Goal: Information Seeking & Learning: Check status

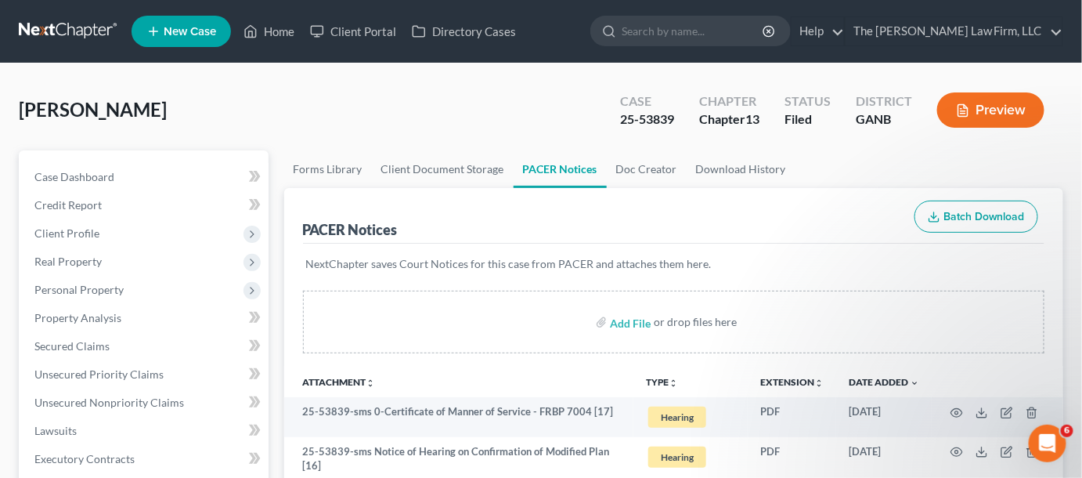
click at [69, 34] on link at bounding box center [69, 31] width 100 height 28
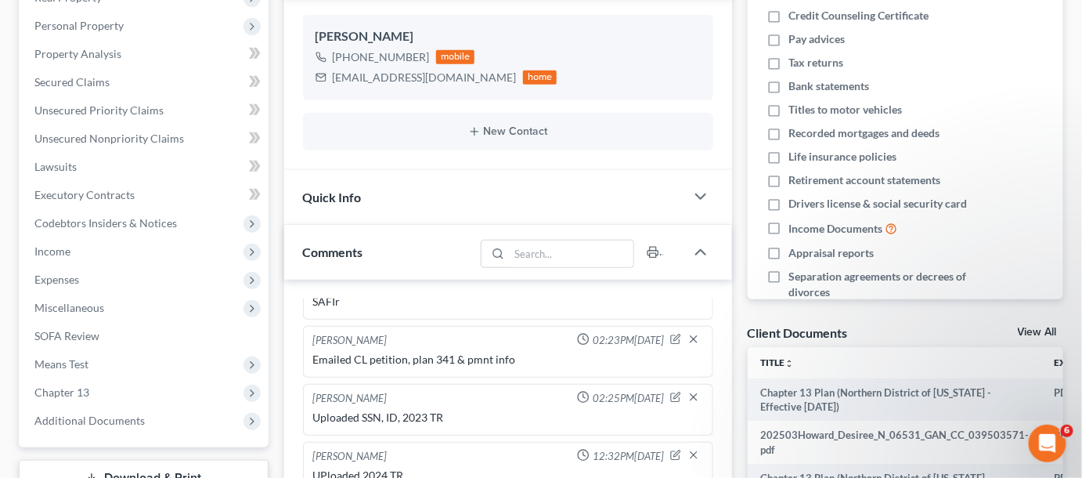
scroll to position [237, 0]
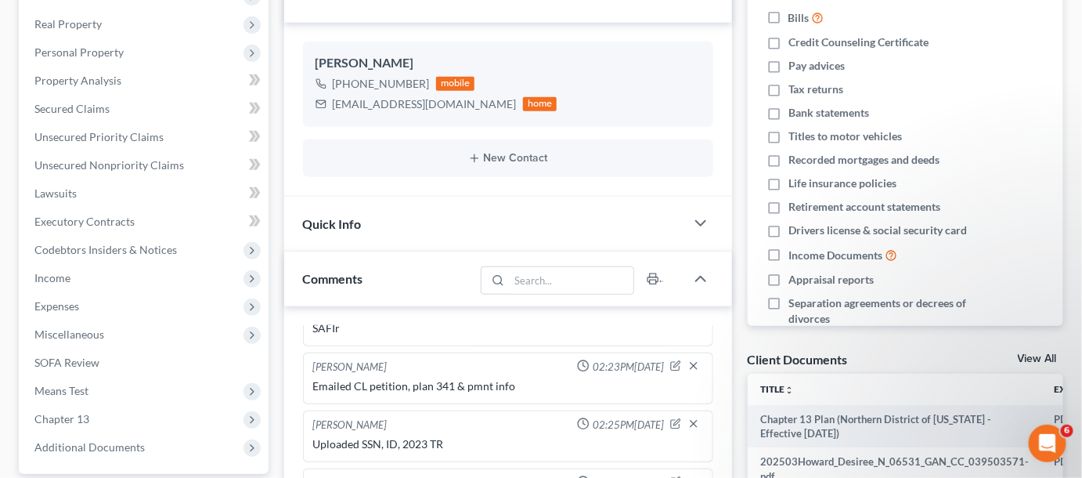
click at [110, 250] on span "Codebtors Insiders & Notices" at bounding box center [105, 249] width 143 height 13
click at [104, 309] on link "Insiders" at bounding box center [160, 306] width 215 height 28
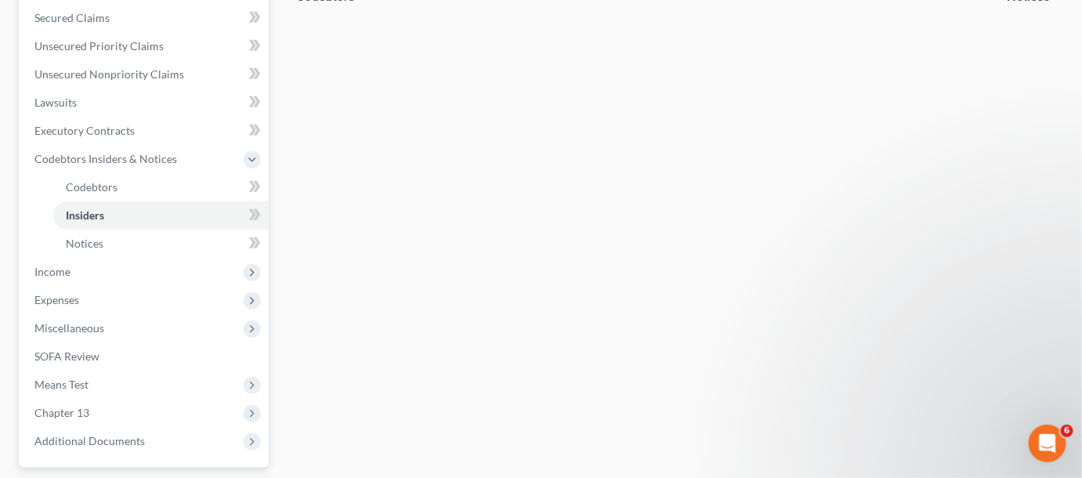
scroll to position [356, 0]
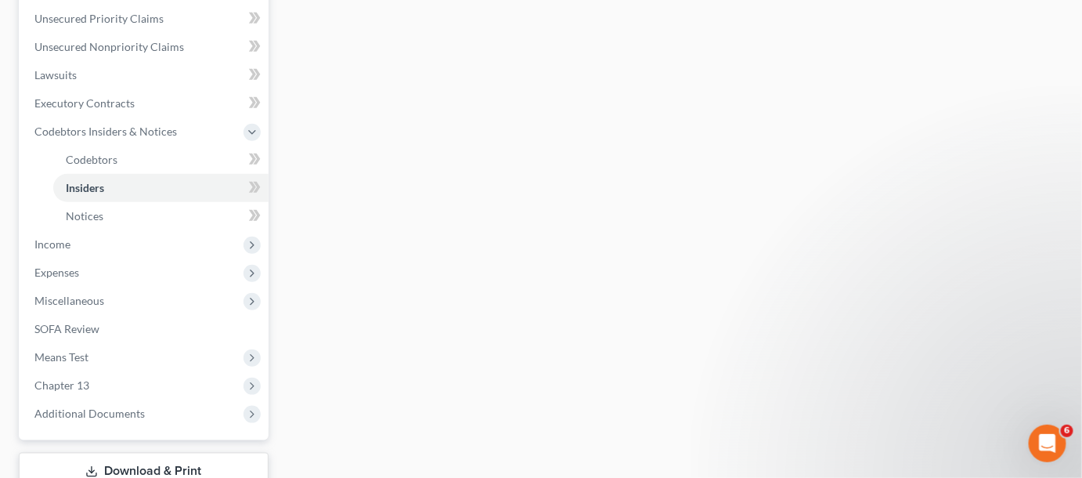
click at [127, 266] on span "Expenses" at bounding box center [145, 272] width 247 height 28
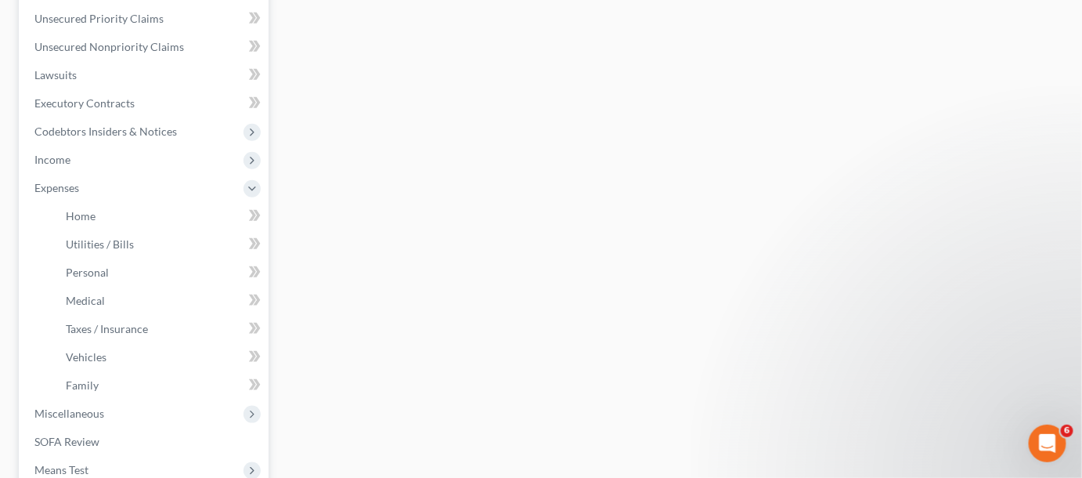
click at [96, 408] on span "Miscellaneous" at bounding box center [69, 412] width 70 height 13
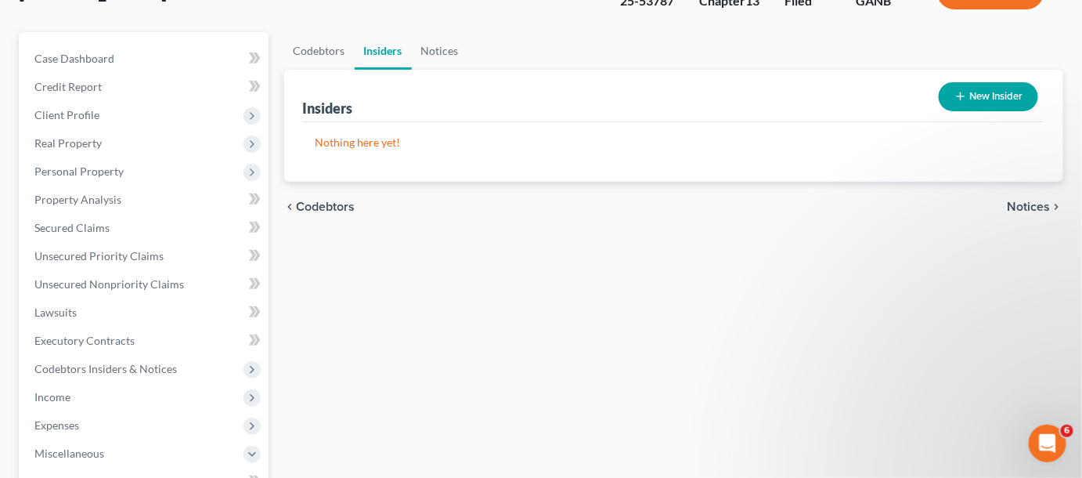
scroll to position [237, 0]
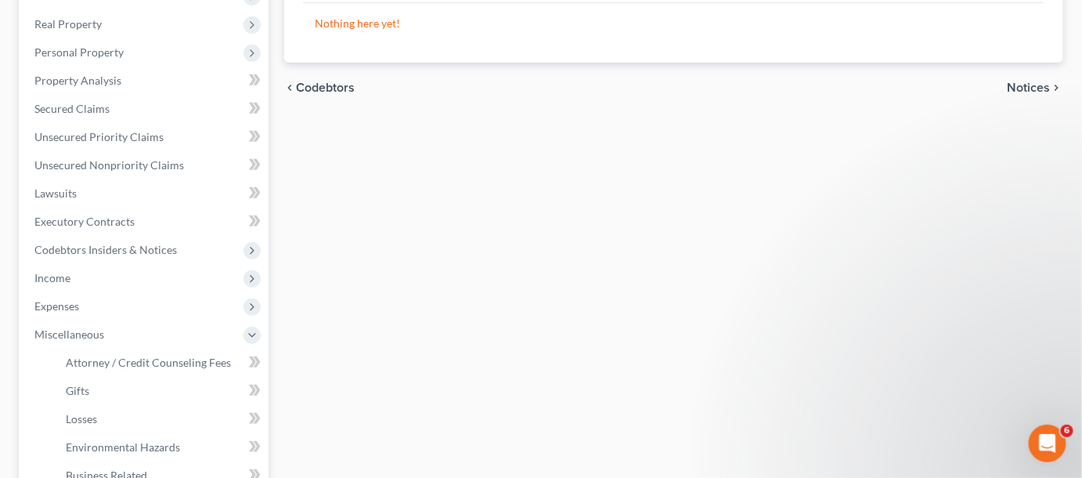
click at [54, 306] on span "Expenses" at bounding box center [56, 305] width 45 height 13
click at [52, 275] on span "Income" at bounding box center [52, 277] width 36 height 13
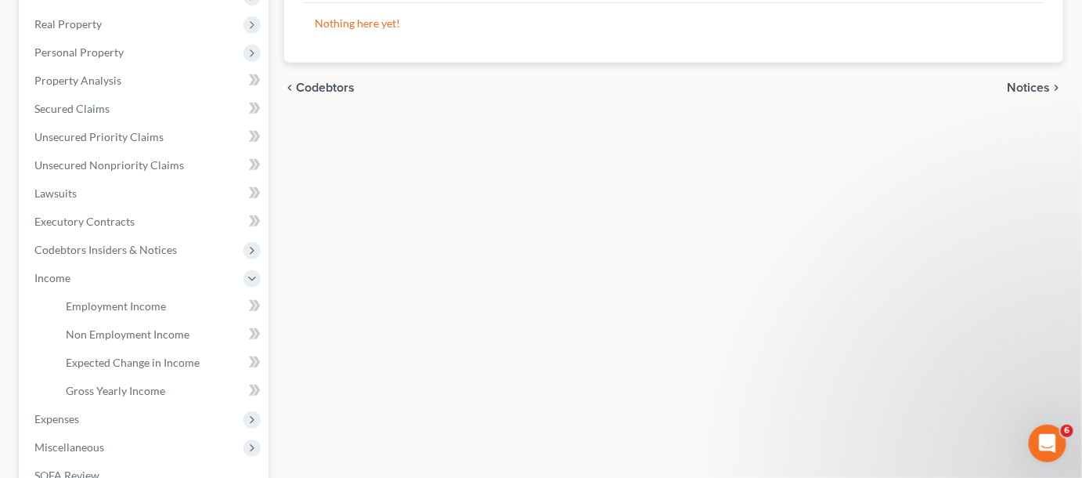
click at [63, 241] on span "Codebtors Insiders & Notices" at bounding box center [145, 250] width 247 height 28
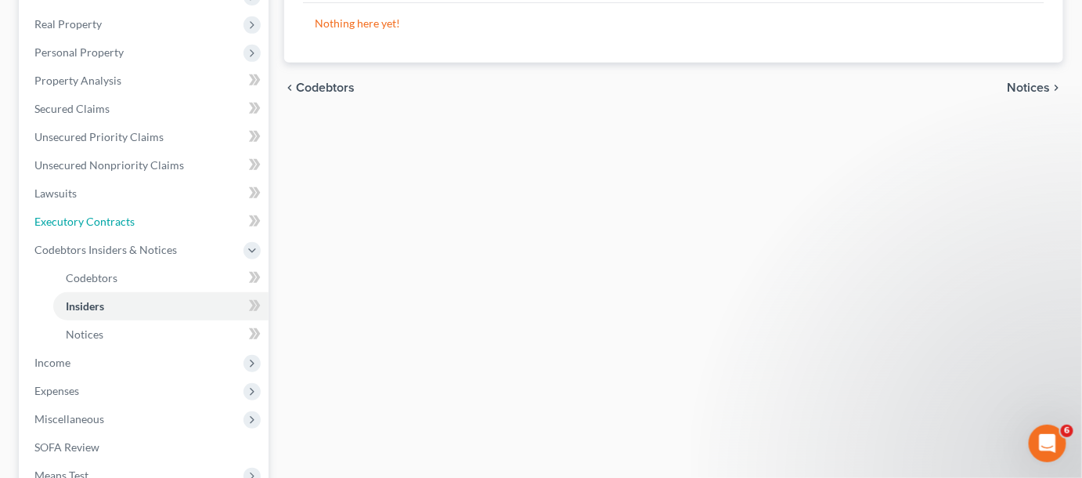
click at [64, 222] on span "Executory Contracts" at bounding box center [84, 221] width 100 height 13
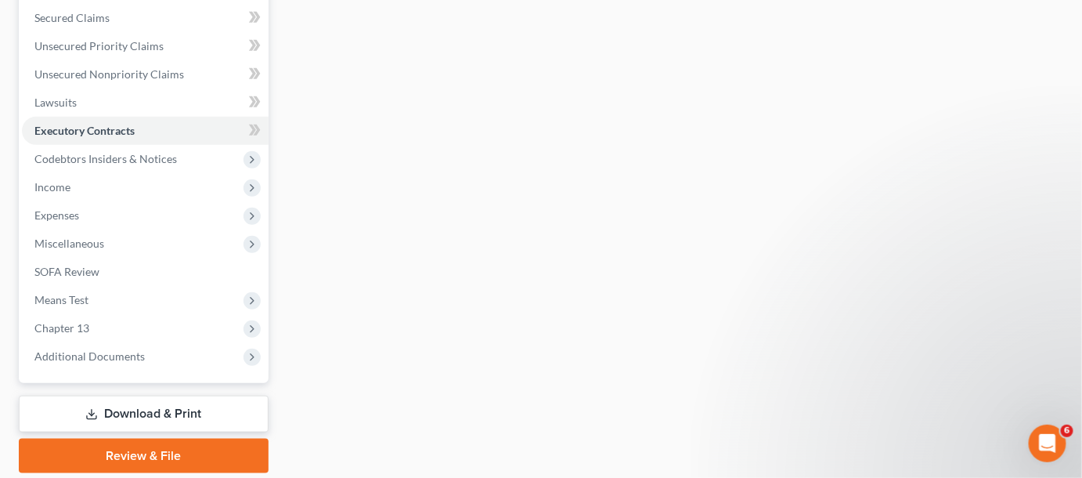
scroll to position [356, 0]
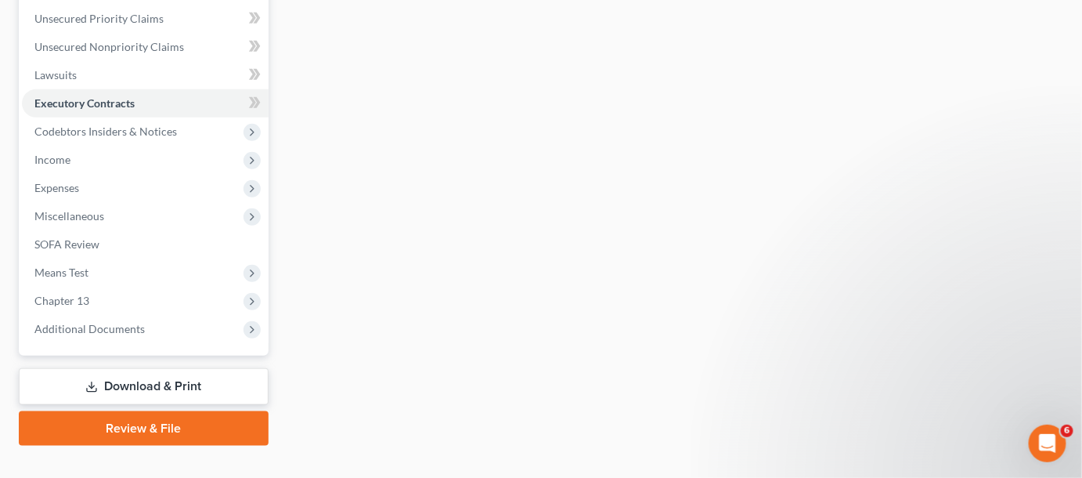
click at [81, 319] on span "Additional Documents" at bounding box center [145, 329] width 247 height 28
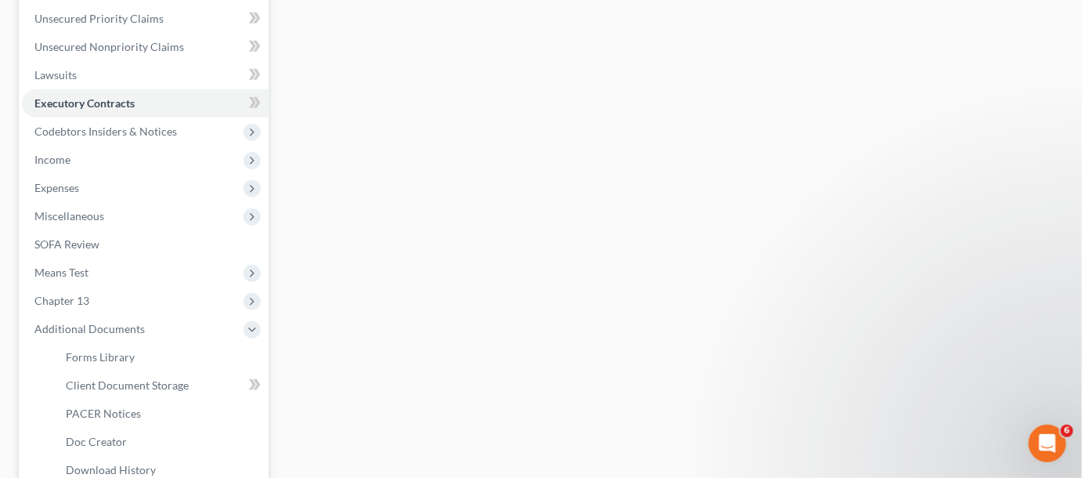
click at [79, 294] on span "Chapter 13" at bounding box center [61, 300] width 55 height 13
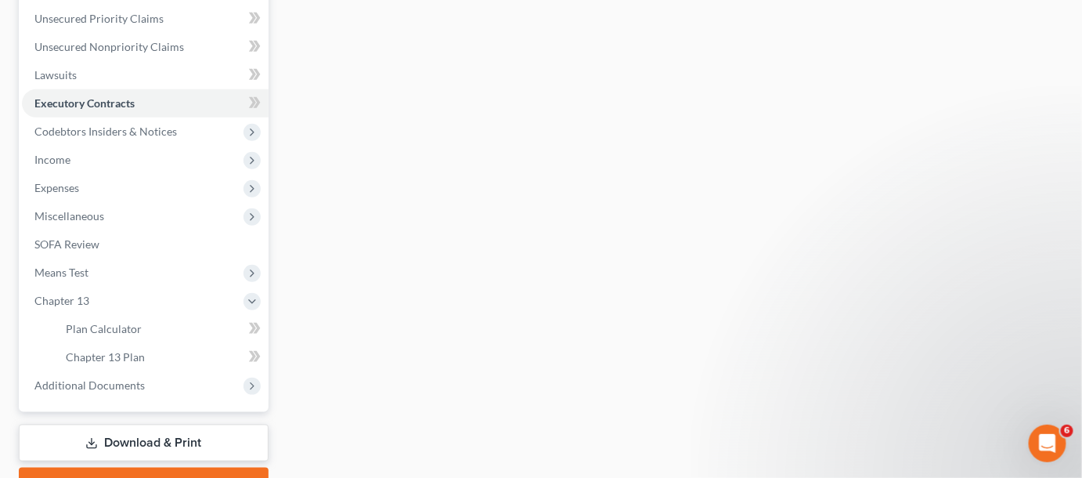
click at [79, 294] on span "Chapter 13" at bounding box center [61, 300] width 55 height 13
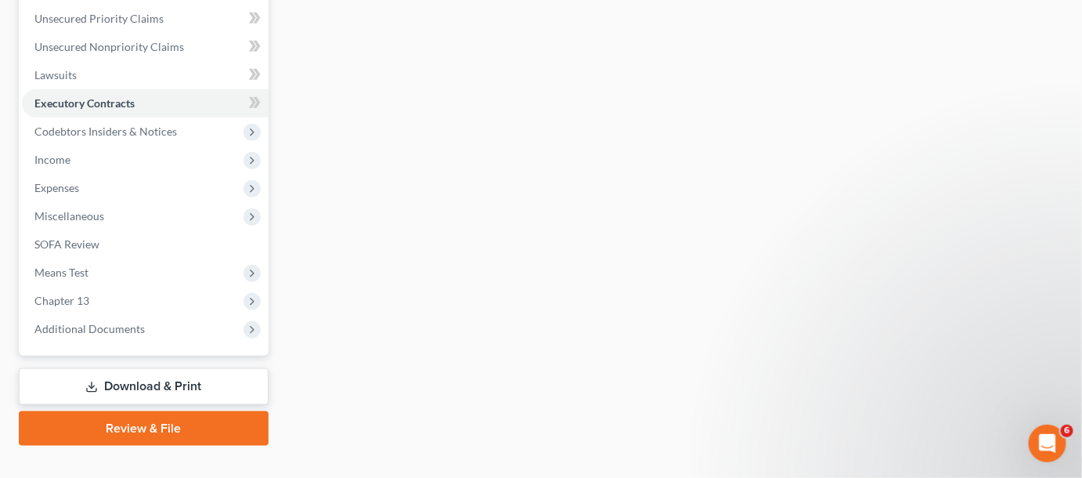
click at [81, 217] on span "Miscellaneous" at bounding box center [69, 215] width 70 height 13
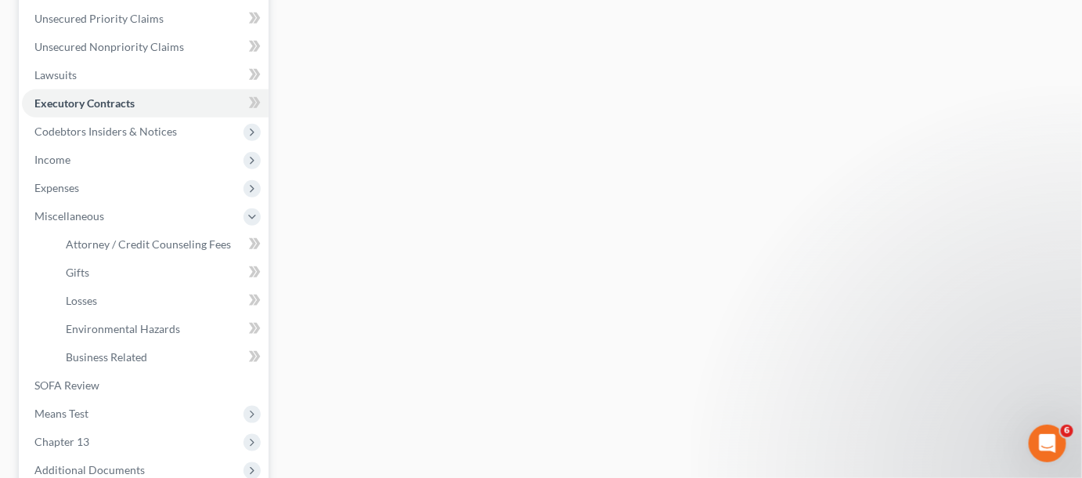
click at [81, 217] on span "Miscellaneous" at bounding box center [69, 215] width 70 height 13
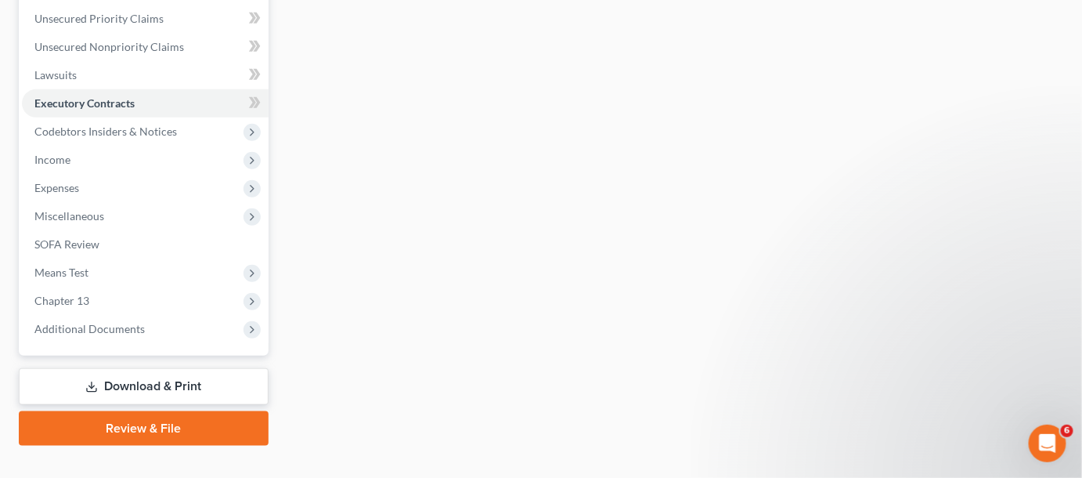
click at [92, 137] on span "Codebtors Insiders & Notices" at bounding box center [145, 131] width 247 height 28
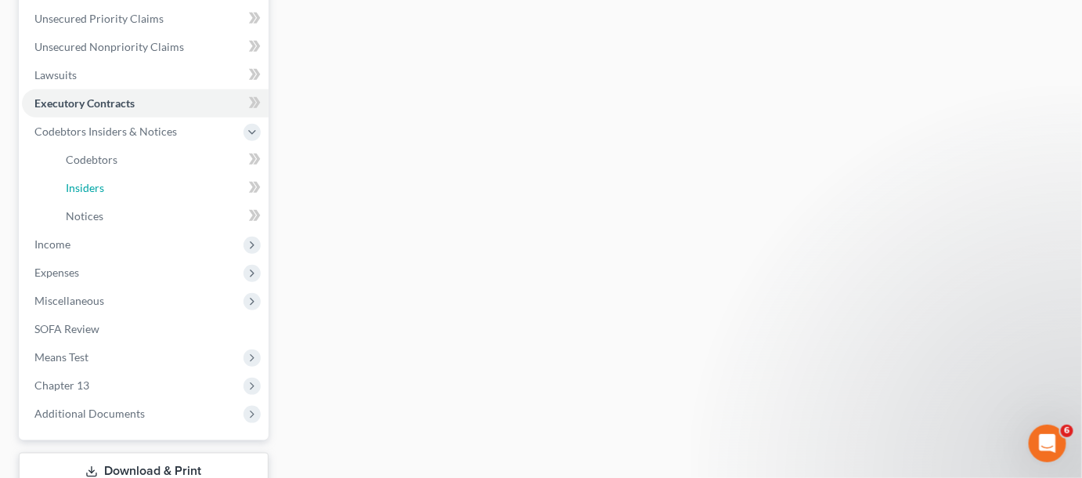
click at [88, 191] on span "Insiders" at bounding box center [85, 187] width 38 height 13
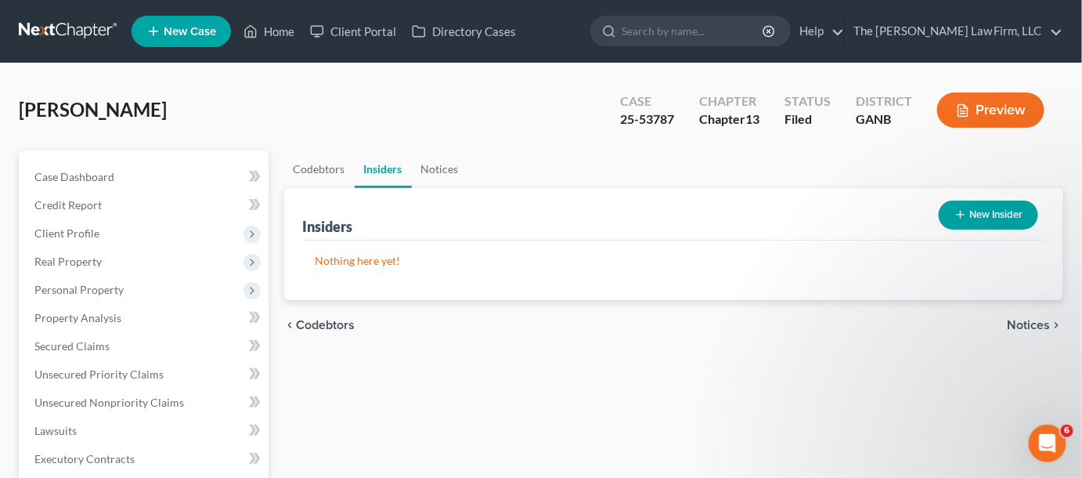
scroll to position [237, 0]
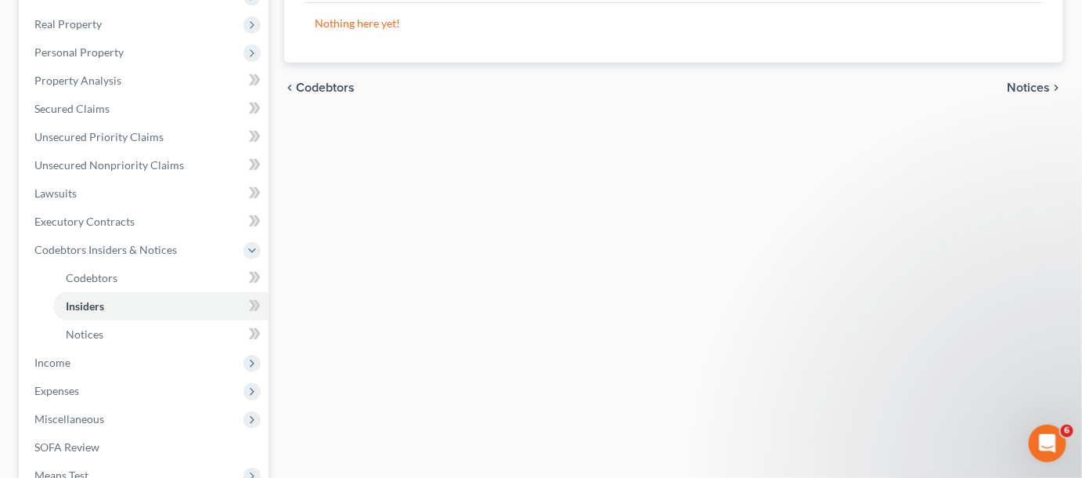
click at [89, 301] on span "Insiders" at bounding box center [85, 305] width 38 height 13
click at [96, 224] on span "Executory Contracts" at bounding box center [84, 221] width 100 height 13
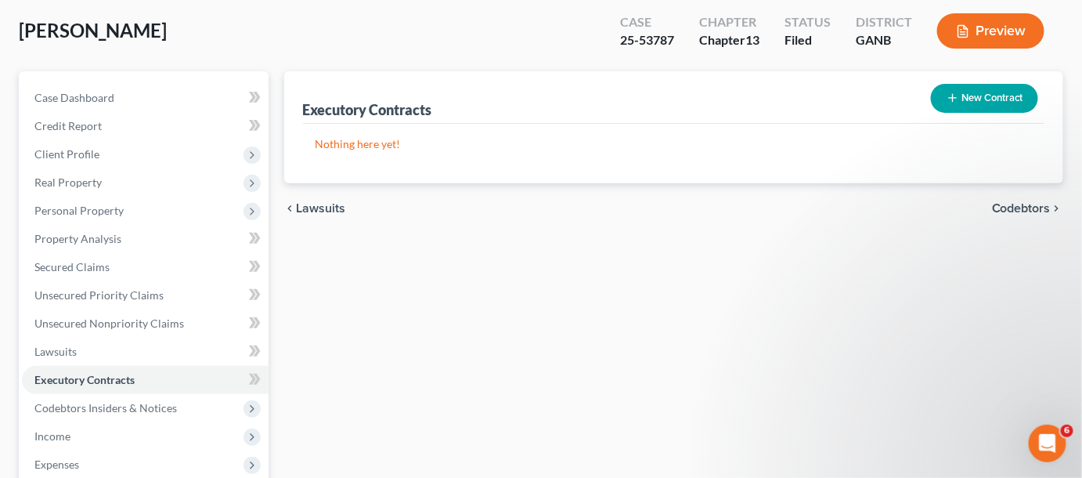
scroll to position [237, 0]
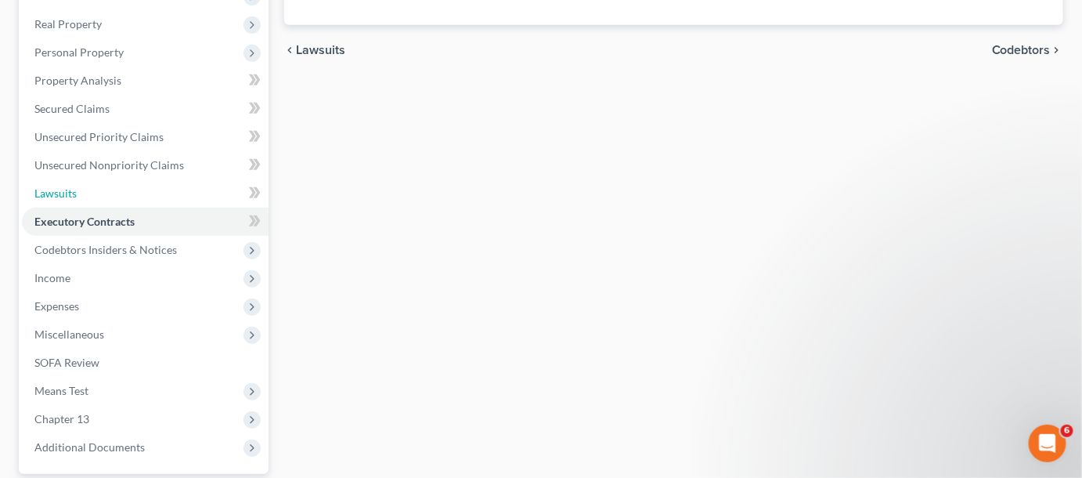
click at [85, 190] on link "Lawsuits" at bounding box center [145, 193] width 247 height 28
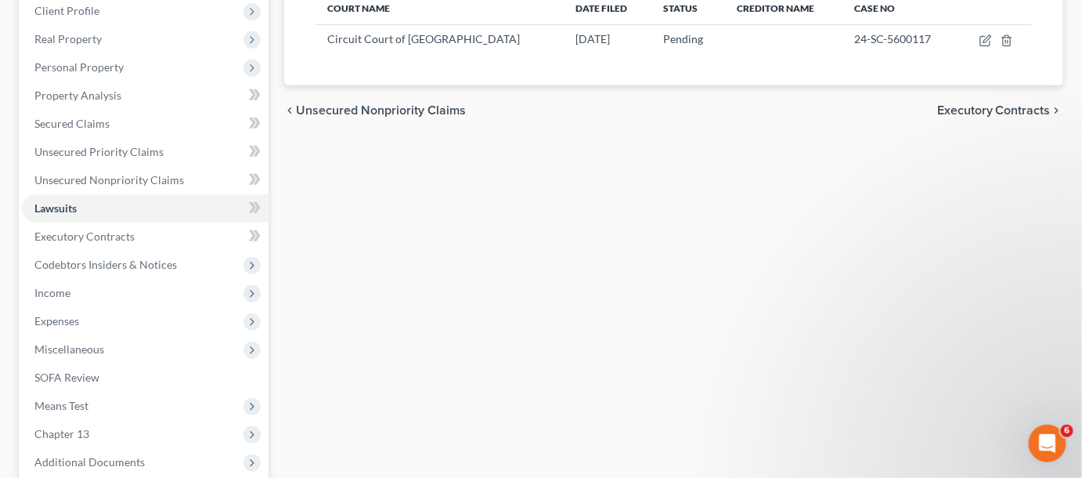
scroll to position [237, 0]
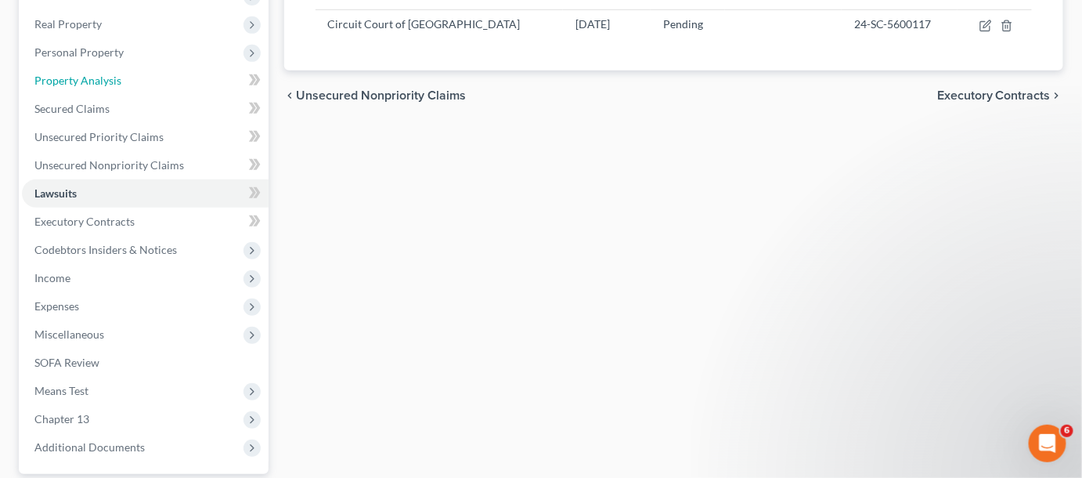
click at [98, 68] on link "Property Analysis" at bounding box center [145, 81] width 247 height 28
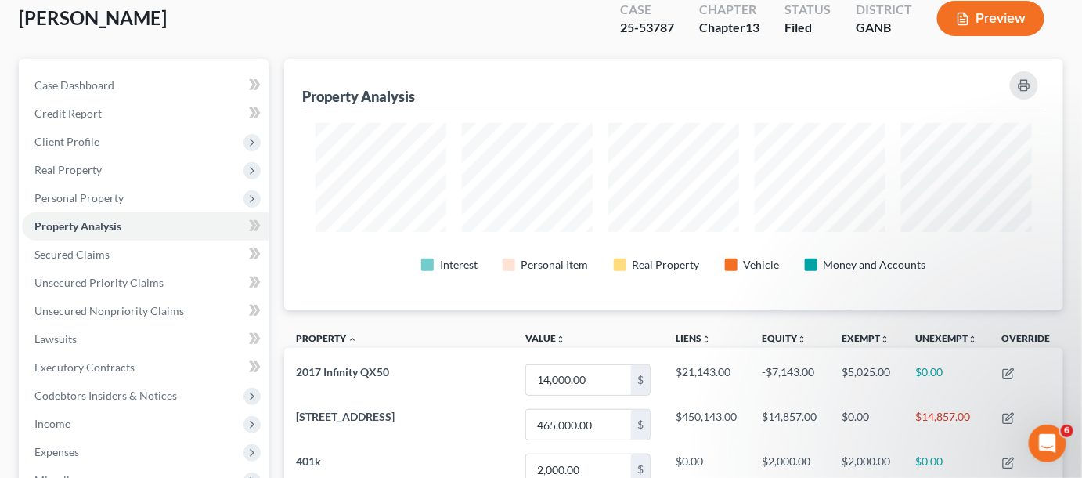
scroll to position [118, 0]
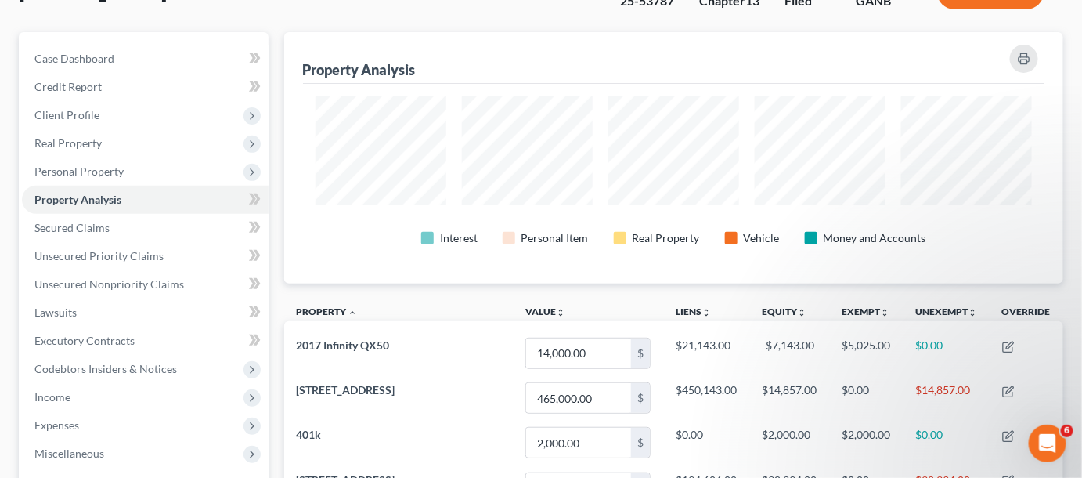
click at [139, 116] on span "Client Profile" at bounding box center [145, 115] width 247 height 28
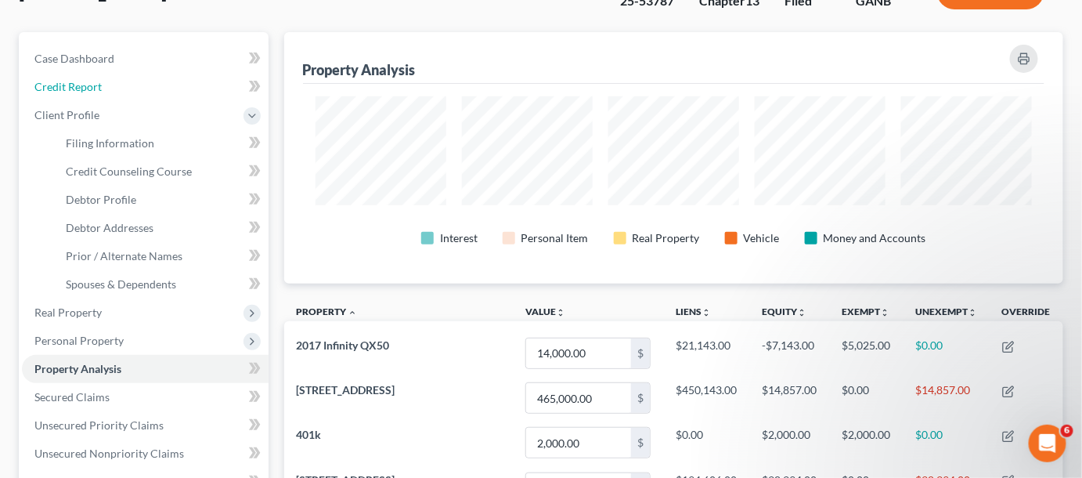
click at [138, 85] on link "Credit Report" at bounding box center [145, 87] width 247 height 28
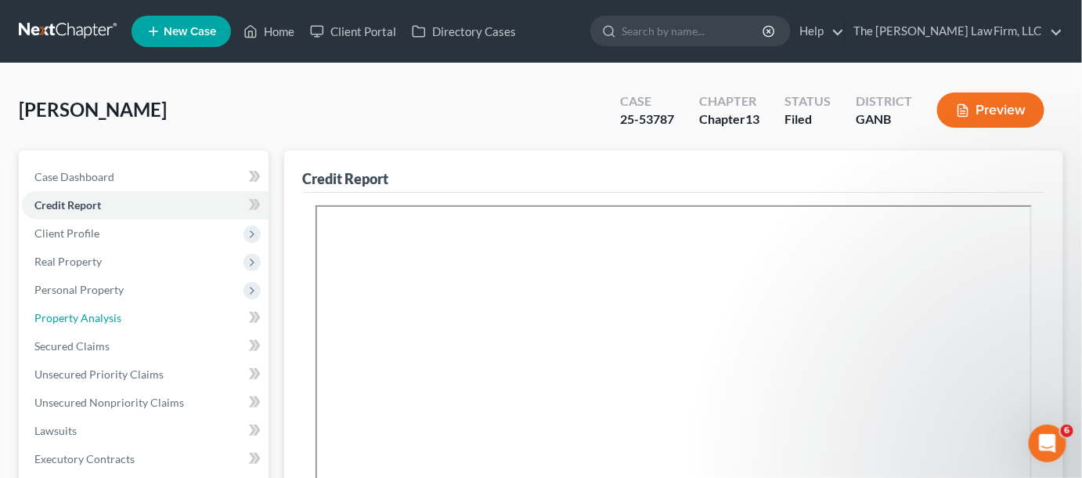
click at [109, 316] on span "Property Analysis" at bounding box center [77, 317] width 87 height 13
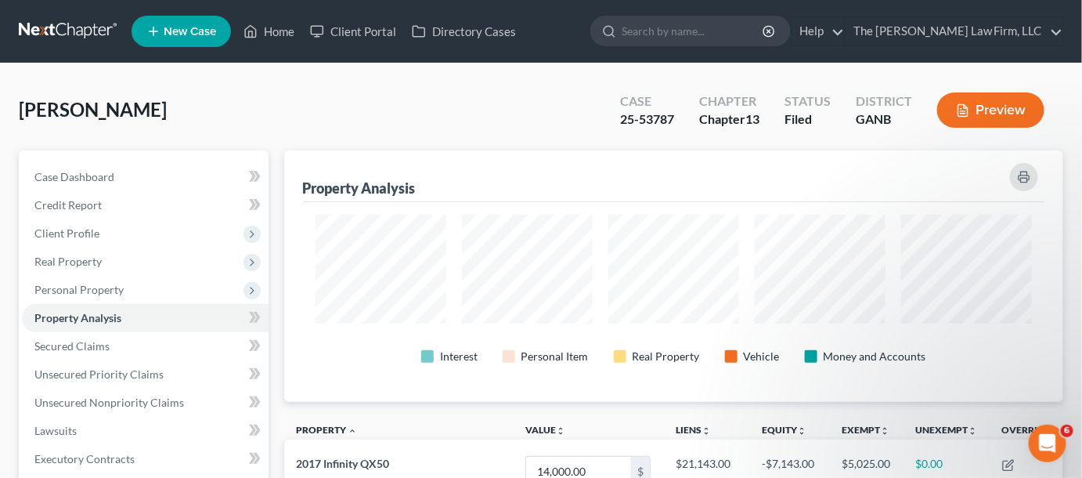
scroll to position [782819, 782291]
click at [157, 294] on span "Personal Property" at bounding box center [145, 290] width 247 height 28
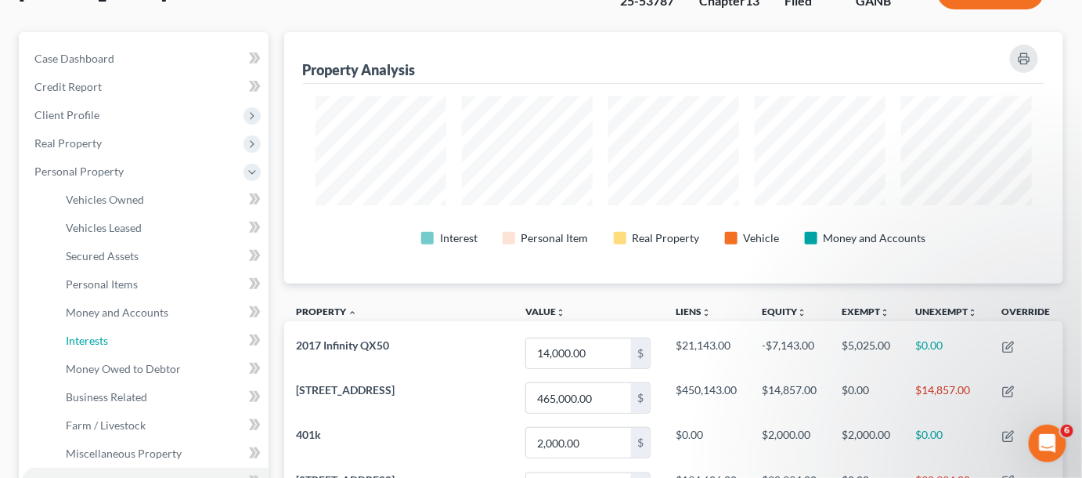
click at [108, 341] on span "Interests" at bounding box center [87, 340] width 42 height 13
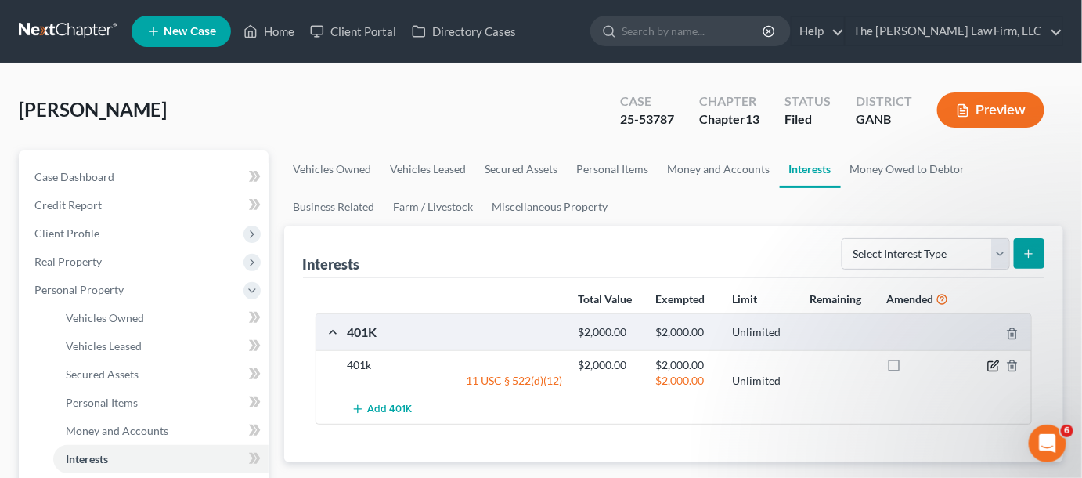
click at [992, 369] on icon "button" at bounding box center [992, 366] width 9 height 9
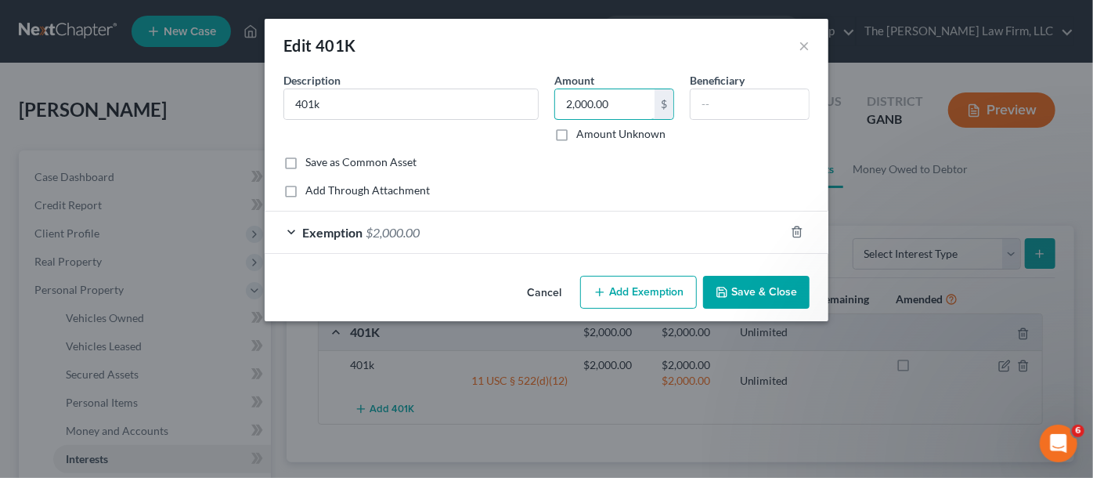
click at [583, 103] on input "2,000.00" at bounding box center [604, 104] width 99 height 30
drag, startPoint x: 609, startPoint y: 108, endPoint x: 564, endPoint y: 106, distance: 45.5
click at [564, 106] on input "200.00" at bounding box center [604, 104] width 99 height 30
type input "2,300.00"
click at [311, 226] on span "Exemption" at bounding box center [332, 232] width 60 height 15
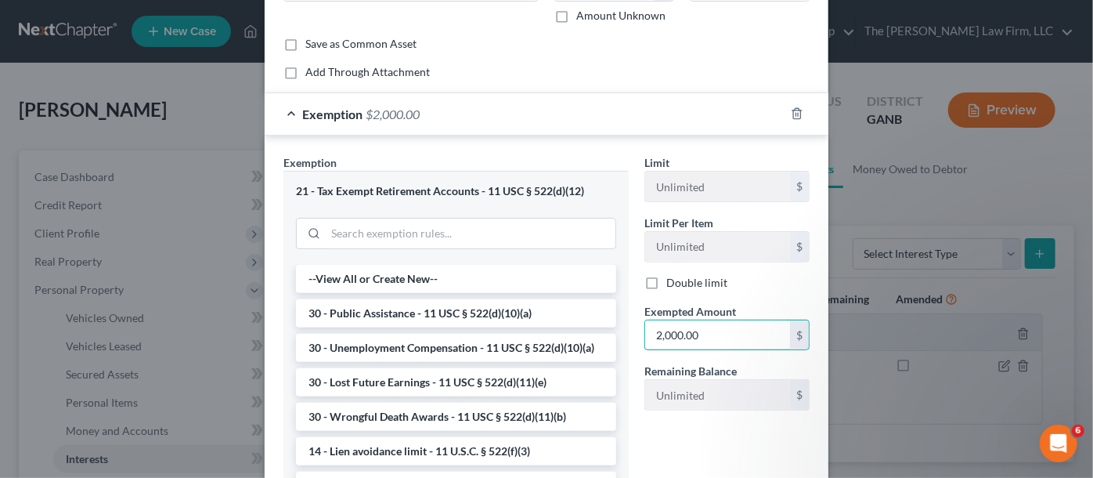
click at [677, 329] on input "2,000.00" at bounding box center [717, 335] width 145 height 30
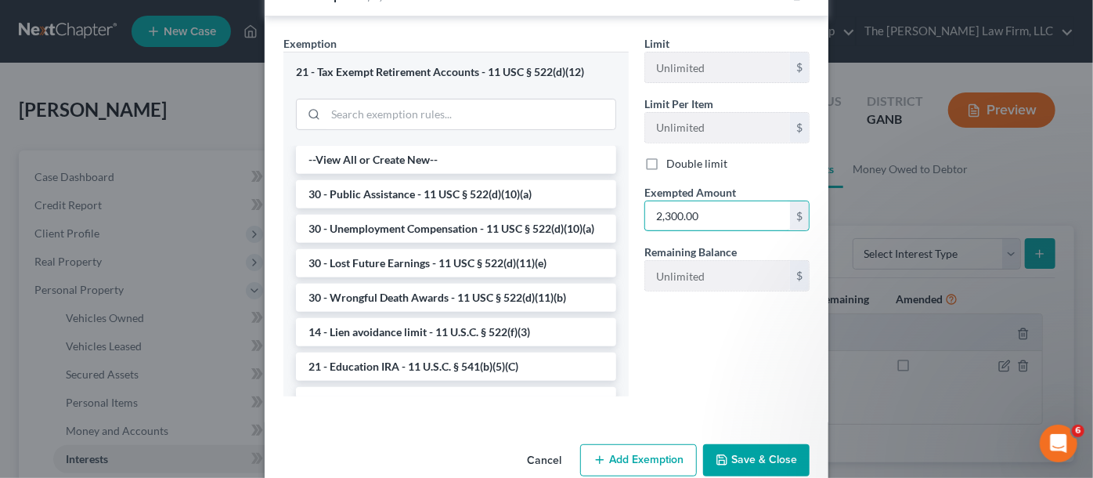
type input "2,300.00"
click at [747, 460] on button "Save & Close" at bounding box center [756, 460] width 106 height 33
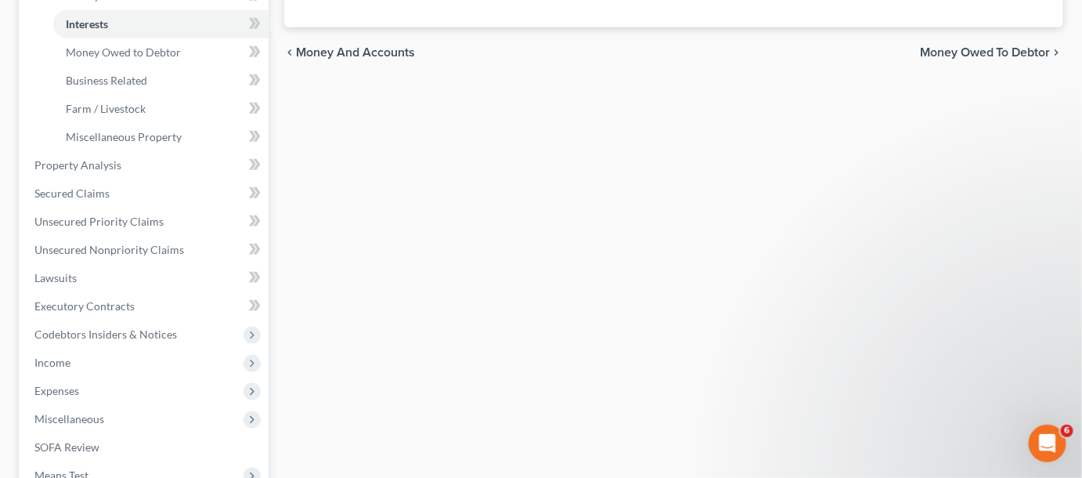
scroll to position [474, 0]
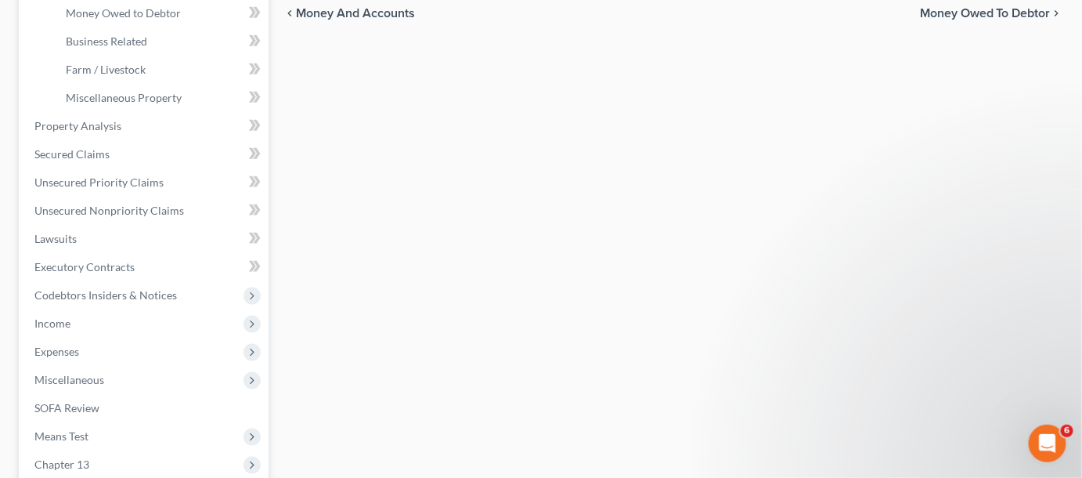
click at [117, 297] on span "Codebtors Insiders & Notices" at bounding box center [105, 294] width 143 height 13
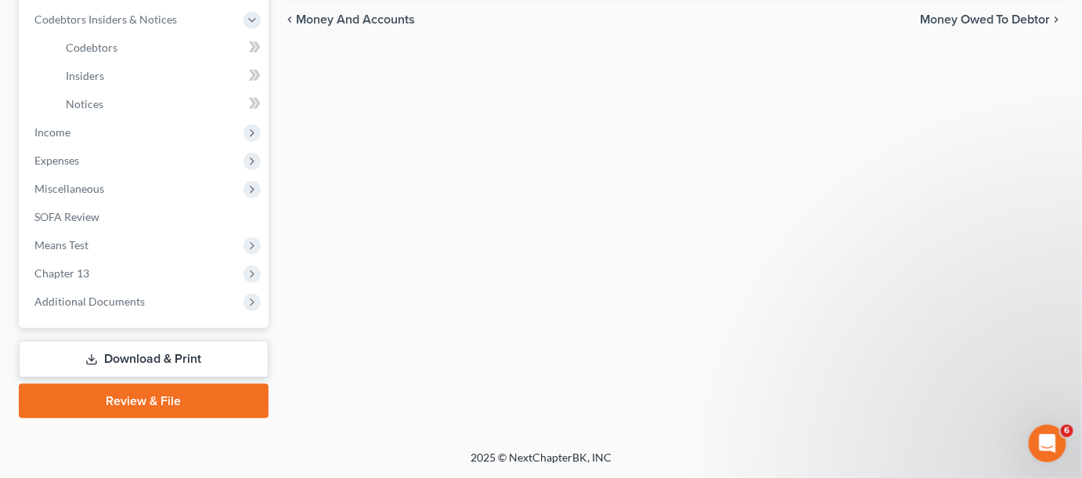
scroll to position [466, 0]
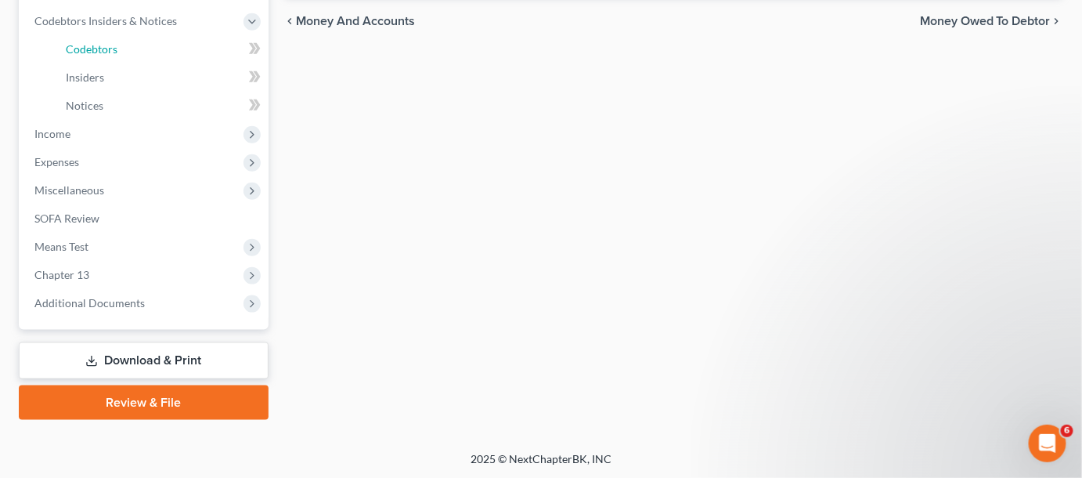
click at [88, 44] on span "Codebtors" at bounding box center [92, 48] width 52 height 13
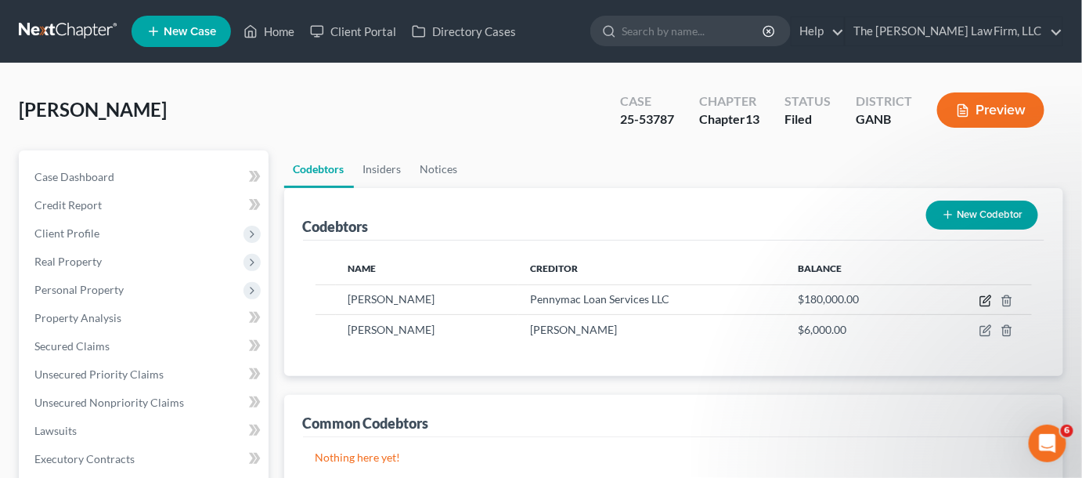
click at [987, 303] on icon "button" at bounding box center [986, 300] width 13 height 13
select select "10"
select select "14"
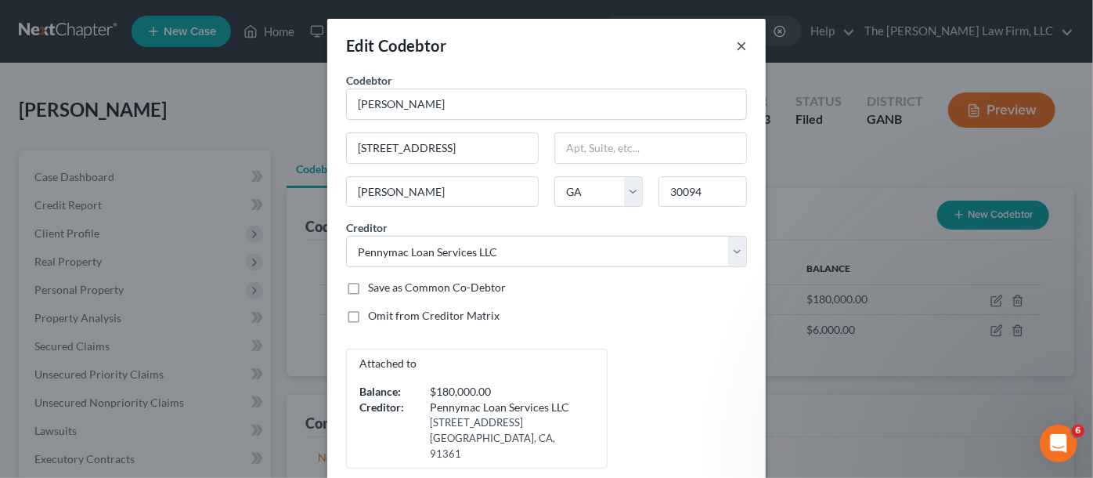
click at [737, 47] on button "×" at bounding box center [741, 45] width 11 height 19
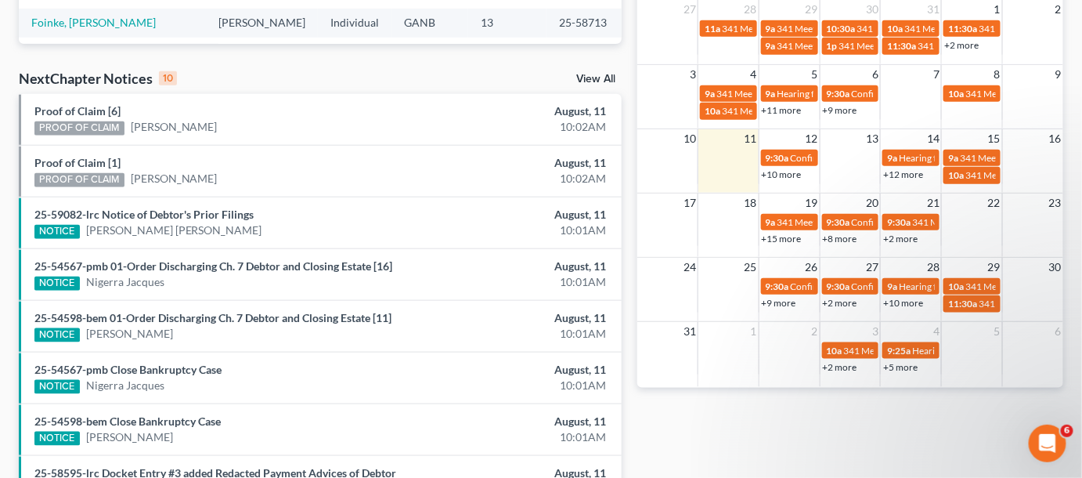
scroll to position [474, 0]
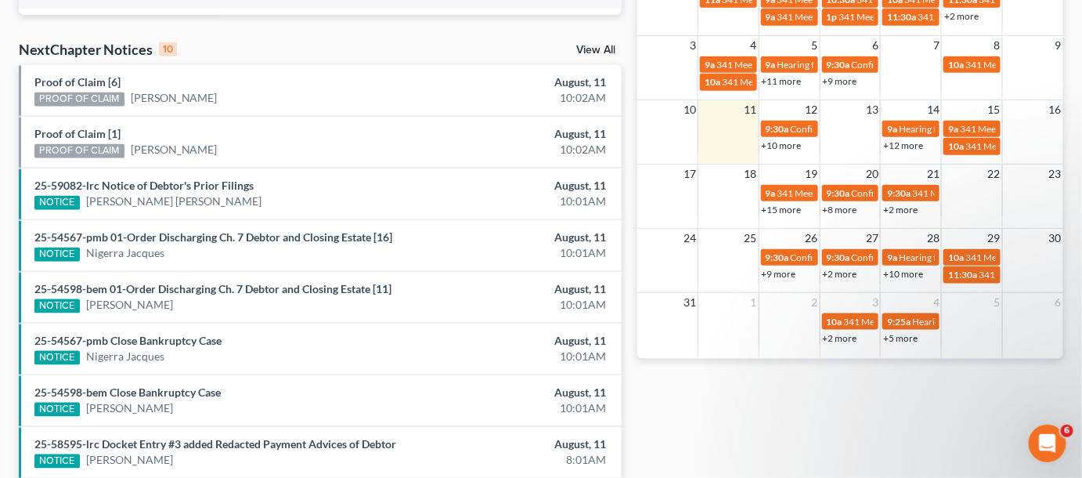
click at [797, 207] on link "+15 more" at bounding box center [782, 210] width 40 height 12
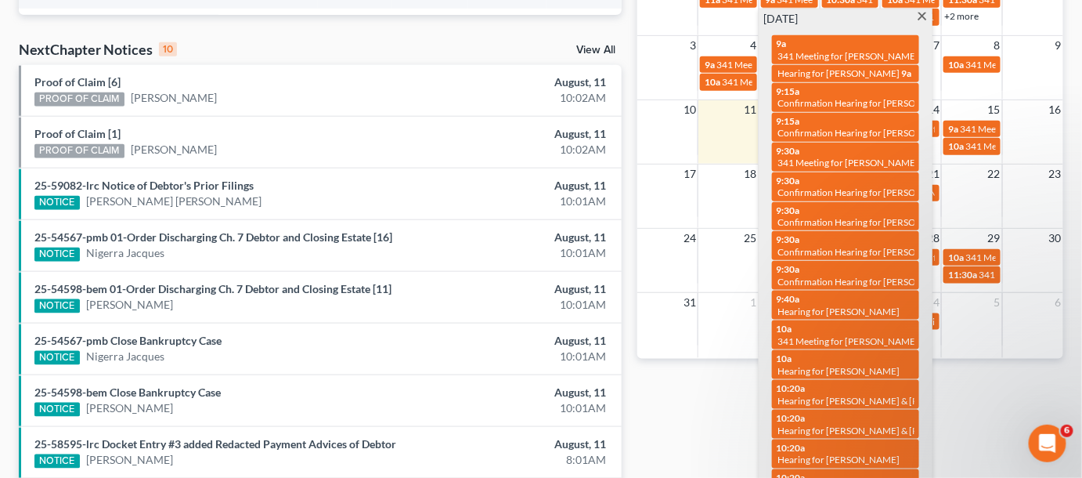
click at [843, 127] on span "Confirmation Hearing for Rhona Lowe" at bounding box center [867, 133] width 179 height 12
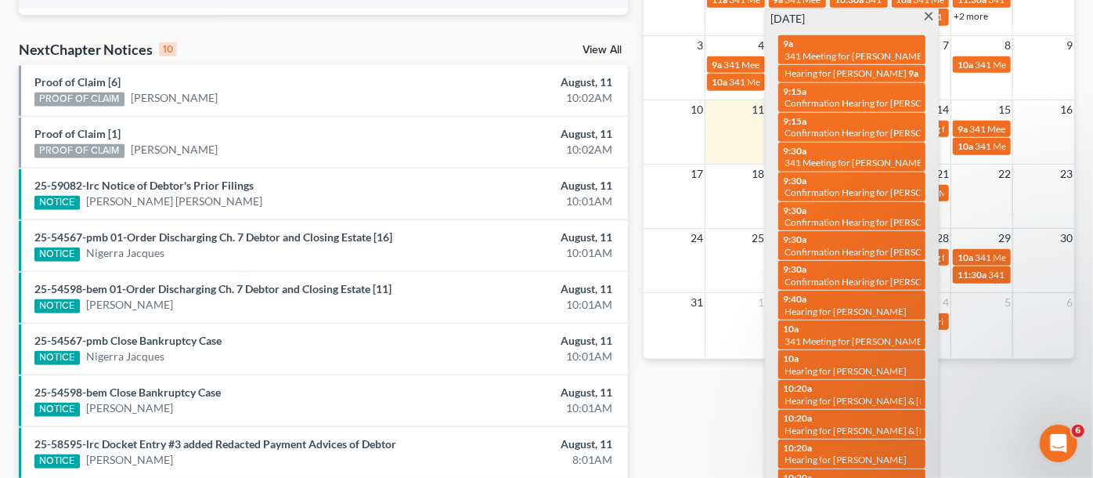
select select "Days"
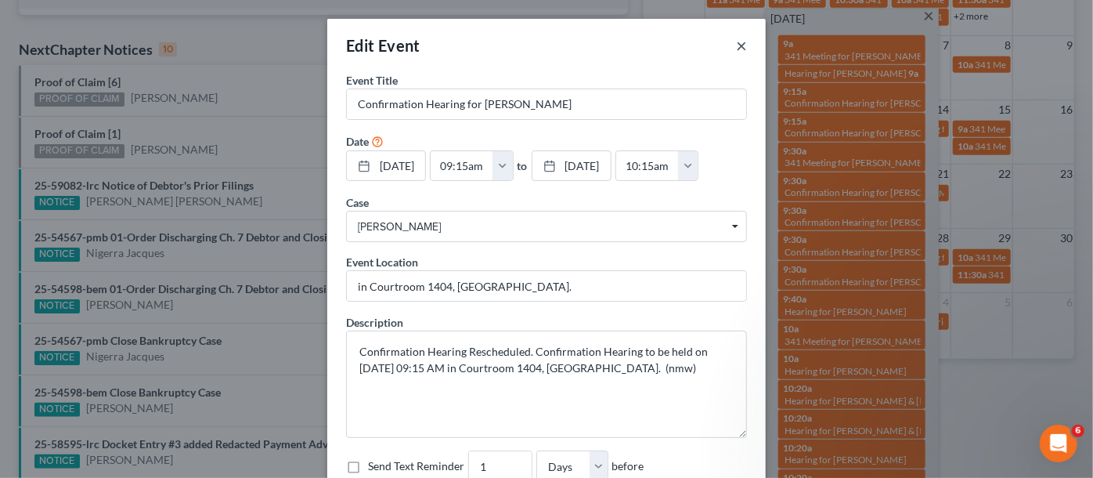
click at [739, 46] on button "×" at bounding box center [741, 45] width 11 height 19
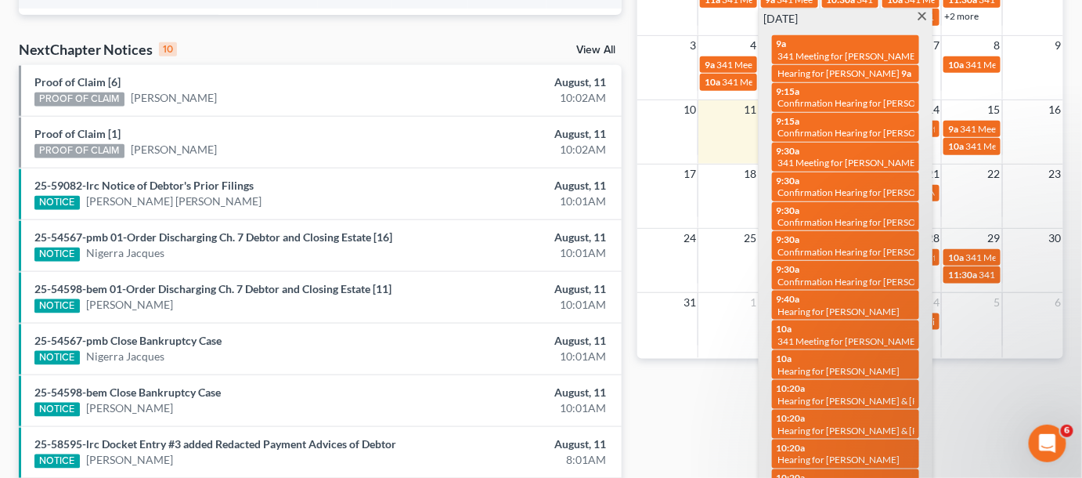
click at [833, 233] on div "9:30a Confirmation Hearing for Robert Weaver & Alexis Chambers" at bounding box center [846, 245] width 138 height 24
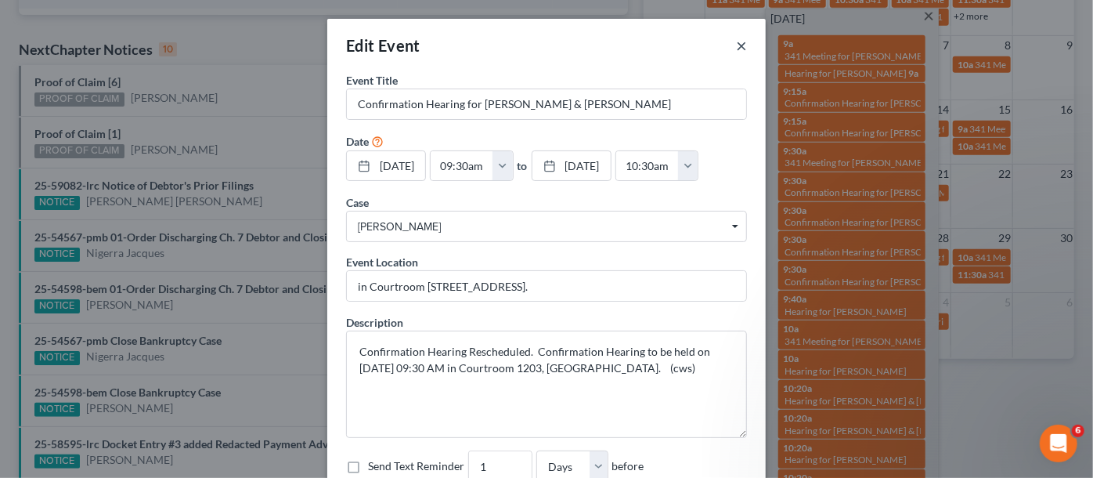
click at [737, 49] on button "×" at bounding box center [741, 45] width 11 height 19
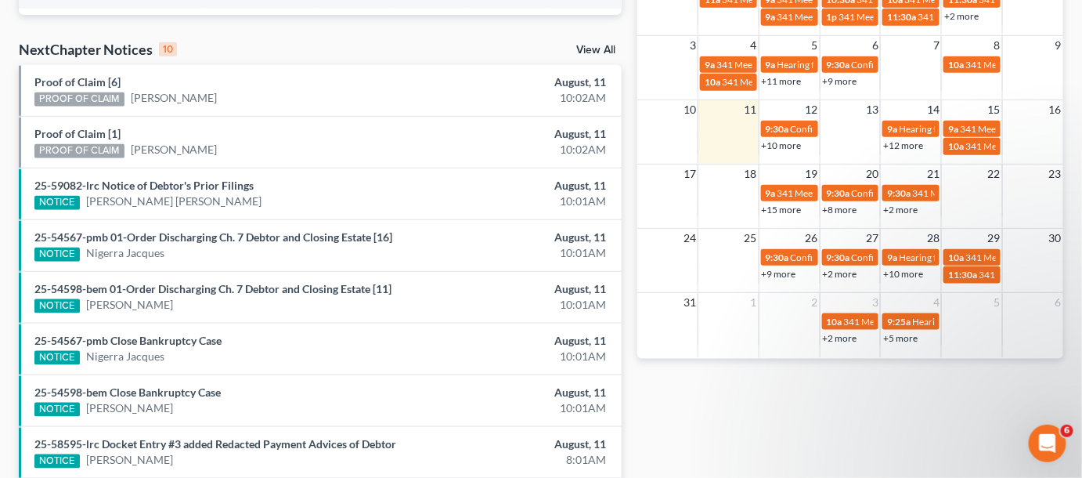
click at [672, 413] on div "Monthly Progress Bankruptcy Bankruptcy August 2025 July 2025 June 2025 May 2025…" at bounding box center [851, 114] width 442 height 1013
click at [854, 205] on link "+8 more" at bounding box center [840, 210] width 34 height 12
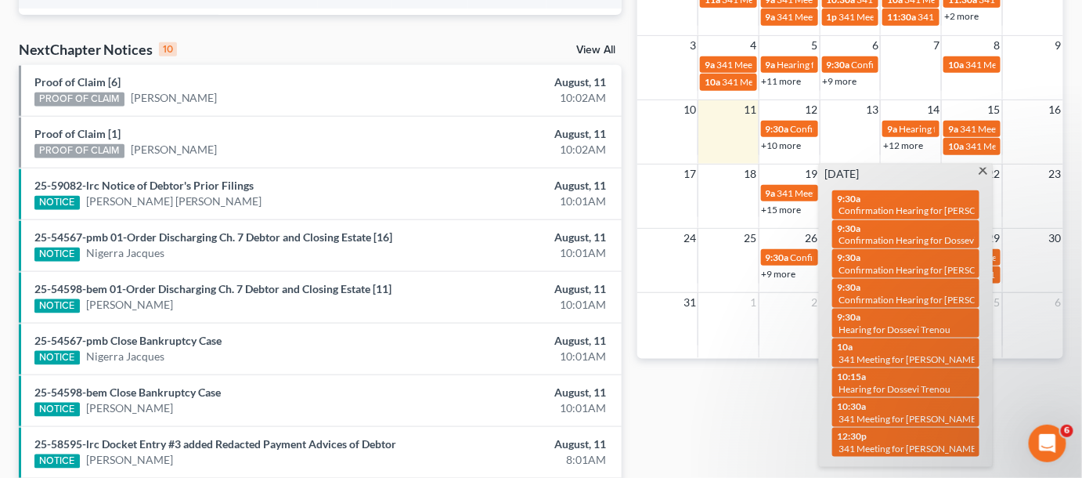
click at [886, 285] on div "9:30a Confirmation Hearing for Michael Meadows" at bounding box center [906, 293] width 138 height 24
select select "Days"
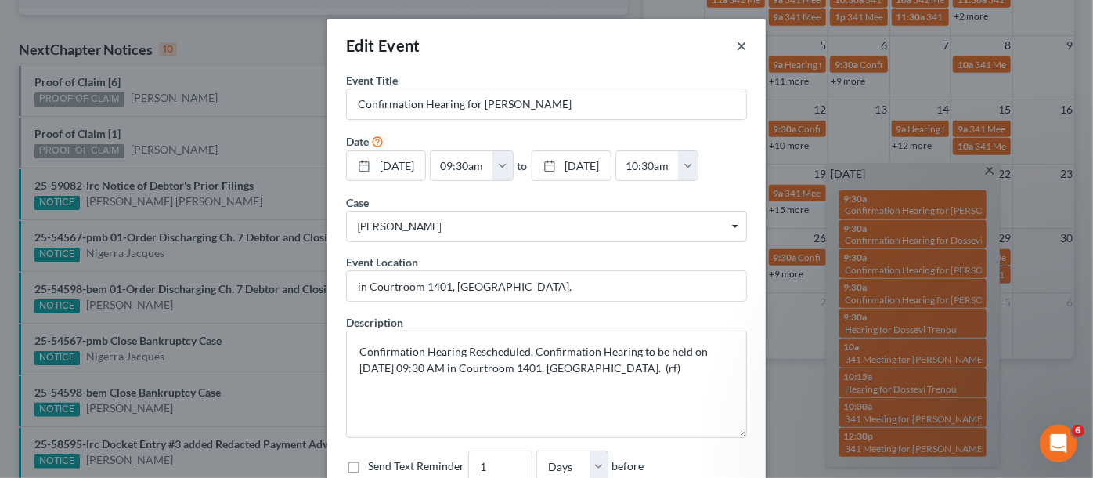
click at [736, 49] on button "×" at bounding box center [741, 45] width 11 height 19
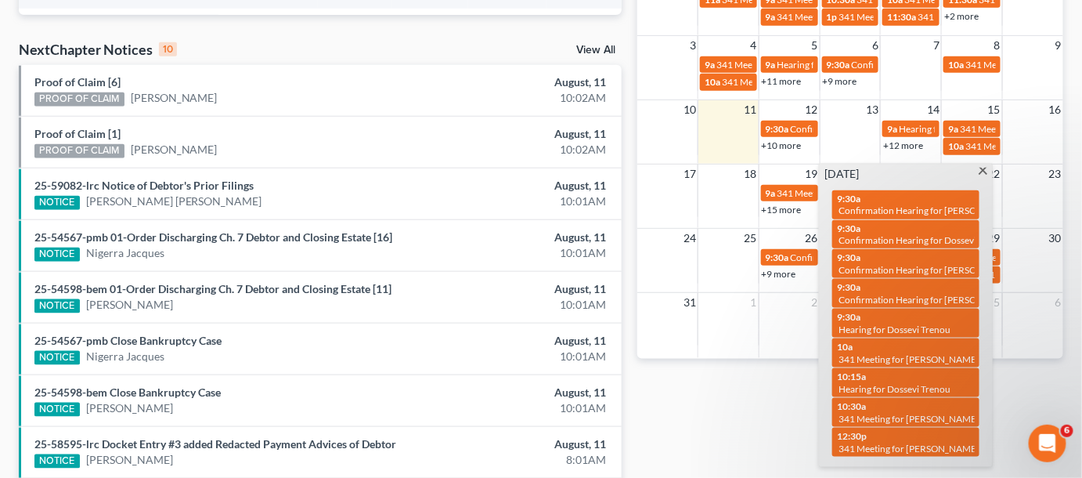
click at [979, 169] on span at bounding box center [983, 173] width 12 height 10
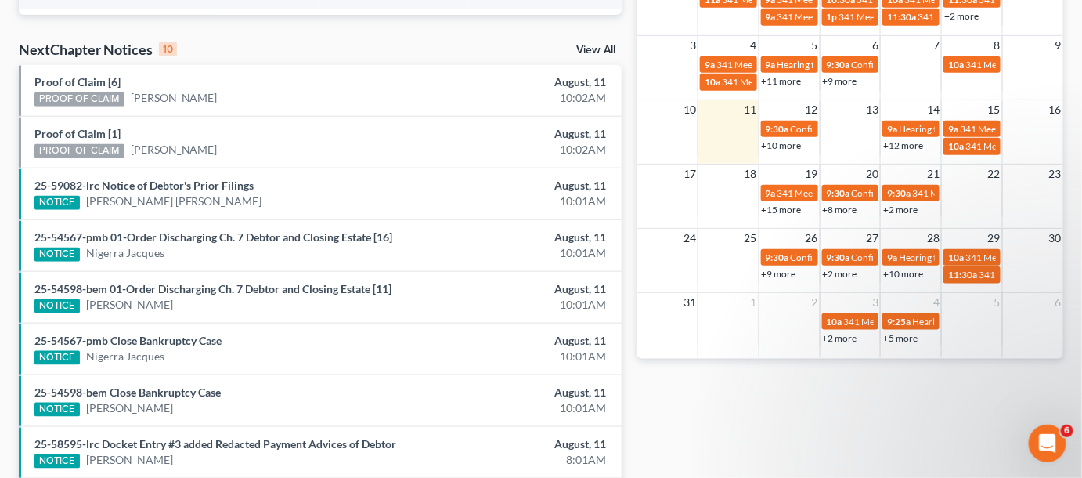
click at [902, 208] on link "+2 more" at bounding box center [900, 210] width 34 height 12
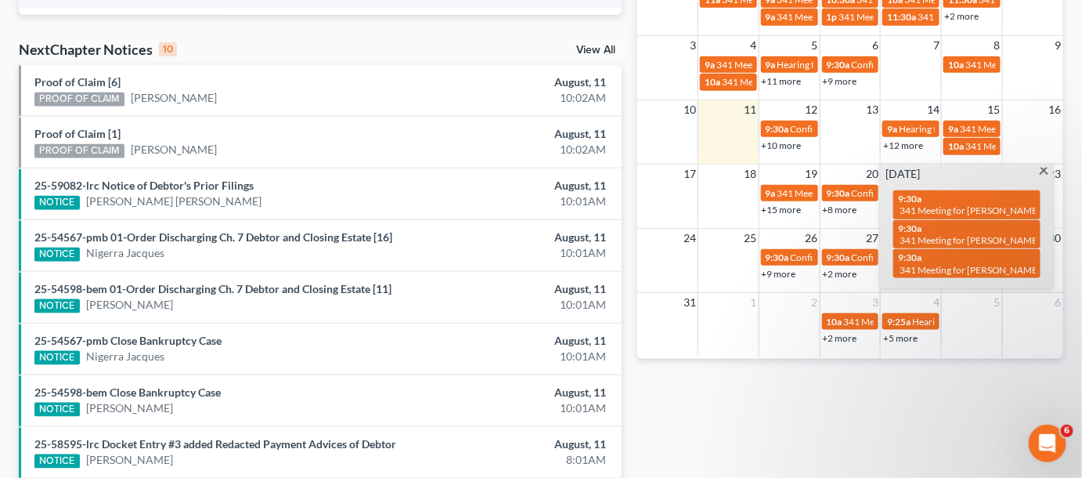
click at [852, 206] on link "+8 more" at bounding box center [840, 210] width 34 height 12
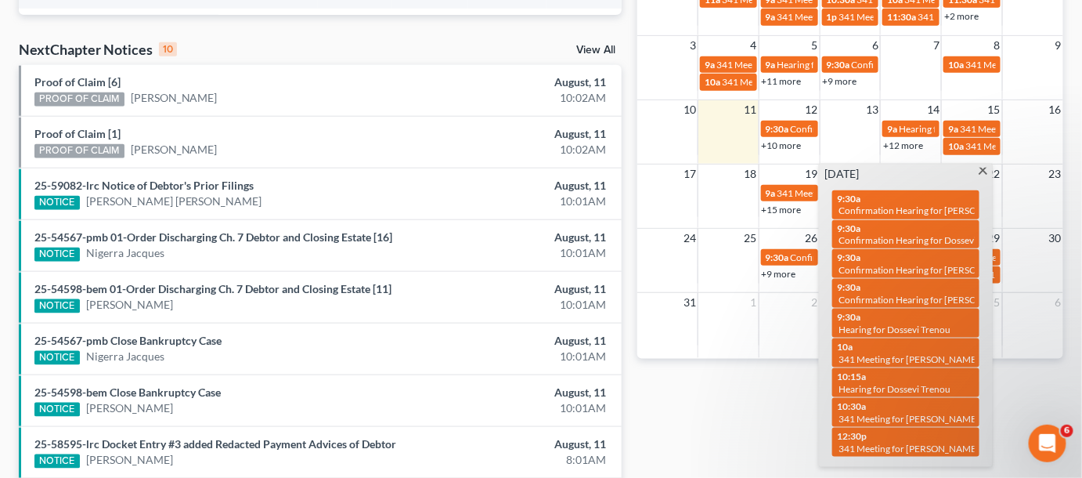
click at [789, 208] on link "+15 more" at bounding box center [782, 210] width 40 height 12
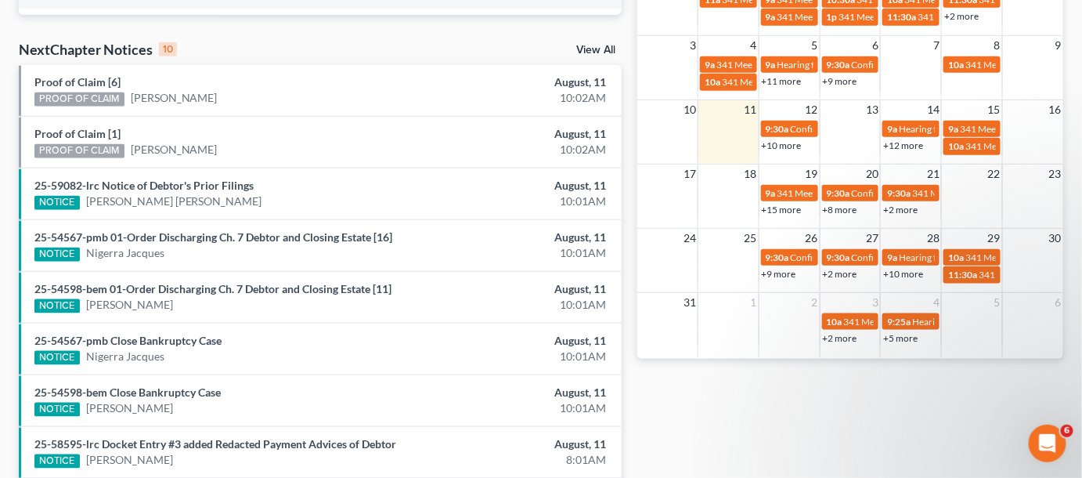
click at [702, 394] on div "Monthly Progress Bankruptcy Bankruptcy August 2025 July 2025 June 2025 May 2025…" at bounding box center [851, 114] width 442 height 1013
click at [850, 208] on link "+8 more" at bounding box center [840, 210] width 34 height 12
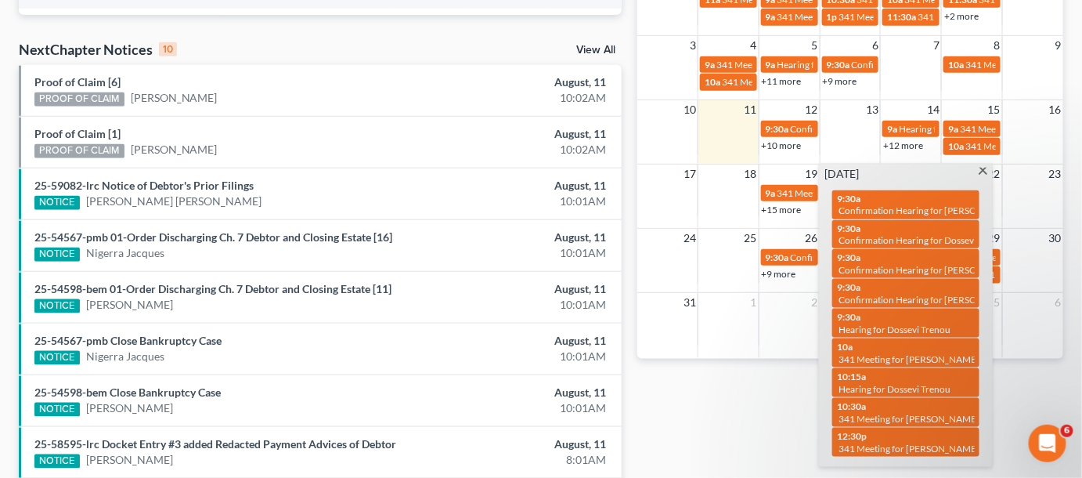
click at [984, 169] on span at bounding box center [983, 173] width 12 height 10
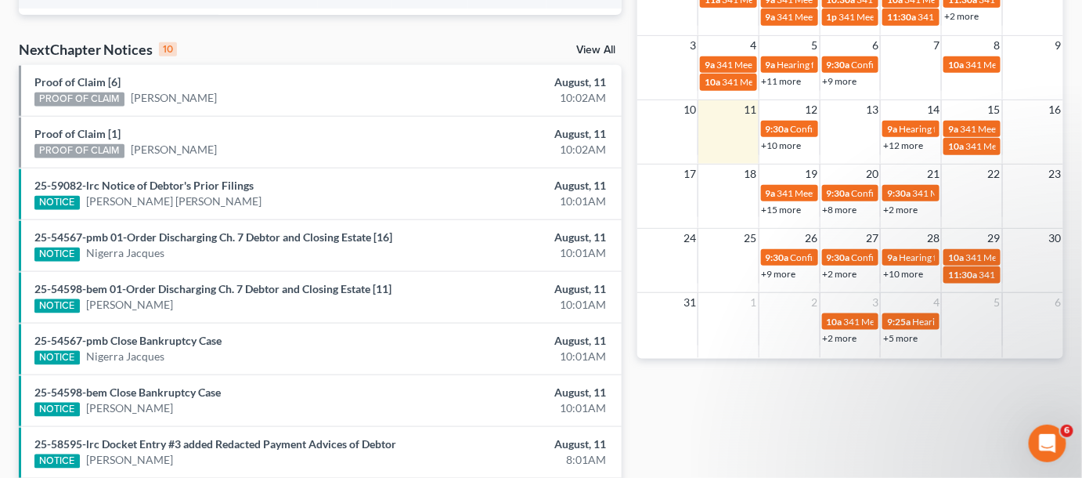
click at [792, 213] on link "+15 more" at bounding box center [782, 210] width 40 height 12
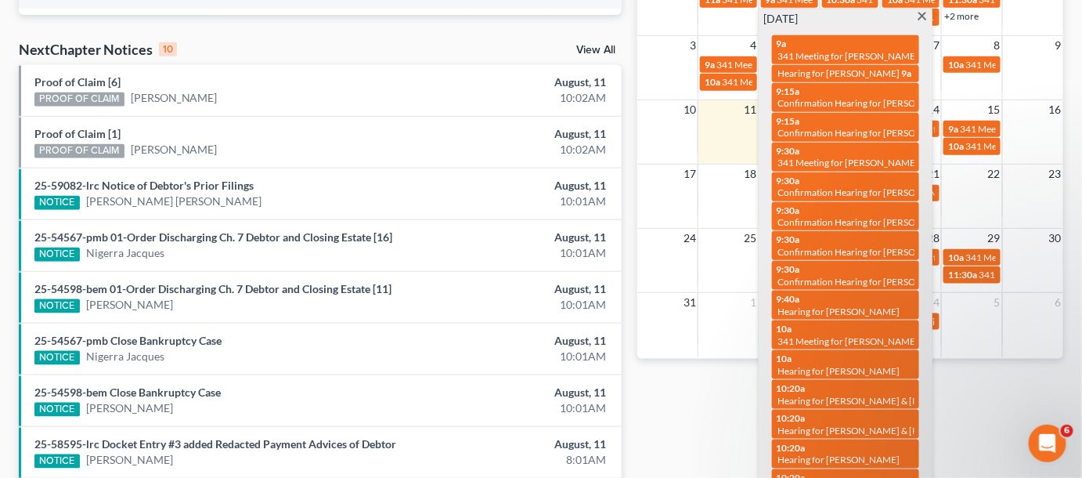
click at [854, 85] on div "9:15a Confirmation Hearing for Anthony Weaver" at bounding box center [846, 97] width 138 height 24
select select "Days"
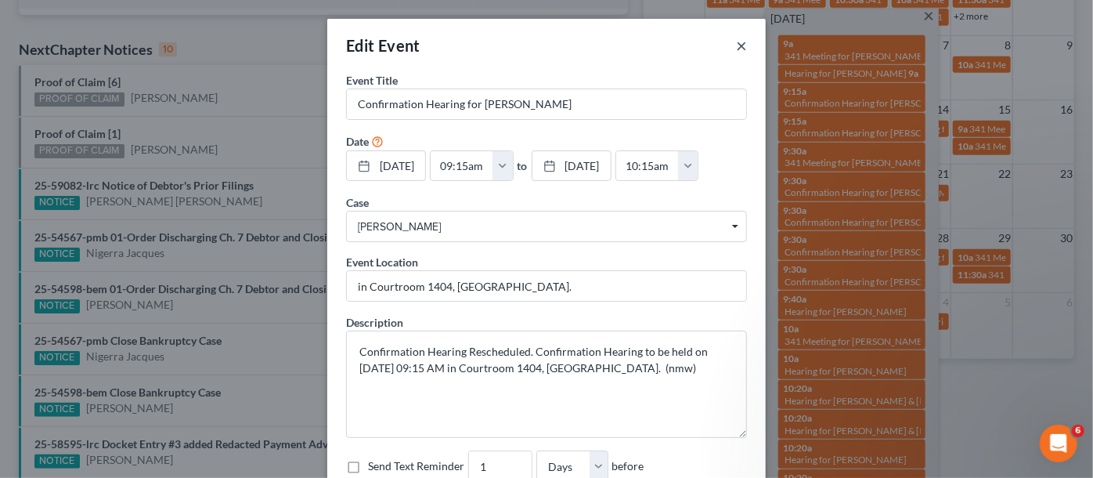
click at [738, 45] on button "×" at bounding box center [741, 45] width 11 height 19
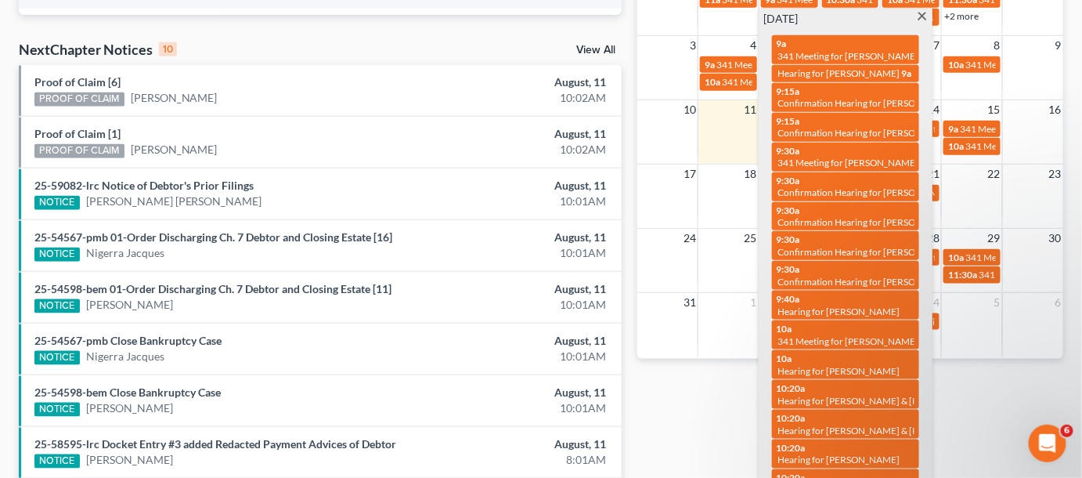
click at [853, 246] on span "Confirmation Hearing for [PERSON_NAME] & [PERSON_NAME]" at bounding box center [909, 252] width 262 height 12
select select "Days"
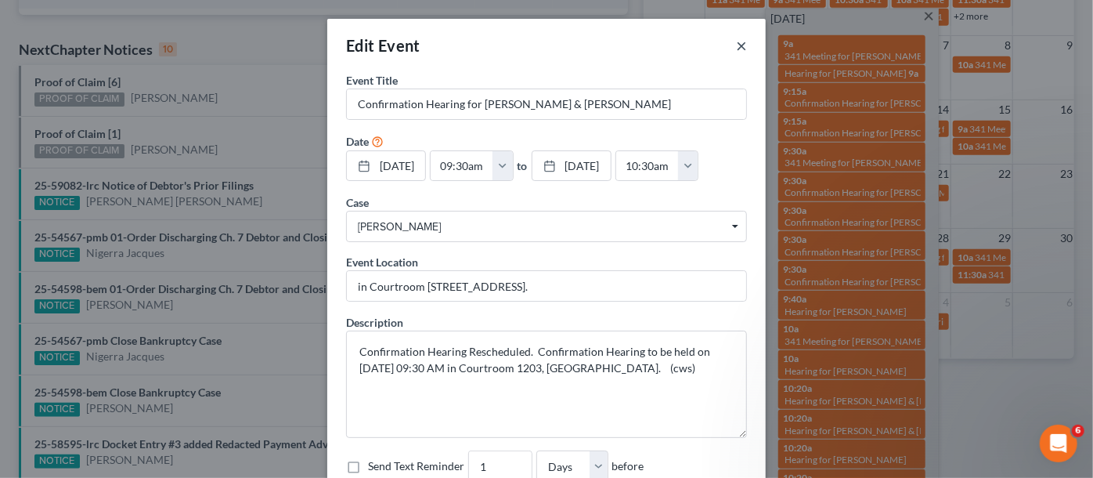
click at [738, 49] on button "×" at bounding box center [741, 45] width 11 height 19
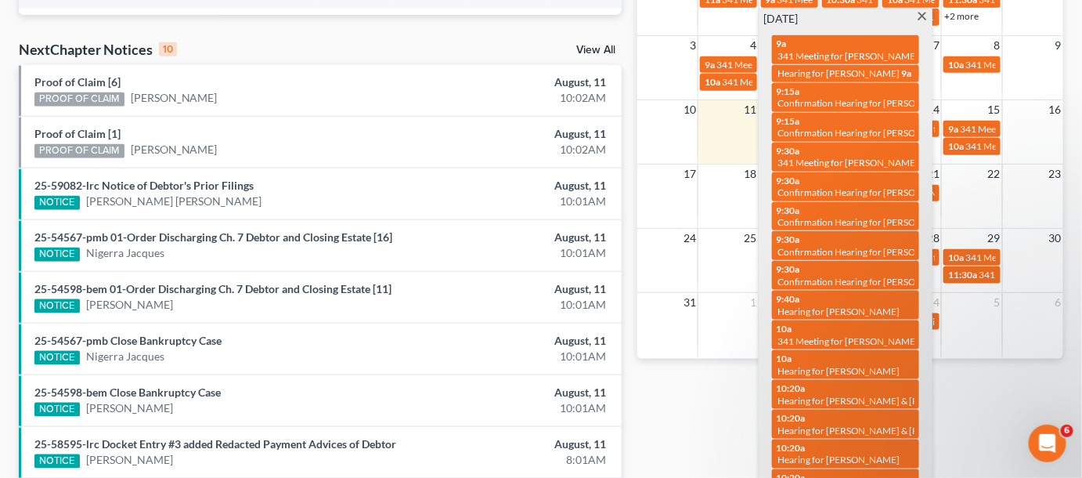
click at [868, 263] on div "9:30a Confirmation Hearing for Robert Weaver & Alexis Chambers" at bounding box center [846, 275] width 138 height 24
select select "Days"
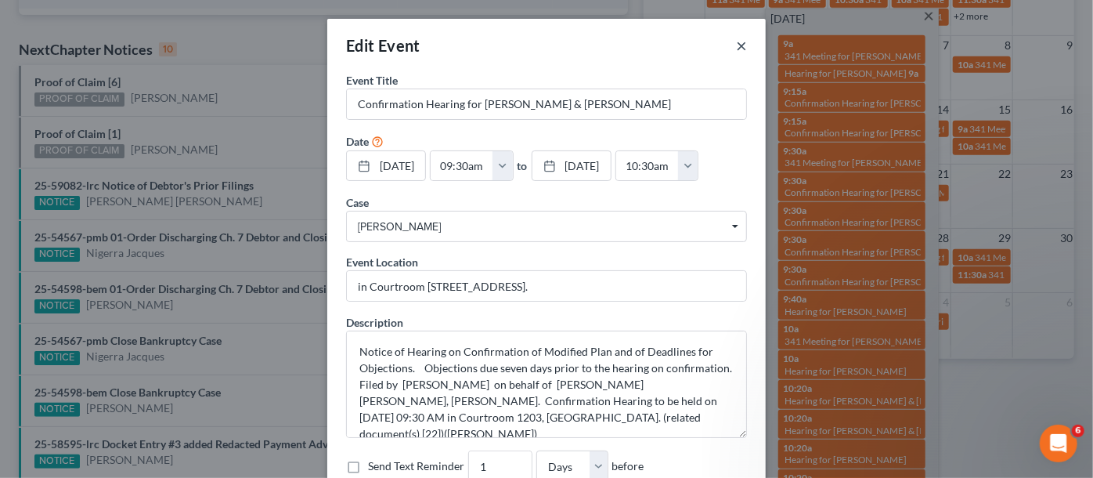
click at [736, 41] on button "×" at bounding box center [741, 45] width 11 height 19
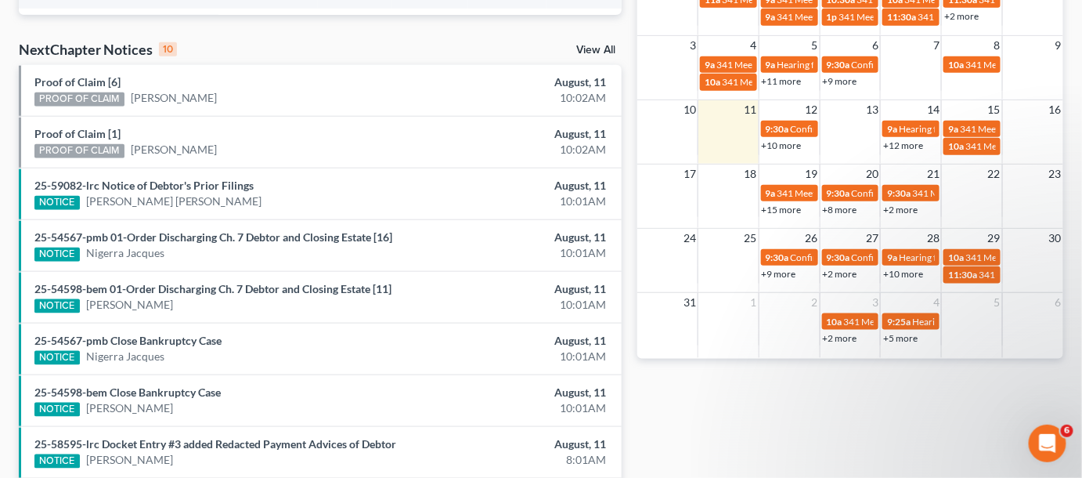
click at [714, 409] on div "Monthly Progress Bankruptcy Bankruptcy August 2025 July 2025 June 2025 May 2025…" at bounding box center [851, 114] width 442 height 1013
click at [831, 206] on link "+8 more" at bounding box center [840, 210] width 34 height 12
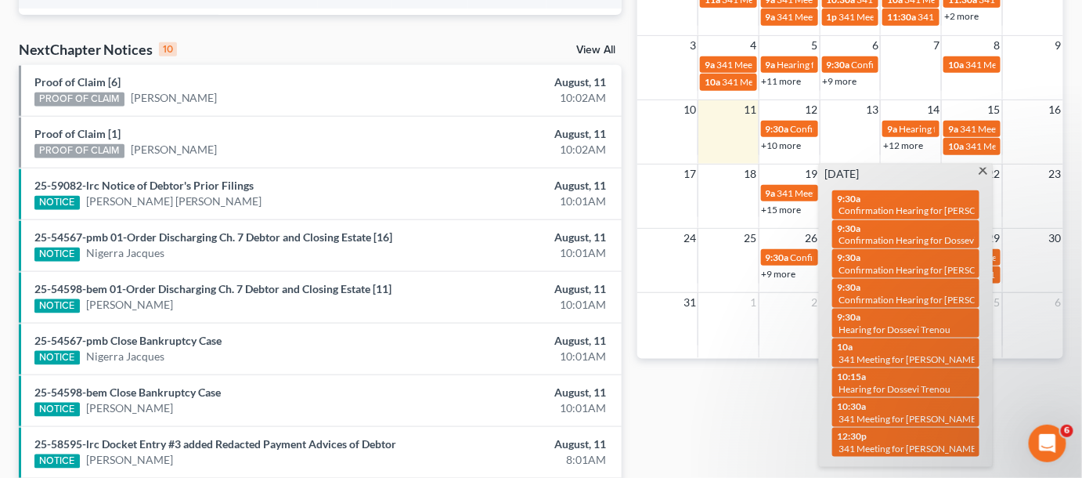
click at [985, 171] on span at bounding box center [983, 173] width 12 height 10
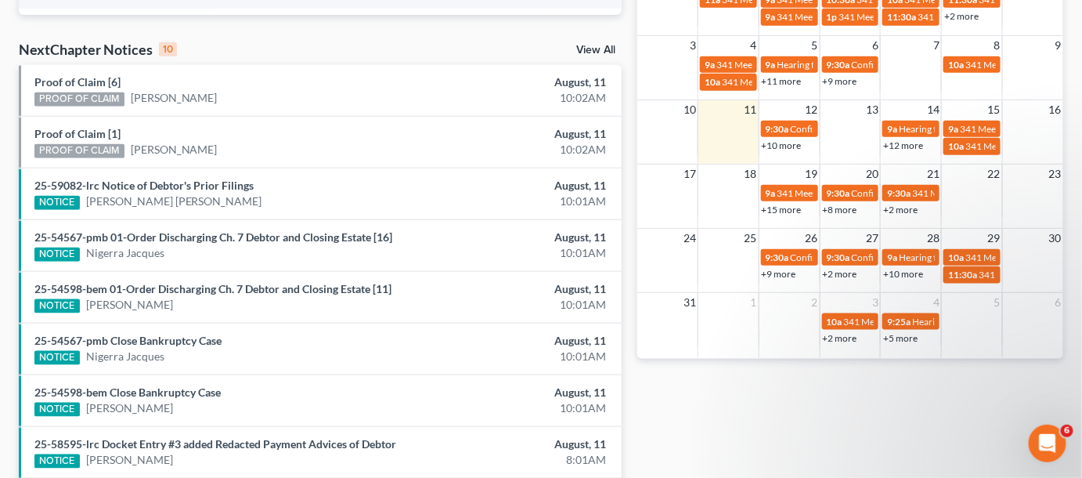
click at [854, 212] on link "+8 more" at bounding box center [840, 210] width 34 height 12
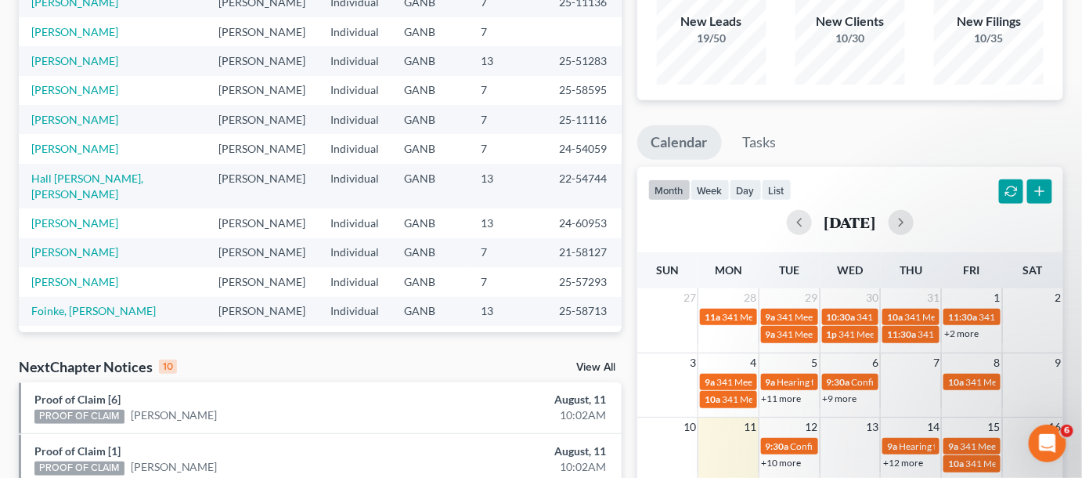
scroll to position [0, 0]
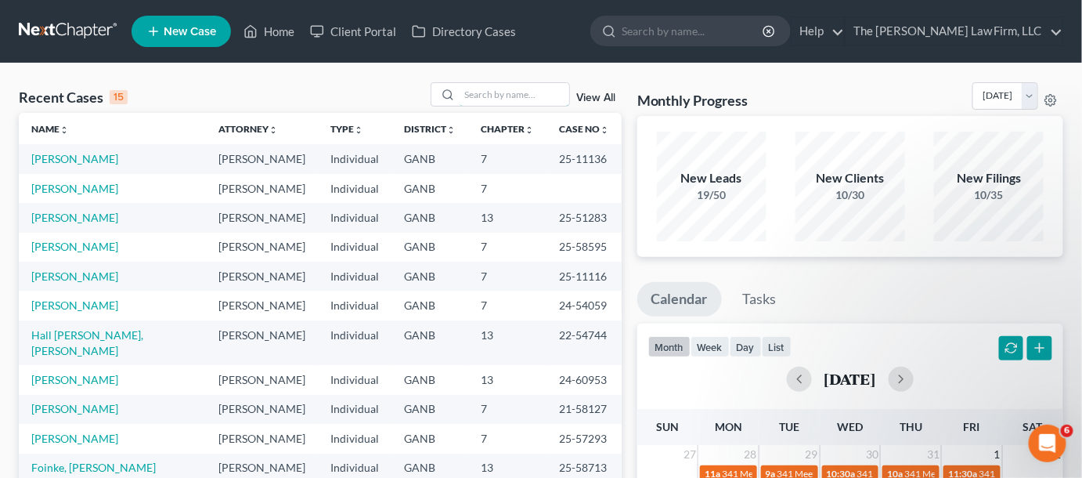
click at [513, 100] on input "search" at bounding box center [515, 94] width 110 height 23
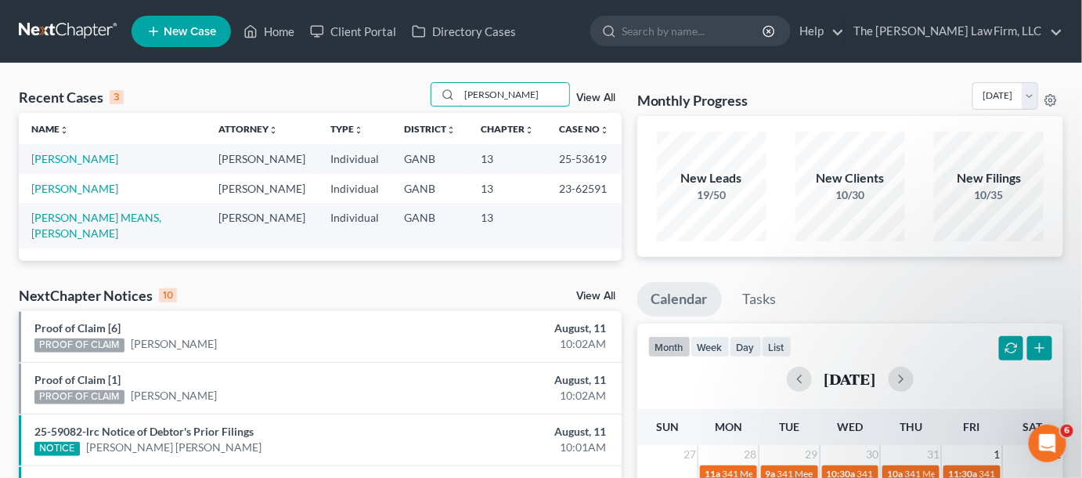
type input "meadows"
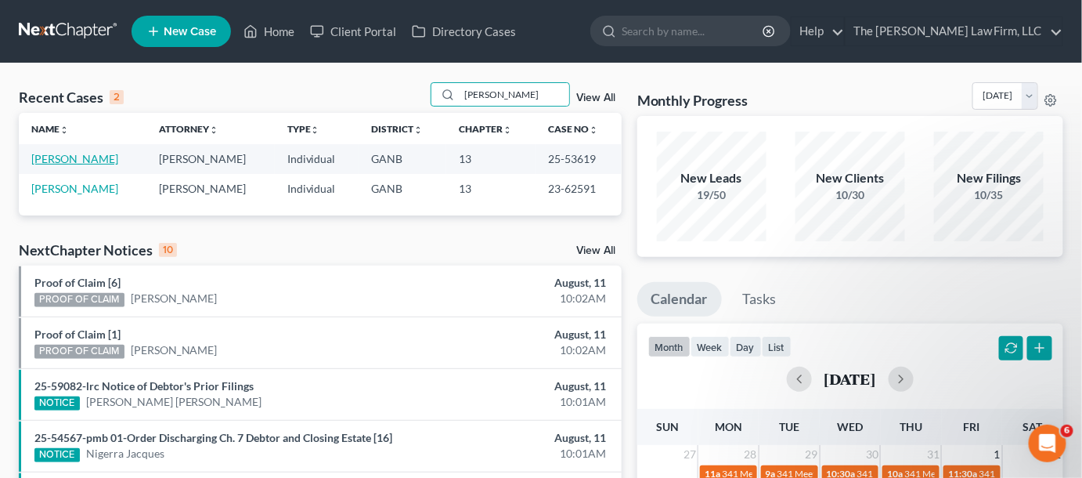
click at [99, 153] on link "Meadows, Michael" at bounding box center [74, 158] width 87 height 13
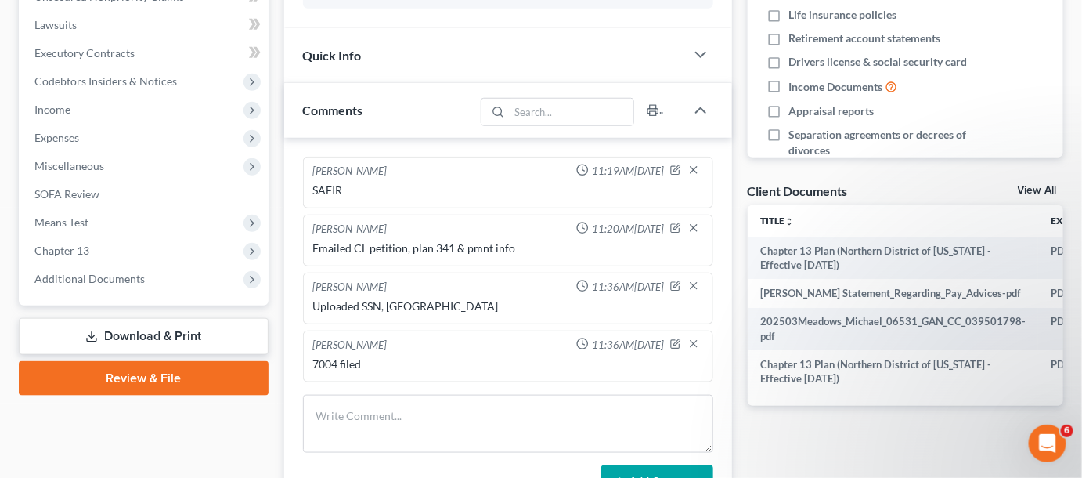
click at [141, 272] on span "Additional Documents" at bounding box center [89, 278] width 110 height 13
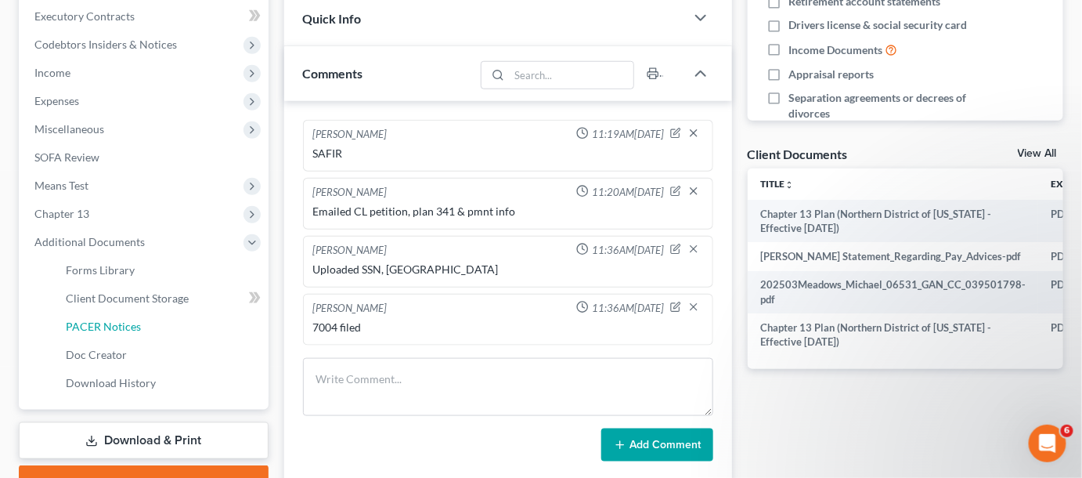
click at [128, 333] on link "PACER Notices" at bounding box center [160, 326] width 215 height 28
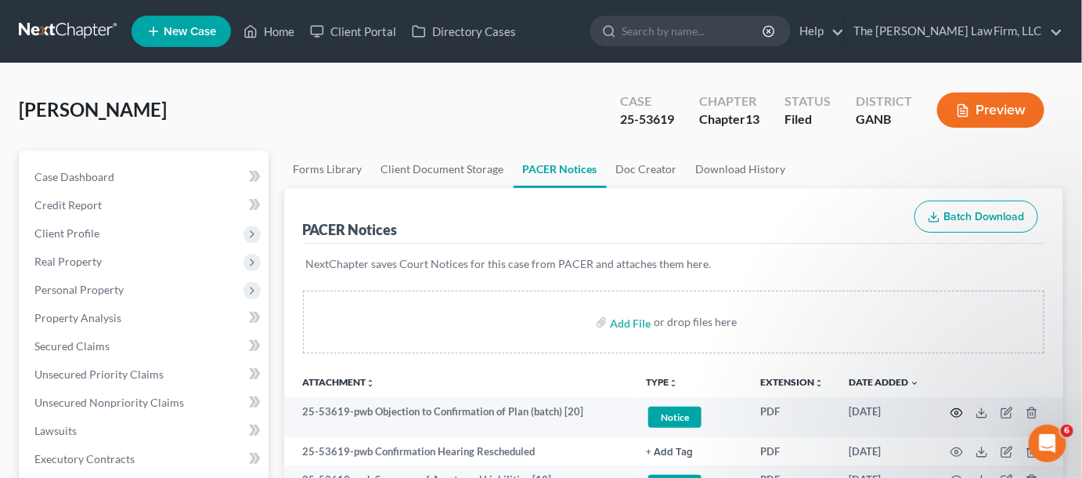
click at [955, 413] on icon "button" at bounding box center [957, 412] width 13 height 13
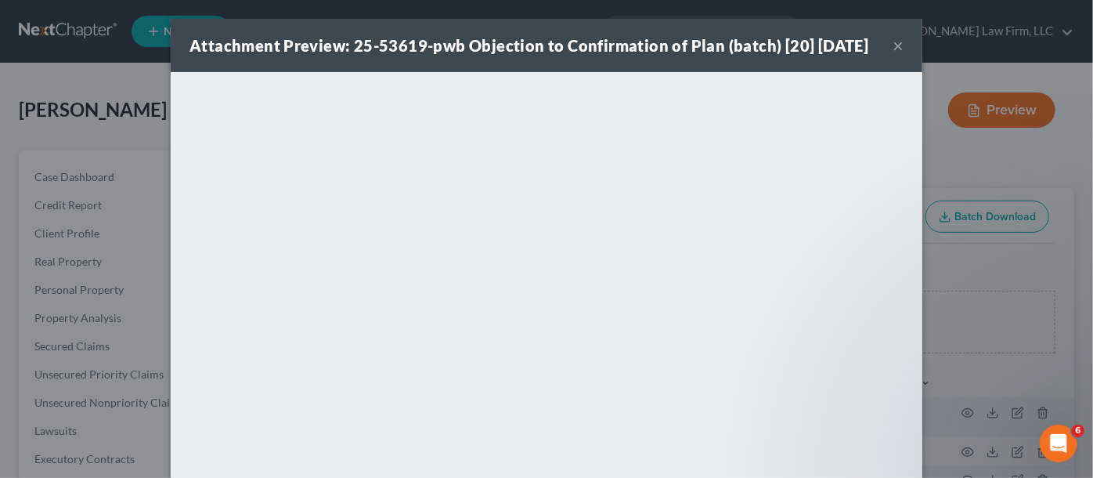
click at [976, 153] on div "Attachment Preview: 25-53619-pwb Objection to Confirmation of Plan (batch) [20]…" at bounding box center [546, 239] width 1093 height 478
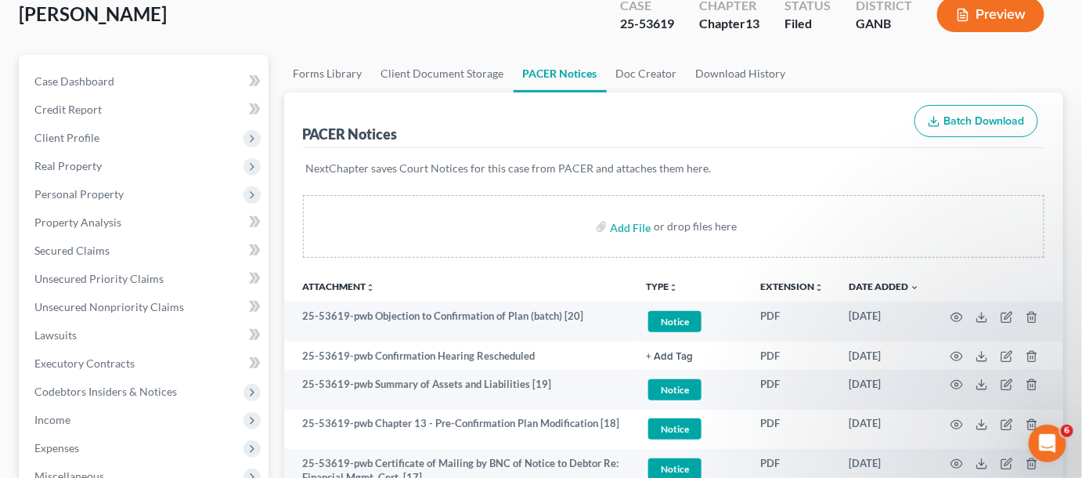
scroll to position [118, 0]
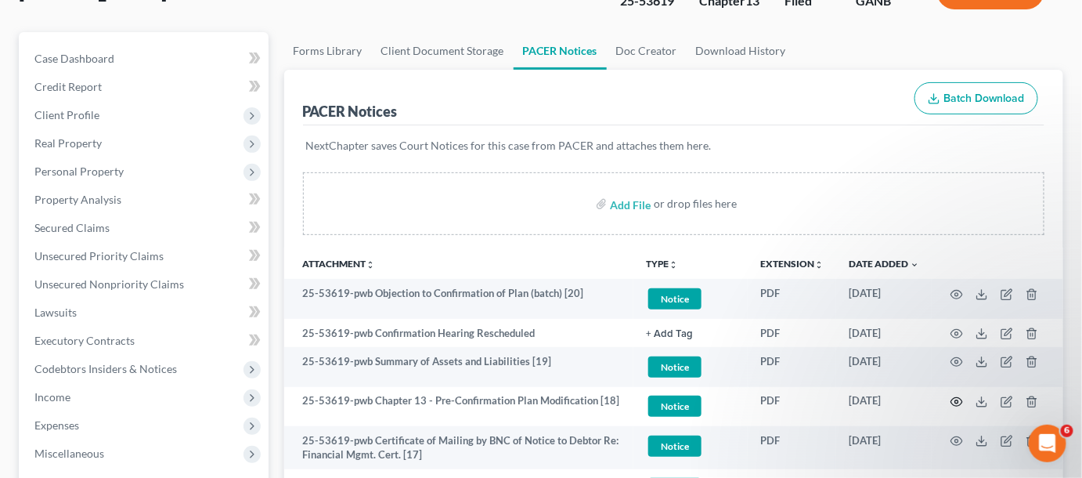
click at [956, 399] on icon "button" at bounding box center [957, 401] width 13 height 13
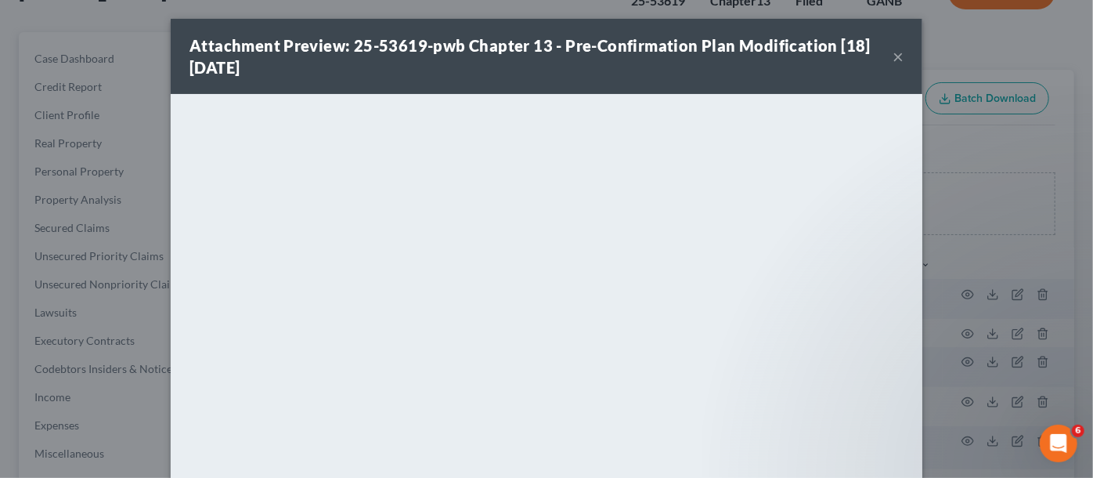
click at [1006, 246] on div "Attachment Preview: 25-53619-pwb Chapter 13 - Pre-Confirmation Plan Modificatio…" at bounding box center [546, 239] width 1093 height 478
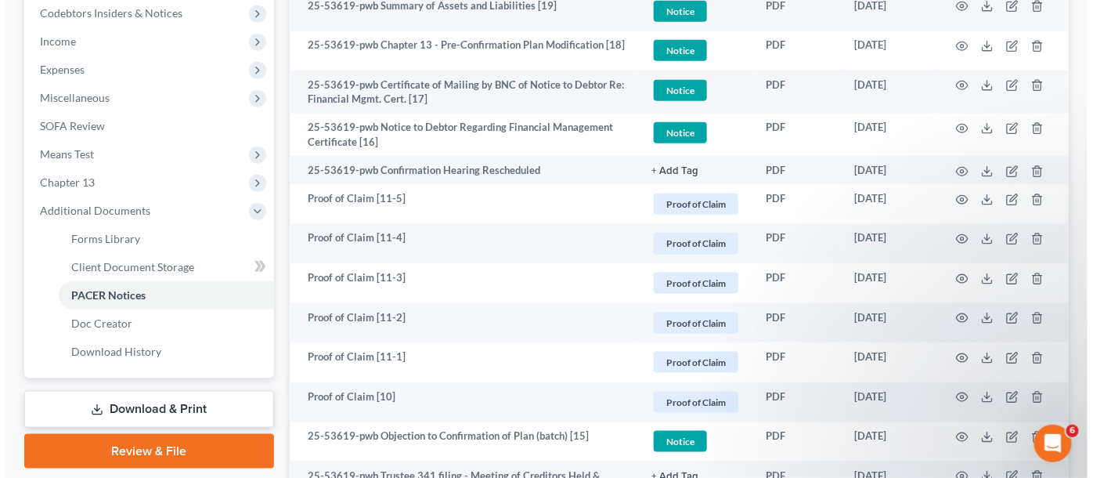
scroll to position [237, 0]
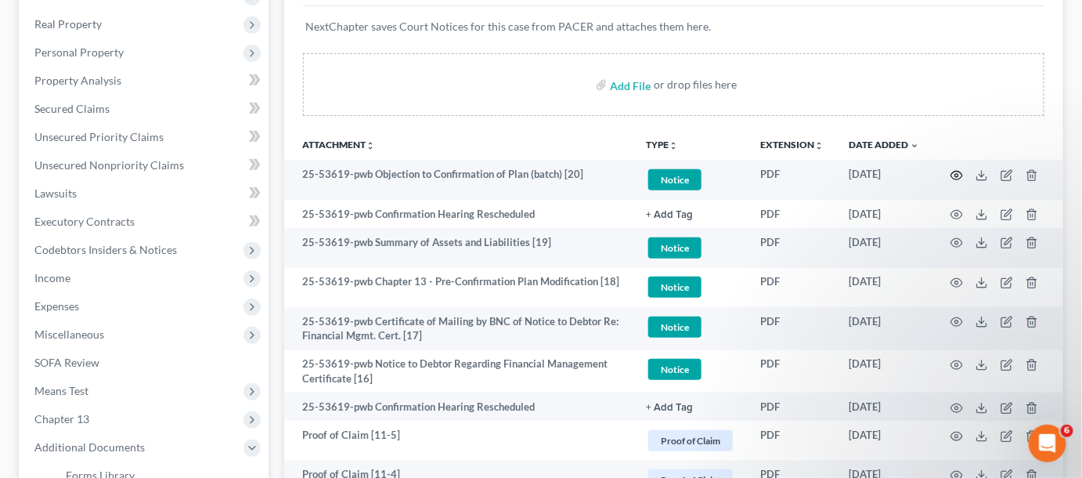
click at [958, 174] on circle "button" at bounding box center [956, 175] width 3 height 3
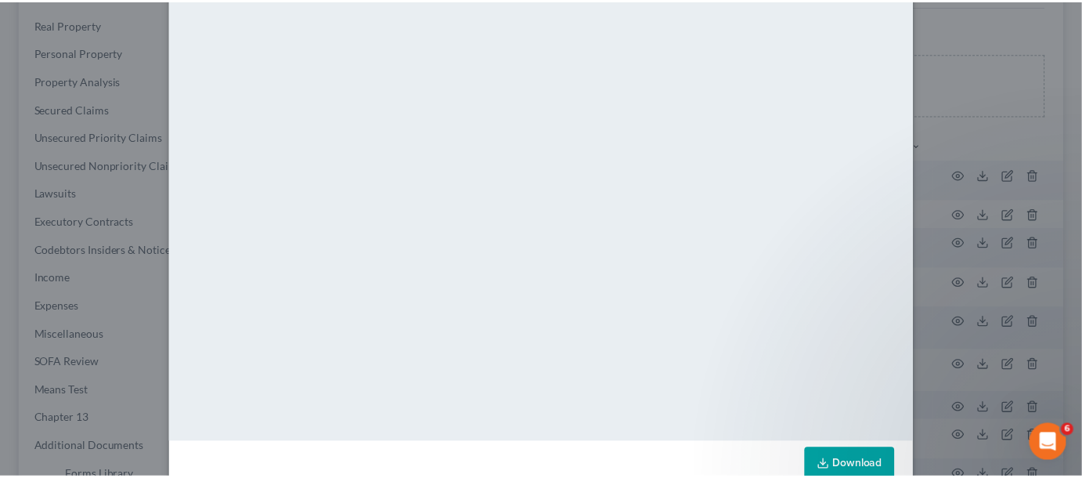
scroll to position [198, 0]
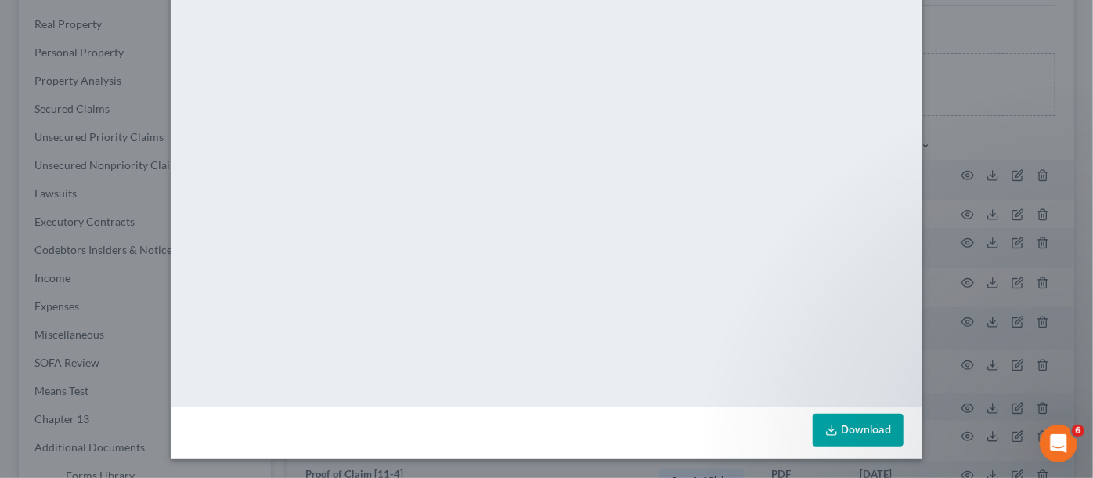
click at [1004, 128] on div "Attachment Preview: 25-53619-pwb Objection to Confirmation of Plan (batch) [20]…" at bounding box center [546, 239] width 1093 height 478
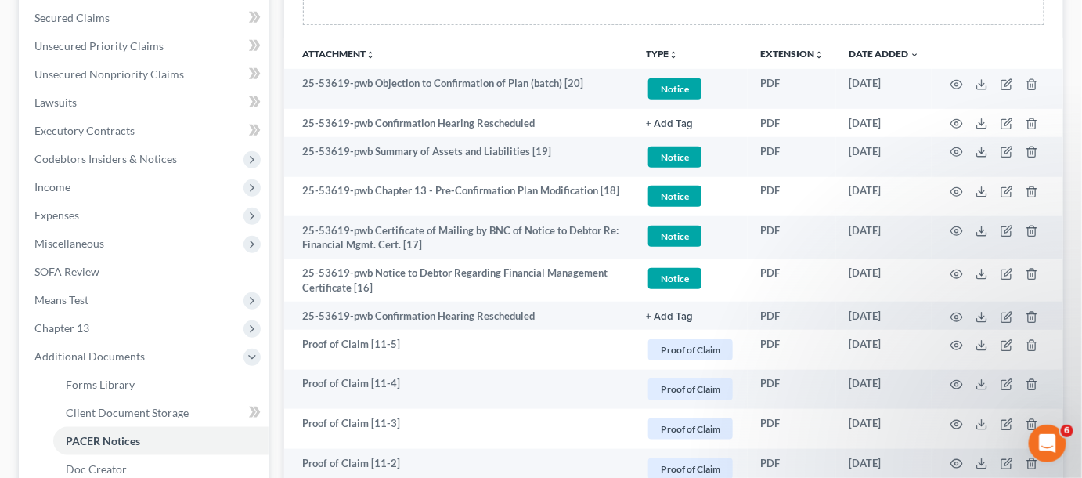
scroll to position [356, 0]
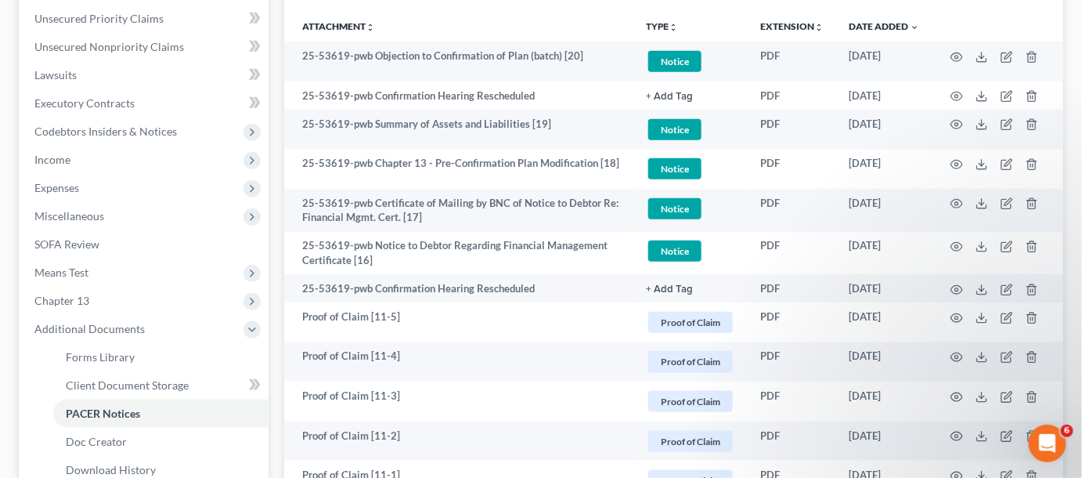
drag, startPoint x: 77, startPoint y: 296, endPoint x: 96, endPoint y: 302, distance: 19.8
click at [77, 296] on span "Chapter 13" at bounding box center [61, 300] width 55 height 13
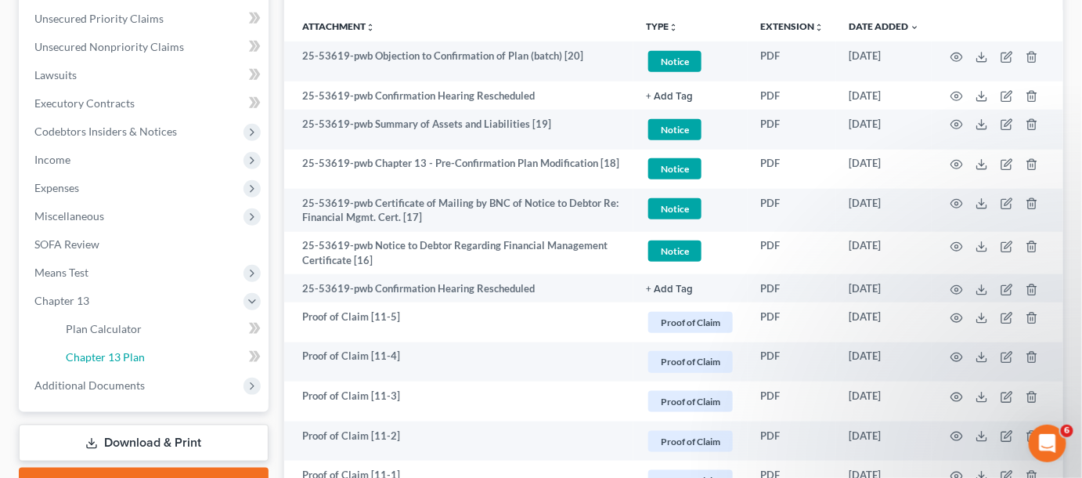
click at [116, 355] on span "Chapter 13 Plan" at bounding box center [105, 356] width 79 height 13
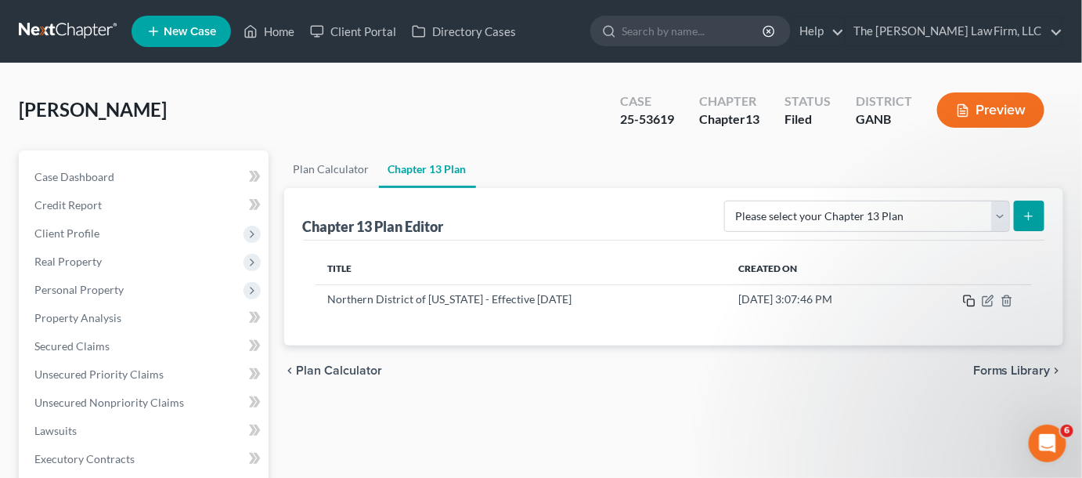
click at [973, 297] on icon "button" at bounding box center [969, 300] width 13 height 13
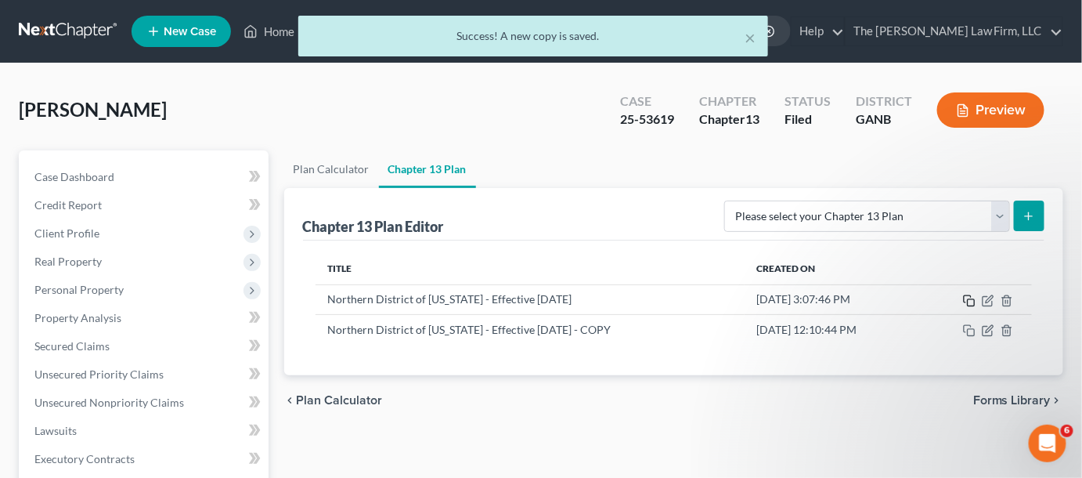
click at [973, 297] on icon "button" at bounding box center [969, 300] width 13 height 13
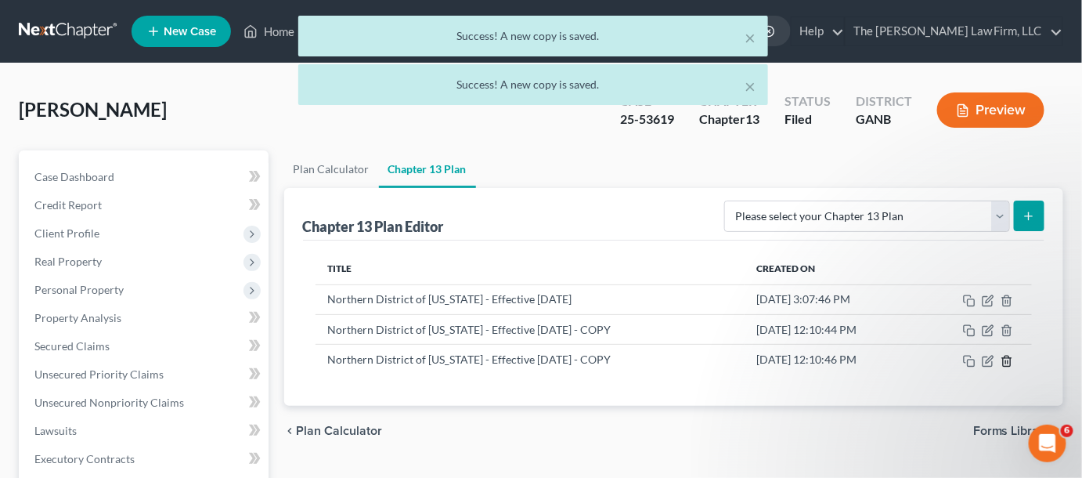
click at [1008, 362] on icon "button" at bounding box center [1007, 361] width 13 height 13
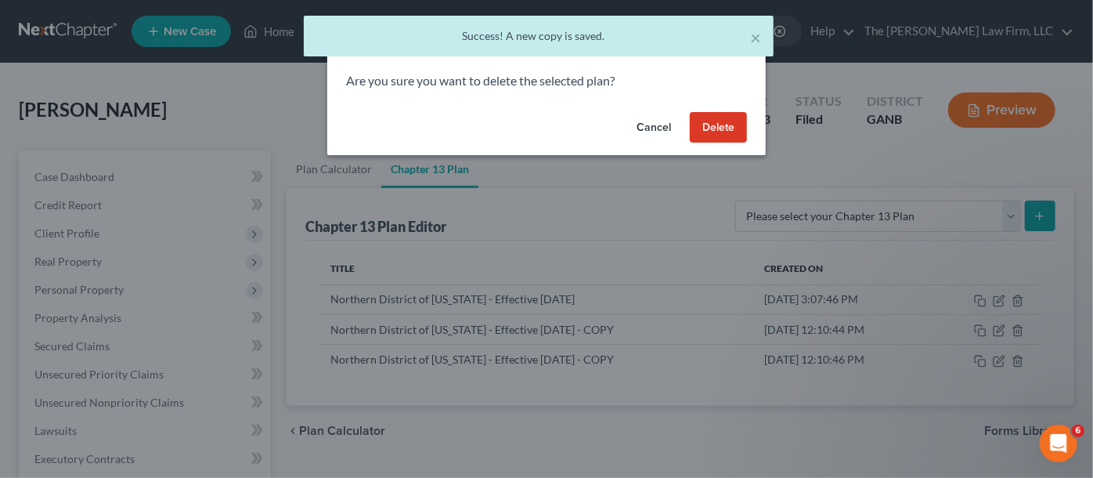
click at [729, 134] on button "Delete" at bounding box center [718, 127] width 57 height 31
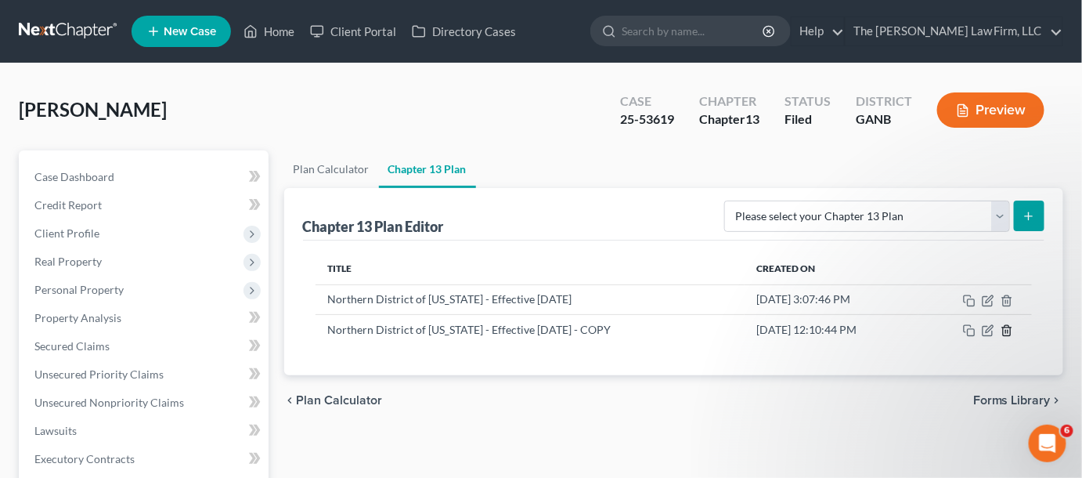
click at [1008, 330] on line "button" at bounding box center [1008, 331] width 0 height 3
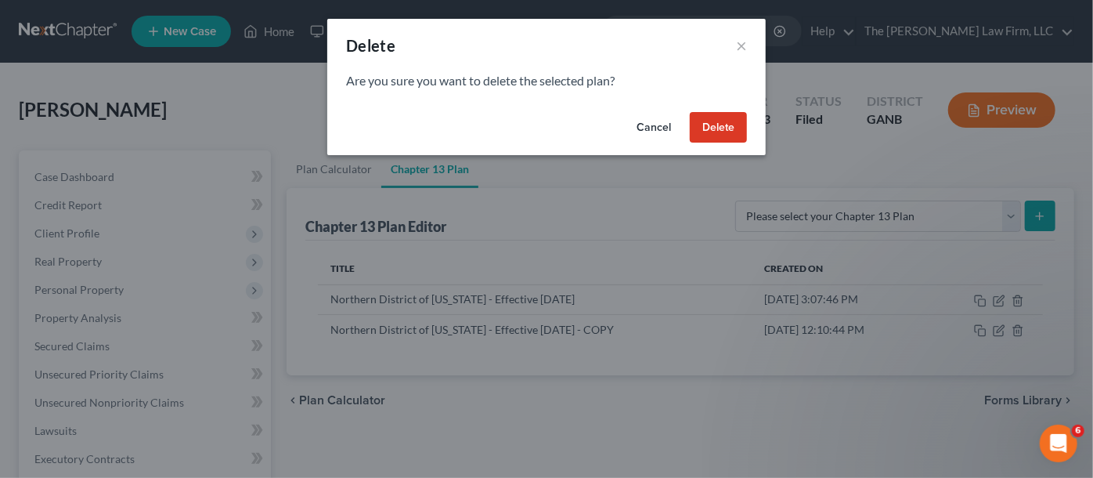
click at [718, 128] on button "Delete" at bounding box center [718, 127] width 57 height 31
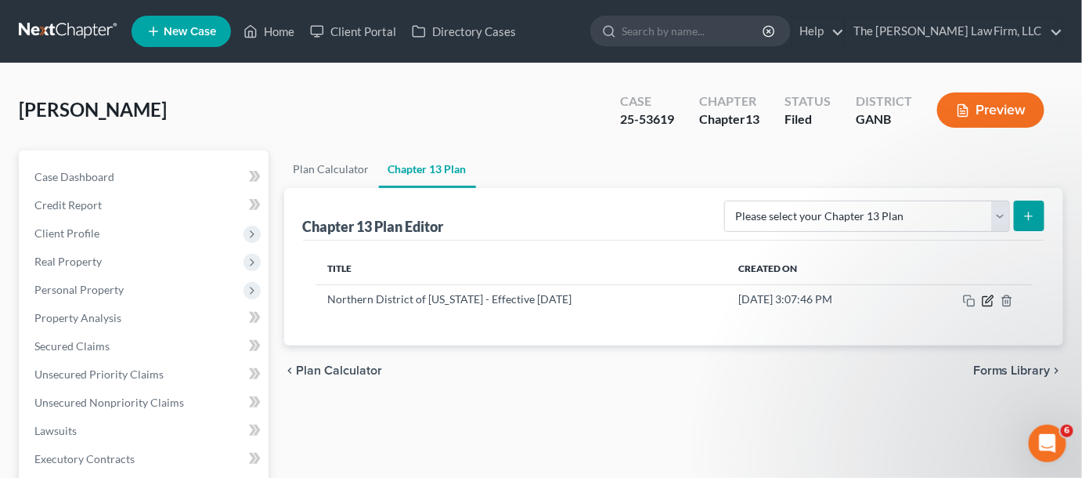
click at [985, 300] on icon "button" at bounding box center [988, 300] width 13 height 13
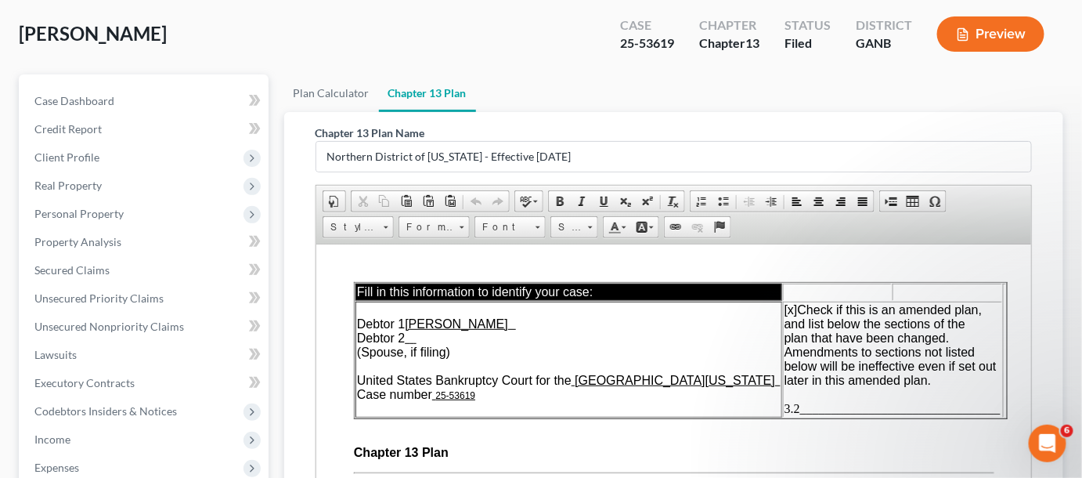
scroll to position [118, 0]
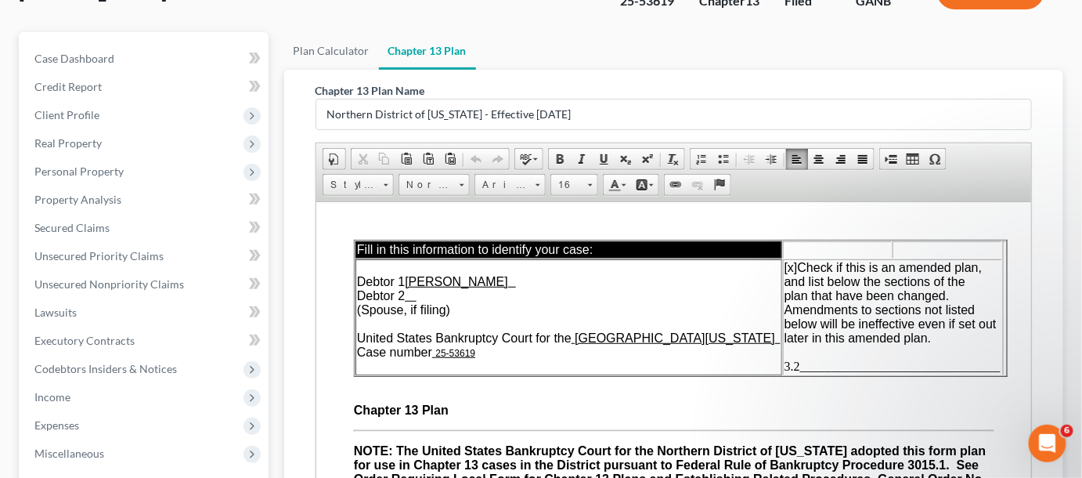
click at [784, 368] on span "3.2________________________________" at bounding box center [892, 365] width 216 height 13
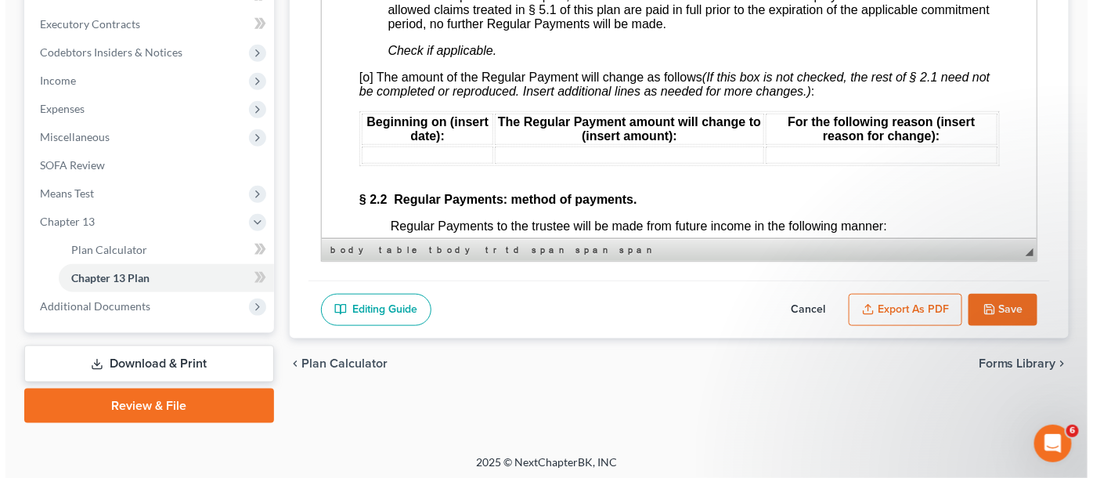
scroll to position [438, 0]
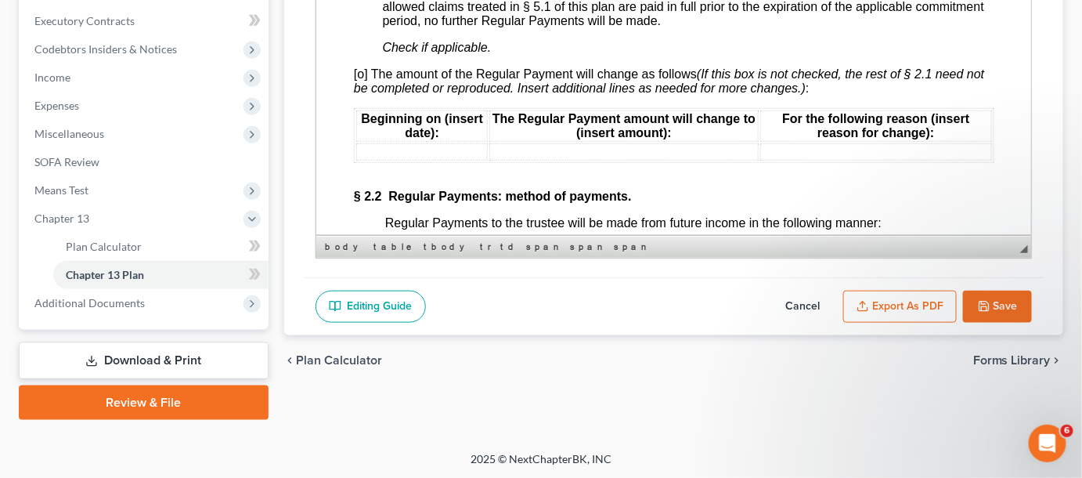
click at [912, 306] on button "Export as PDF" at bounding box center [900, 307] width 114 height 33
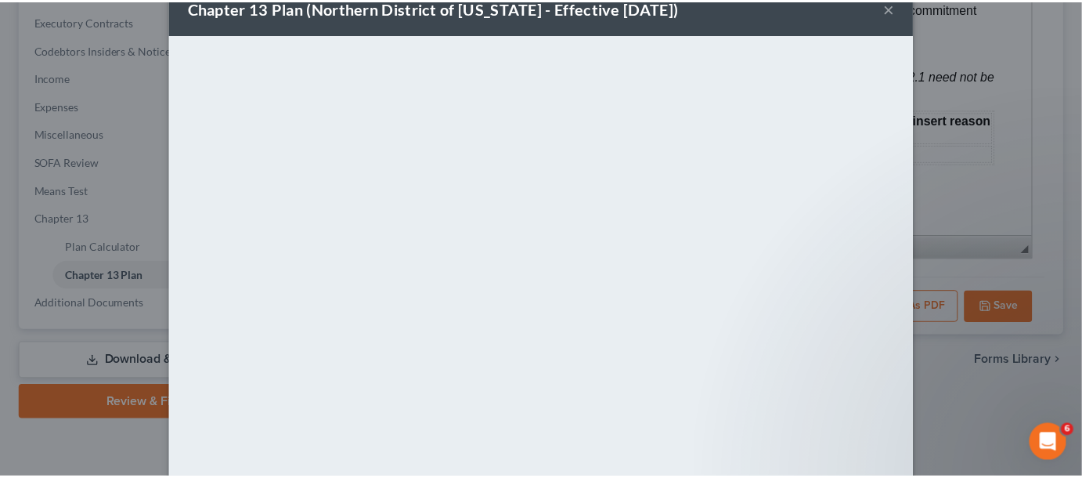
scroll to position [103, 0]
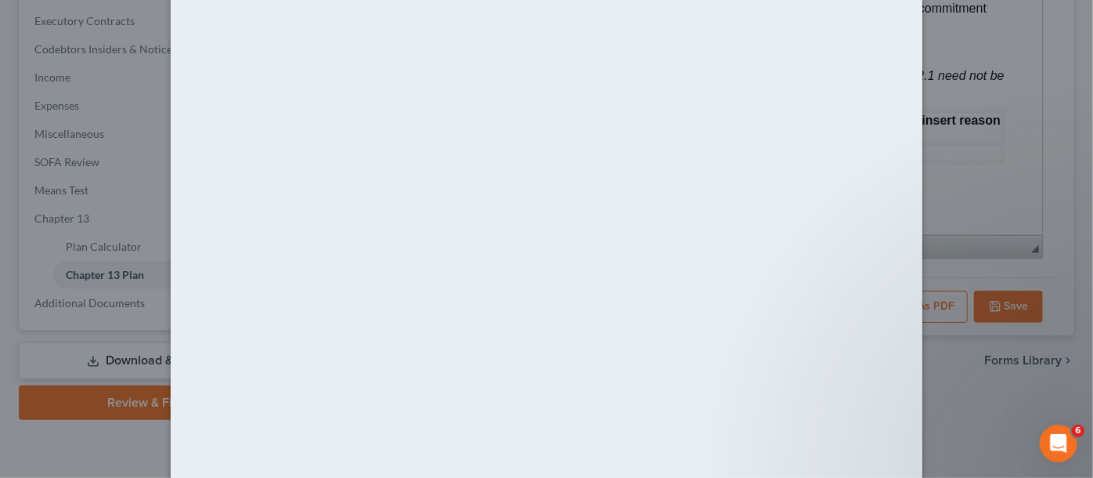
click at [1006, 383] on div "Chapter 13 Plan (Northern District of Georgia - Effective 12/1/2020) × <object …" at bounding box center [546, 239] width 1093 height 478
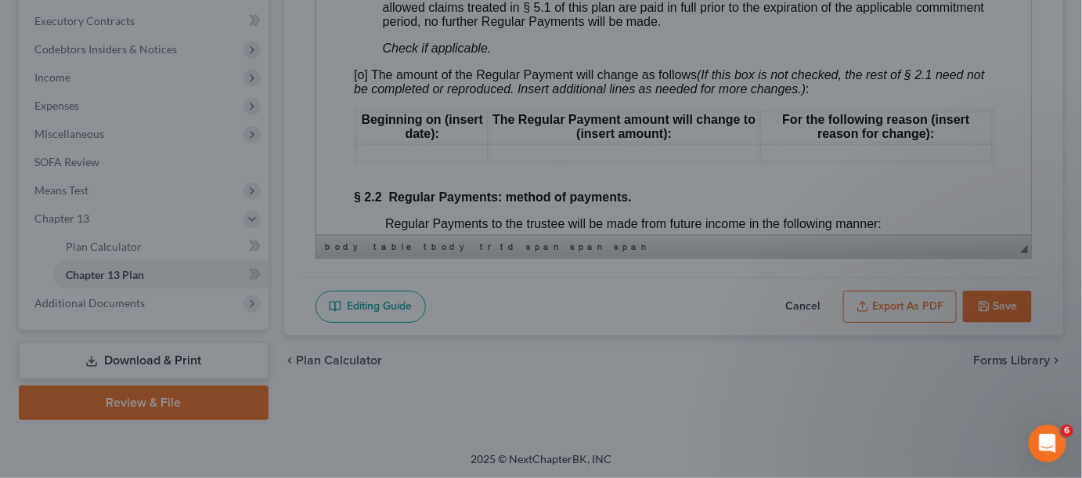
scroll to position [1186, 0]
click at [1027, 291] on div at bounding box center [541, 239] width 1082 height 478
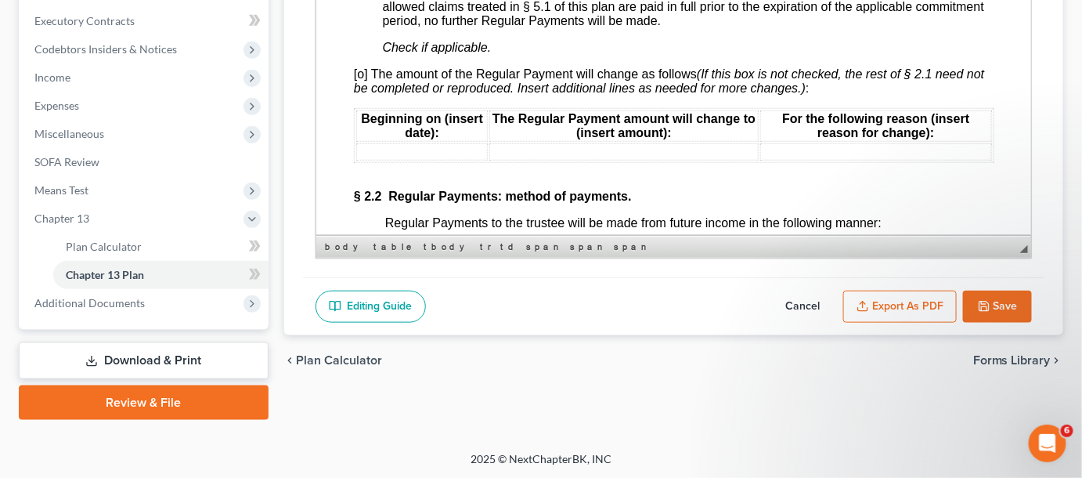
click at [985, 305] on icon "button" at bounding box center [984, 306] width 13 height 13
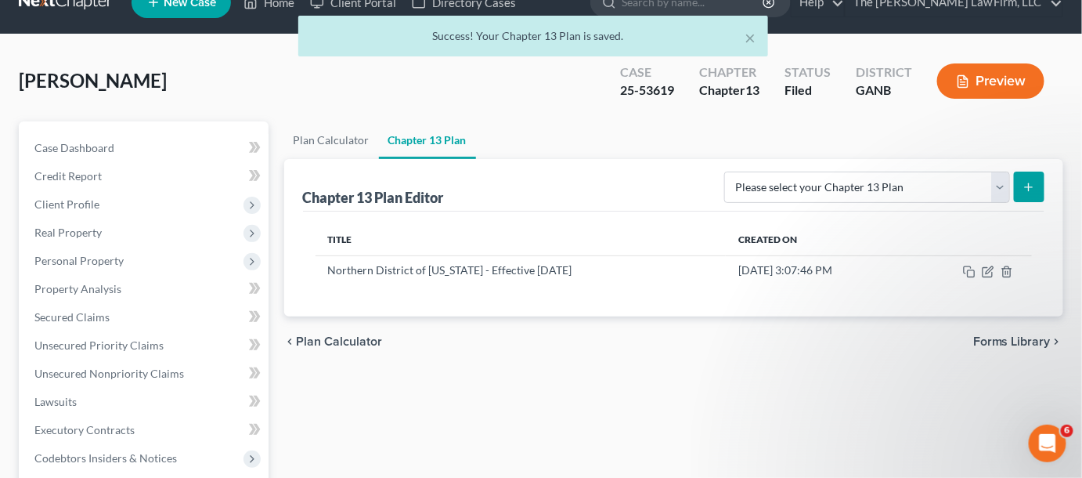
scroll to position [0, 0]
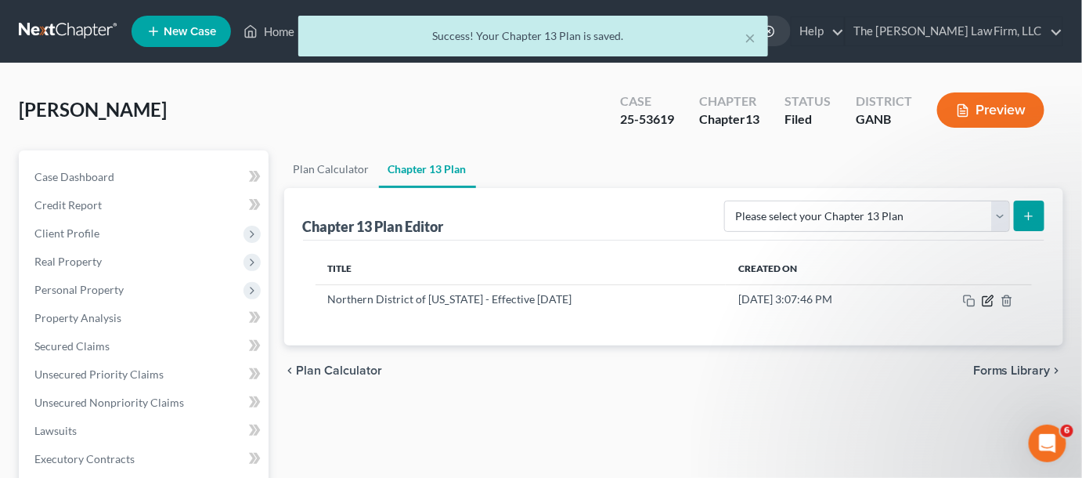
click at [987, 298] on icon "button" at bounding box center [989, 298] width 7 height 7
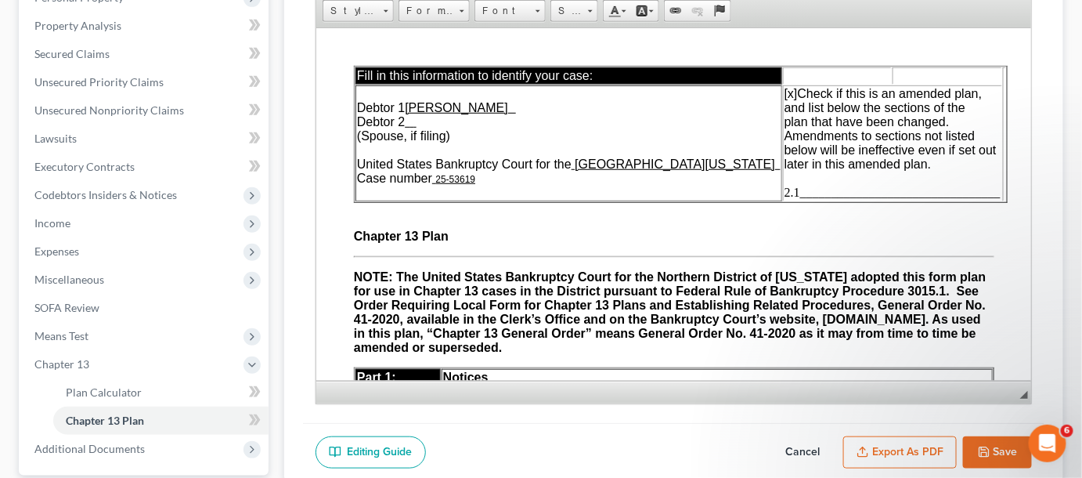
scroll to position [438, 0]
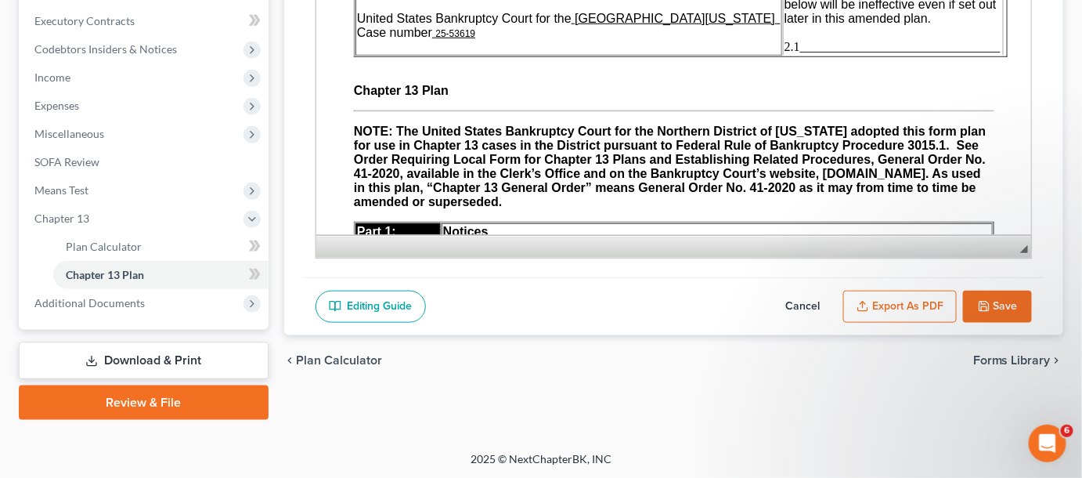
click at [96, 304] on span "Additional Documents" at bounding box center [89, 302] width 110 height 13
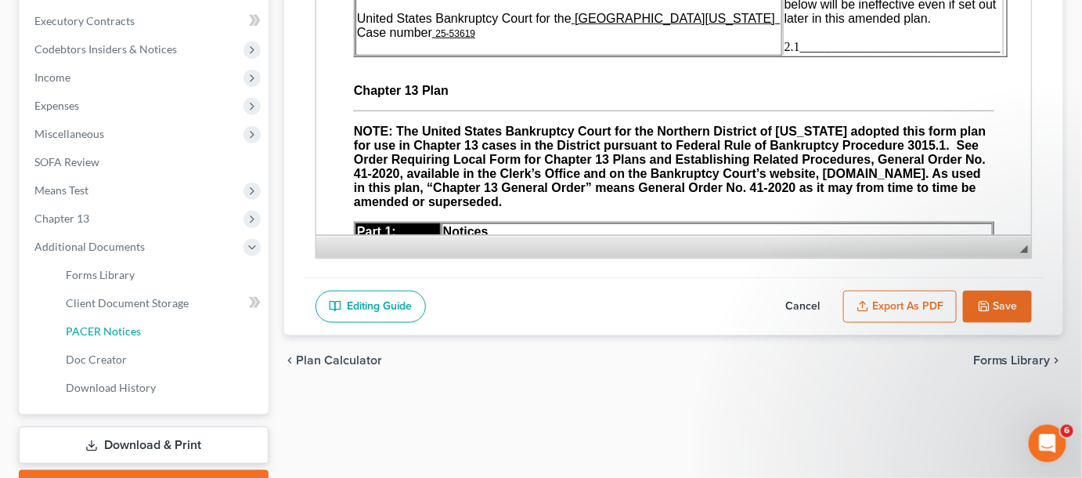
click at [122, 331] on span "PACER Notices" at bounding box center [103, 330] width 75 height 13
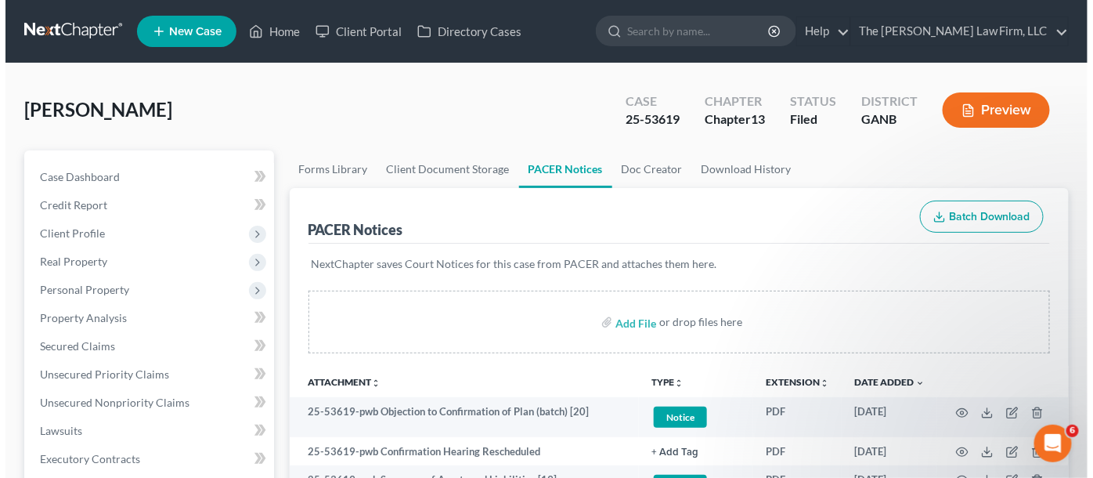
scroll to position [118, 0]
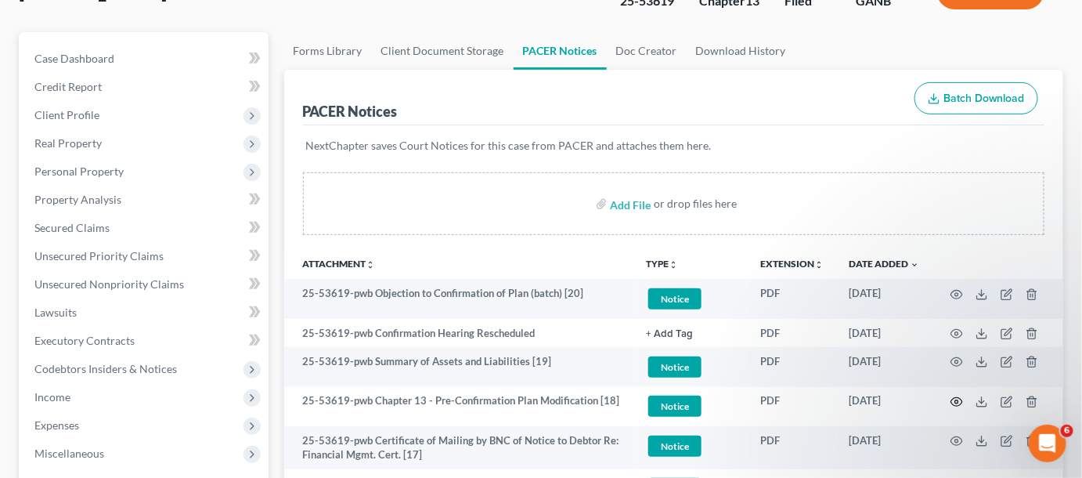
click at [958, 402] on icon "button" at bounding box center [957, 401] width 13 height 13
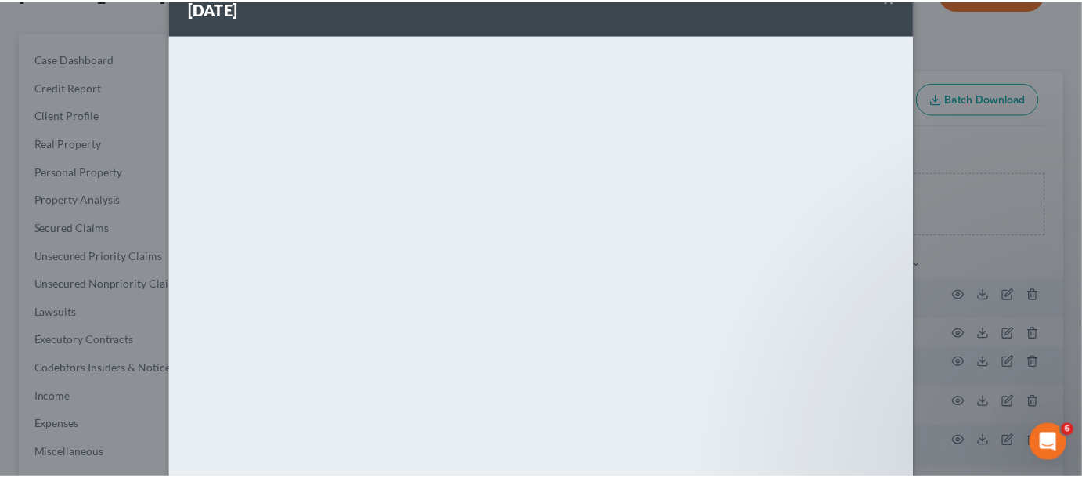
scroll to position [125, 0]
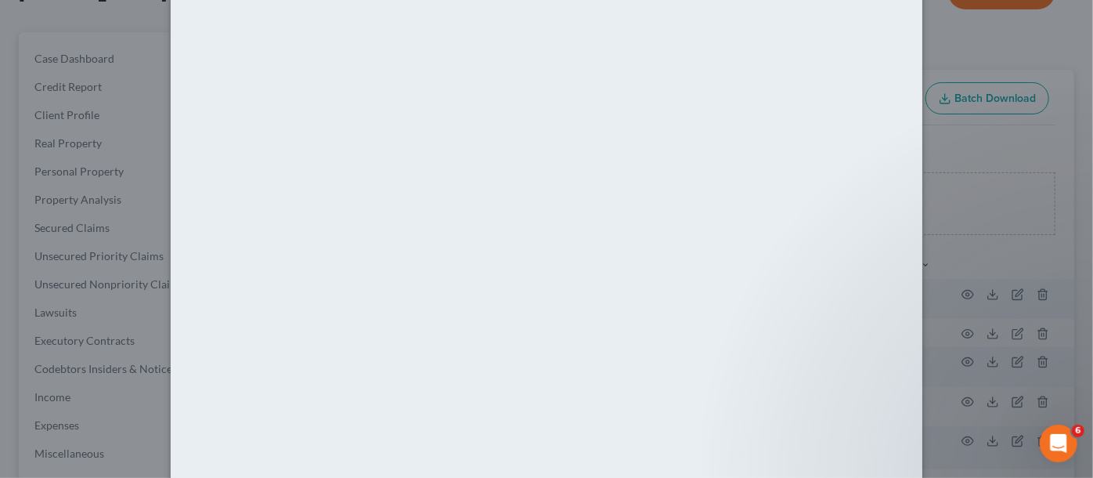
click at [1055, 258] on div "Attachment Preview: 25-53619-pwb Chapter 13 - Pre-Confirmation Plan Modificatio…" at bounding box center [546, 239] width 1093 height 478
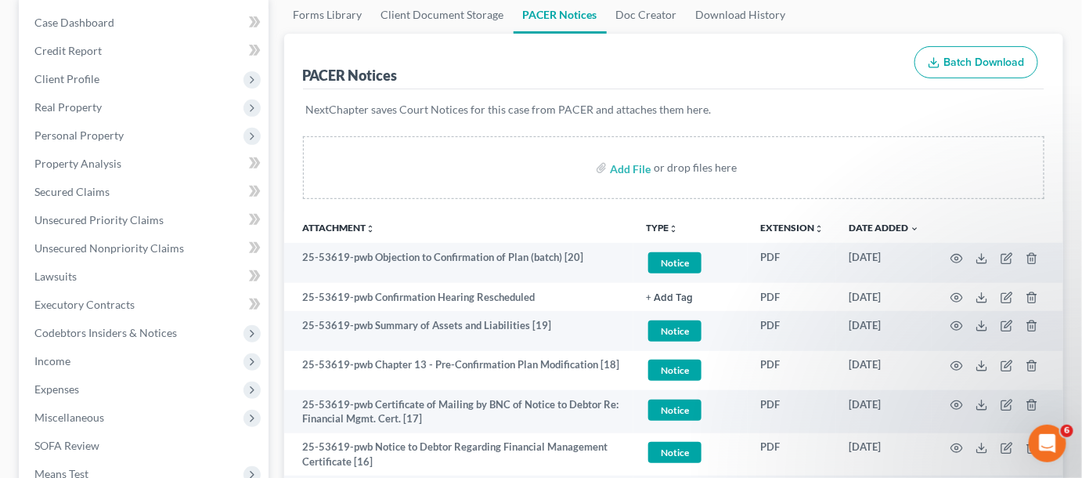
scroll to position [237, 0]
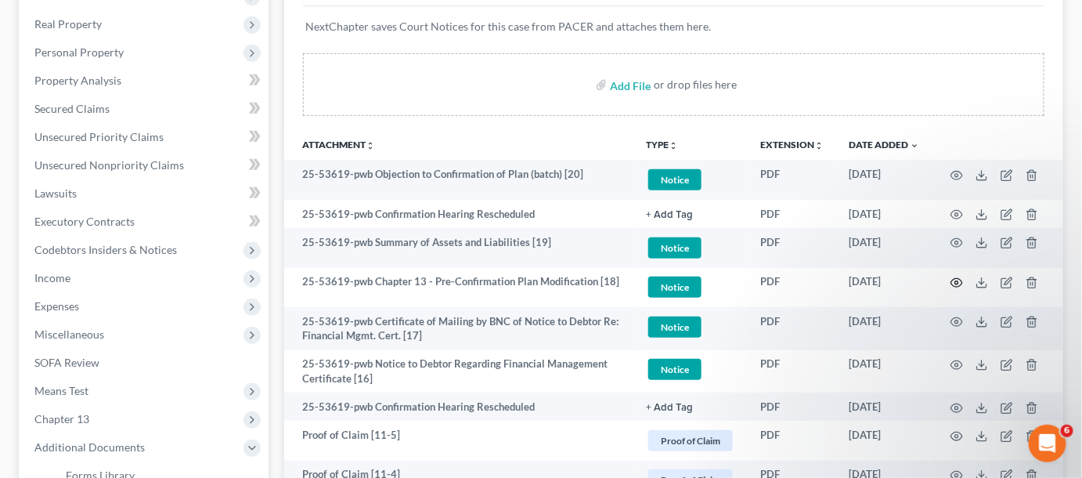
click at [957, 280] on icon "button" at bounding box center [957, 282] width 13 height 13
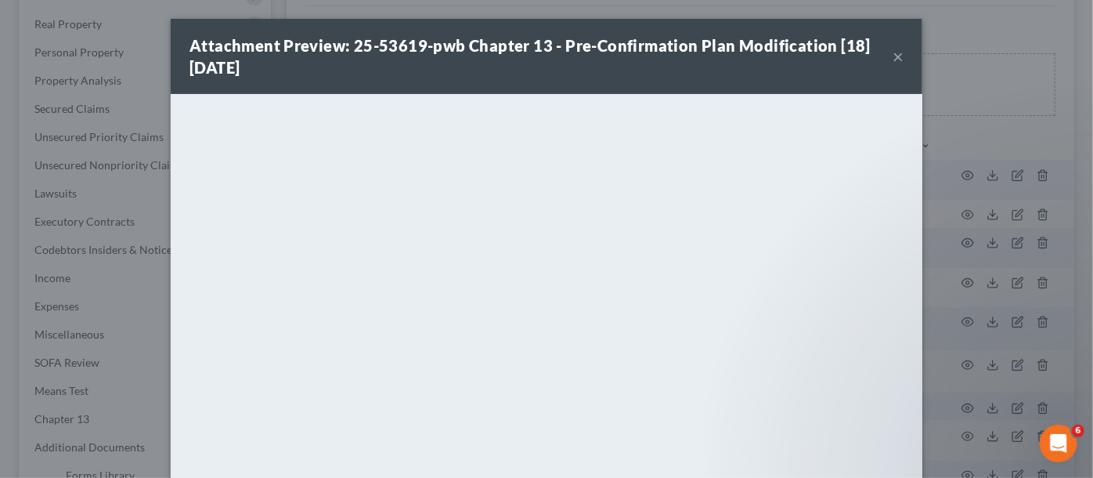
click at [893, 56] on button "×" at bounding box center [898, 56] width 11 height 19
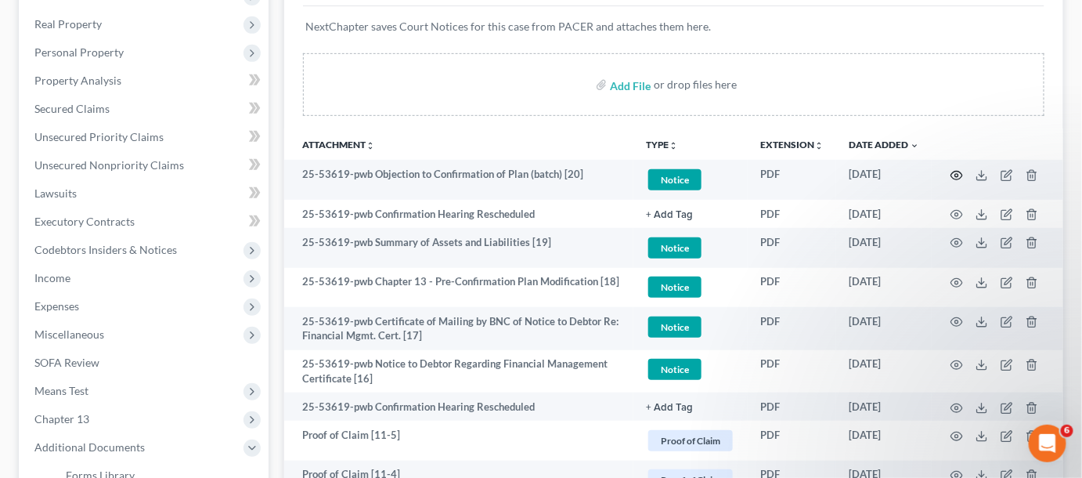
click at [954, 171] on icon "button" at bounding box center [957, 175] width 13 height 13
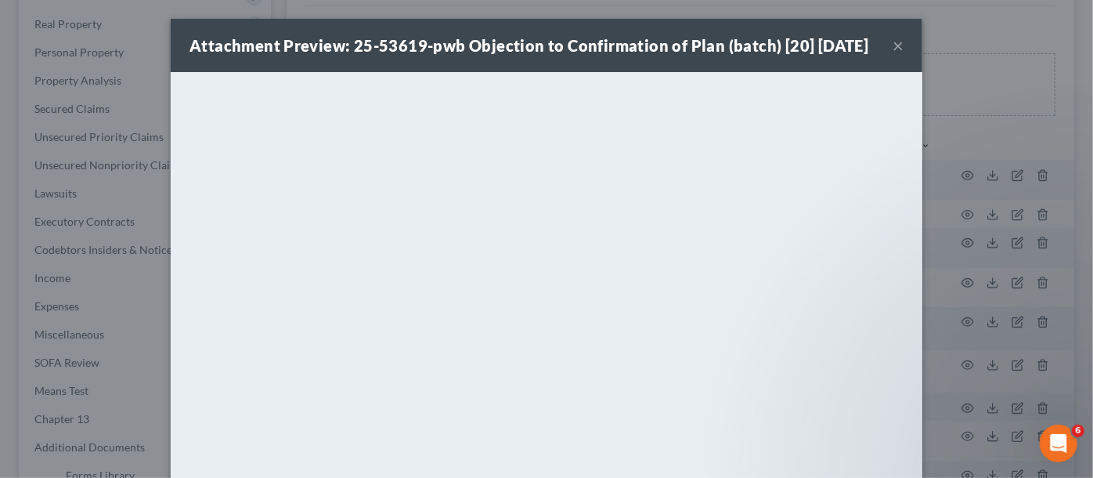
click at [1006, 139] on div "Attachment Preview: 25-53619-pwb Objection to Confirmation of Plan (batch) [20]…" at bounding box center [546, 239] width 1093 height 478
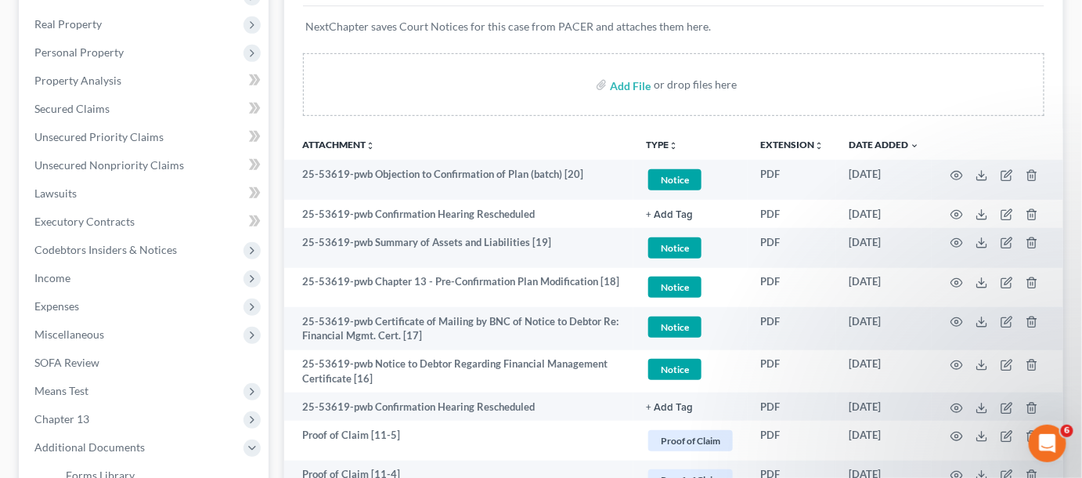
scroll to position [0, 0]
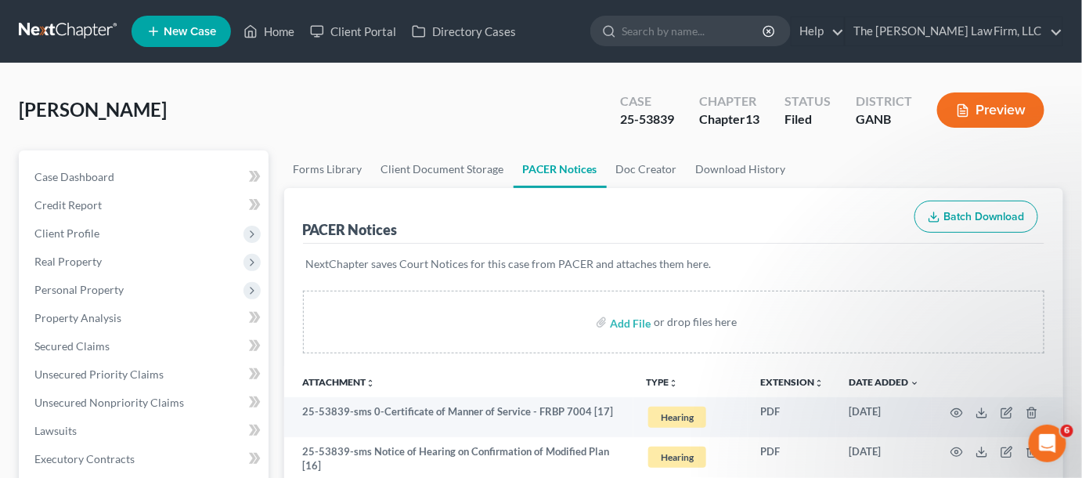
click at [698, 34] on input "search" at bounding box center [693, 30] width 143 height 29
type input "gamal"
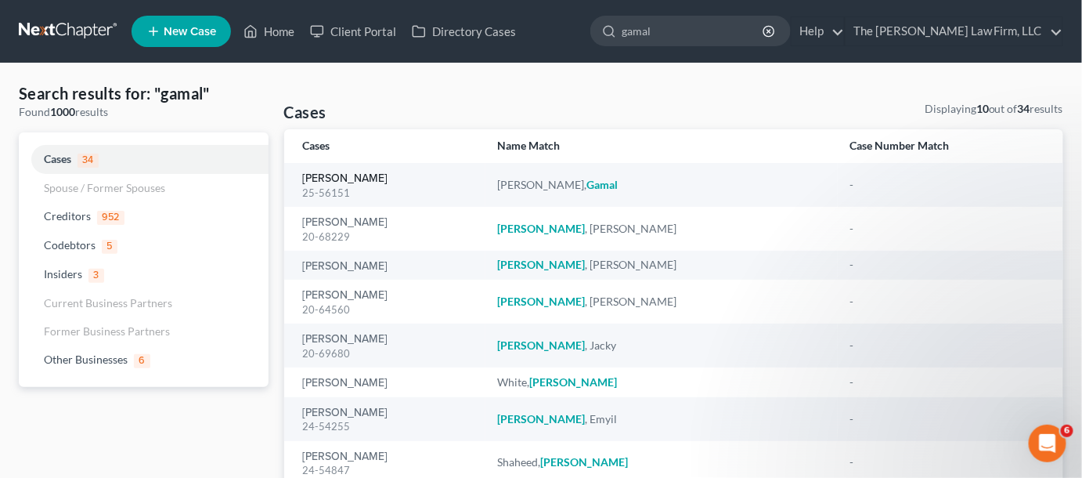
click at [323, 180] on link "[PERSON_NAME]" at bounding box center [345, 178] width 85 height 11
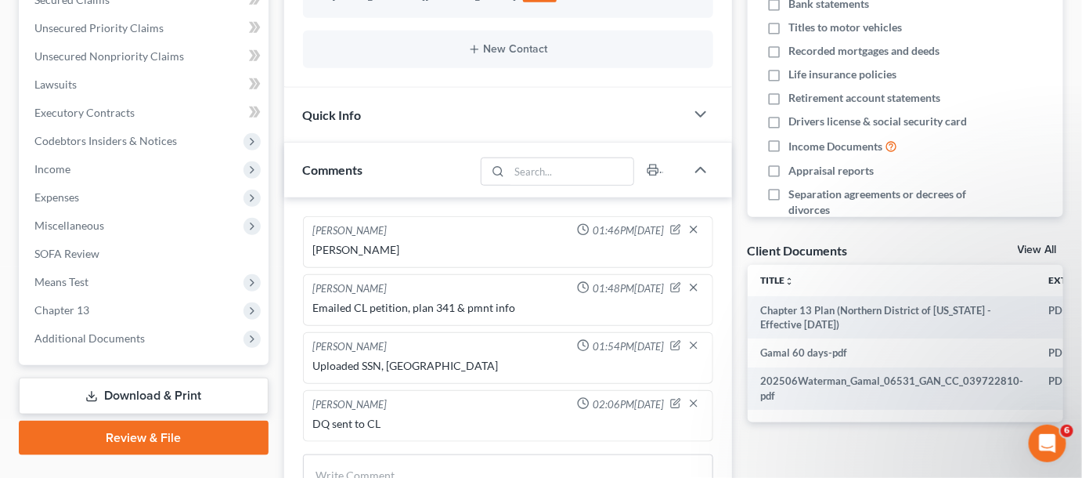
scroll to position [356, 0]
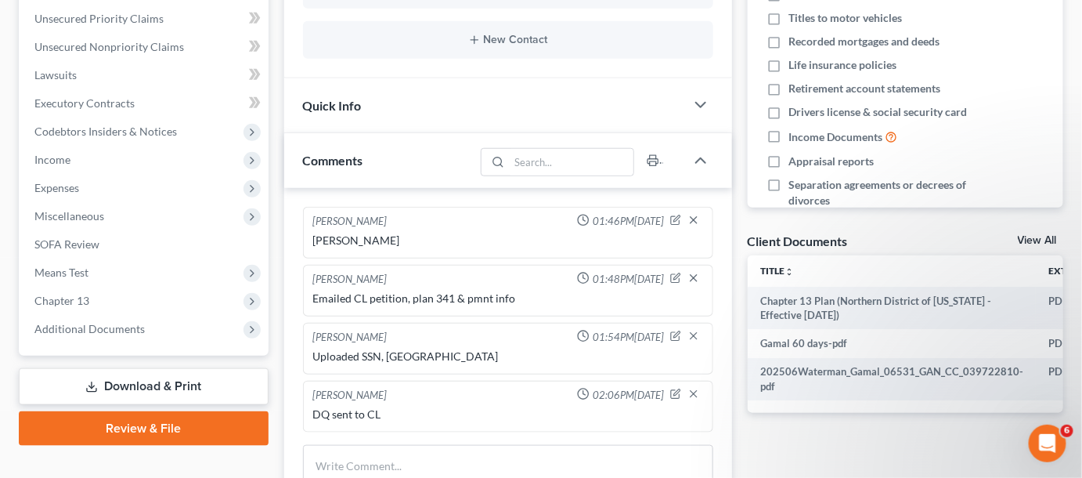
click at [163, 333] on span "Additional Documents" at bounding box center [145, 329] width 247 height 28
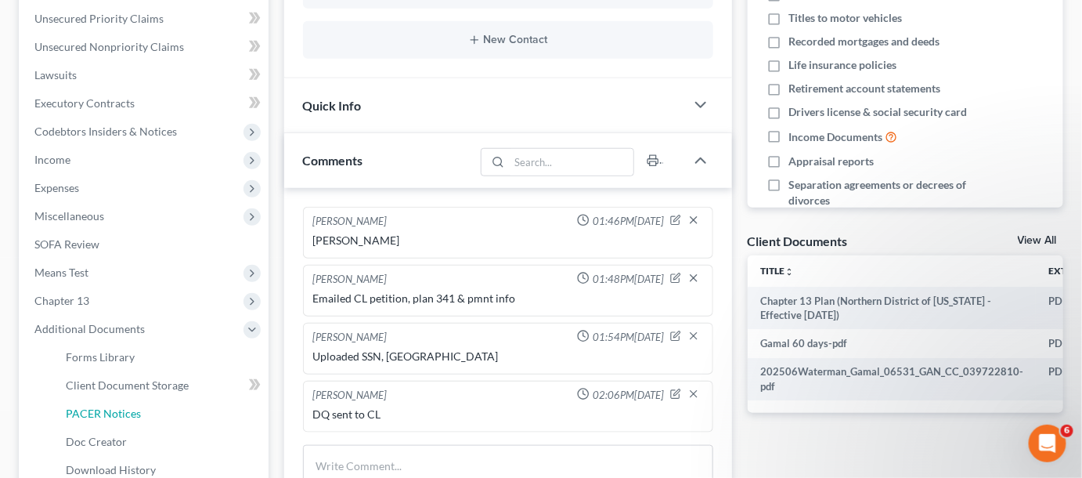
click at [113, 410] on span "PACER Notices" at bounding box center [103, 412] width 75 height 13
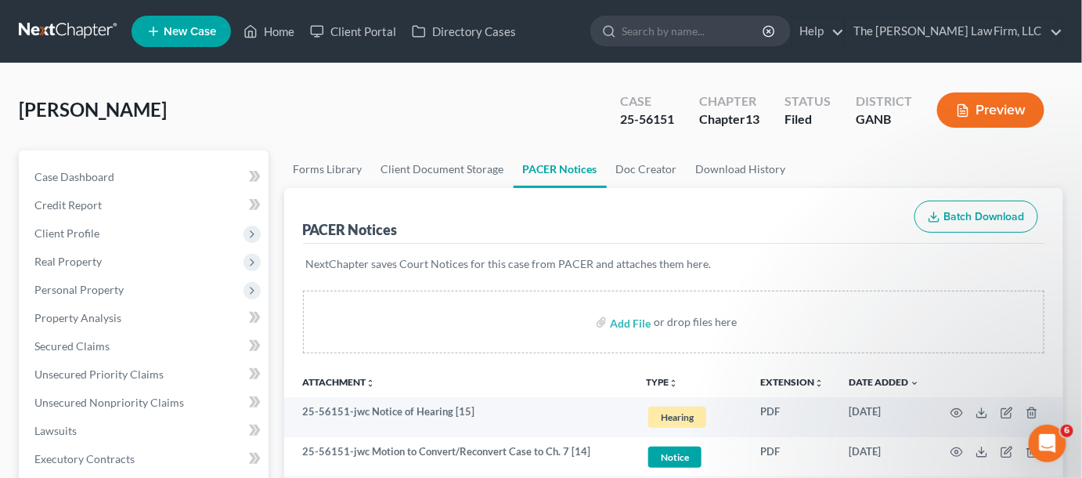
scroll to position [118, 0]
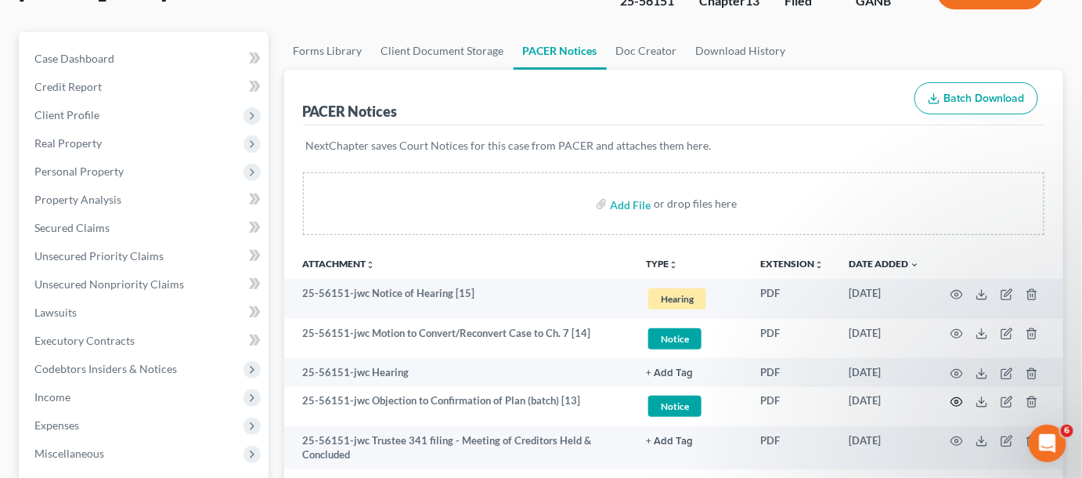
click at [956, 400] on icon "button" at bounding box center [957, 401] width 13 height 13
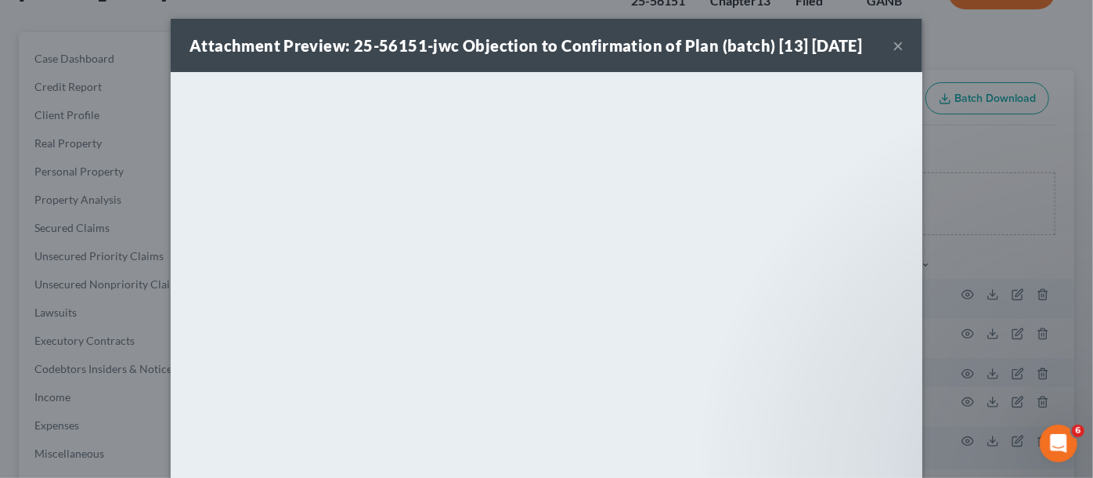
click at [1034, 237] on div "Attachment Preview: 25-56151-jwc Objection to Confirmation of Plan (batch) [13]…" at bounding box center [546, 239] width 1093 height 478
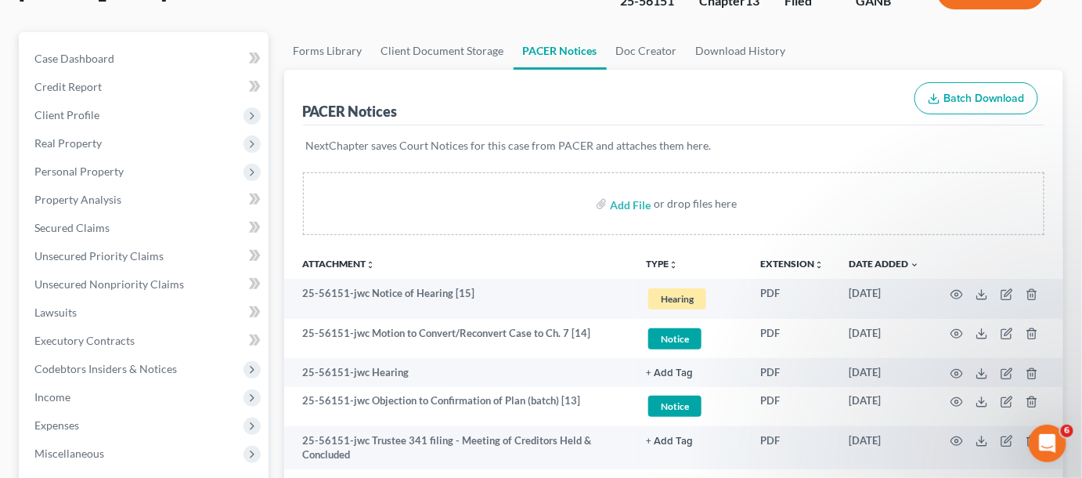
scroll to position [0, 0]
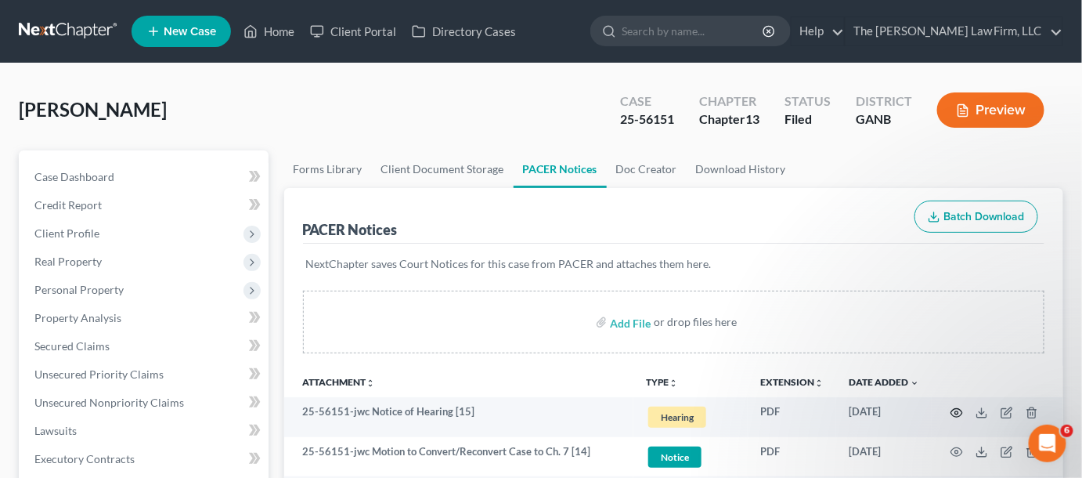
click at [956, 409] on icon "button" at bounding box center [957, 412] width 13 height 13
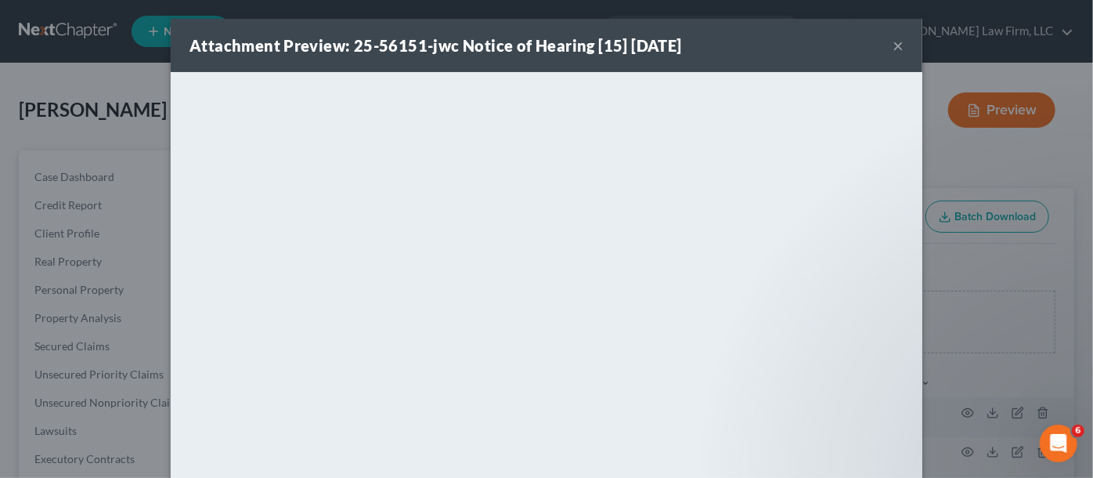
click at [1025, 262] on div "Attachment Preview: 25-56151-jwc Notice of Hearing [15] [DATE] × <object ng-att…" at bounding box center [546, 239] width 1093 height 478
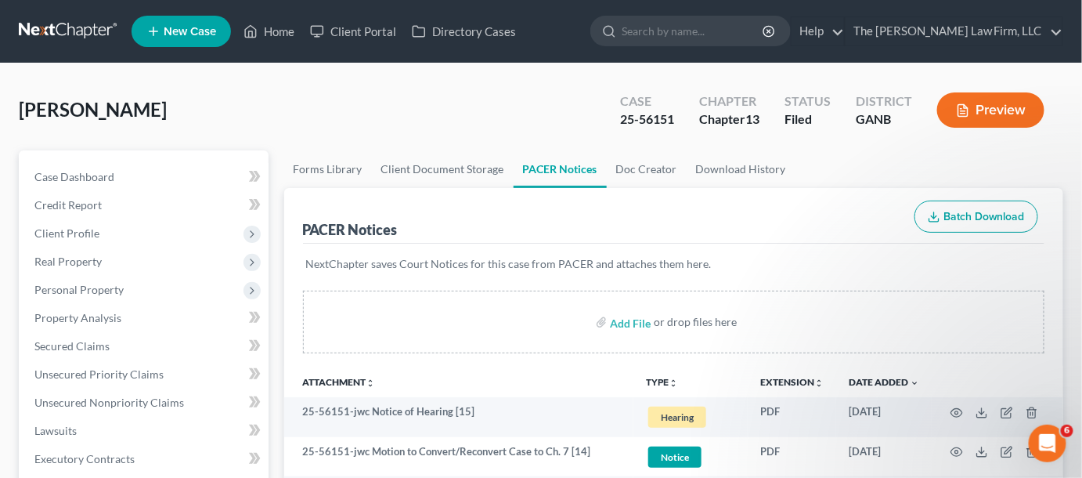
click at [765, 40] on input "search" at bounding box center [693, 30] width 143 height 29
type input "lowe"
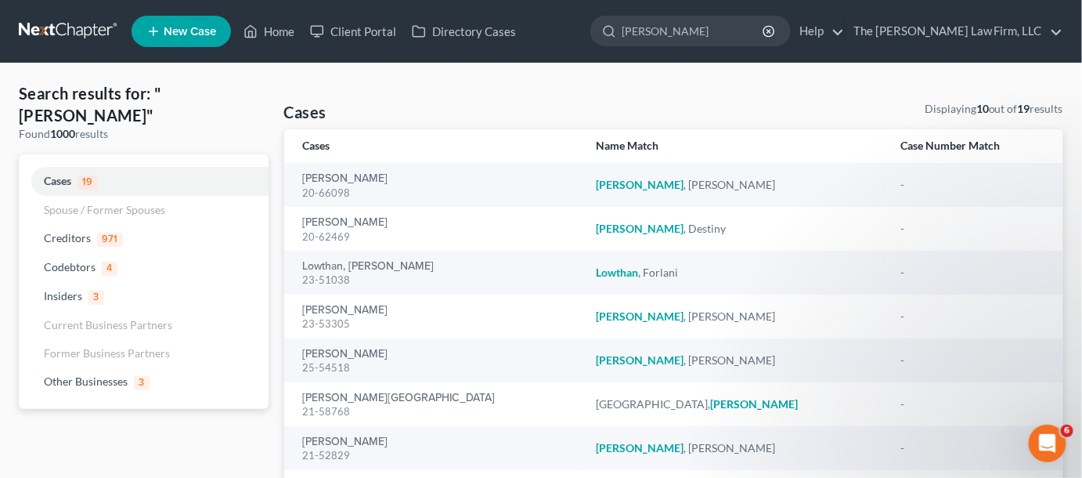
click at [340, 346] on div "Lowe, Rhona 25-54518" at bounding box center [437, 360] width 269 height 31
click at [338, 350] on link "Lowe, Rhona" at bounding box center [345, 353] width 85 height 11
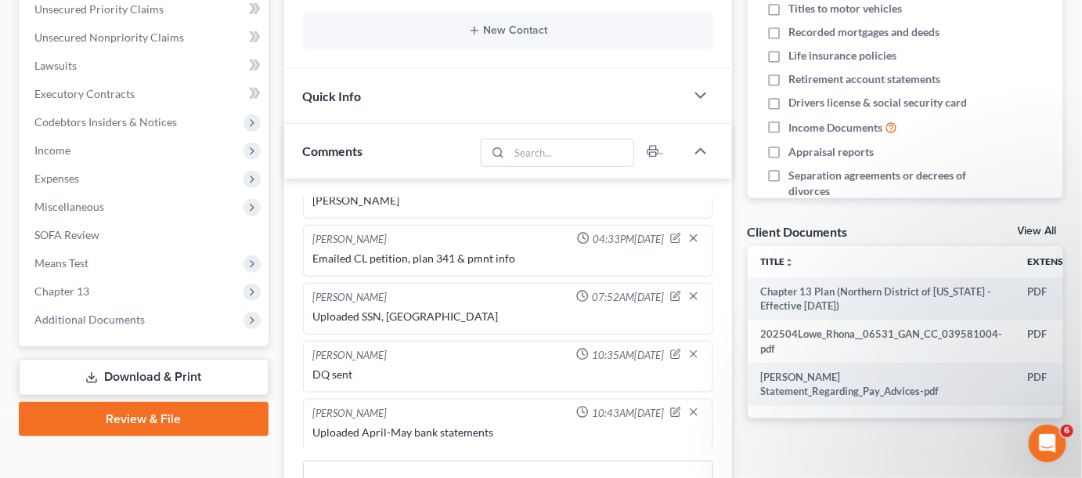
scroll to position [593, 0]
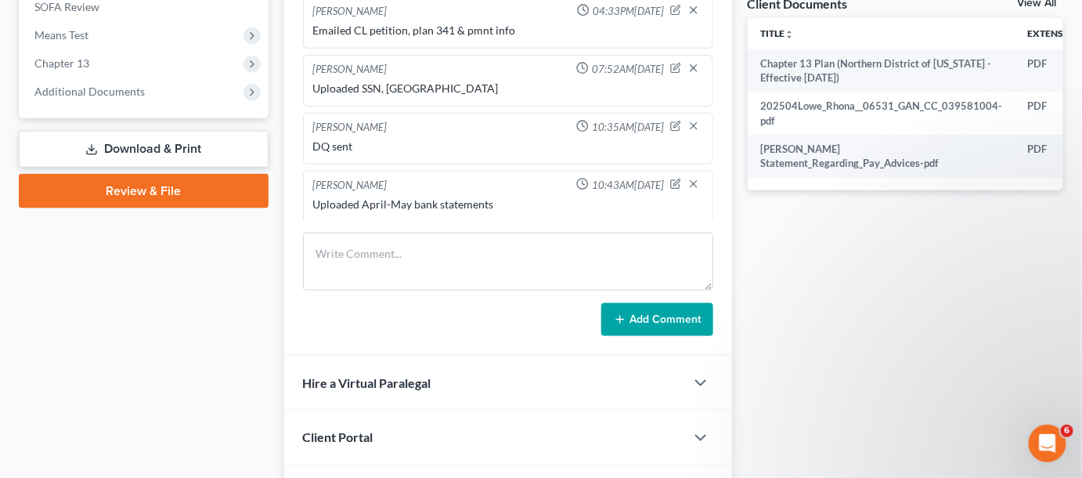
click at [102, 85] on span "Additional Documents" at bounding box center [89, 91] width 110 height 13
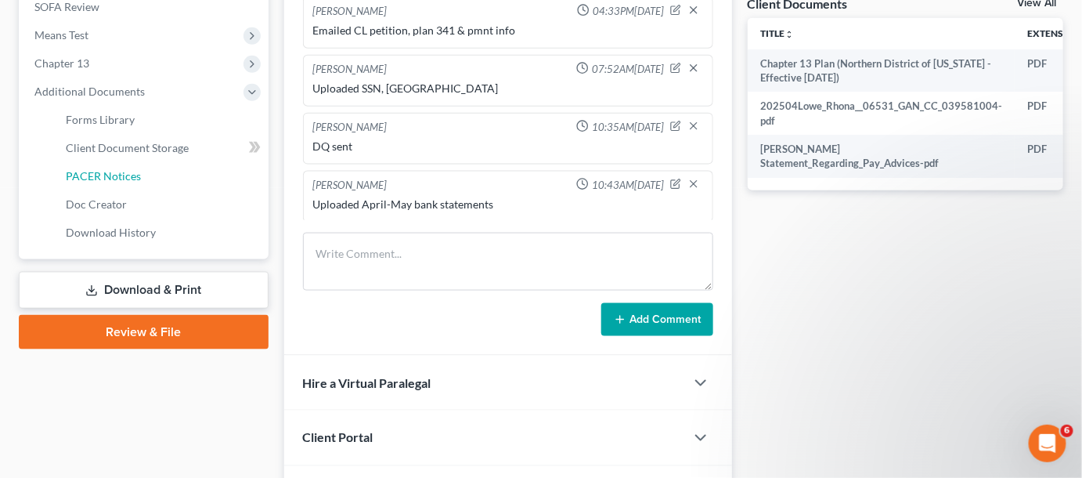
click at [101, 184] on link "PACER Notices" at bounding box center [160, 176] width 215 height 28
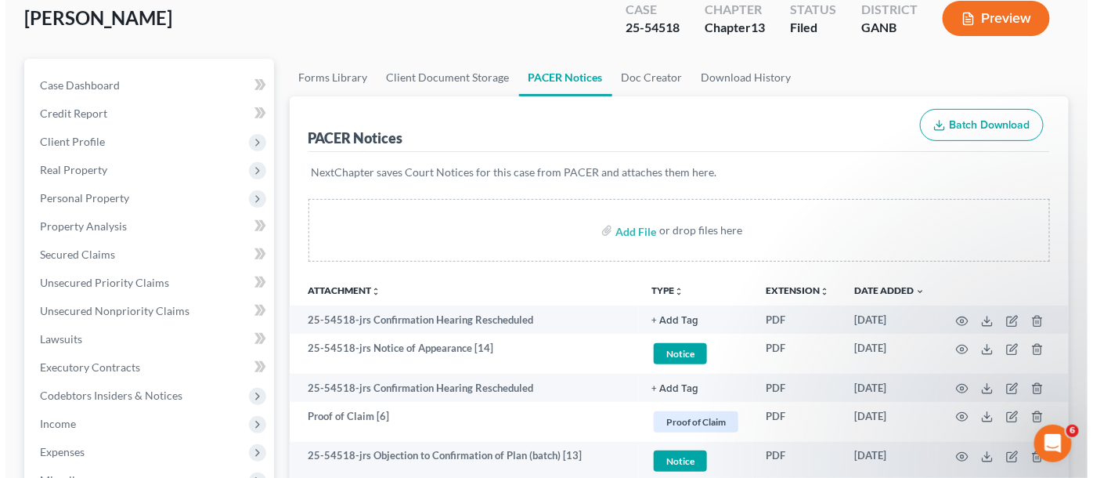
scroll to position [118, 0]
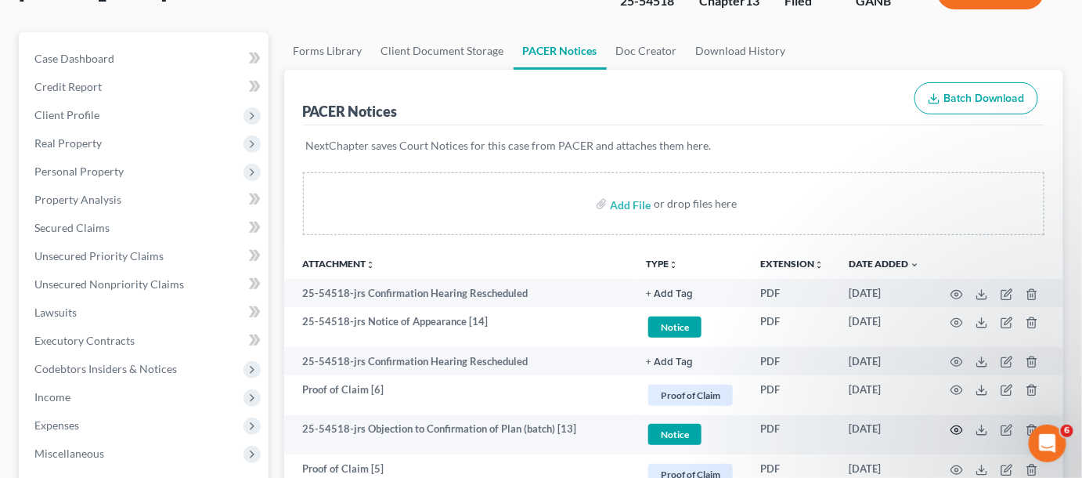
click at [954, 426] on icon "button" at bounding box center [957, 430] width 13 height 13
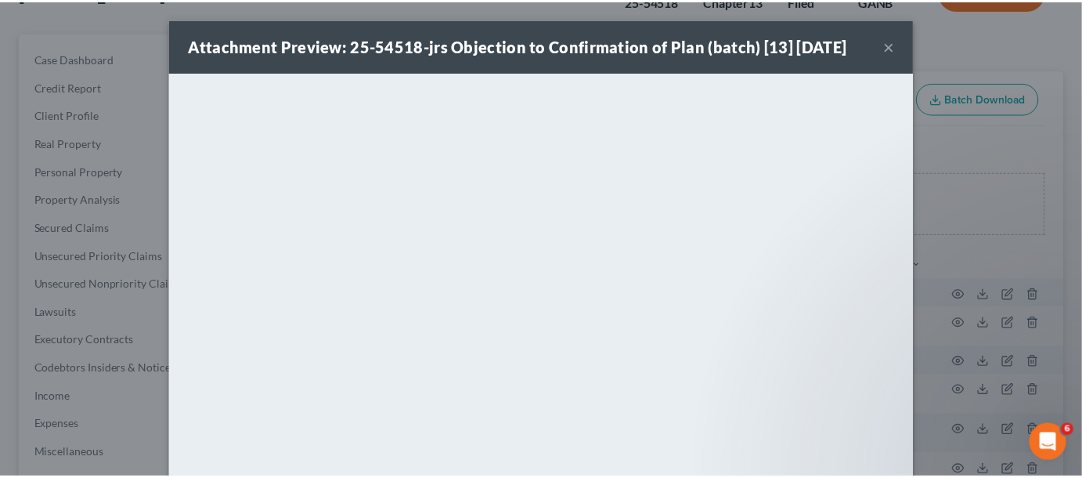
scroll to position [38, 0]
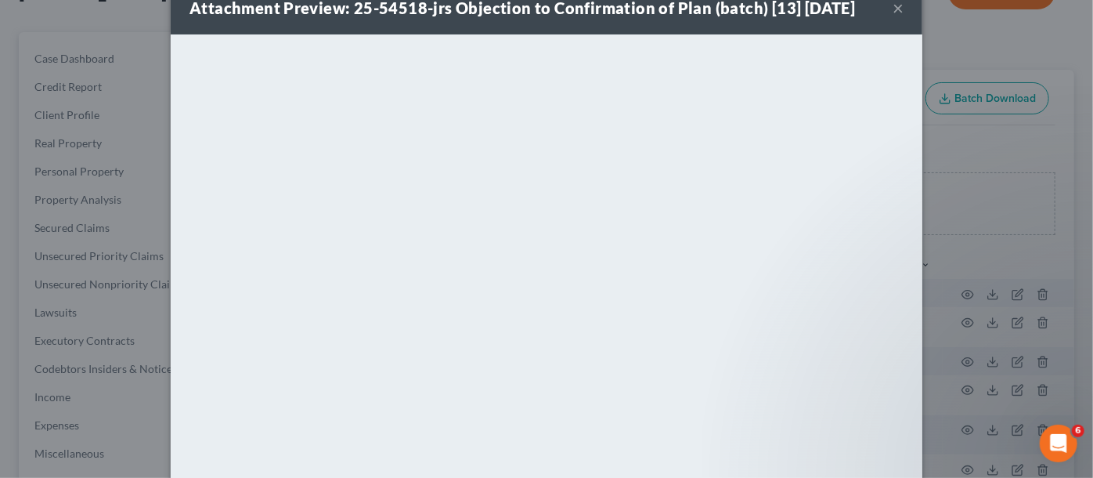
drag, startPoint x: 945, startPoint y: 37, endPoint x: 1013, endPoint y: 267, distance: 239.9
click at [948, 43] on div "Attachment Preview: 25-54518-jrs Objection to Confirmation of Plan (batch) [13]…" at bounding box center [546, 239] width 1093 height 478
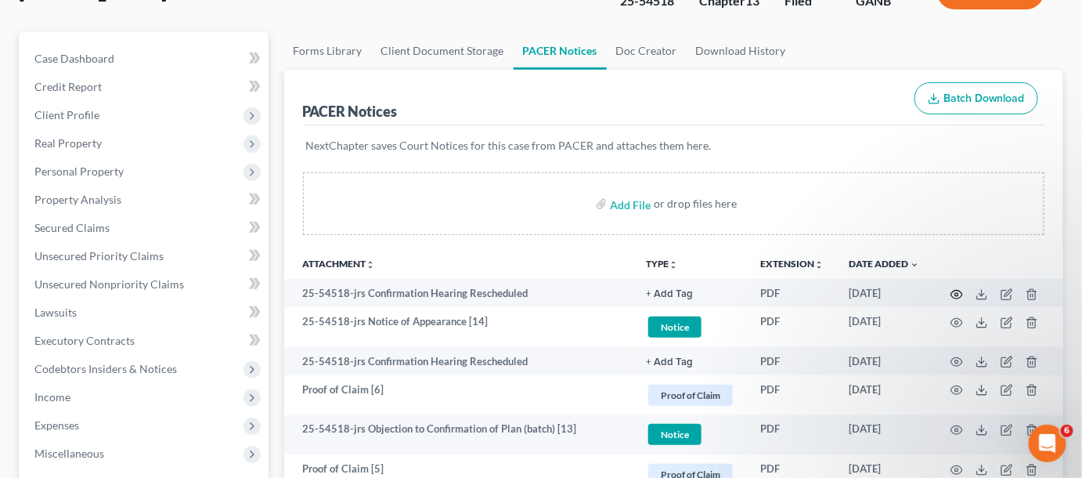
click at [956, 291] on icon "button" at bounding box center [957, 294] width 13 height 13
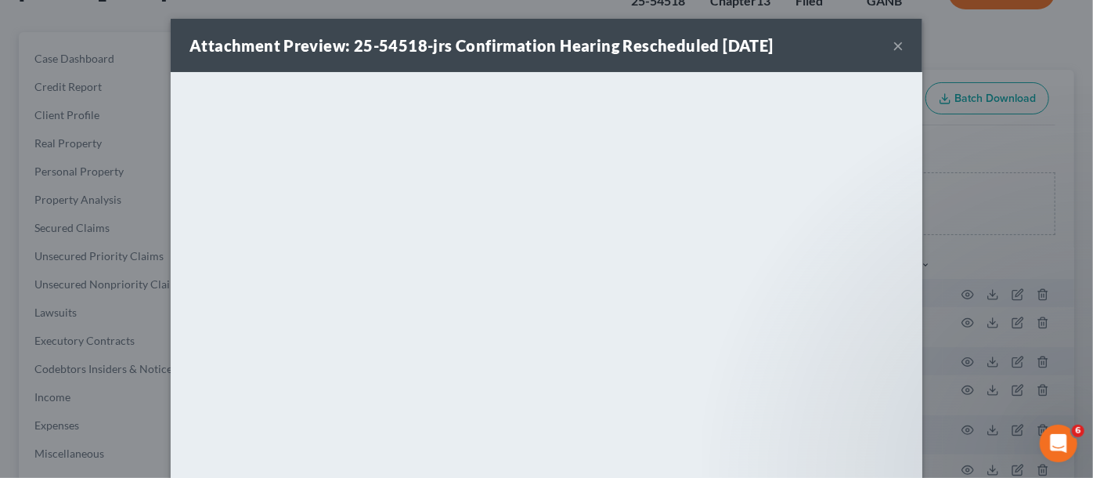
click at [994, 143] on div "Attachment Preview: 25-54518-jrs Confirmation Hearing Rescheduled 08/06/2025 × …" at bounding box center [546, 239] width 1093 height 478
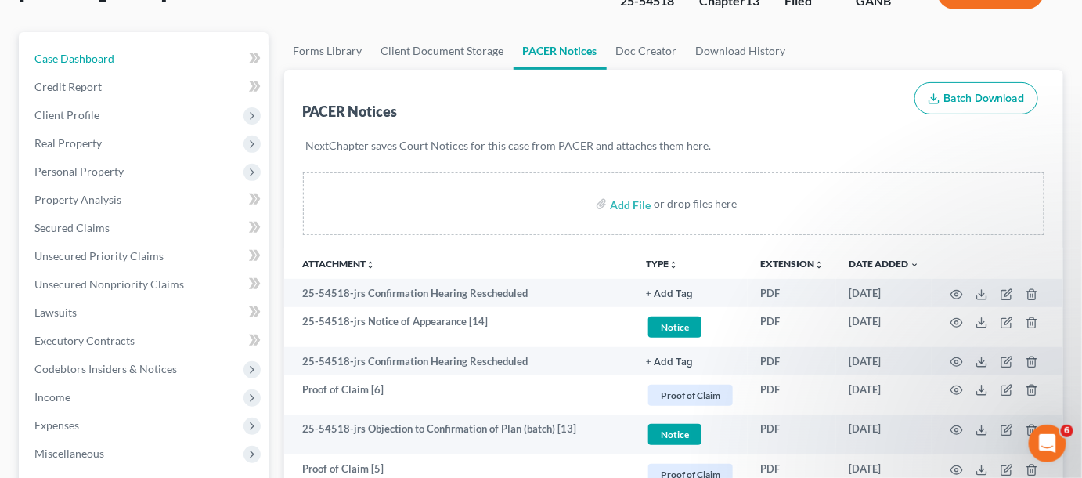
click at [84, 54] on span "Case Dashboard" at bounding box center [74, 58] width 80 height 13
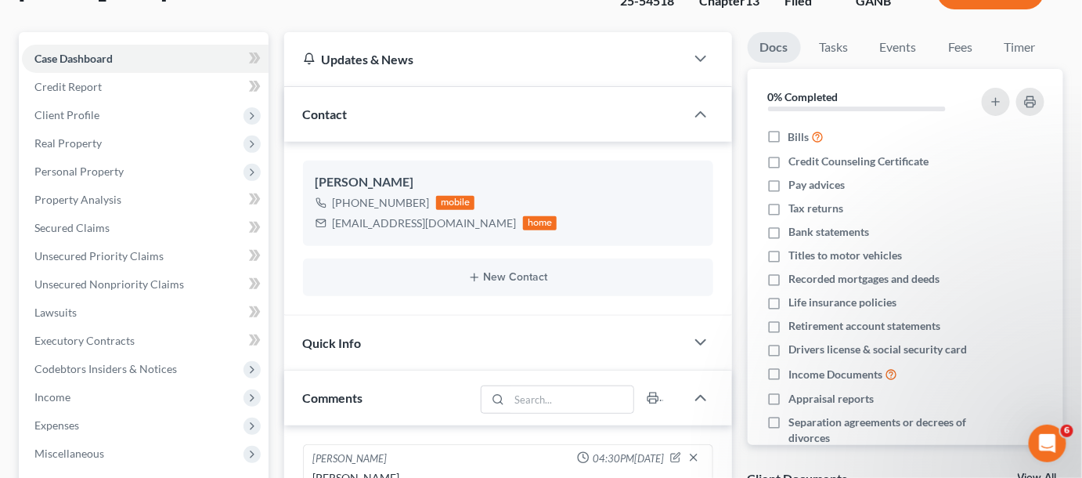
scroll to position [593, 0]
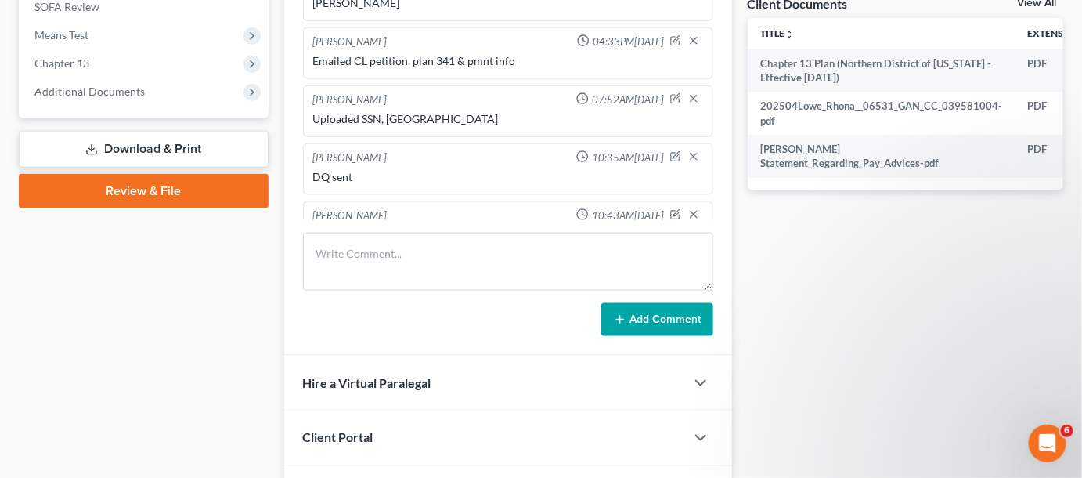
click at [77, 101] on span "Additional Documents" at bounding box center [145, 92] width 247 height 28
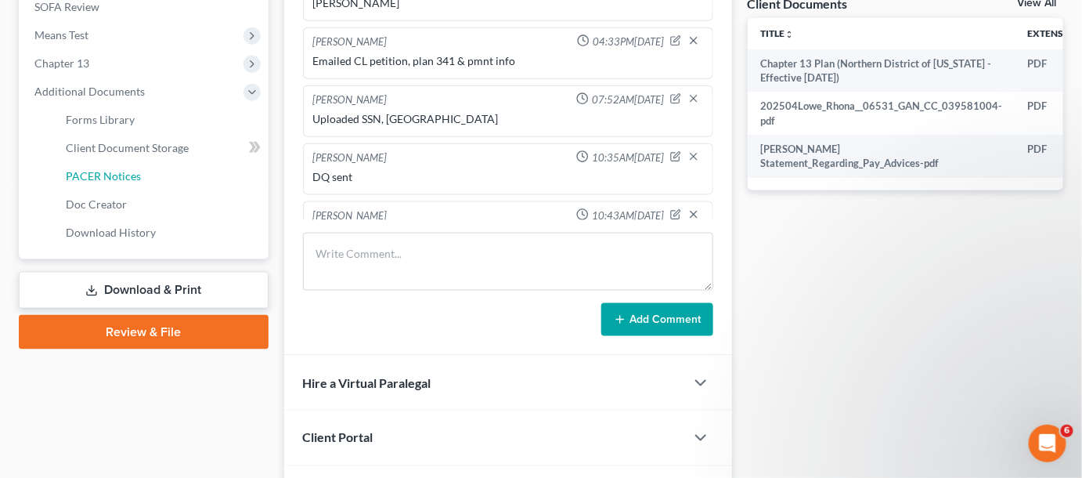
click at [94, 166] on link "PACER Notices" at bounding box center [160, 176] width 215 height 28
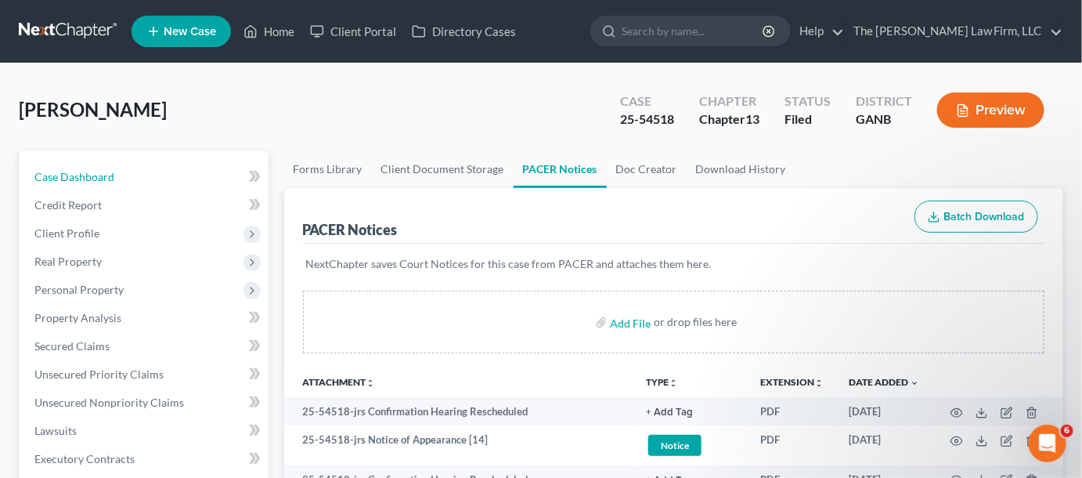
click at [67, 182] on span "Case Dashboard" at bounding box center [74, 176] width 80 height 13
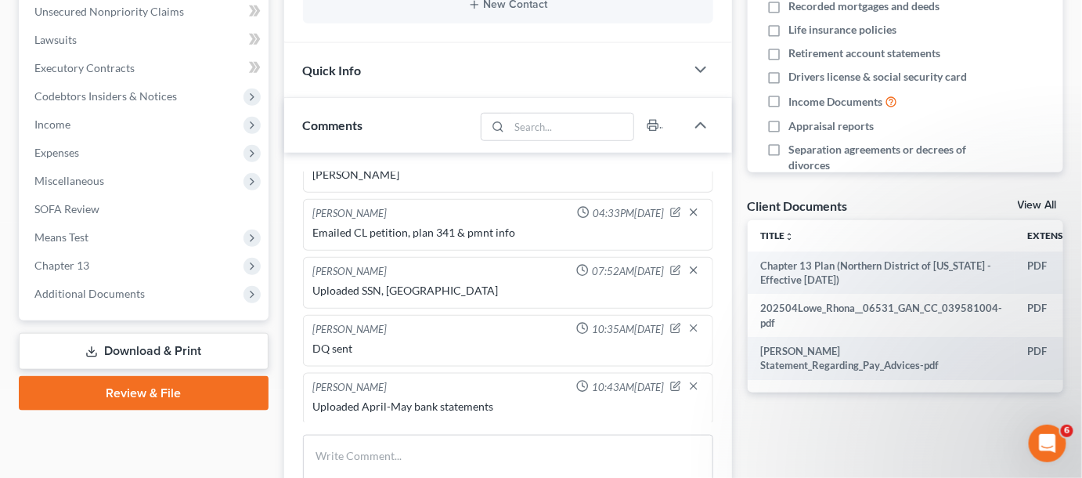
scroll to position [474, 0]
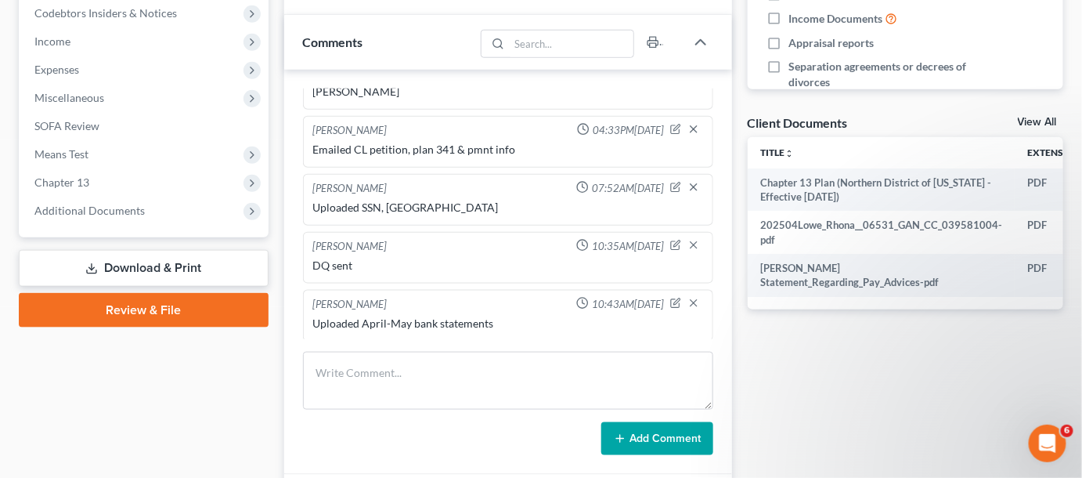
click at [116, 209] on span "Additional Documents" at bounding box center [89, 210] width 110 height 13
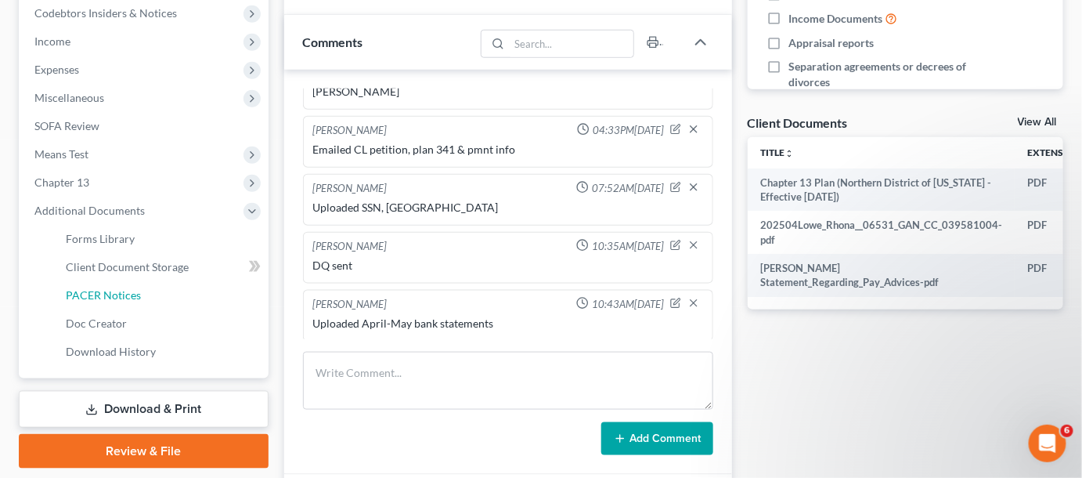
click at [116, 294] on span "PACER Notices" at bounding box center [103, 294] width 75 height 13
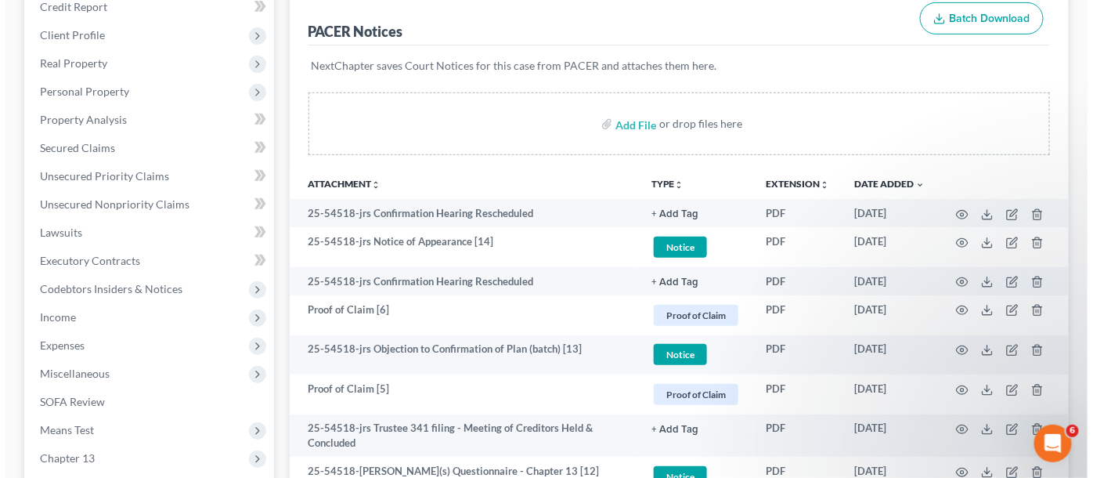
scroll to position [237, 0]
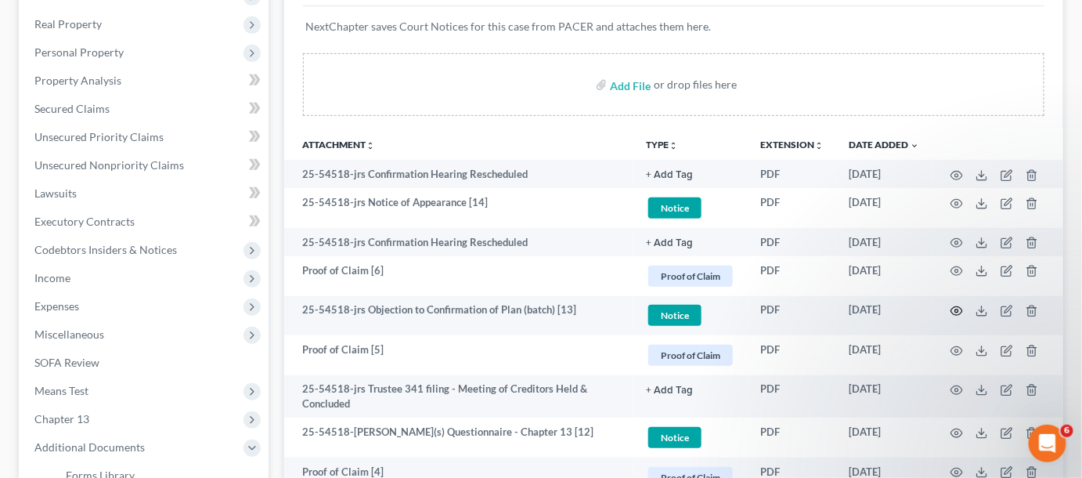
click at [957, 310] on circle "button" at bounding box center [956, 310] width 3 height 3
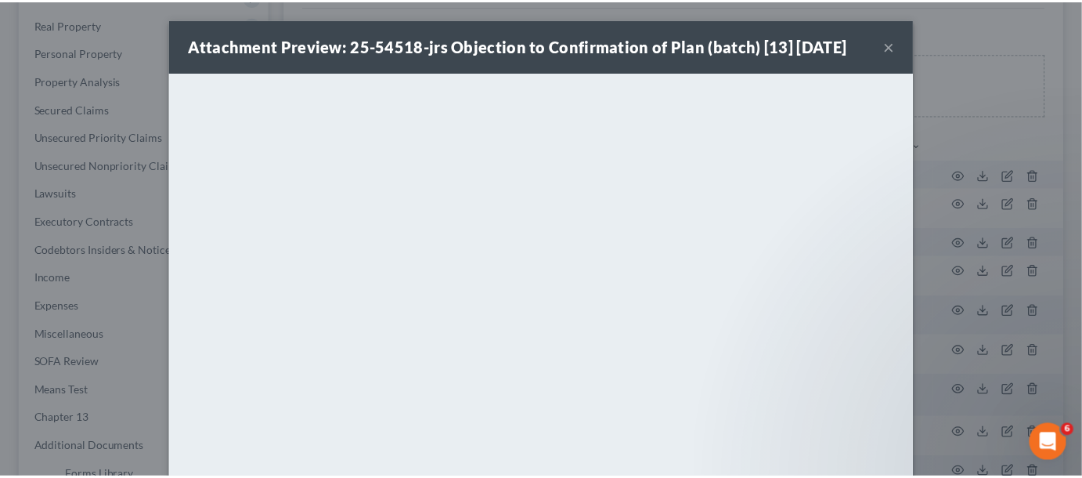
scroll to position [38, 0]
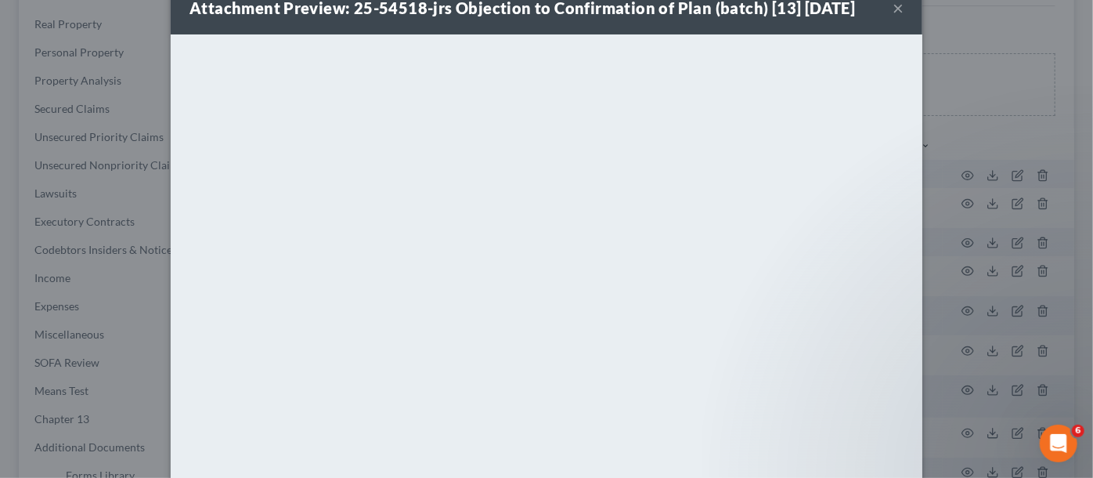
click at [1015, 31] on div "Attachment Preview: 25-54518-jrs Objection to Confirmation of Plan (batch) [13]…" at bounding box center [546, 239] width 1093 height 478
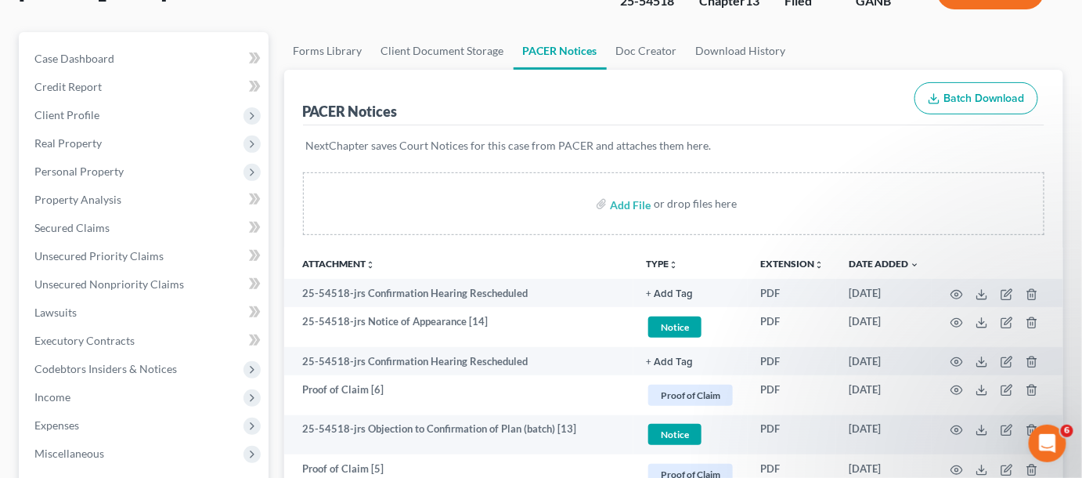
scroll to position [237, 0]
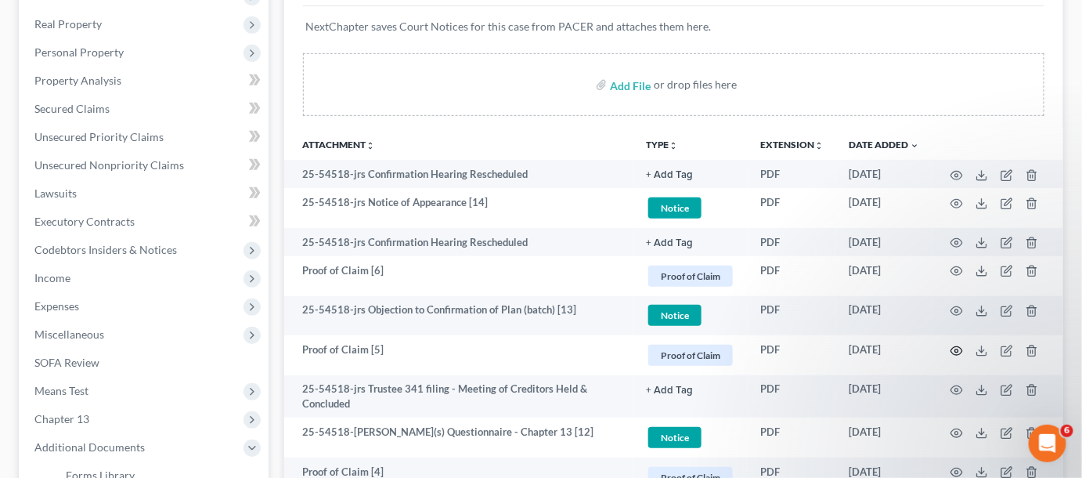
click at [955, 349] on circle "button" at bounding box center [956, 350] width 3 height 3
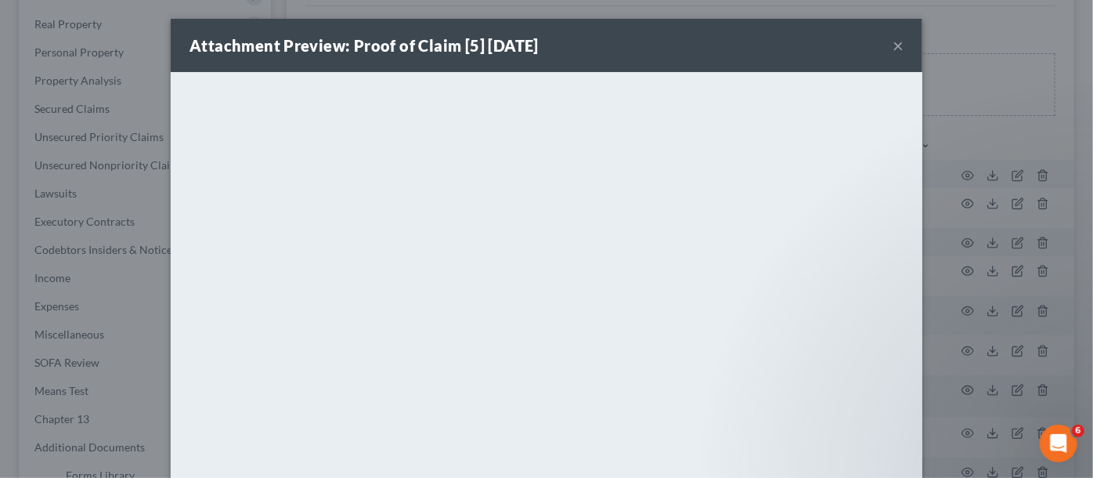
click at [975, 136] on div "Attachment Preview: Proof of Claim [5] 06/09/2025 × <object ng-attr-data='https…" at bounding box center [546, 239] width 1093 height 478
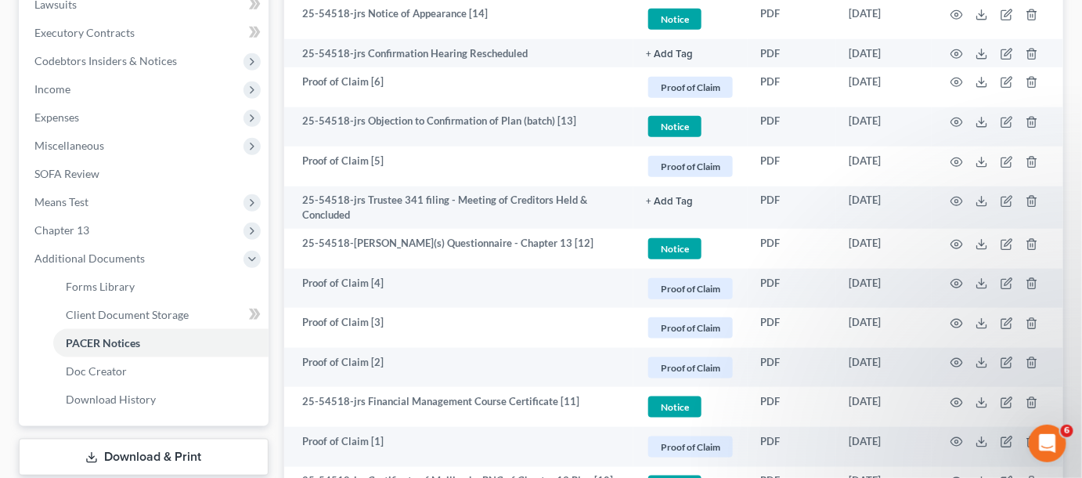
scroll to position [474, 0]
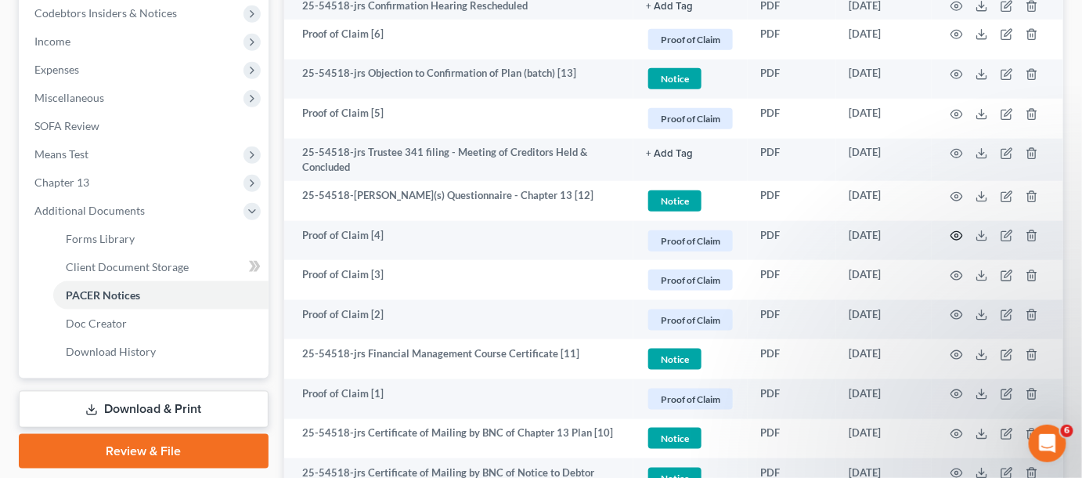
click at [958, 235] on circle "button" at bounding box center [956, 235] width 3 height 3
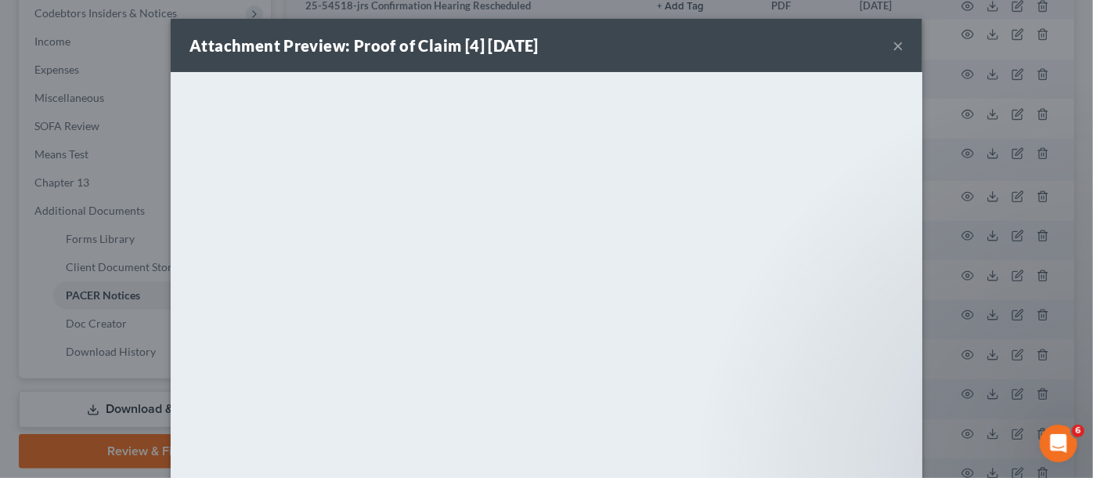
click at [958, 235] on div "Attachment Preview: Proof of Claim [4] 05/12/2025 × <object ng-attr-data='https…" at bounding box center [546, 239] width 1093 height 478
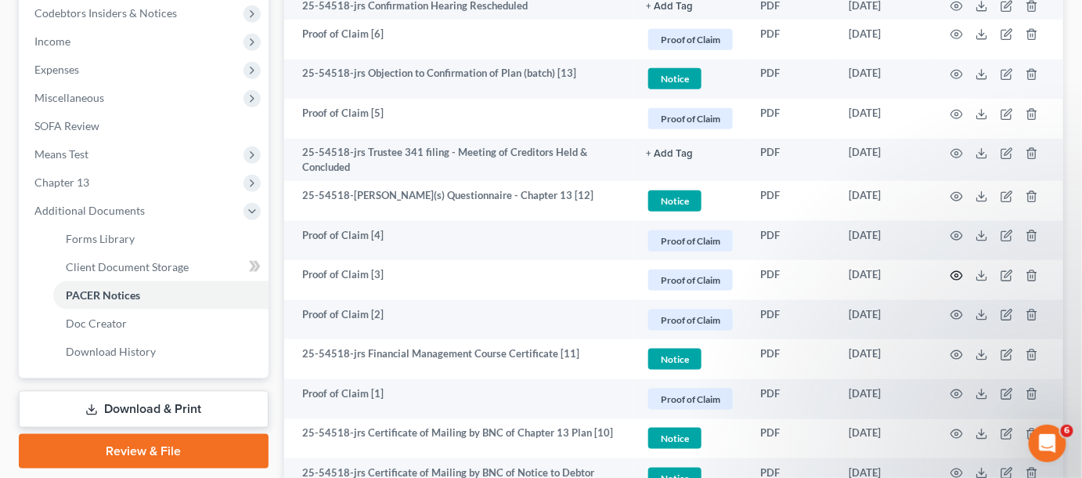
click at [958, 270] on icon "button" at bounding box center [957, 275] width 13 height 13
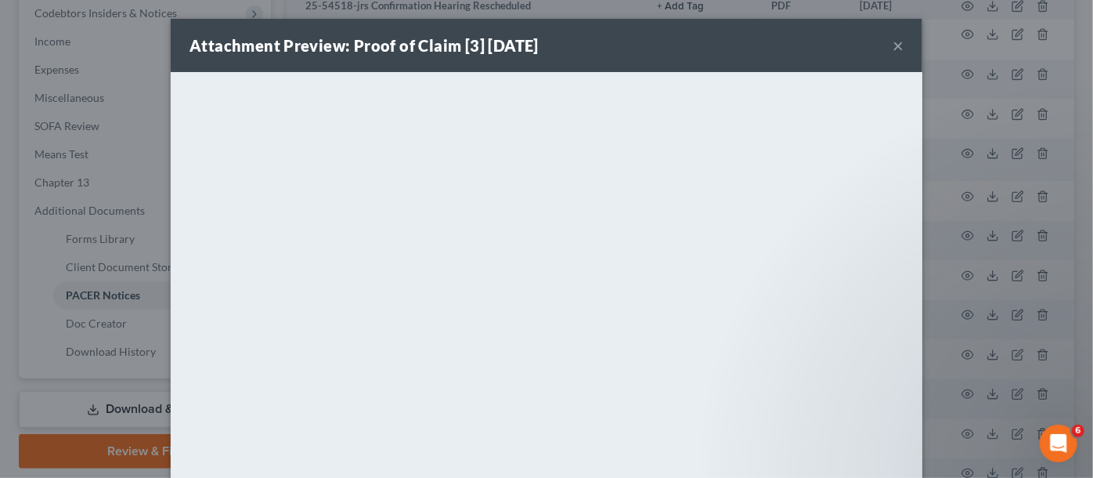
click at [958, 270] on div "Attachment Preview: Proof of Claim [3] 05/12/2025 × <object ng-attr-data='https…" at bounding box center [546, 239] width 1093 height 478
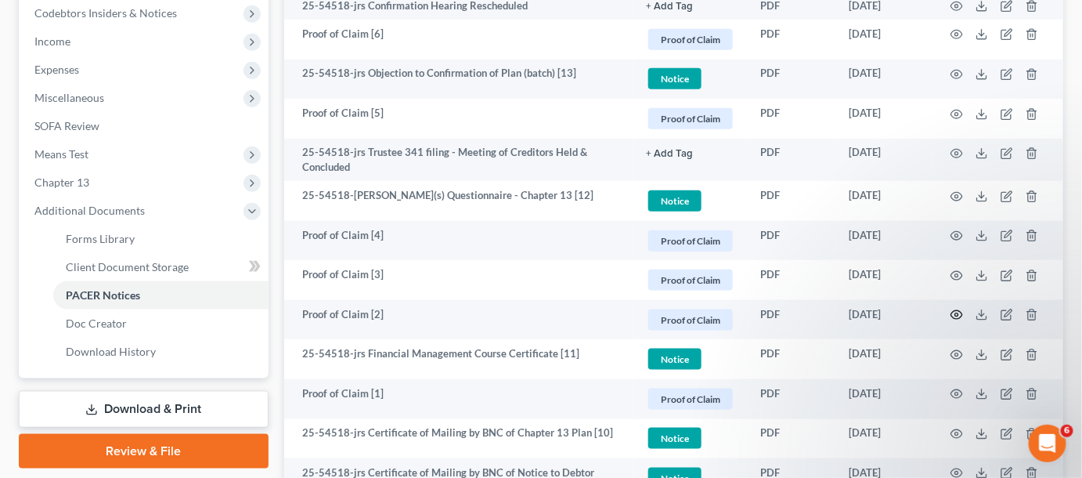
click at [956, 311] on icon "button" at bounding box center [957, 315] width 12 height 9
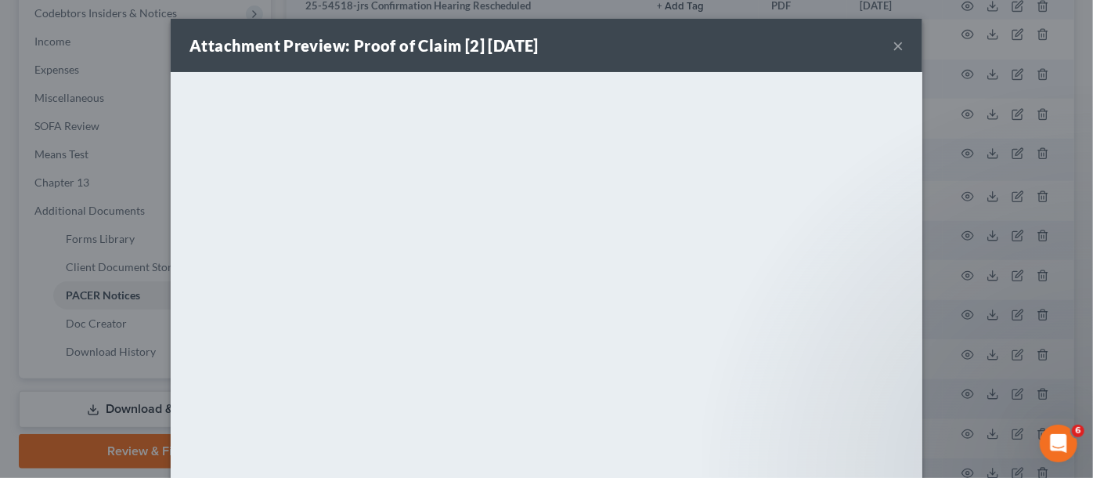
click at [956, 309] on div "Attachment Preview: Proof of Claim [2] 05/09/2025 × <object ng-attr-data='https…" at bounding box center [546, 239] width 1093 height 478
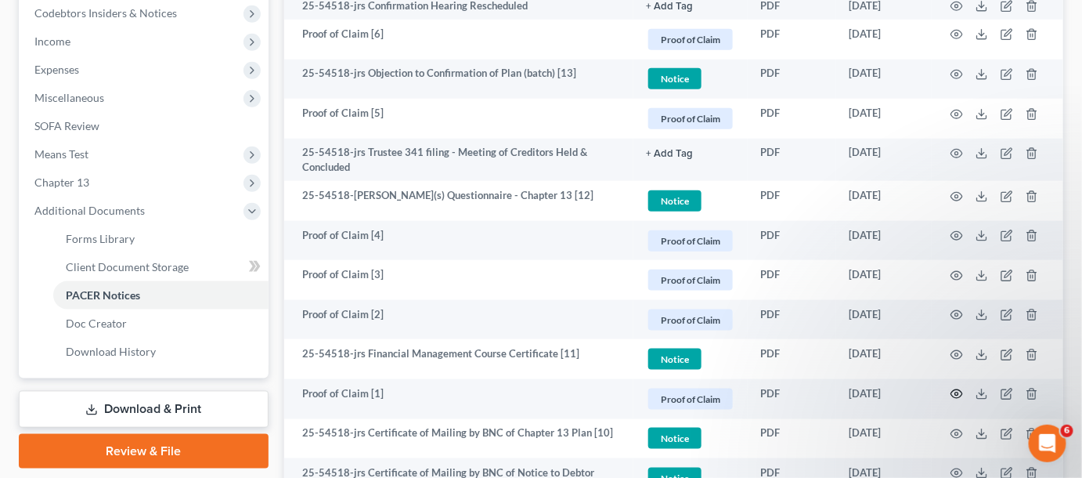
click at [959, 390] on icon "button" at bounding box center [957, 394] width 13 height 13
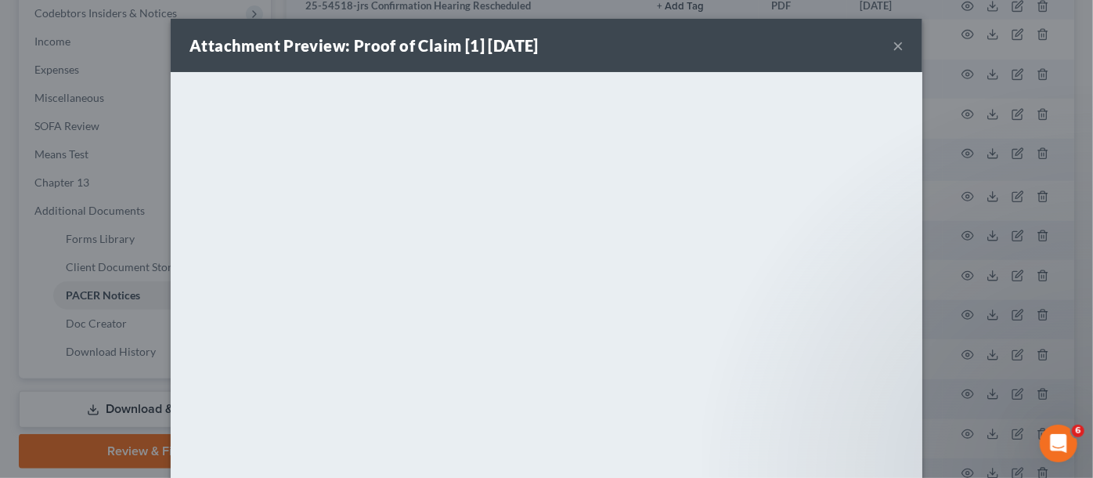
click at [926, 355] on div "Attachment Preview: Proof of Claim [1] 04/29/2025 × <object ng-attr-data='https…" at bounding box center [546, 239] width 1093 height 478
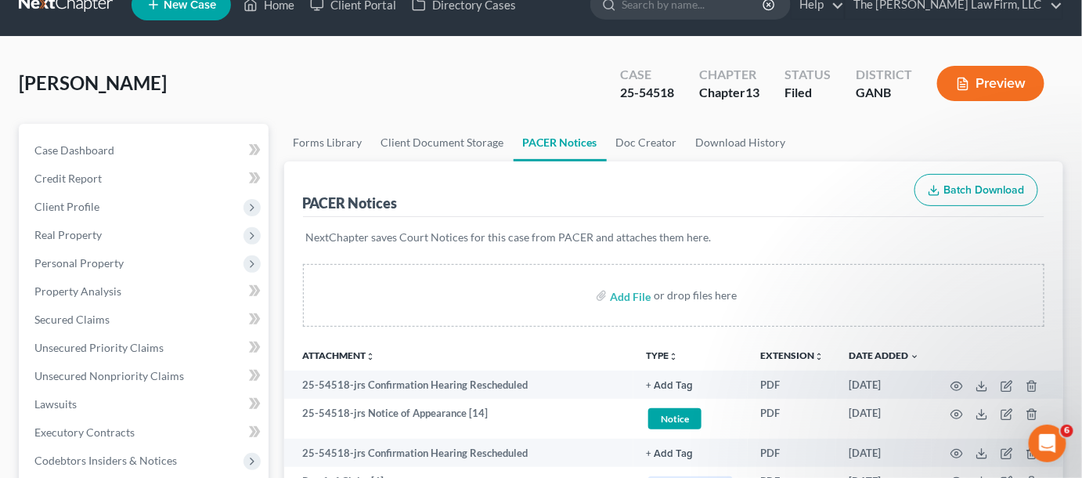
scroll to position [0, 0]
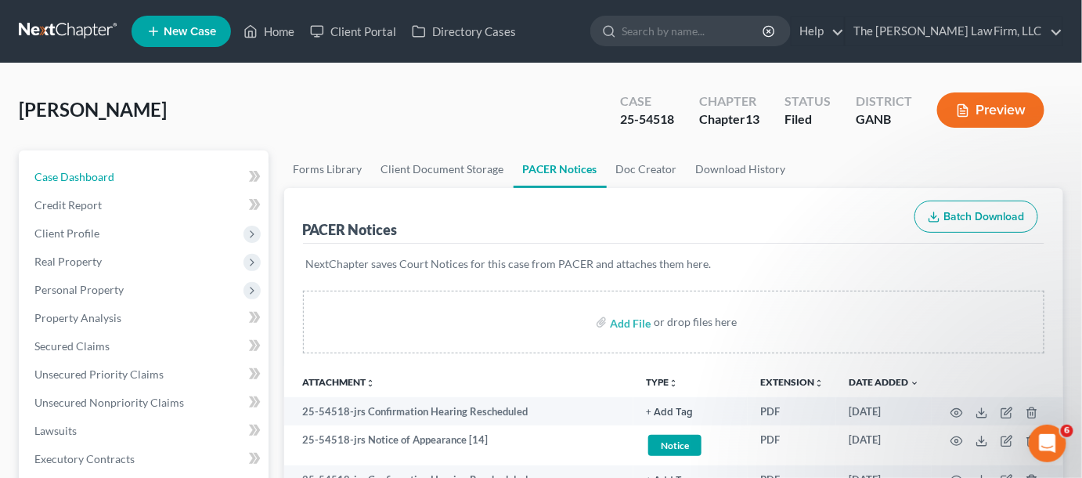
click at [112, 175] on span "Case Dashboard" at bounding box center [74, 176] width 80 height 13
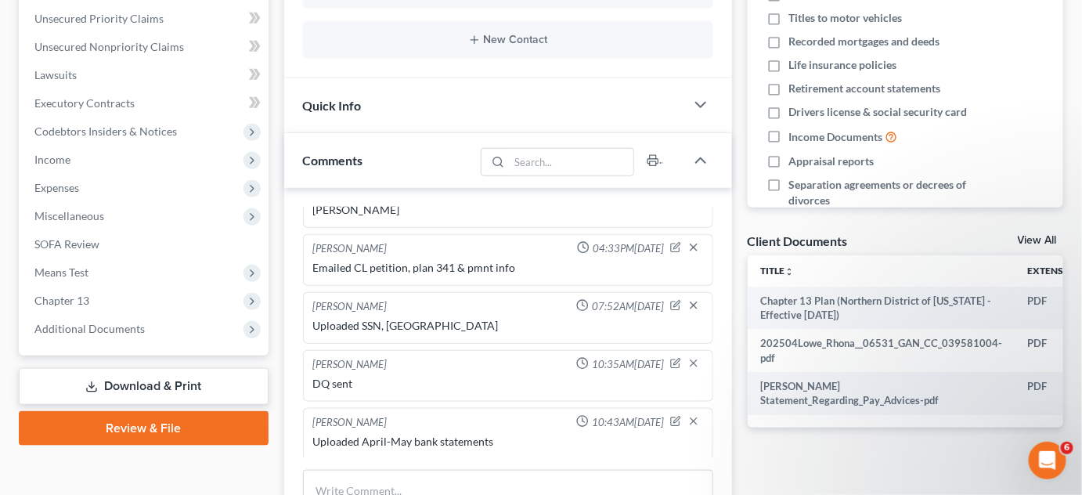
scroll to position [474, 0]
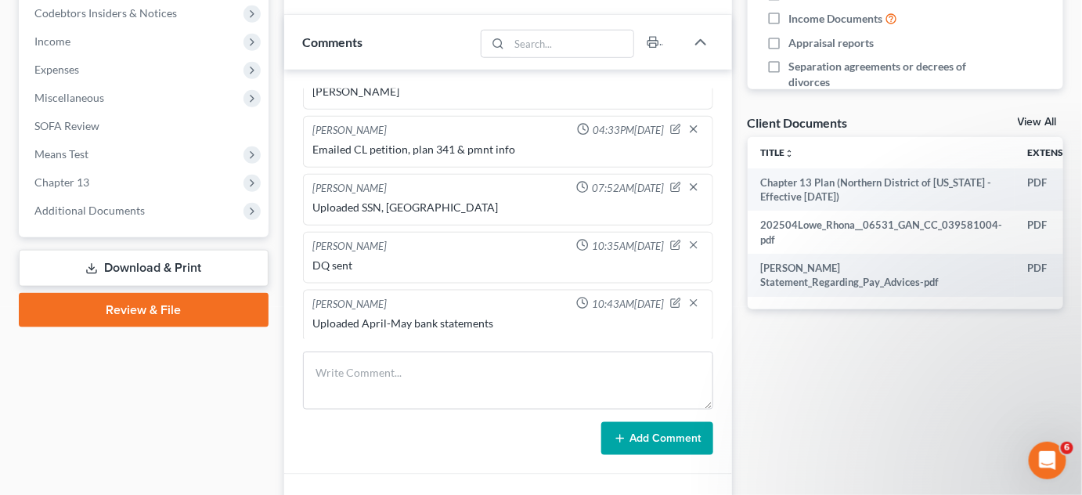
click at [437, 339] on div "Monika Black 04:30PM, 05/13/2025 WHALEY Monika Black 04:33PM, 05/13/2025 Emaile…" at bounding box center [508, 272] width 448 height 405
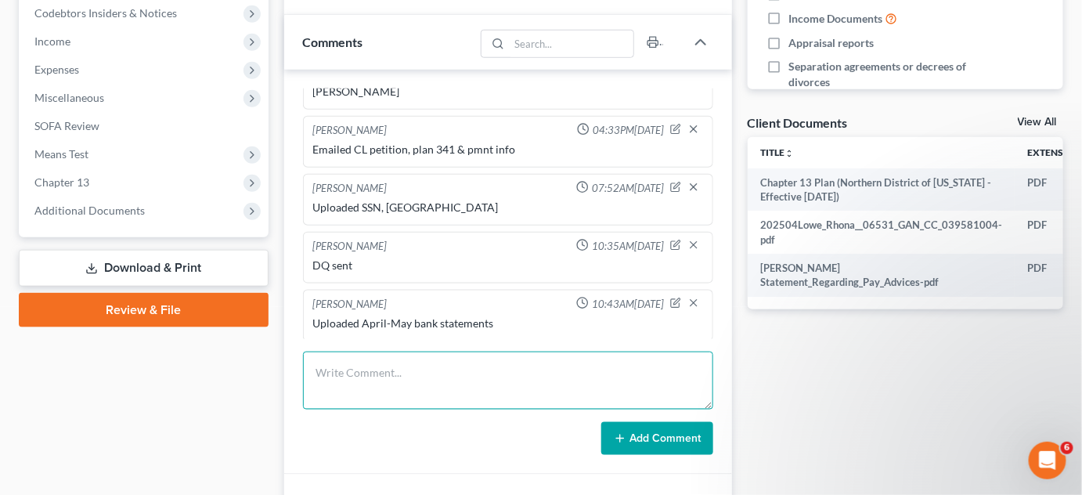
click at [430, 375] on textarea at bounding box center [508, 381] width 410 height 58
type textarea "UPloaded Tax Affidavit"
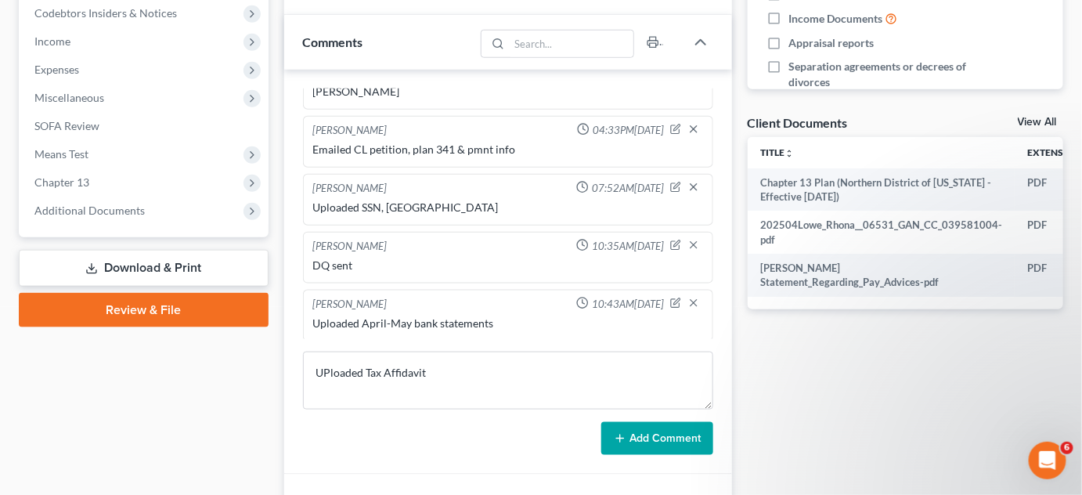
click at [655, 442] on button "Add Comment" at bounding box center [657, 438] width 112 height 33
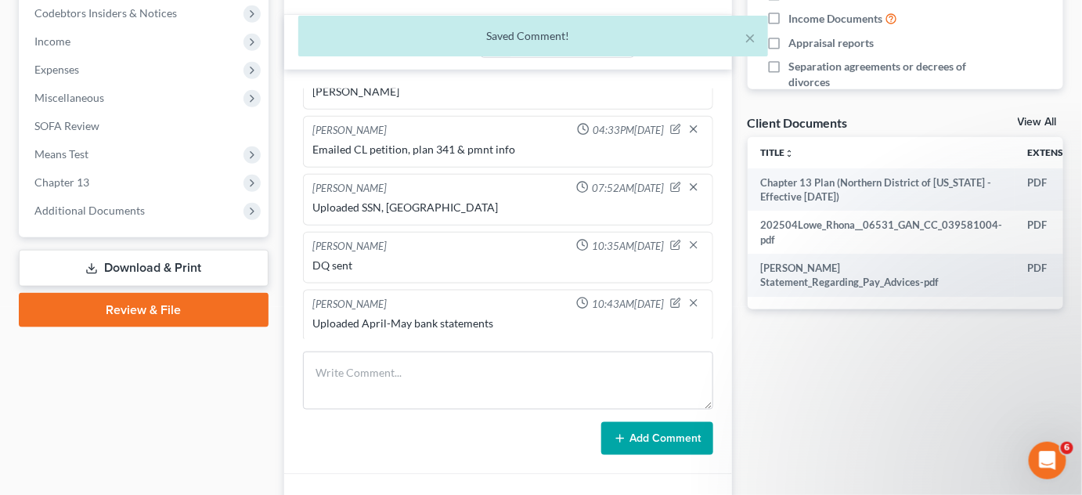
scroll to position [88, 0]
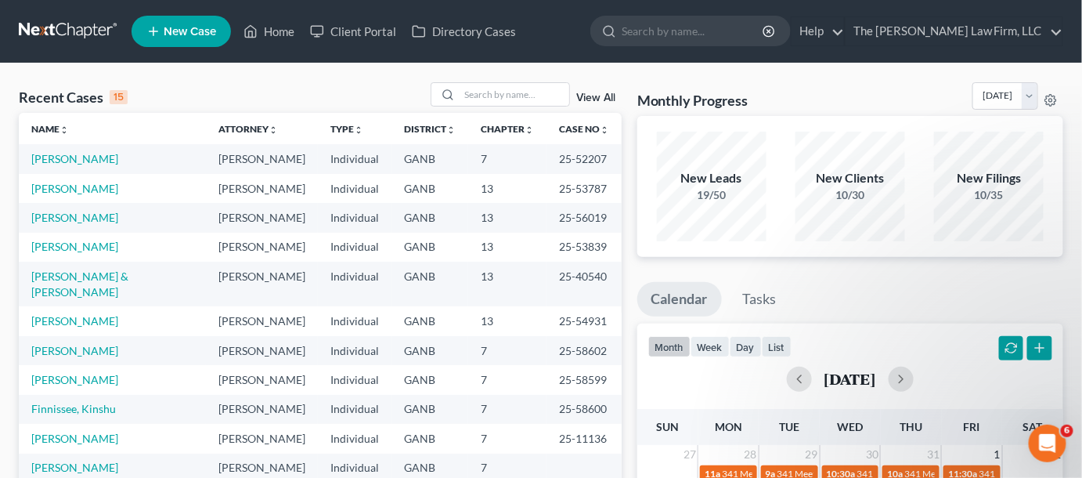
click at [731, 39] on input "search" at bounding box center [693, 30] width 143 height 29
type input "latsis"
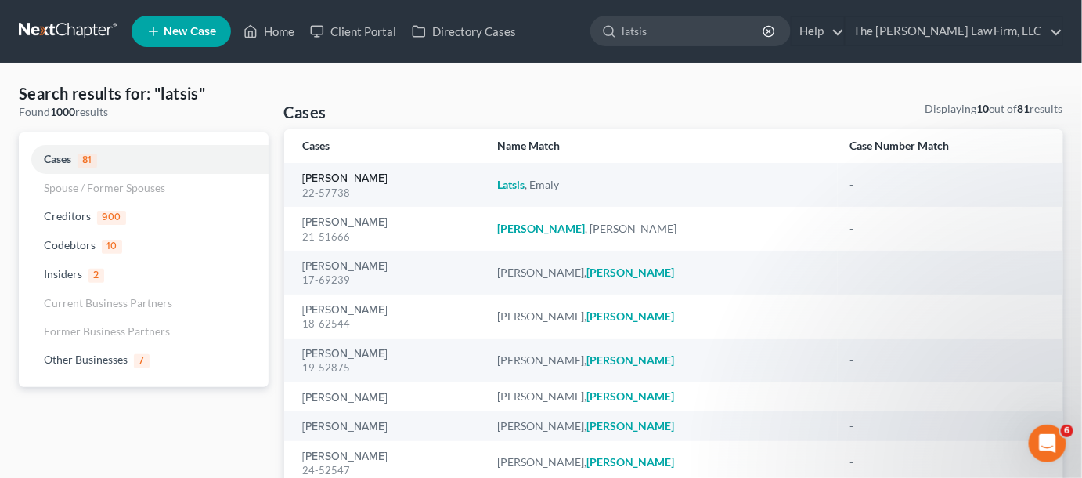
click at [322, 176] on link "Latsis, Emaly" at bounding box center [345, 178] width 85 height 11
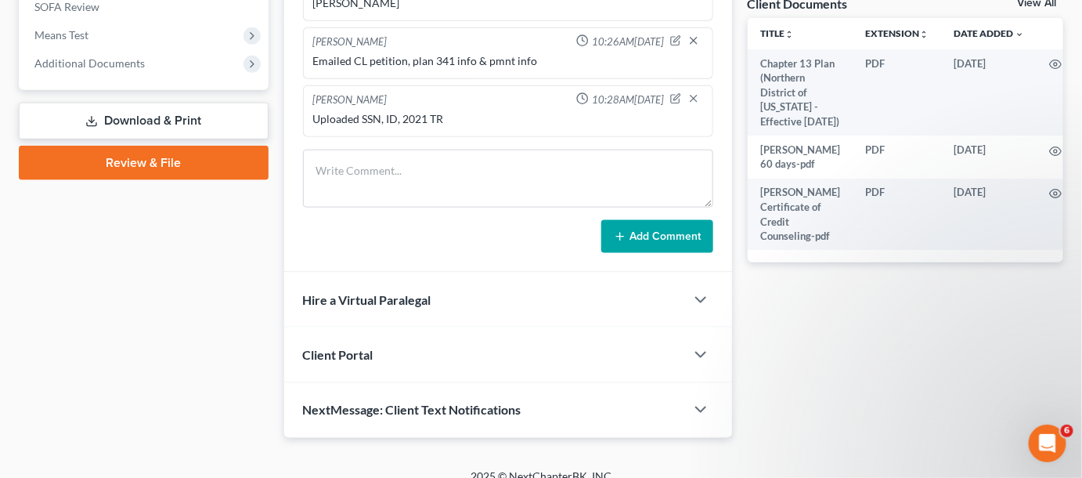
scroll to position [474, 0]
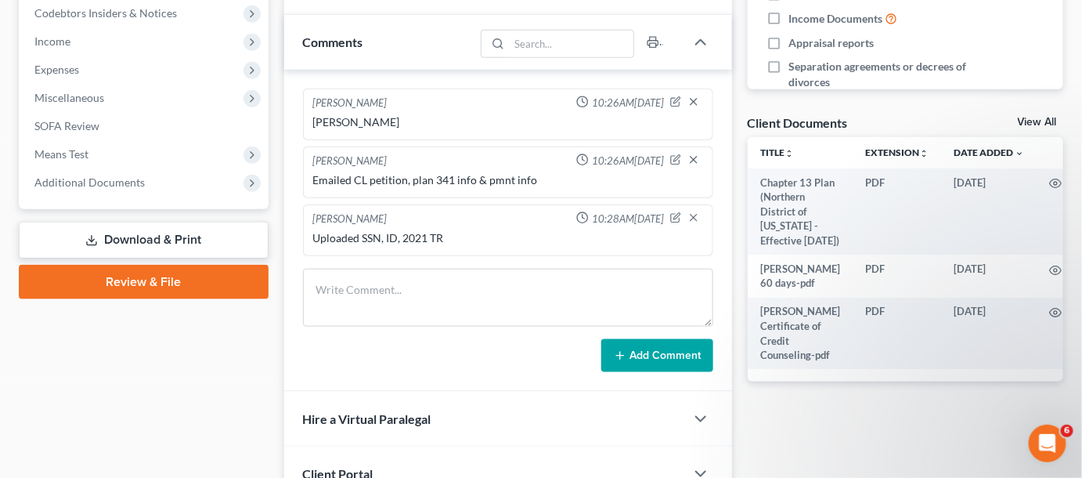
click at [89, 186] on span "Additional Documents" at bounding box center [89, 181] width 110 height 13
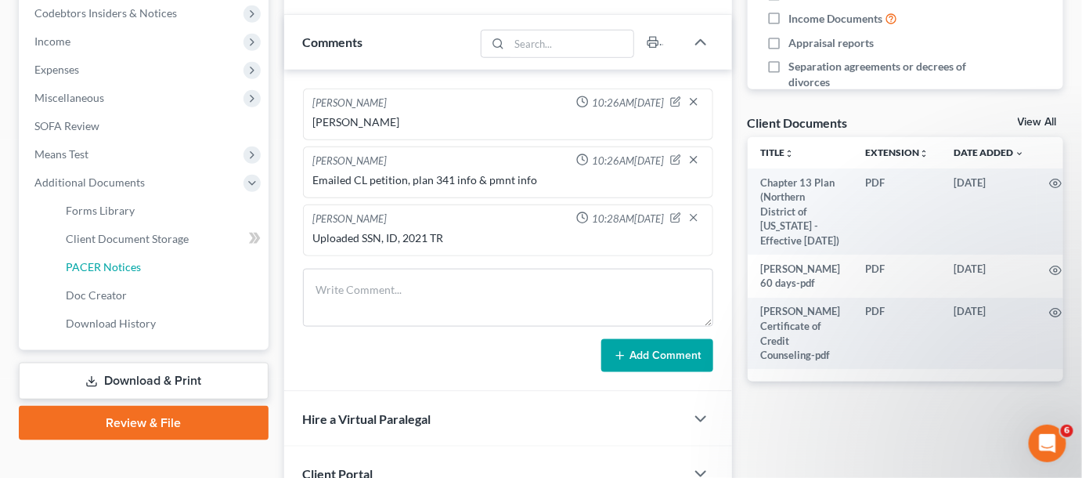
click at [139, 262] on link "PACER Notices" at bounding box center [160, 267] width 215 height 28
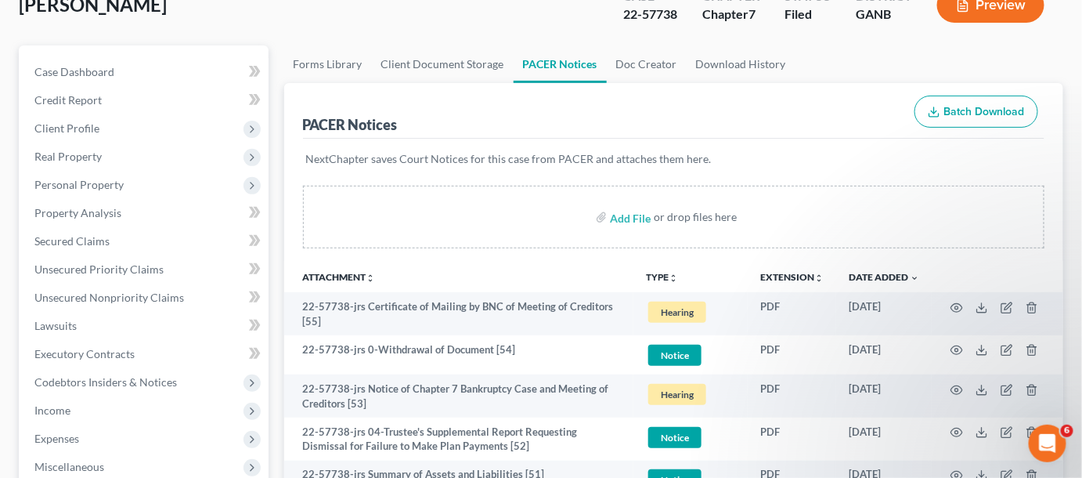
scroll to position [118, 0]
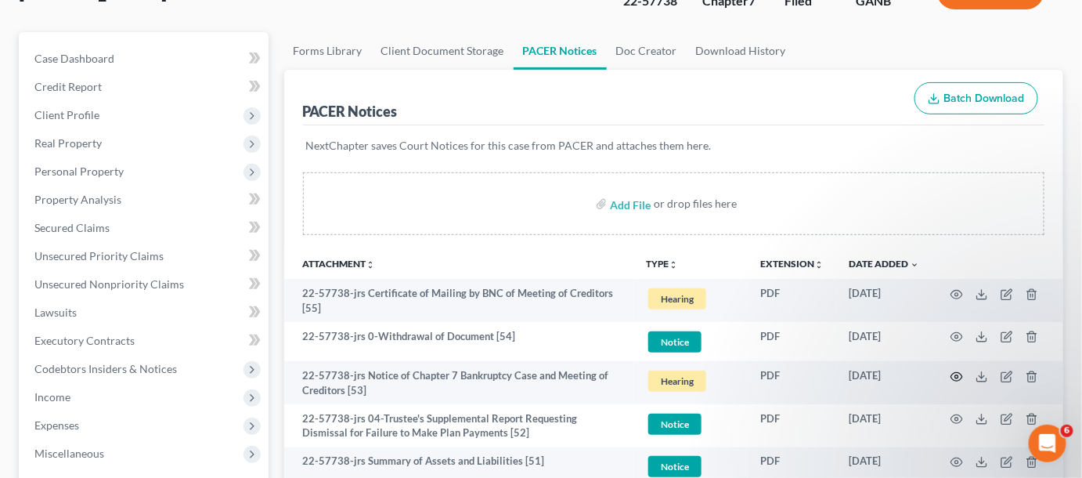
click at [952, 372] on icon "button" at bounding box center [957, 376] width 13 height 13
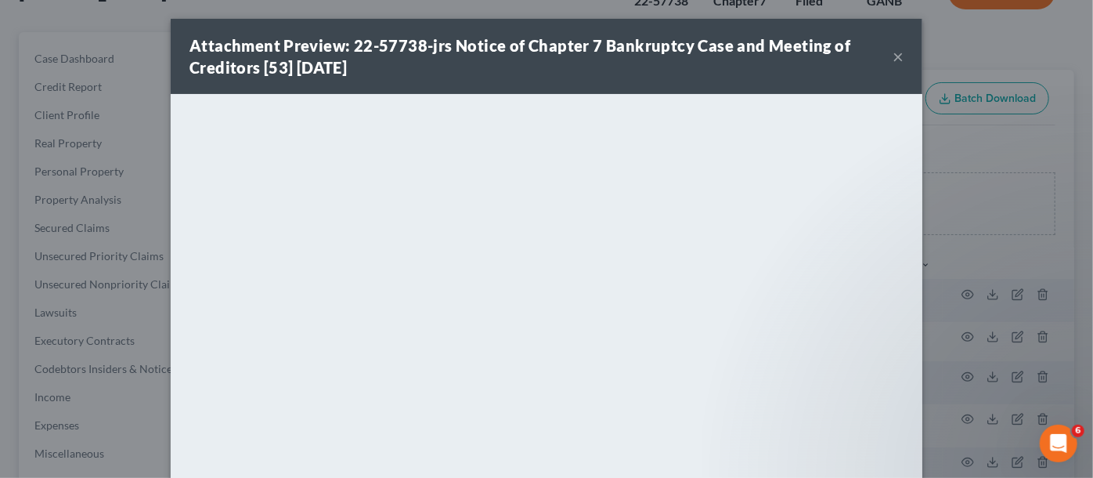
click at [975, 146] on div "Attachment Preview: 22-57738-jrs Notice of Chapter 7 Bankruptcy Case and Meetin…" at bounding box center [546, 239] width 1093 height 478
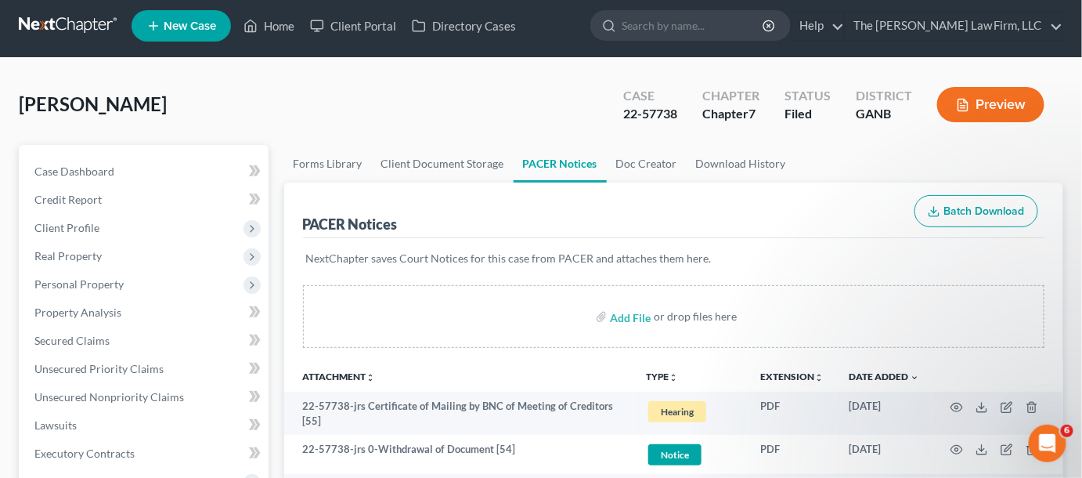
scroll to position [0, 0]
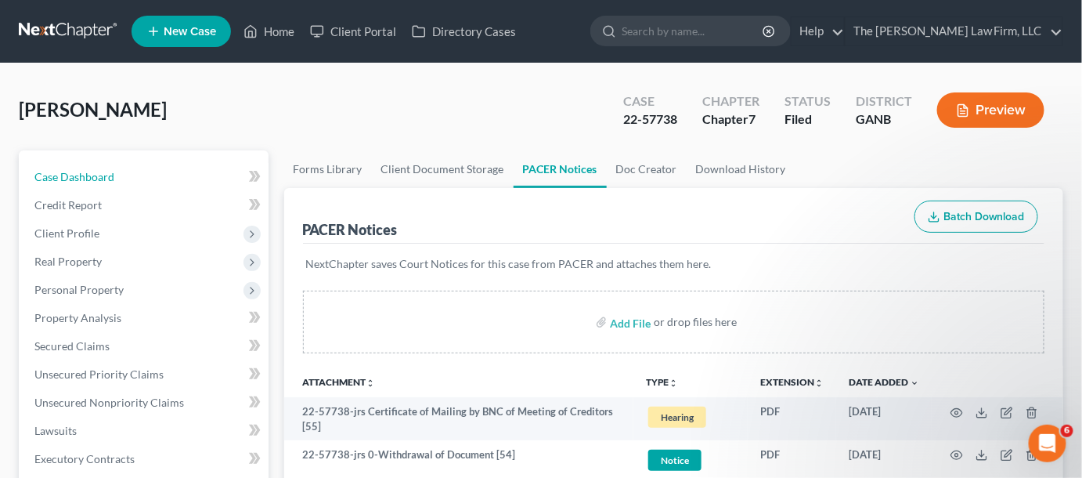
click at [99, 175] on span "Case Dashboard" at bounding box center [74, 176] width 80 height 13
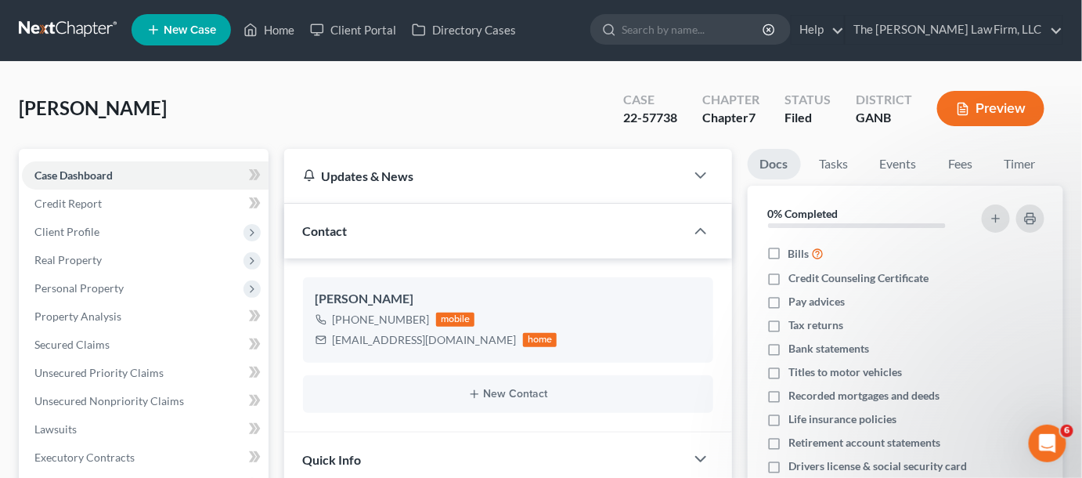
scroll to position [474, 0]
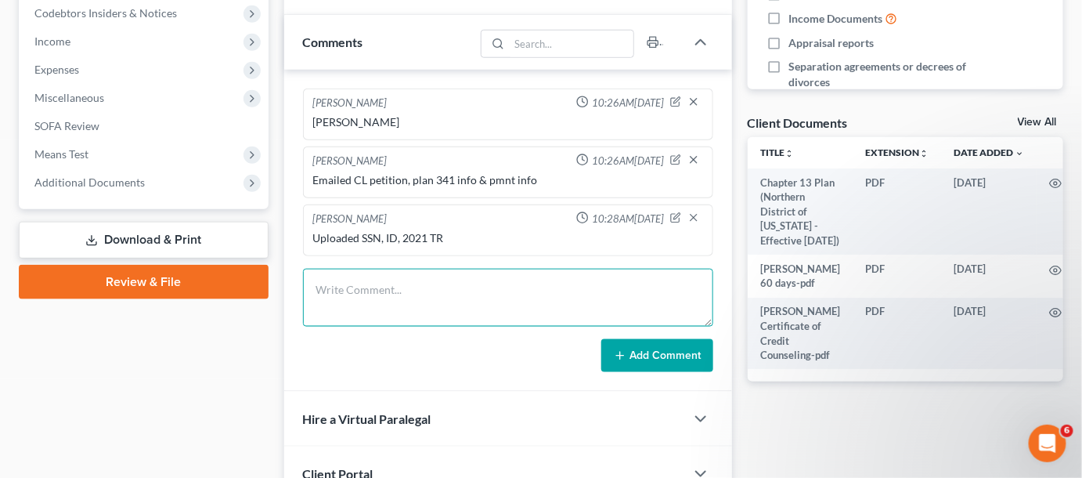
click at [424, 294] on textarea at bounding box center [508, 298] width 410 height 58
type textarea "Lubin"
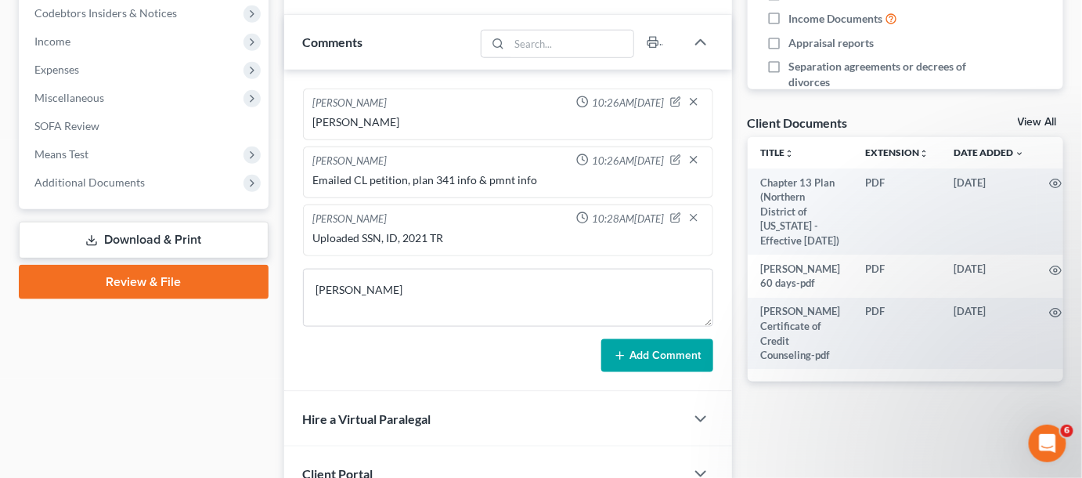
click at [688, 361] on button "Add Comment" at bounding box center [657, 355] width 112 height 33
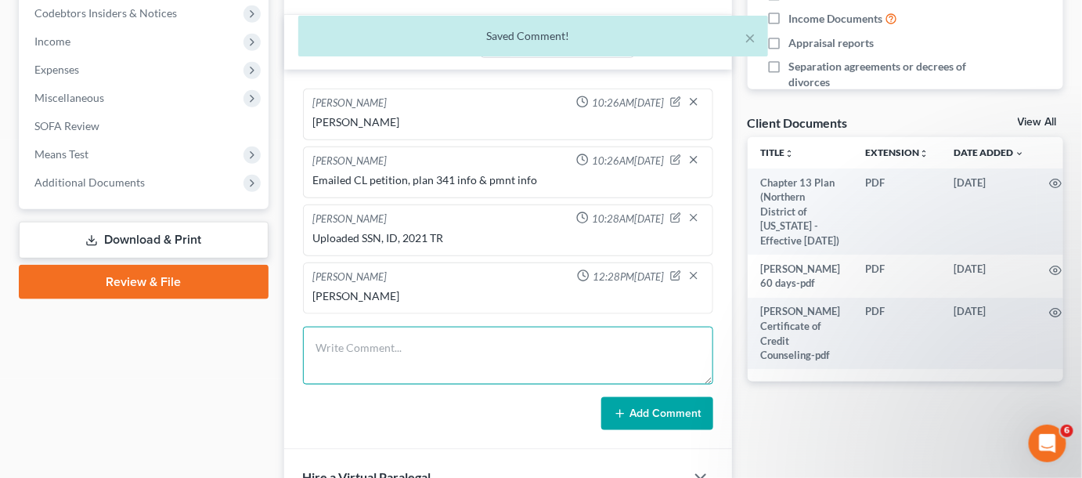
drag, startPoint x: 471, startPoint y: 339, endPoint x: 478, endPoint y: 321, distance: 19.1
click at [471, 339] on textarea at bounding box center [508, 356] width 410 height 58
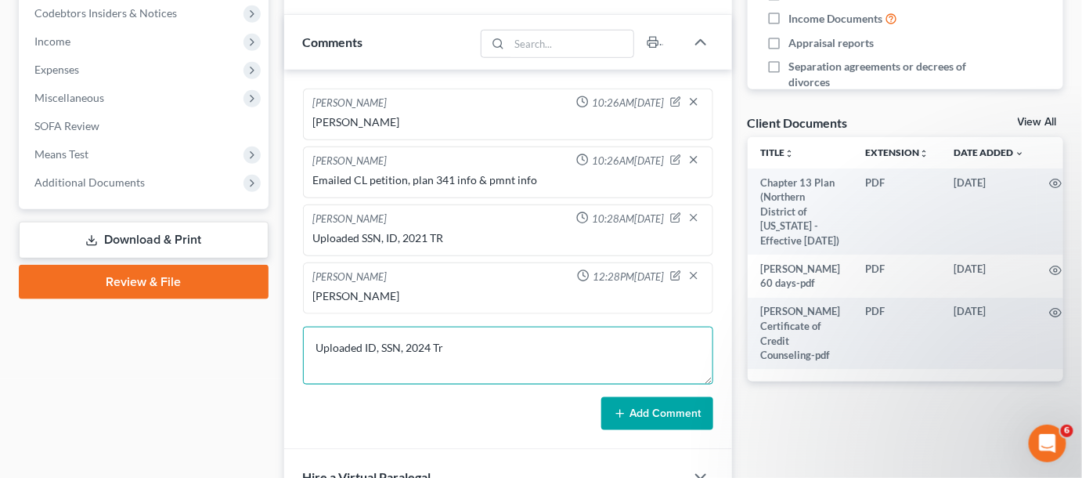
type textarea "Uploaded ID, SSN, 2024 Tr"
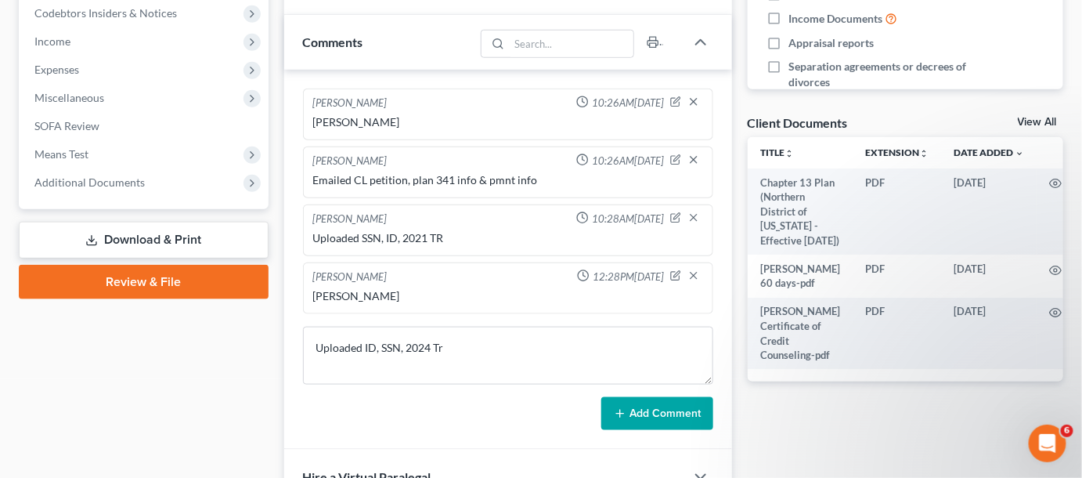
click at [677, 416] on button "Add Comment" at bounding box center [657, 413] width 112 height 33
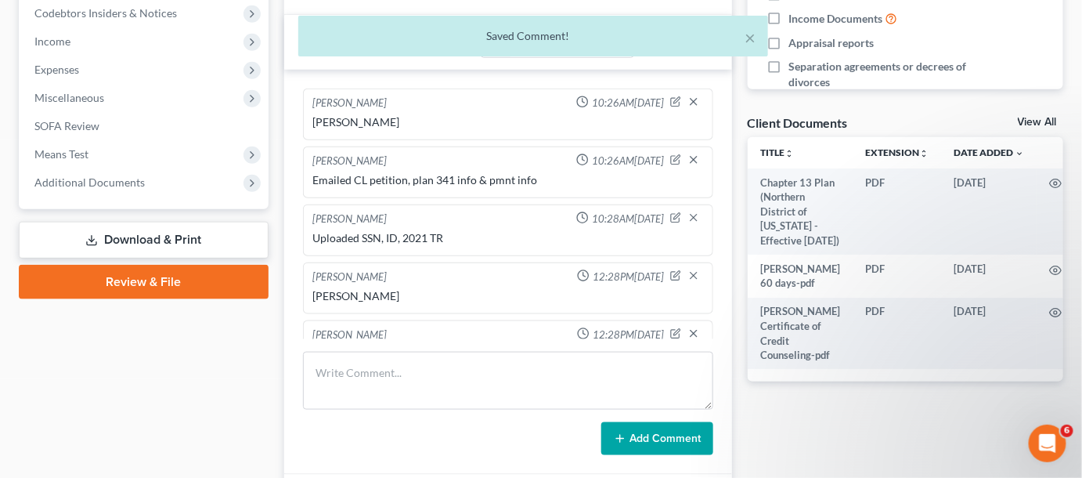
scroll to position [31, 0]
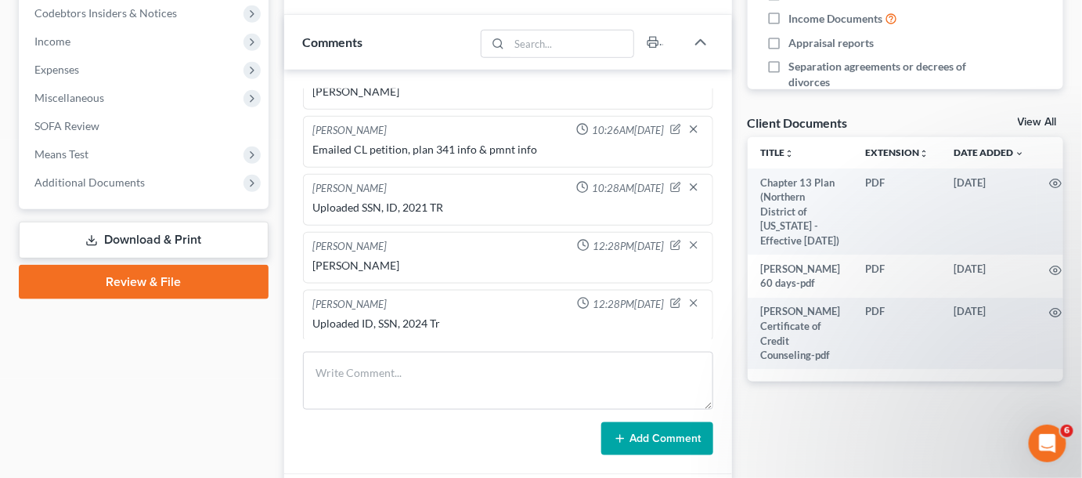
click at [132, 177] on span "Additional Documents" at bounding box center [89, 181] width 110 height 13
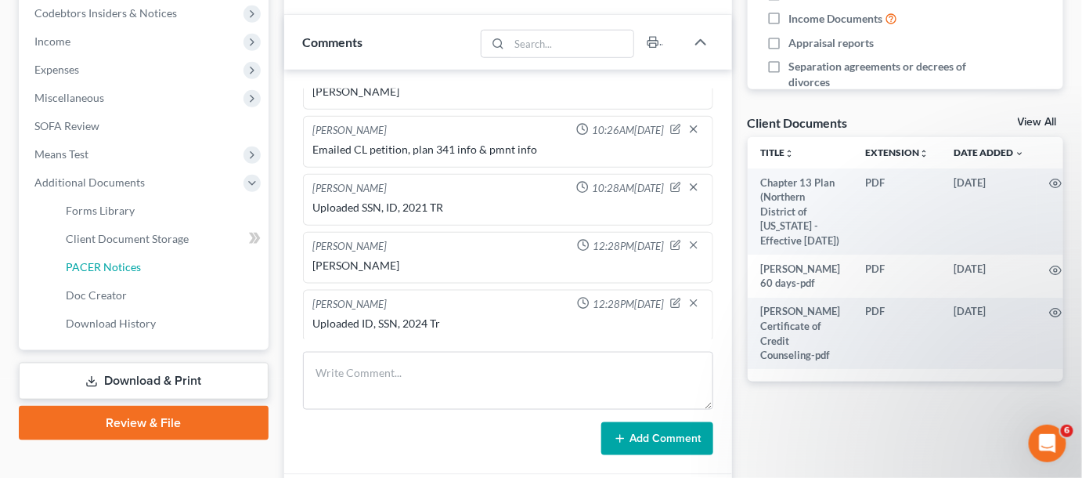
click at [146, 265] on link "PACER Notices" at bounding box center [160, 267] width 215 height 28
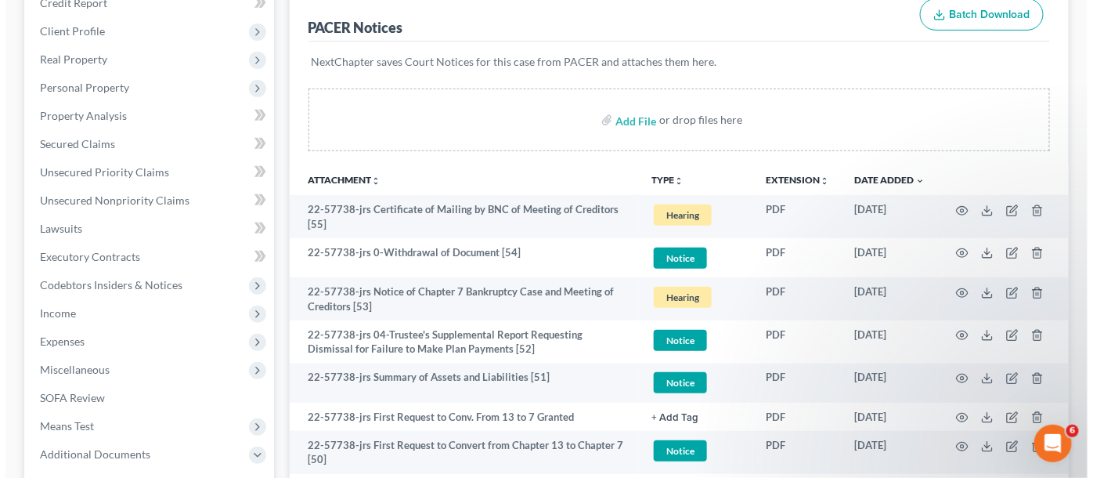
scroll to position [237, 0]
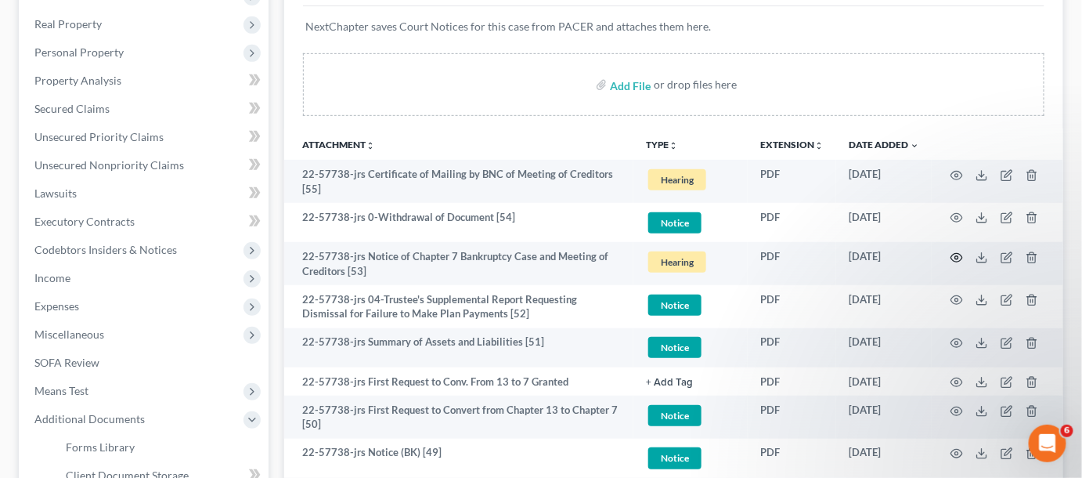
click at [958, 256] on circle "button" at bounding box center [956, 257] width 3 height 3
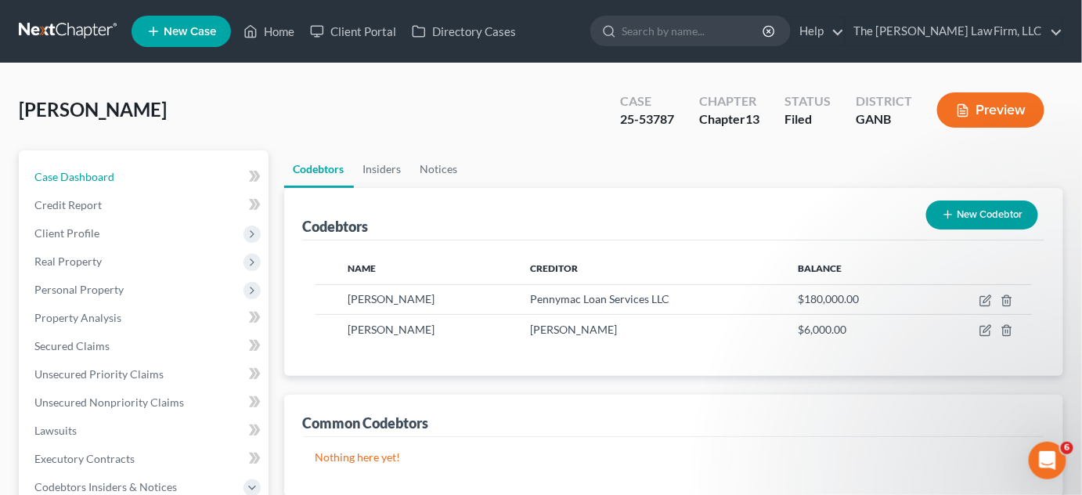
click at [161, 178] on link "Case Dashboard" at bounding box center [145, 177] width 247 height 28
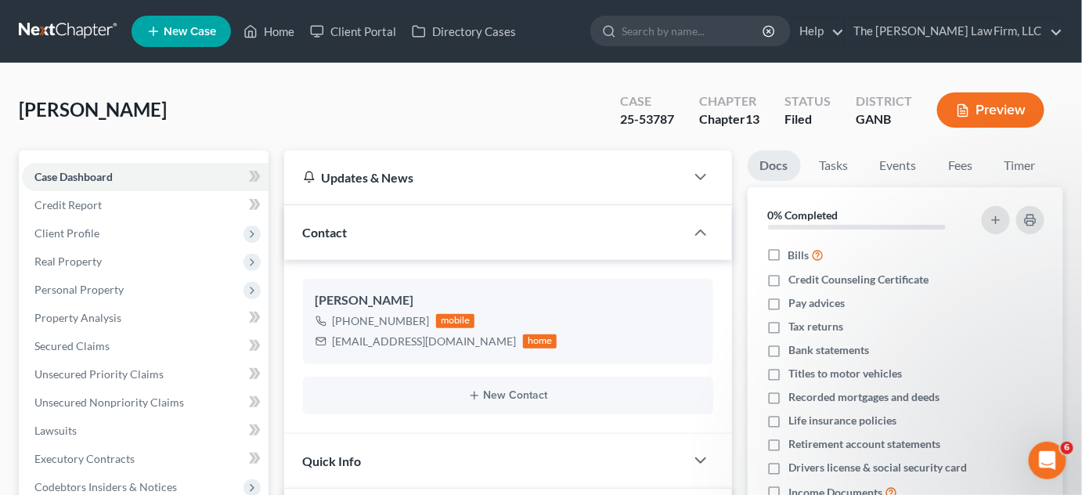
scroll to position [474, 0]
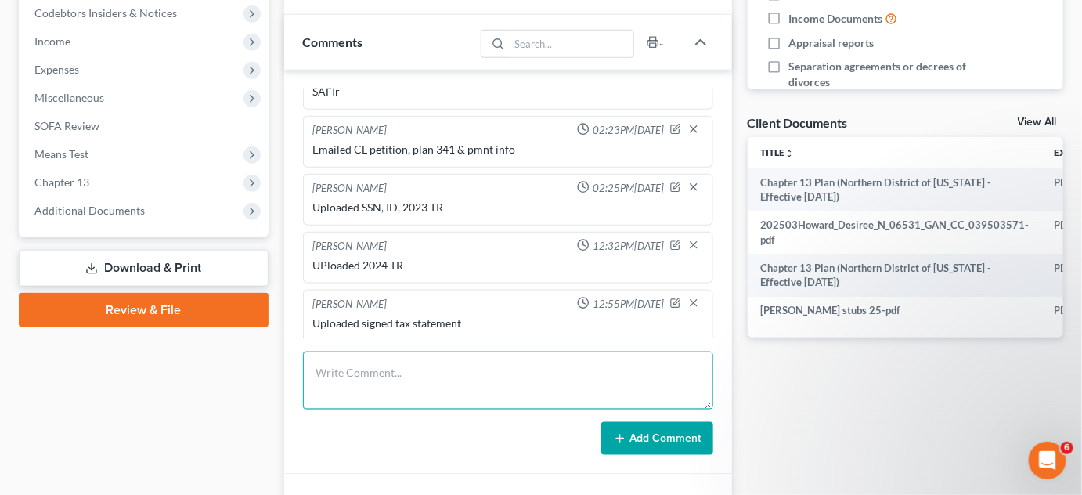
click at [356, 382] on textarea at bounding box center [508, 381] width 410 height 58
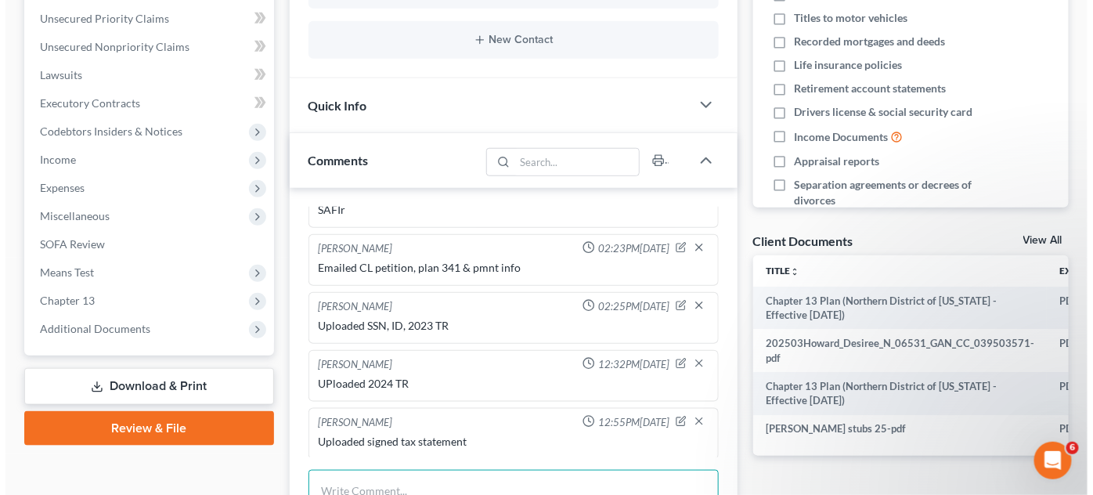
scroll to position [0, 0]
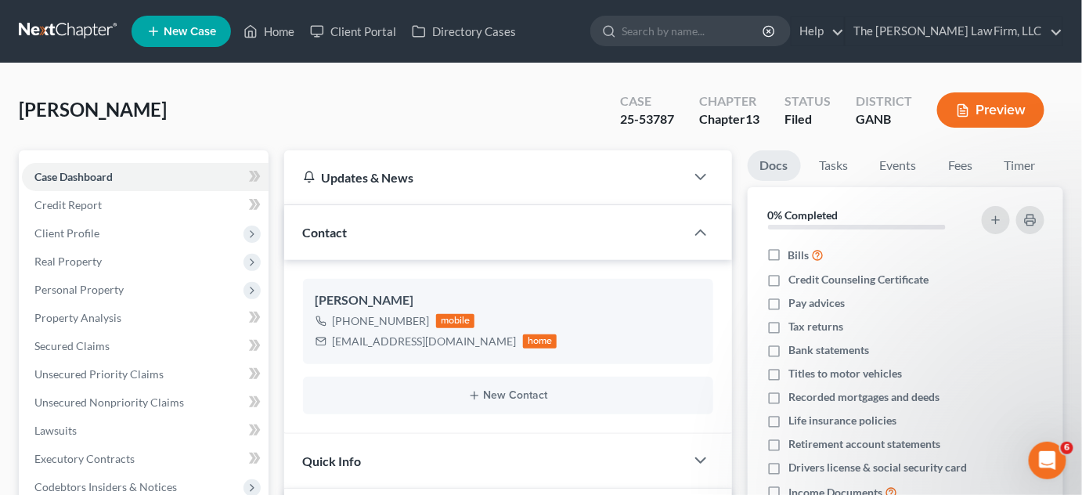
click at [670, 31] on input "search" at bounding box center [693, 30] width 143 height 29
type input "[PERSON_NAME] kev"
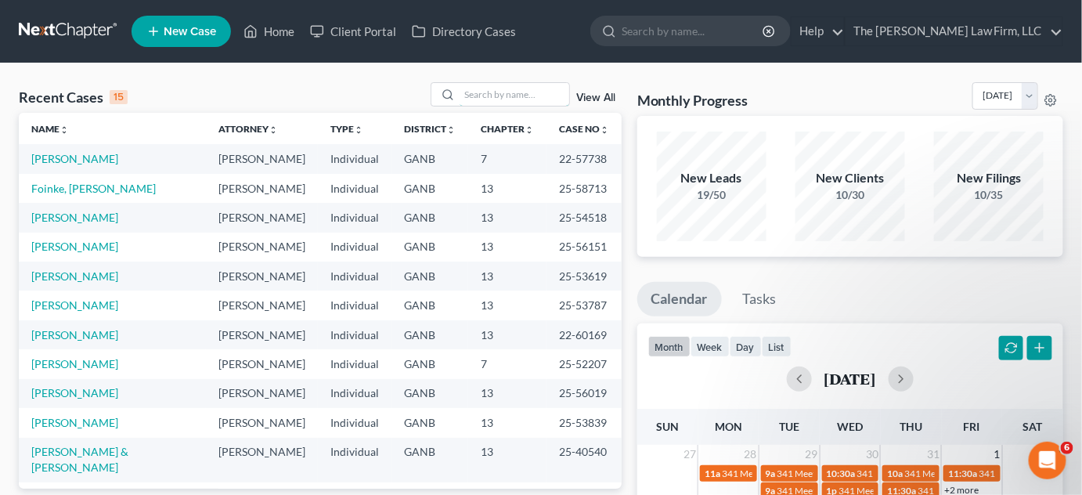
click at [525, 85] on input "search" at bounding box center [515, 94] width 110 height 23
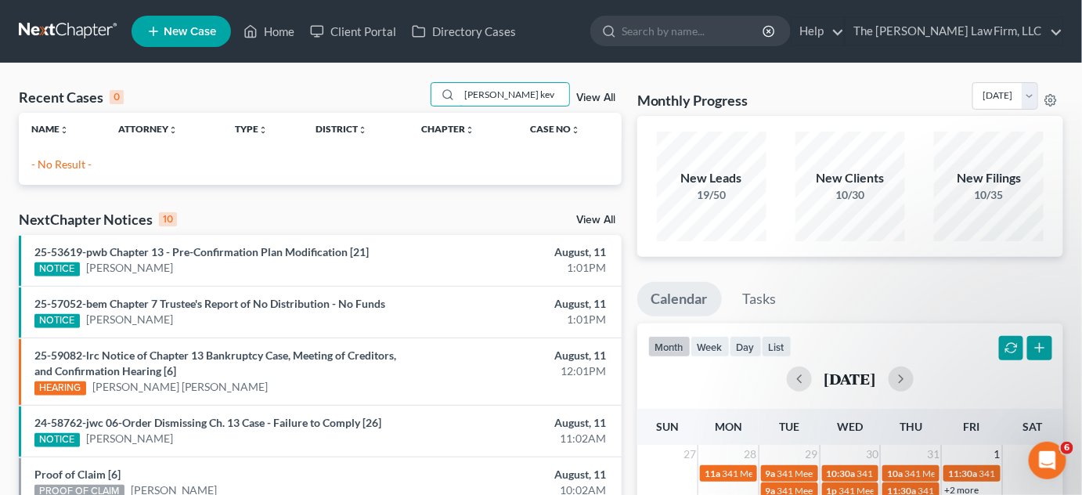
click at [522, 90] on input "[PERSON_NAME] kev" at bounding box center [515, 94] width 110 height 23
type input "[PERSON_NAME]"
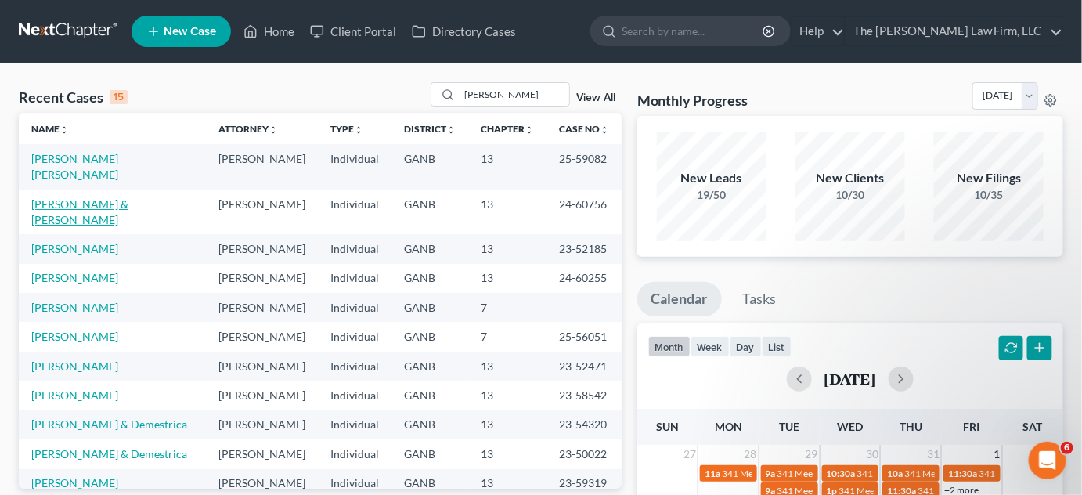
click at [100, 197] on link "[PERSON_NAME] & [PERSON_NAME]" at bounding box center [79, 211] width 97 height 29
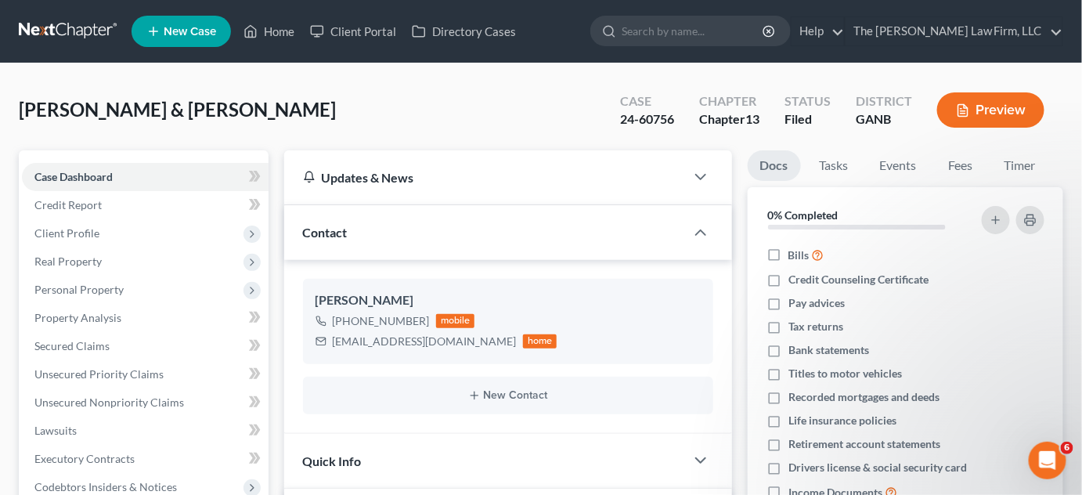
scroll to position [474, 0]
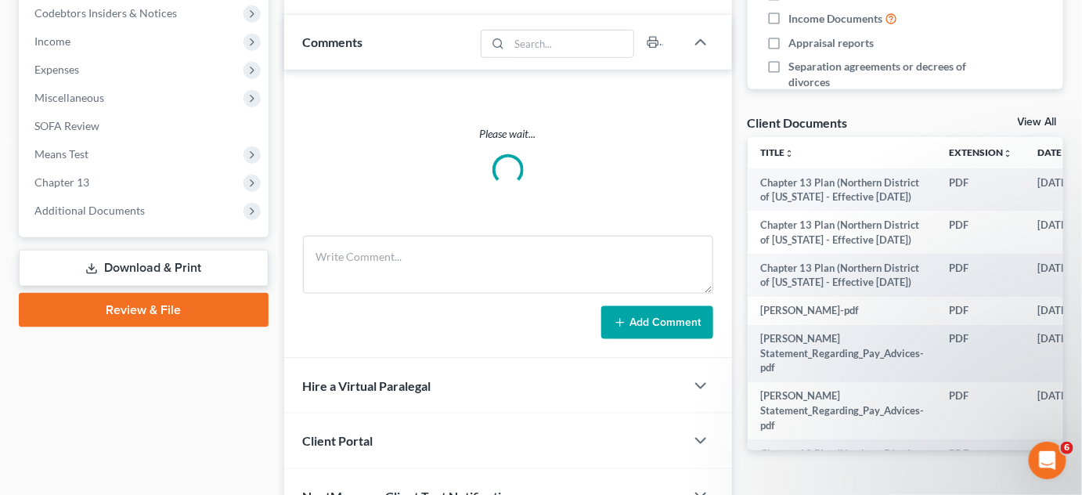
click at [71, 215] on span "Additional Documents" at bounding box center [89, 210] width 110 height 13
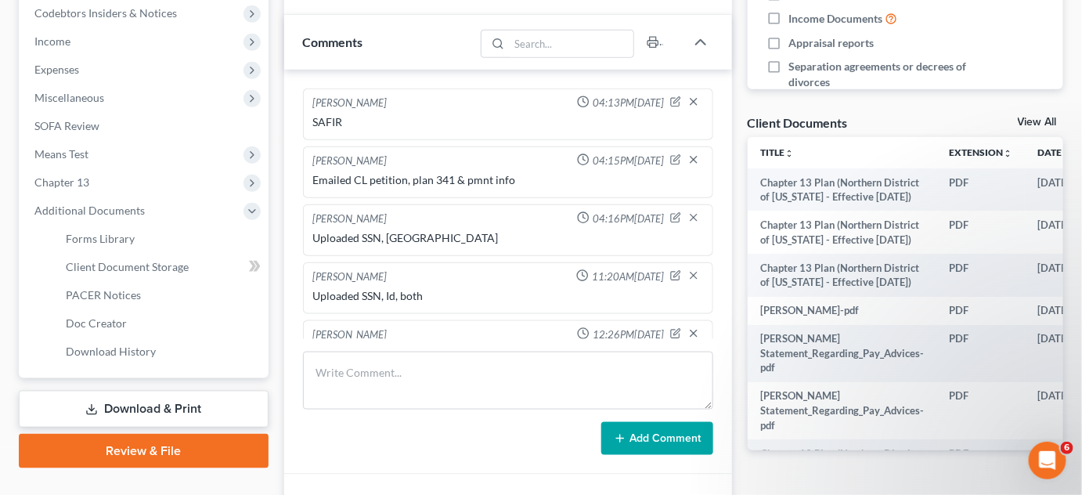
scroll to position [31, 0]
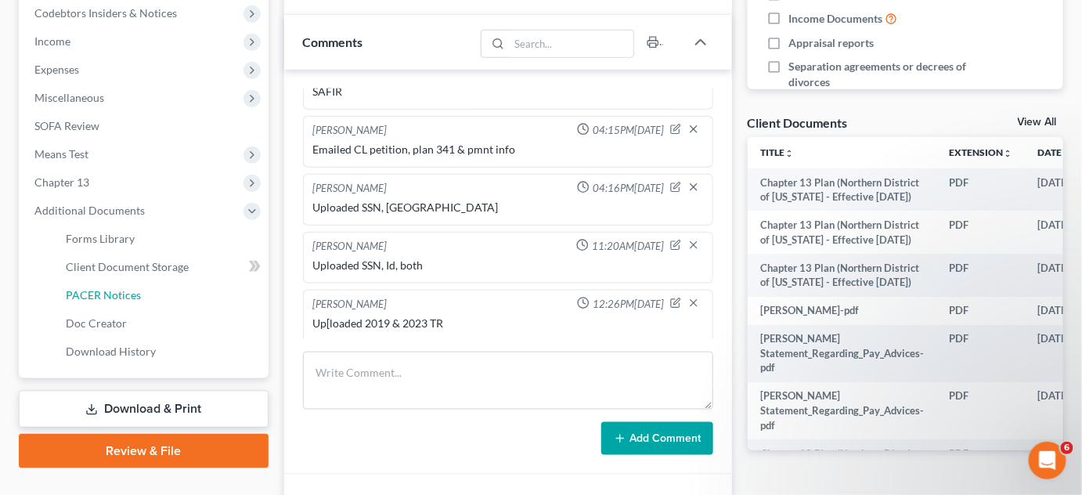
click at [117, 288] on span "PACER Notices" at bounding box center [103, 294] width 75 height 13
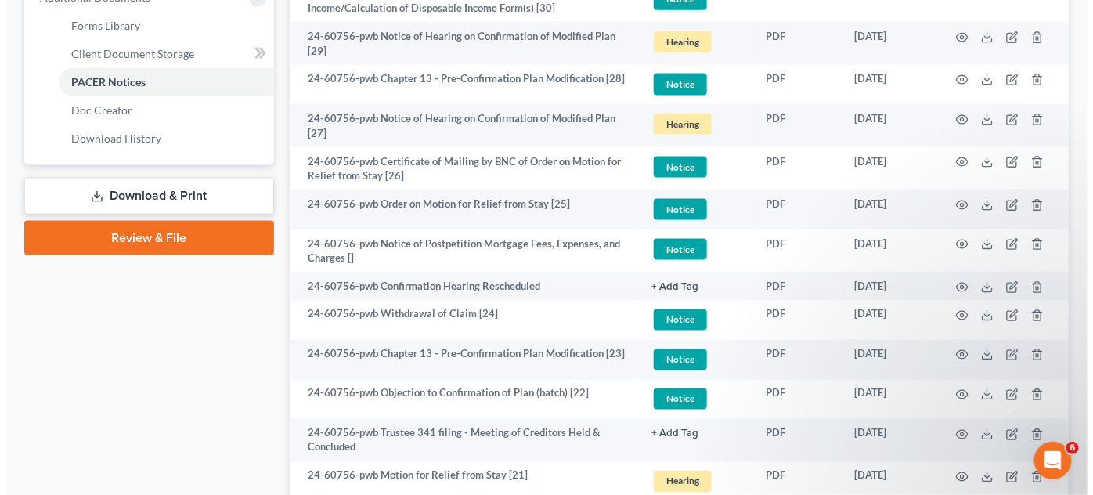
scroll to position [712, 0]
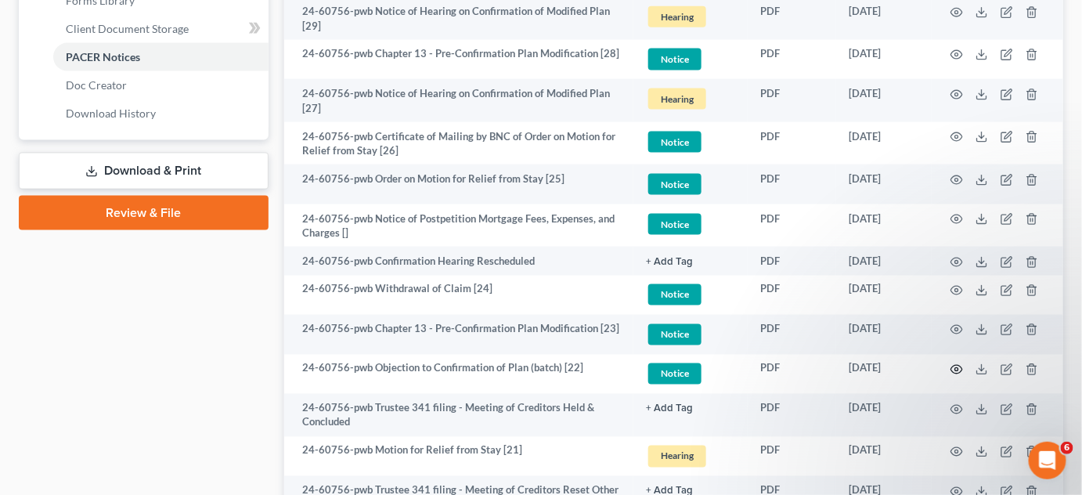
click at [958, 371] on icon "button" at bounding box center [957, 369] width 13 height 13
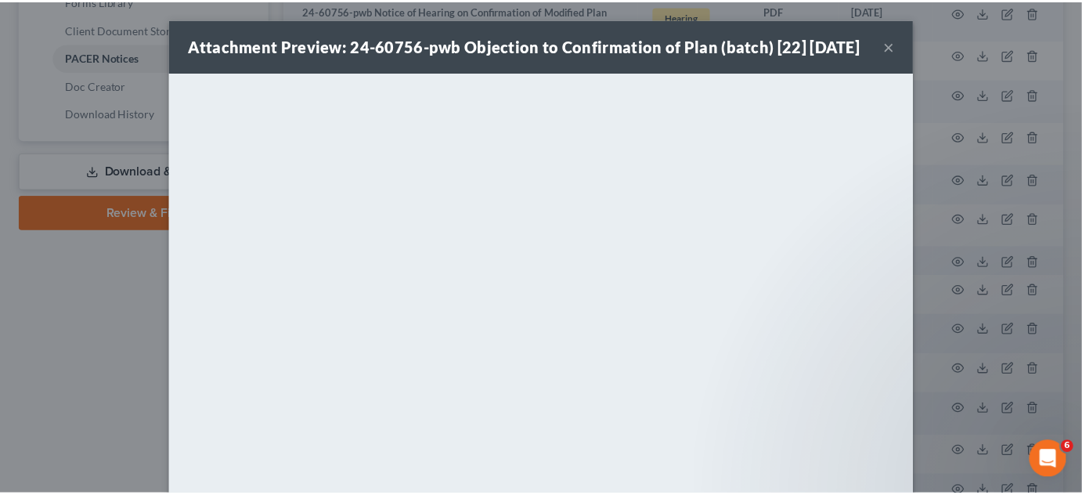
scroll to position [42, 0]
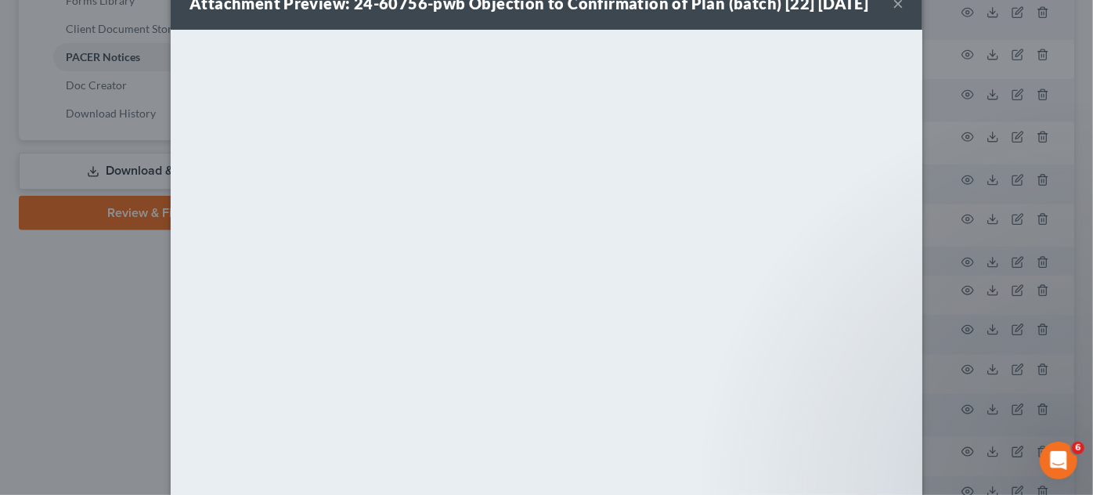
click at [20, 359] on div "Attachment Preview: 24-60756-pwb Objection to Confirmation of Plan (batch) [22]…" at bounding box center [546, 247] width 1093 height 495
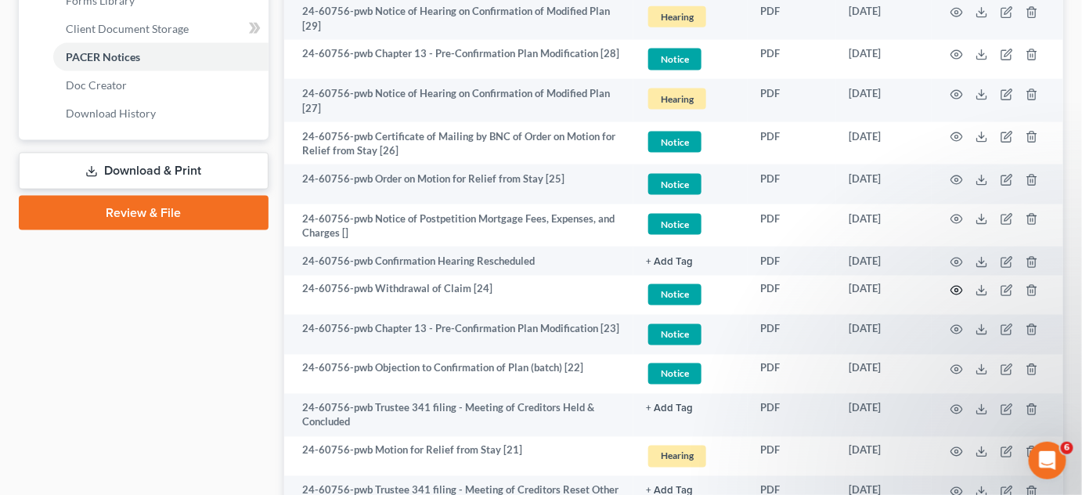
click at [956, 289] on circle "button" at bounding box center [956, 290] width 3 height 3
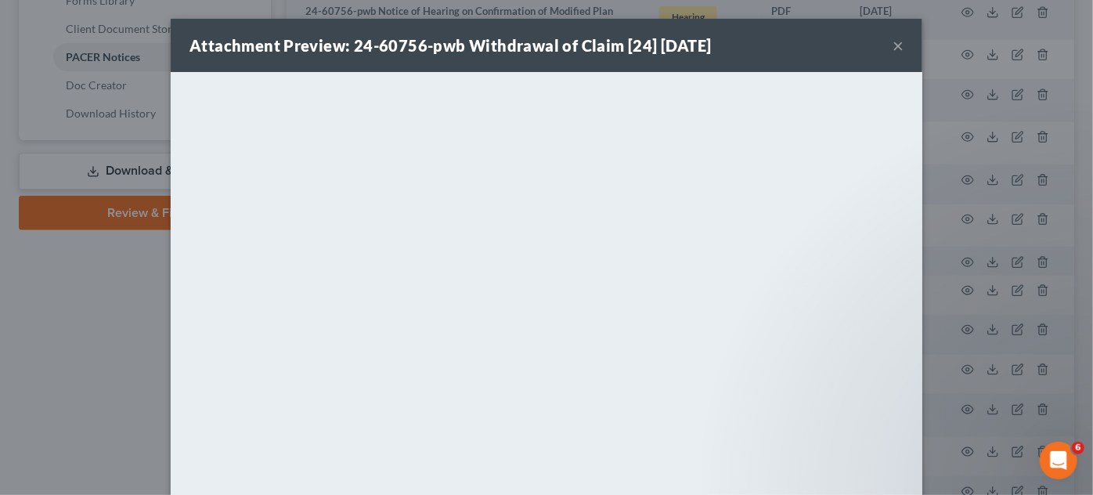
click at [73, 332] on div "Attachment Preview: 24-60756-pwb Withdrawal of Claim [24] [DATE] × <object ng-a…" at bounding box center [546, 247] width 1093 height 495
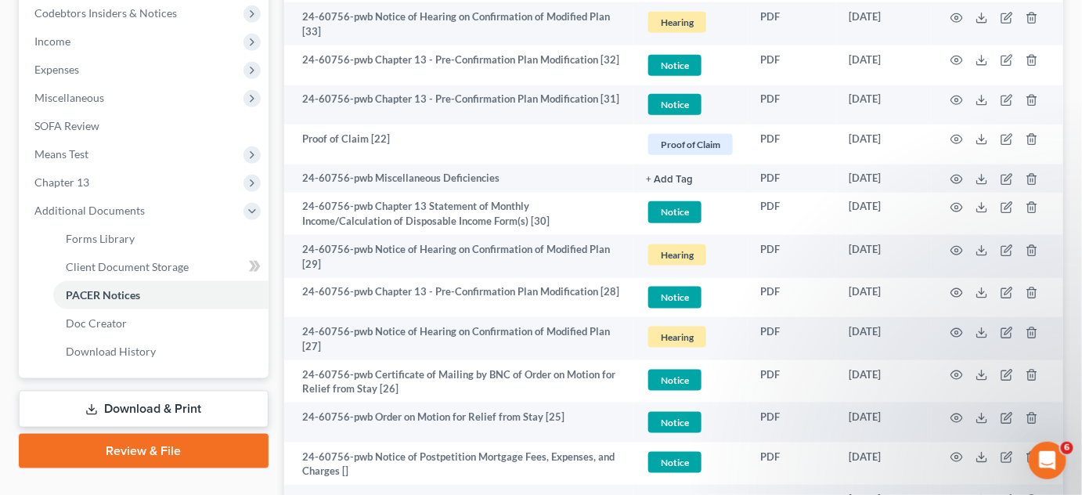
scroll to position [356, 0]
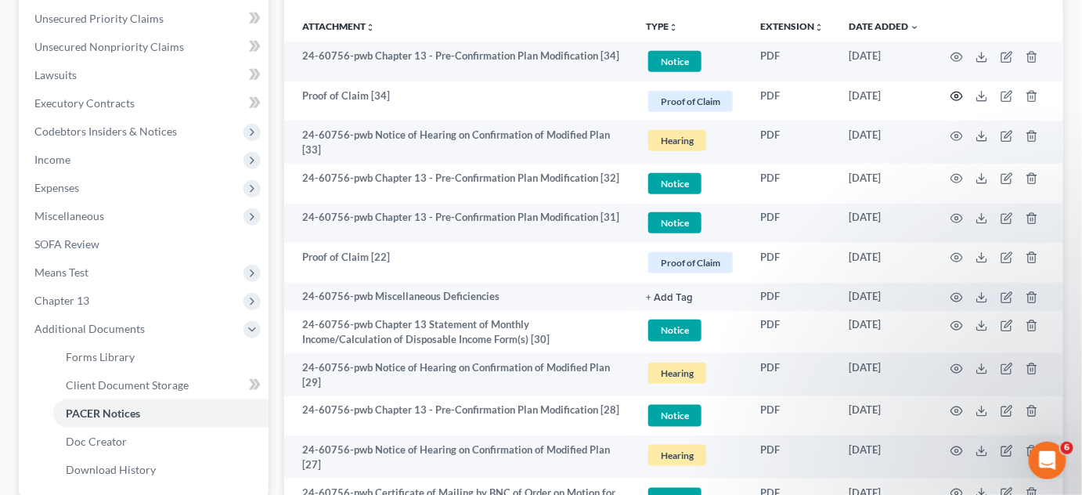
click at [954, 94] on icon "button" at bounding box center [957, 96] width 13 height 13
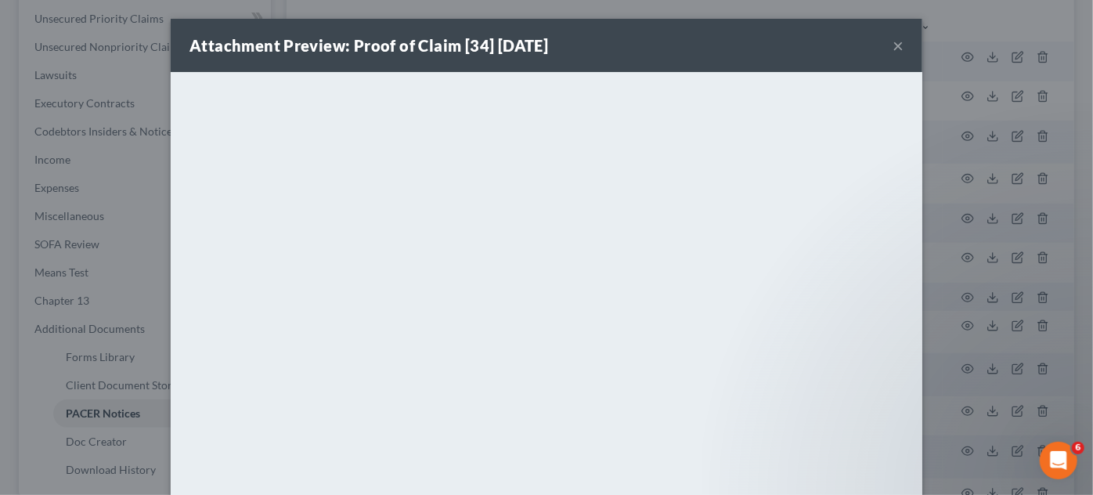
click at [954, 94] on div "Attachment Preview: Proof of Claim [34] 07/23/2025 × <object ng-attr-data='http…" at bounding box center [546, 247] width 1093 height 495
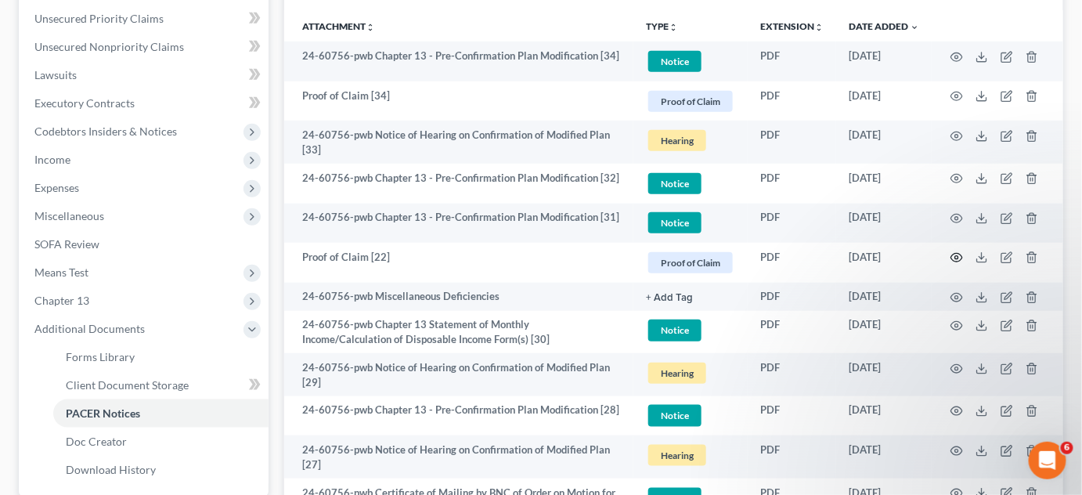
click at [958, 253] on icon "button" at bounding box center [957, 257] width 13 height 13
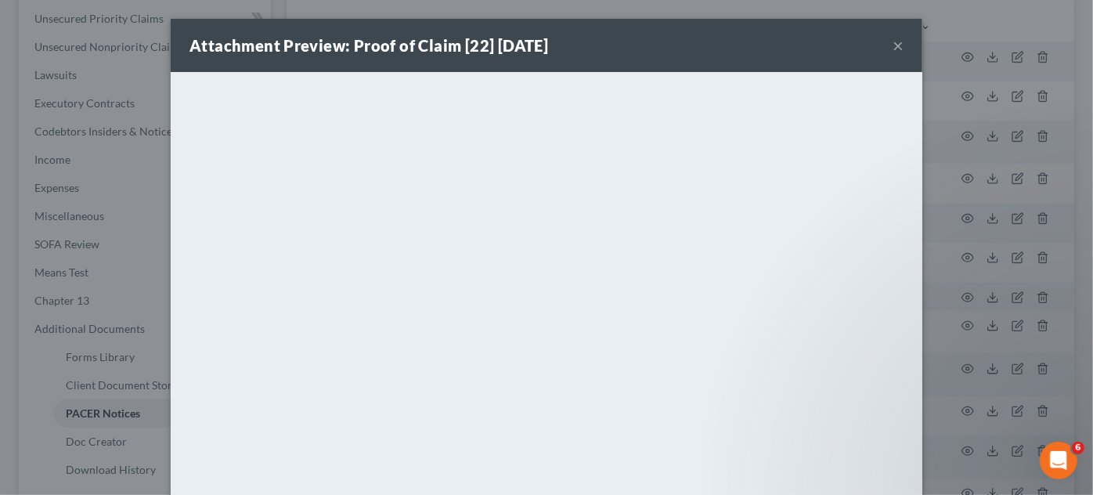
click at [935, 244] on div "Attachment Preview: Proof of Claim [22] 06/20/2025 × <object ng-attr-data='http…" at bounding box center [546, 247] width 1093 height 495
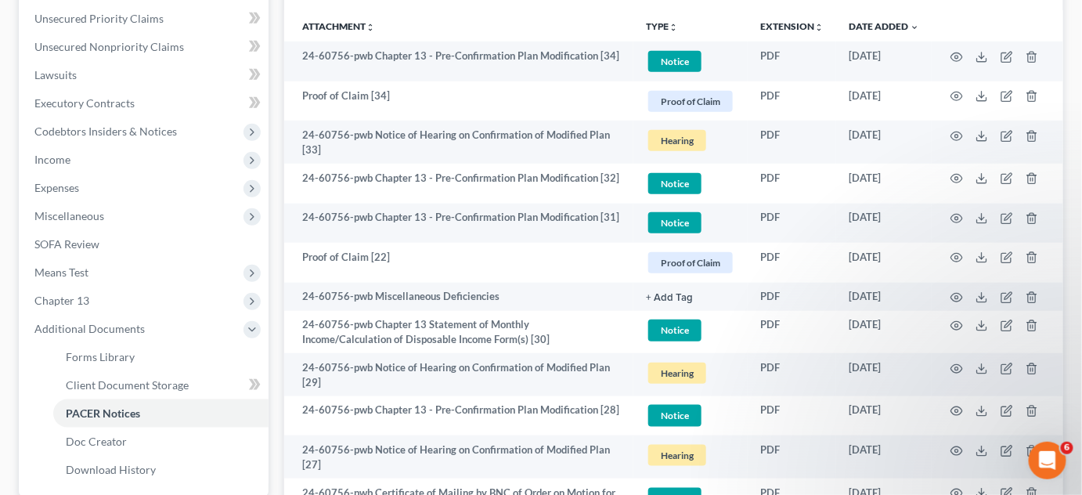
scroll to position [0, 0]
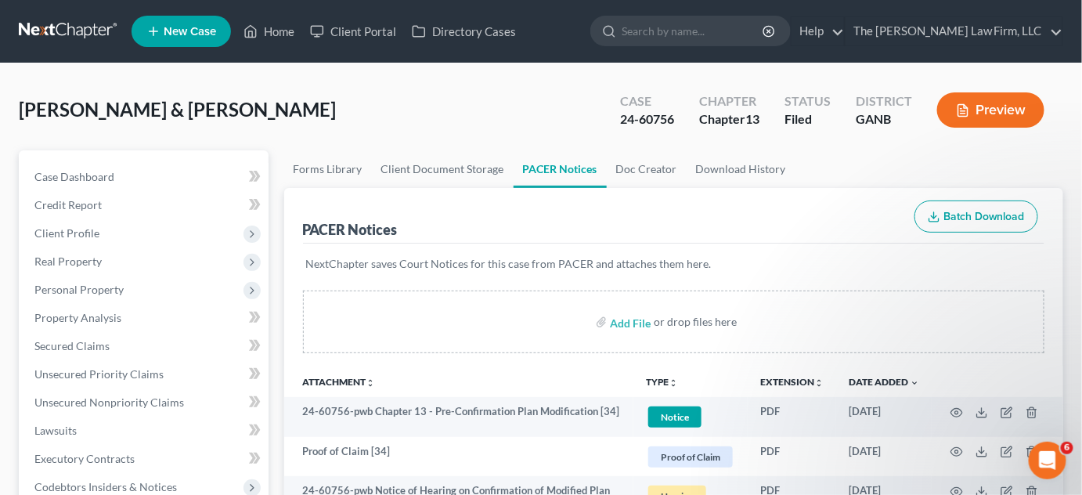
click at [727, 34] on input "search" at bounding box center [693, 30] width 143 height 29
type input "[PERSON_NAME]"
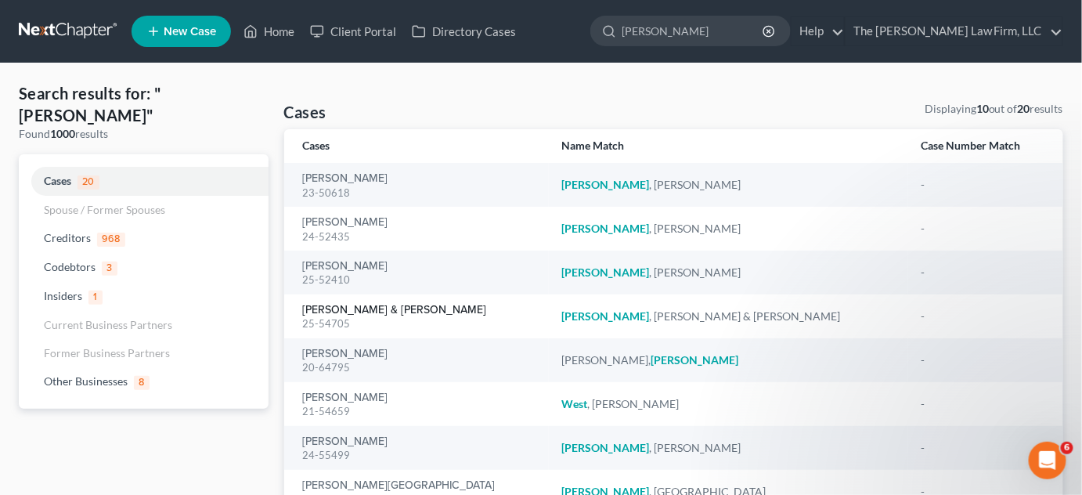
click at [459, 309] on link "[PERSON_NAME] & [PERSON_NAME]" at bounding box center [395, 310] width 184 height 11
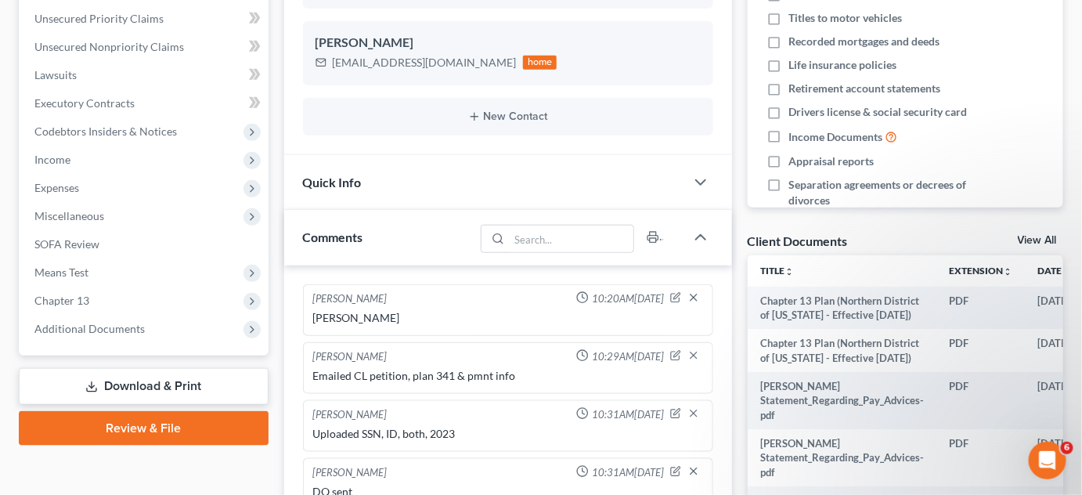
scroll to position [144, 0]
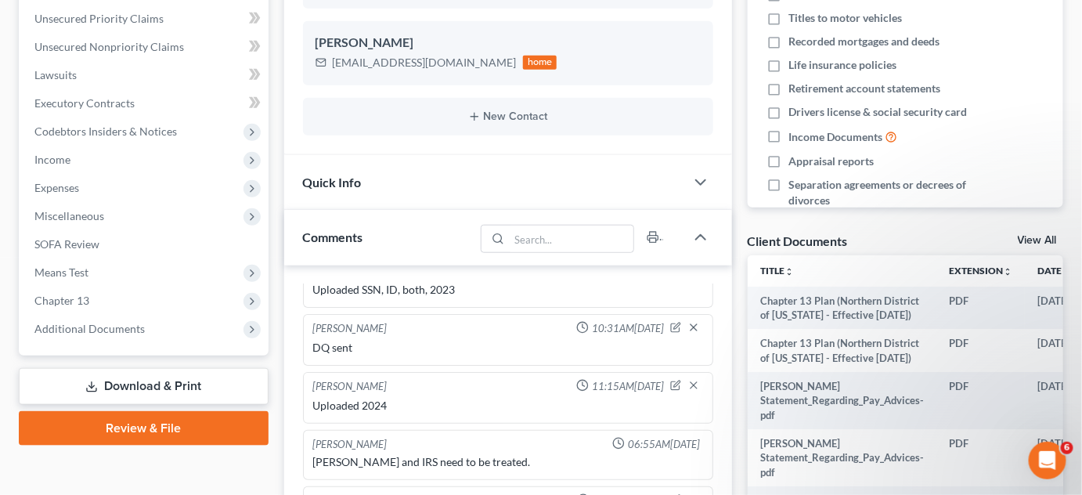
click at [85, 327] on span "Additional Documents" at bounding box center [89, 328] width 110 height 13
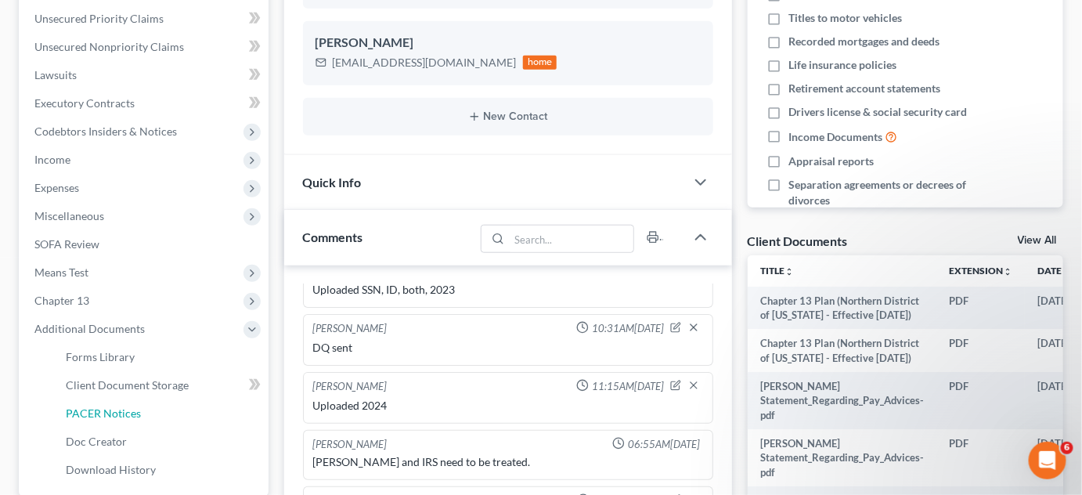
click at [81, 408] on span "PACER Notices" at bounding box center [103, 412] width 75 height 13
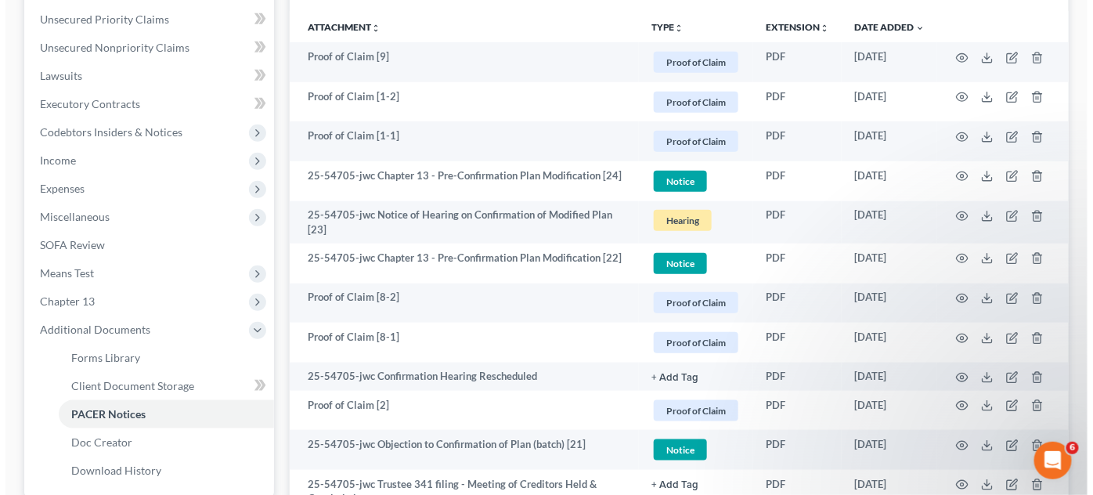
scroll to position [356, 0]
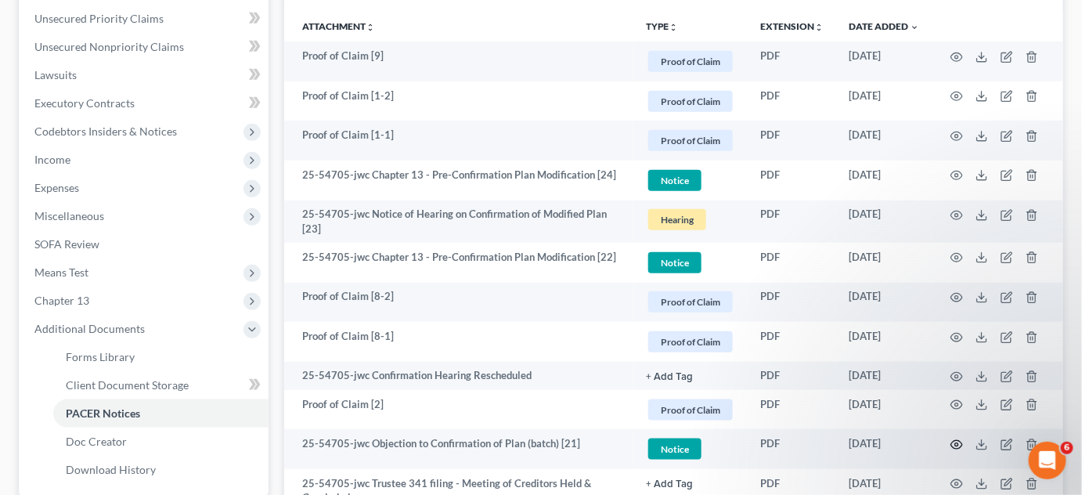
click at [951, 439] on icon "button" at bounding box center [957, 445] width 13 height 13
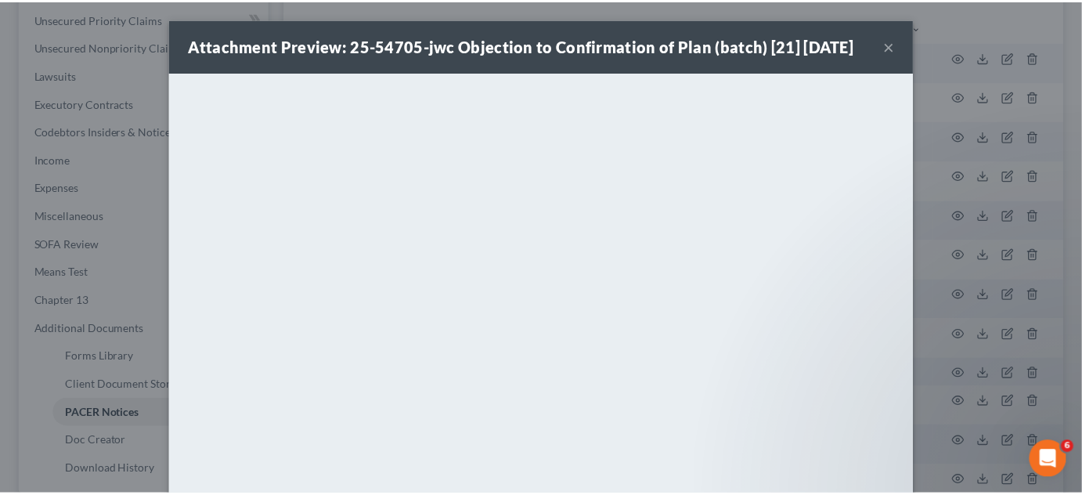
scroll to position [20, 0]
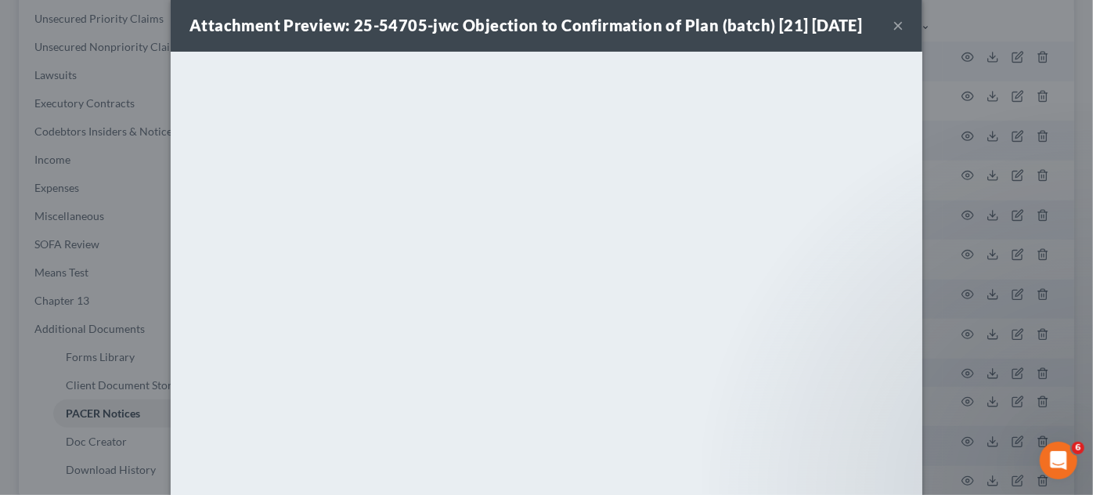
click at [996, 260] on div "Attachment Preview: 25-54705-jwc Objection to Confirmation of Plan (batch) [21]…" at bounding box center [546, 247] width 1093 height 495
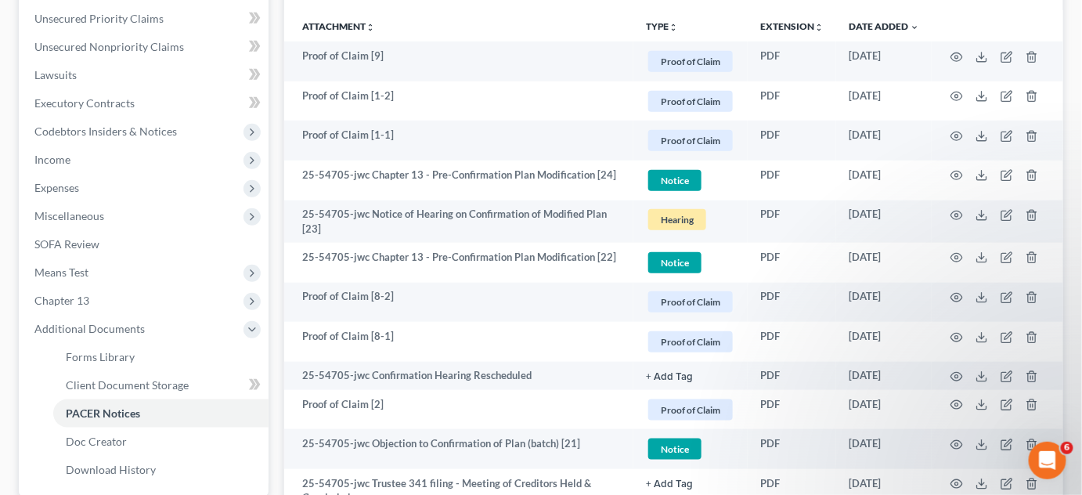
scroll to position [0, 0]
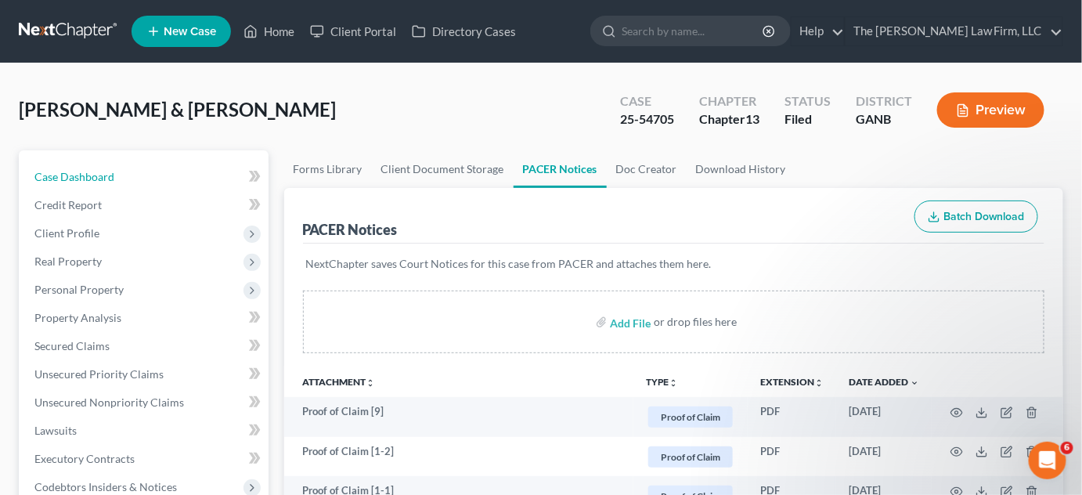
click at [73, 179] on span "Case Dashboard" at bounding box center [74, 176] width 80 height 13
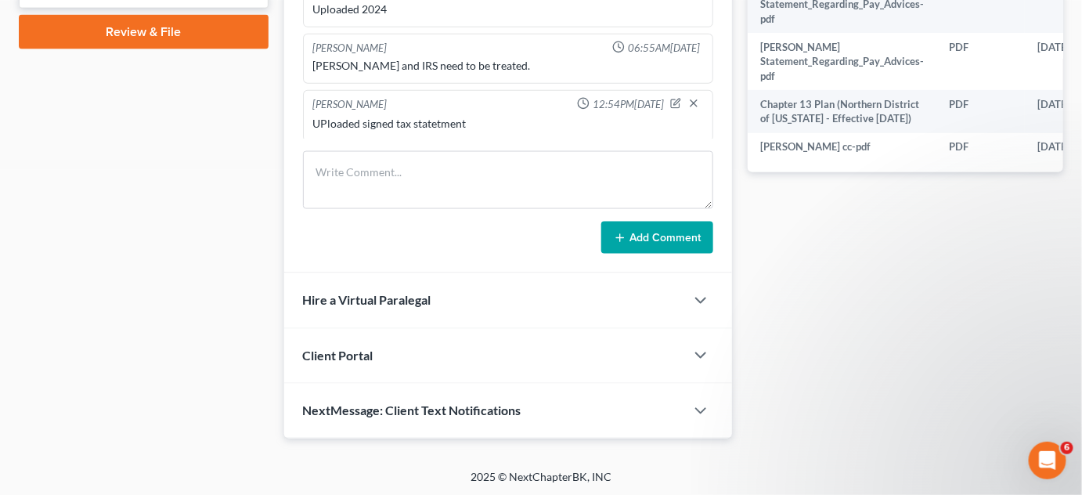
scroll to position [634, 0]
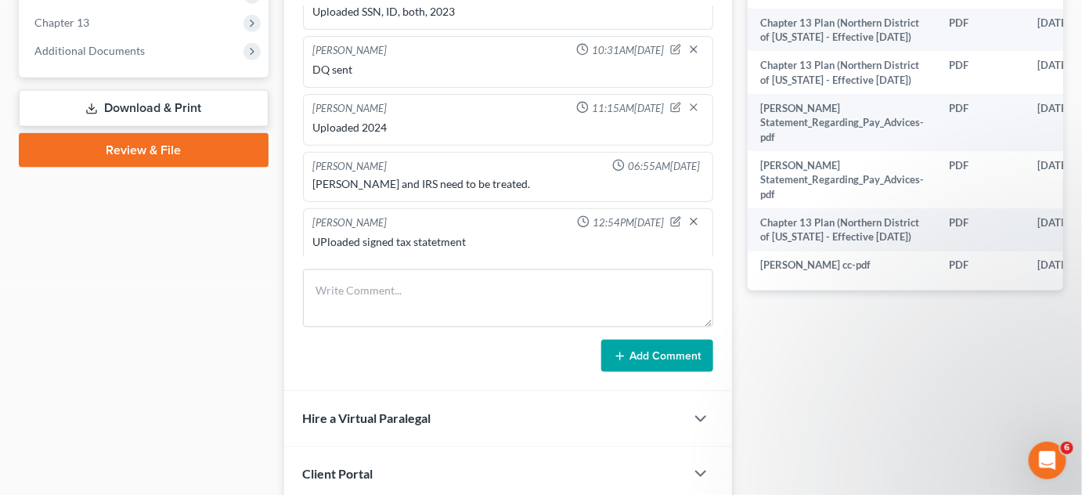
click at [150, 55] on span "Additional Documents" at bounding box center [145, 51] width 247 height 28
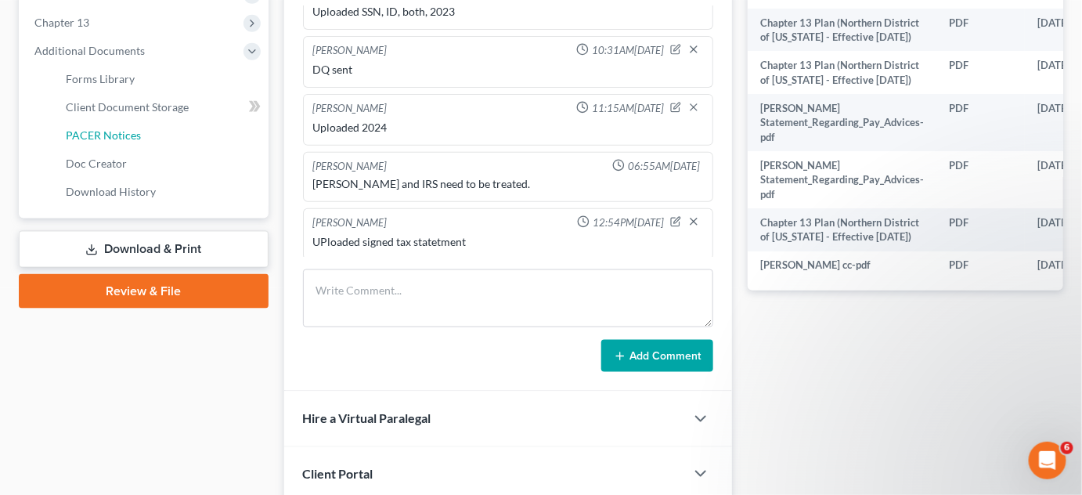
click at [125, 137] on span "PACER Notices" at bounding box center [103, 134] width 75 height 13
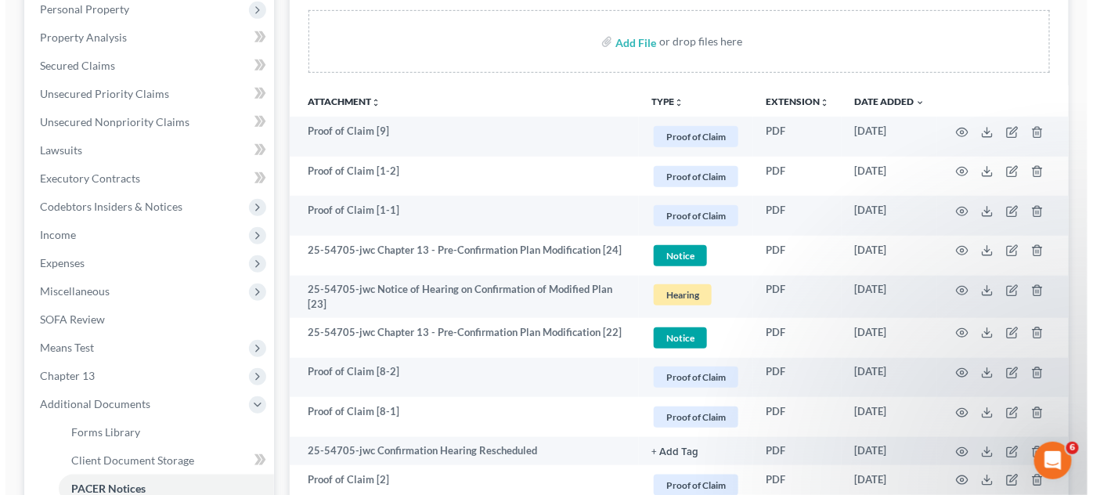
scroll to position [356, 0]
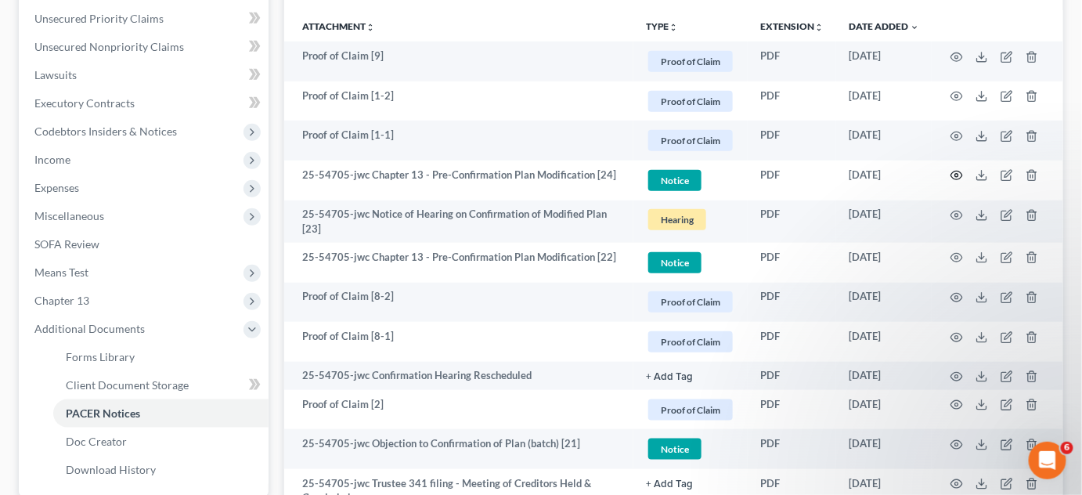
click at [957, 172] on icon "button" at bounding box center [957, 175] width 13 height 13
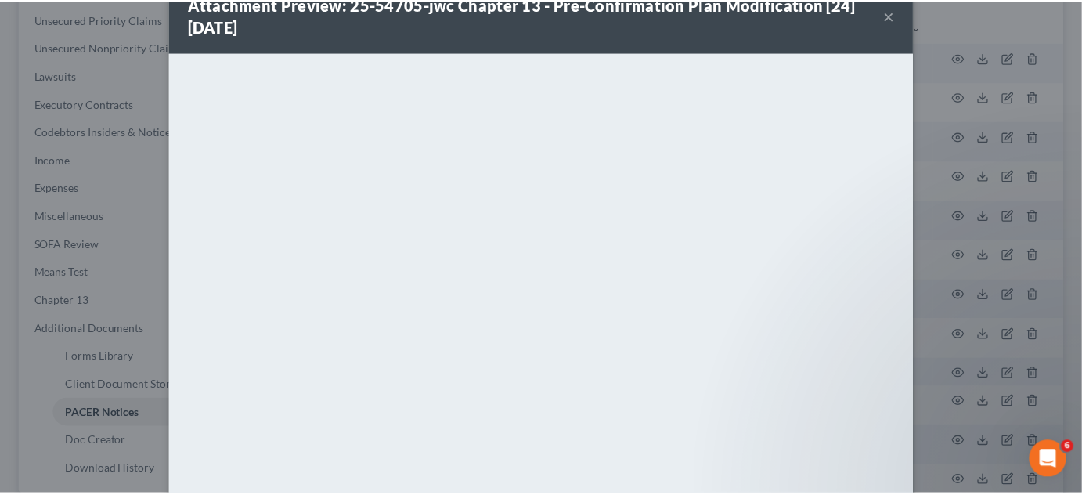
scroll to position [108, 0]
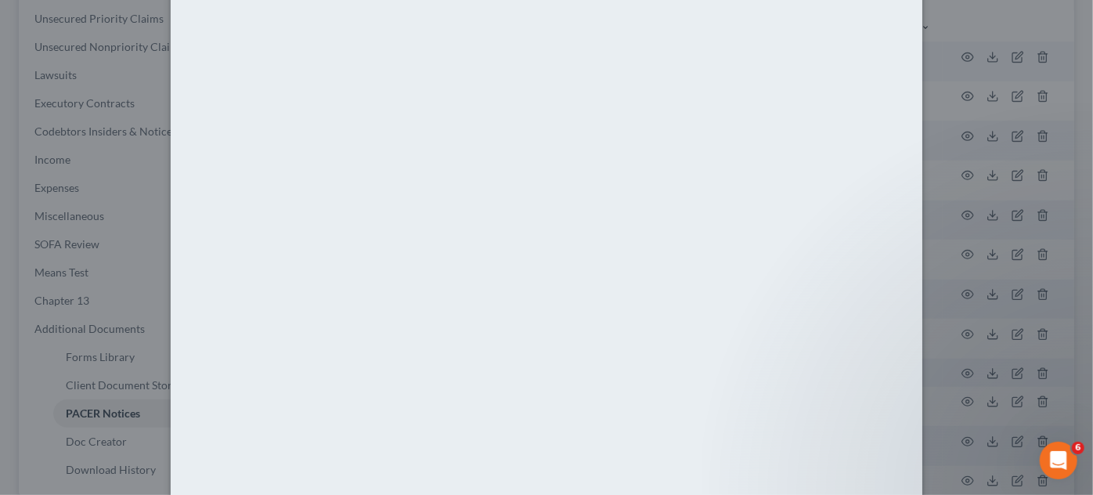
click at [950, 233] on div "Attachment Preview: 25-54705-jwc Chapter 13 - Pre-Confirmation Plan Modificatio…" at bounding box center [546, 247] width 1093 height 495
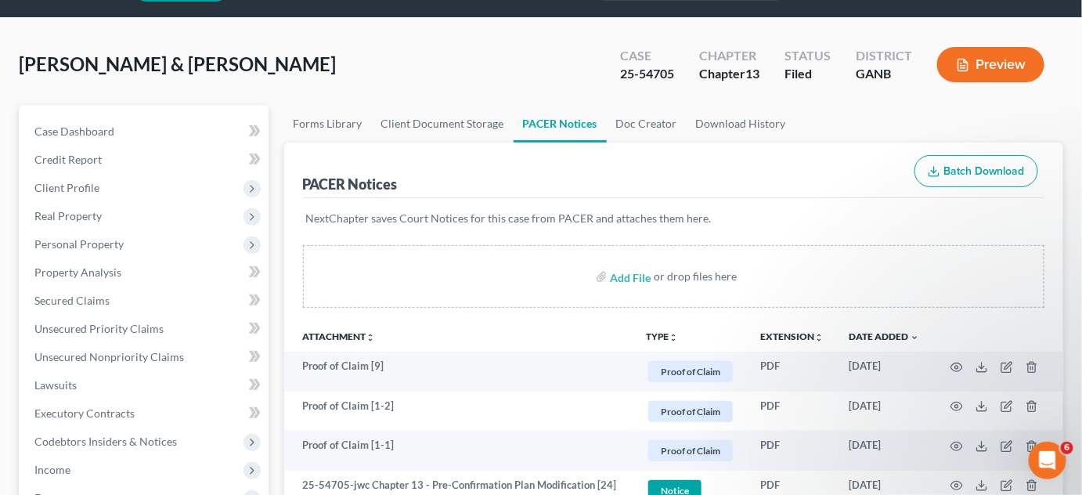
scroll to position [0, 0]
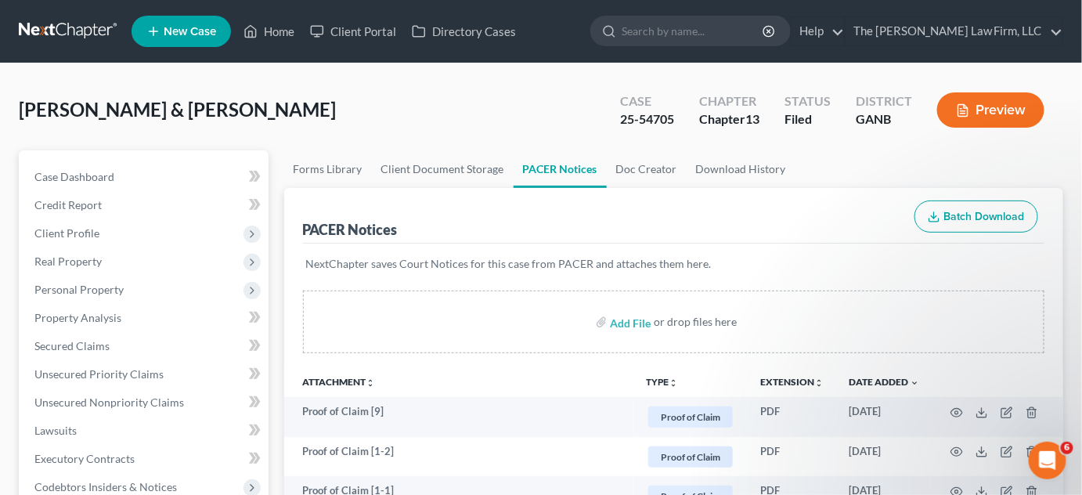
click at [695, 37] on input "search" at bounding box center [693, 30] width 143 height 29
type input "dykes"
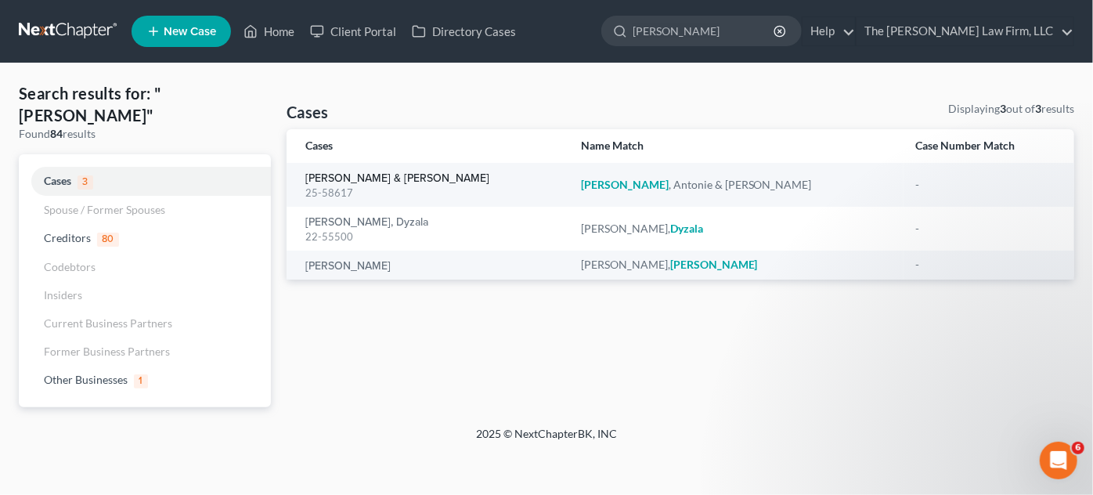
click at [356, 177] on link "Dykes, Antonie & Tomeka" at bounding box center [397, 178] width 184 height 11
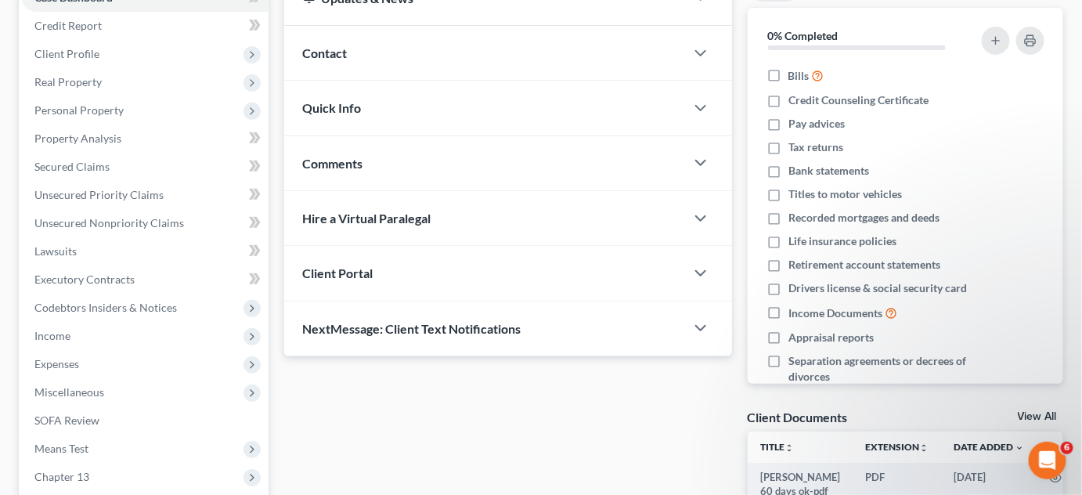
scroll to position [237, 0]
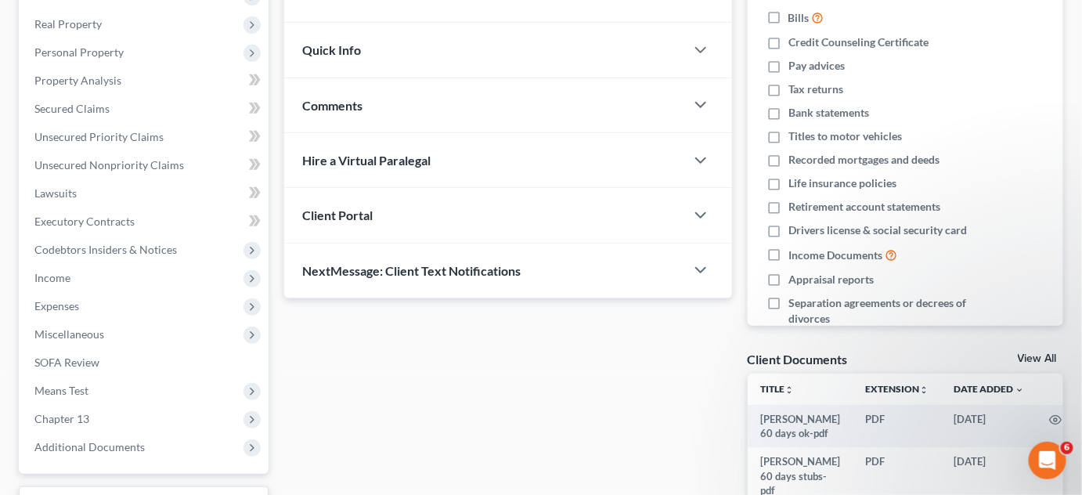
click at [110, 445] on span "Additional Documents" at bounding box center [89, 446] width 110 height 13
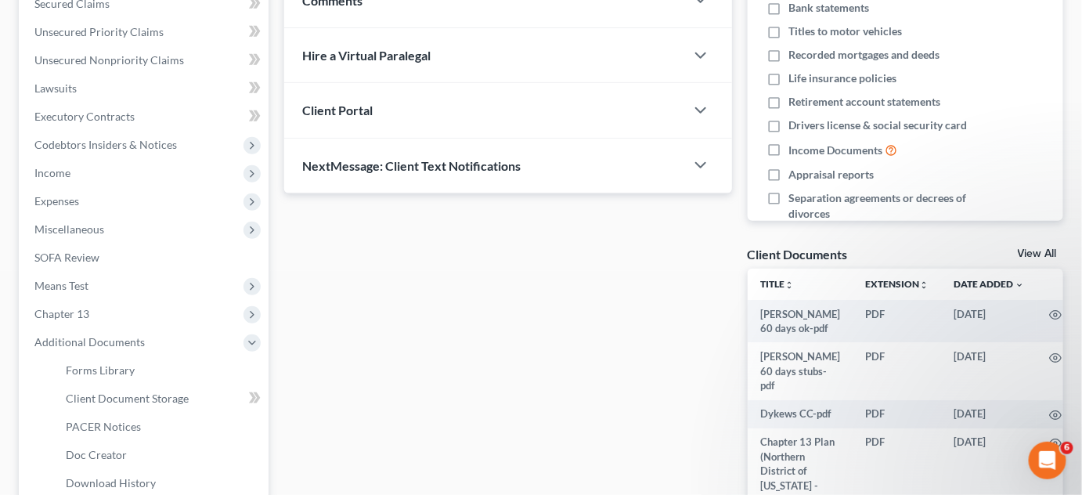
scroll to position [474, 0]
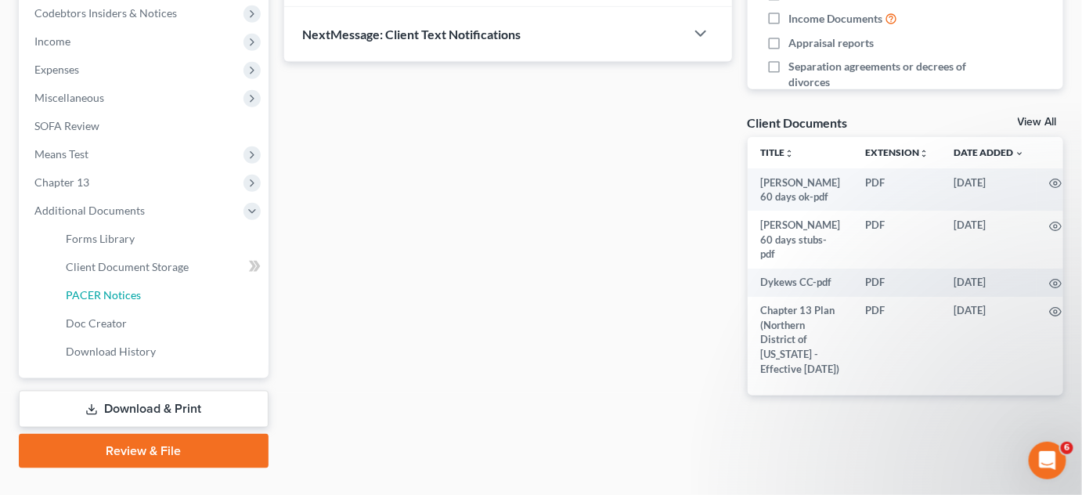
click at [118, 295] on span "PACER Notices" at bounding box center [103, 294] width 75 height 13
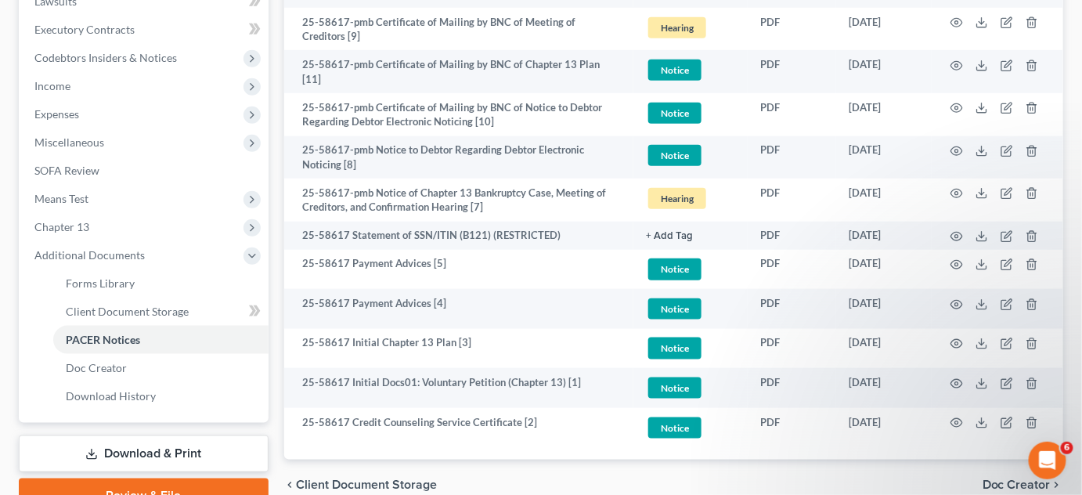
scroll to position [505, 0]
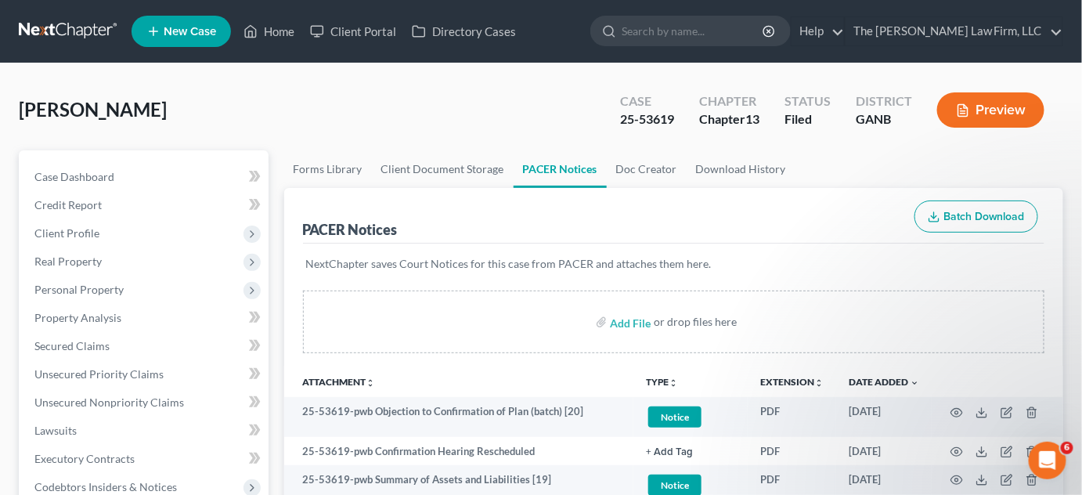
click at [724, 34] on input "search" at bounding box center [693, 30] width 143 height 29
type input "[PERSON_NAME]"
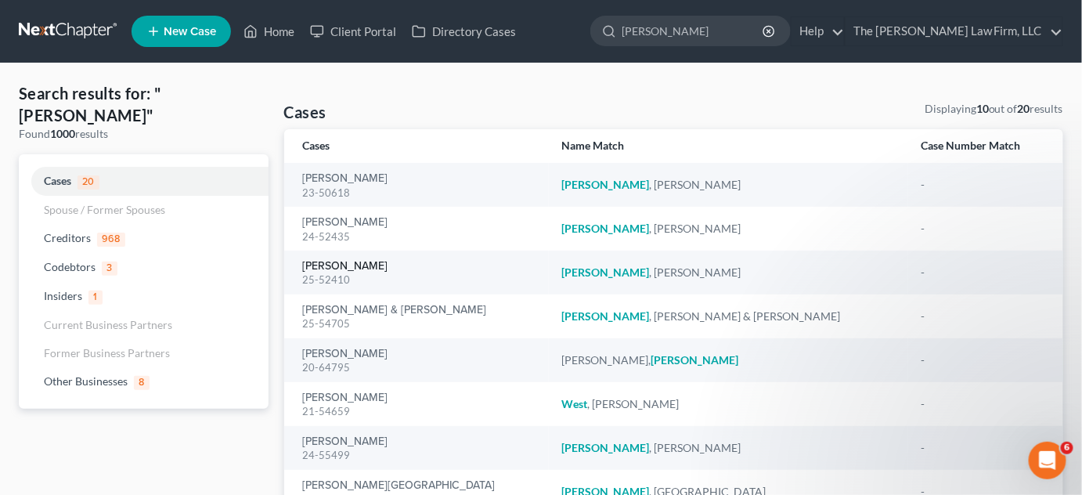
click at [370, 265] on link "[PERSON_NAME]" at bounding box center [345, 266] width 85 height 11
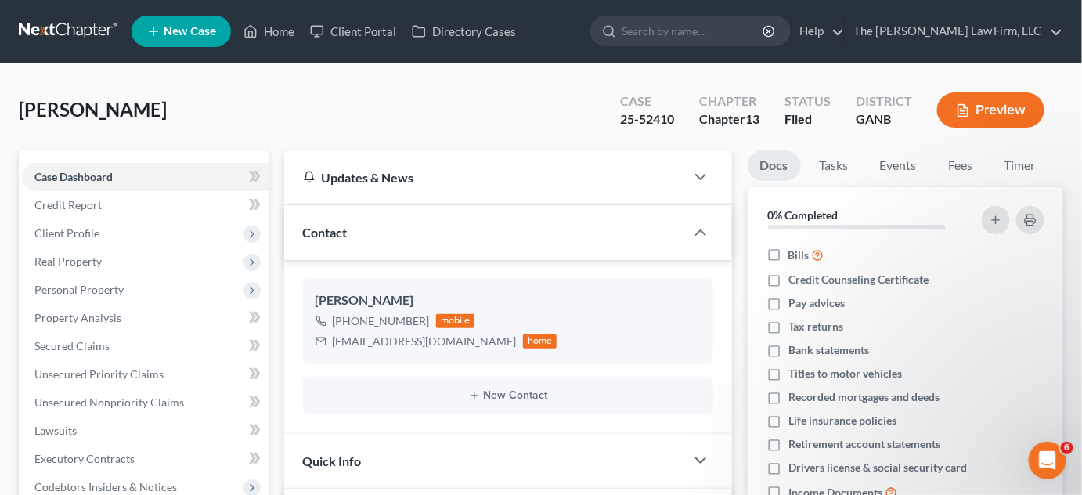
scroll to position [474, 0]
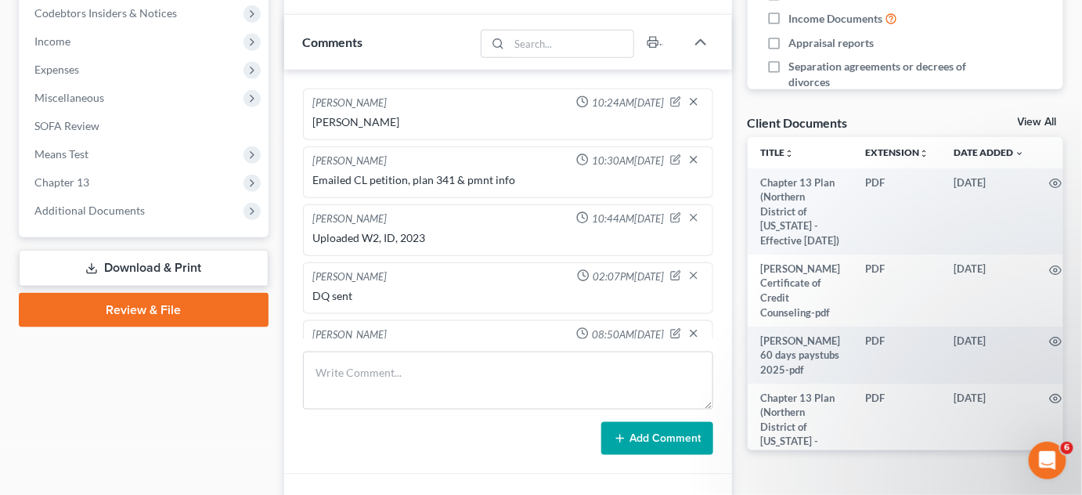
click at [48, 207] on span "Additional Documents" at bounding box center [89, 210] width 110 height 13
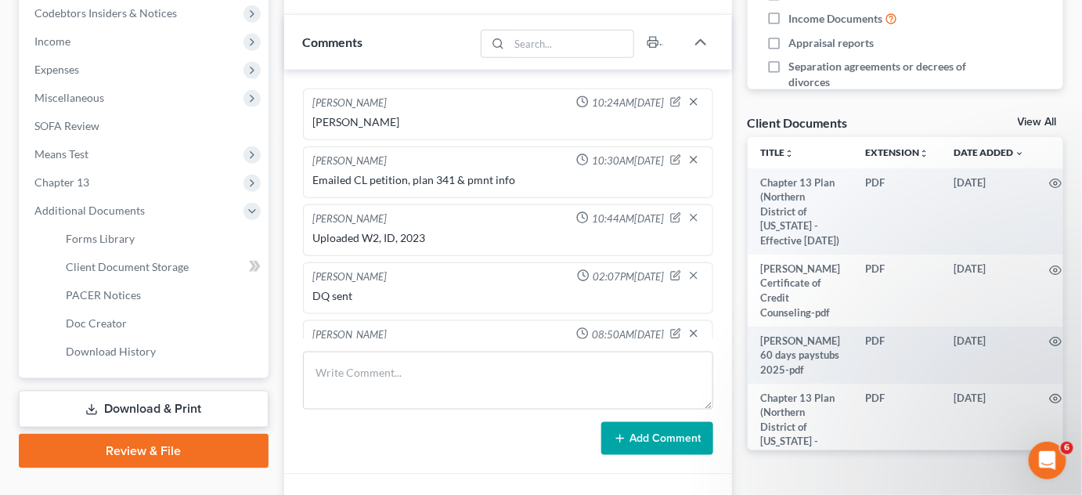
scroll to position [31, 0]
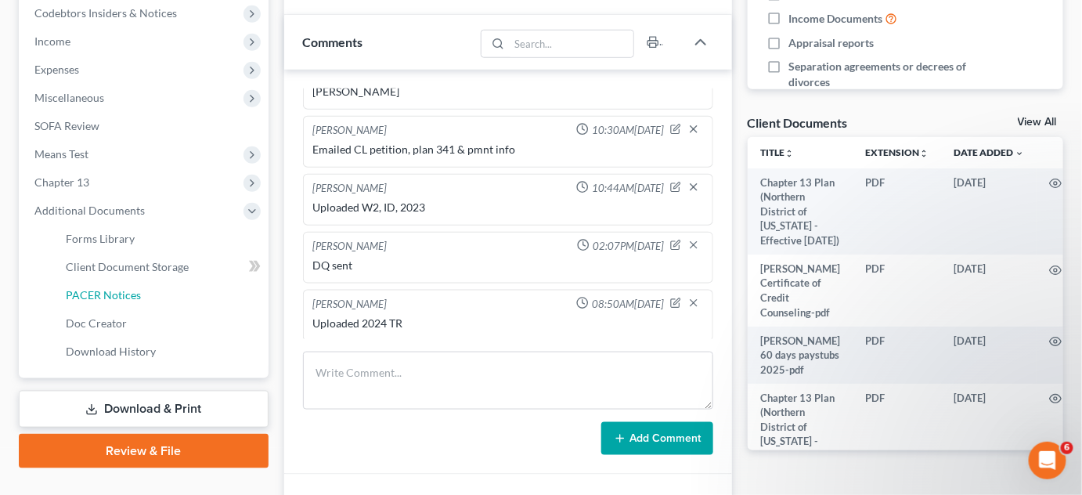
click at [107, 294] on span "PACER Notices" at bounding box center [103, 294] width 75 height 13
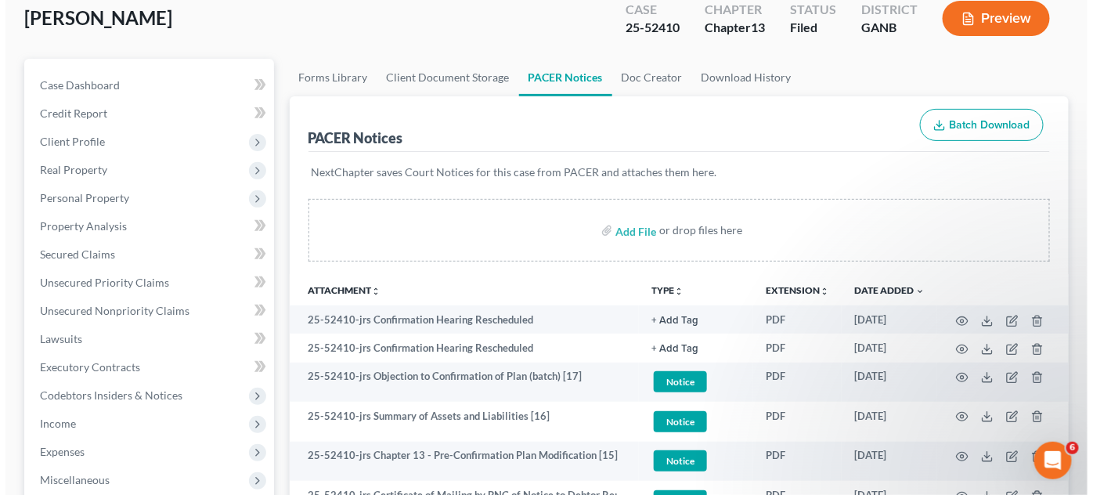
scroll to position [118, 0]
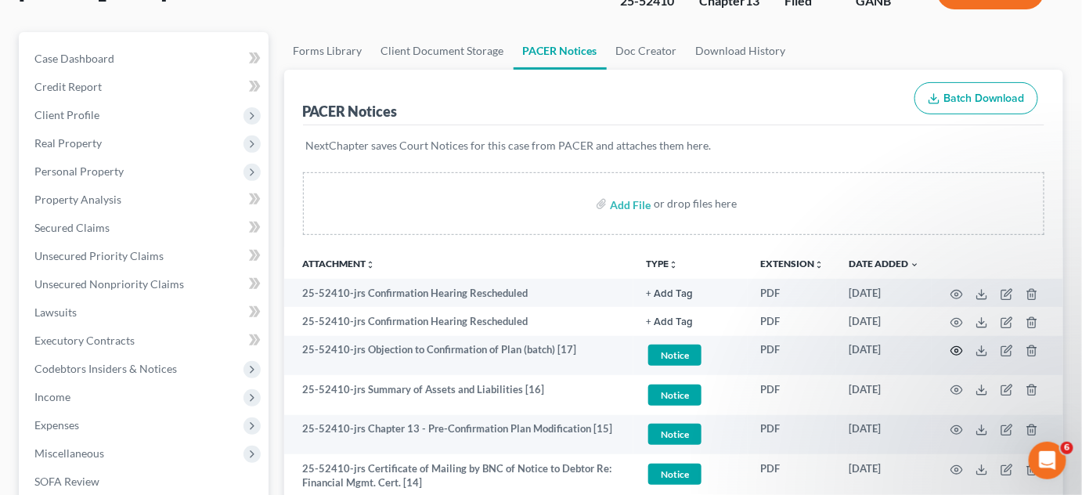
click at [958, 349] on circle "button" at bounding box center [956, 350] width 3 height 3
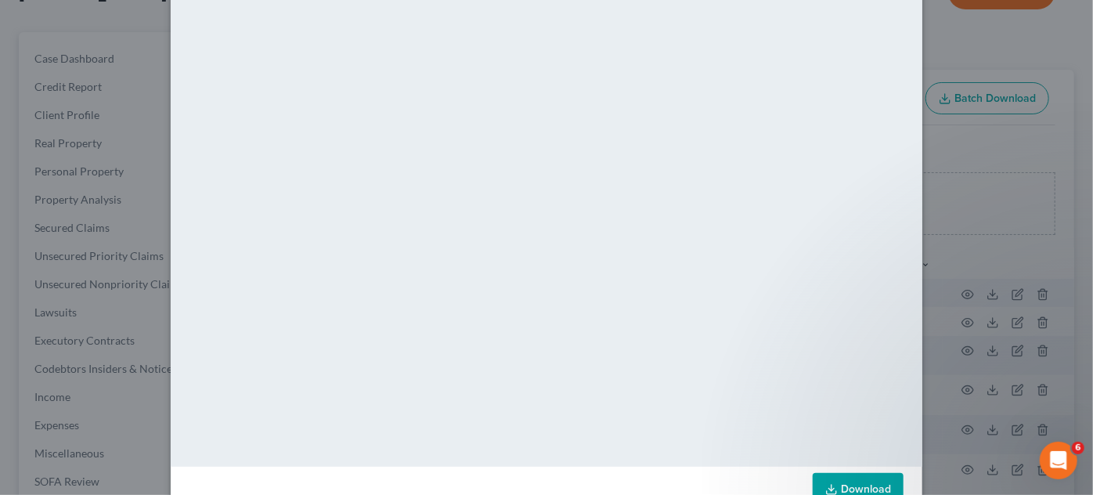
click at [1002, 251] on div "Attachment Preview: 25-52410-jrs Objection to Confirmation of Plan (batch) [17]…" at bounding box center [546, 247] width 1093 height 495
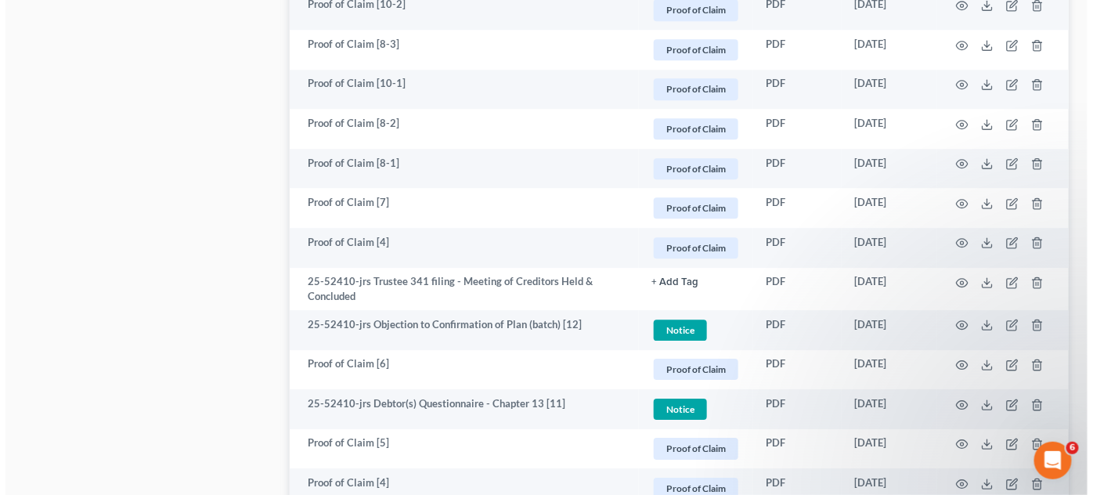
scroll to position [1424, 0]
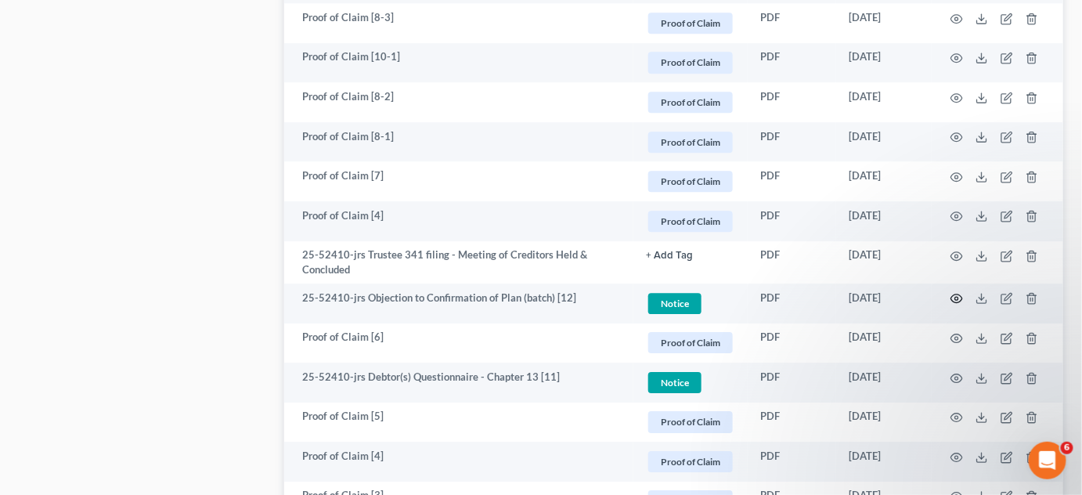
click at [958, 294] on icon "button" at bounding box center [957, 298] width 13 height 13
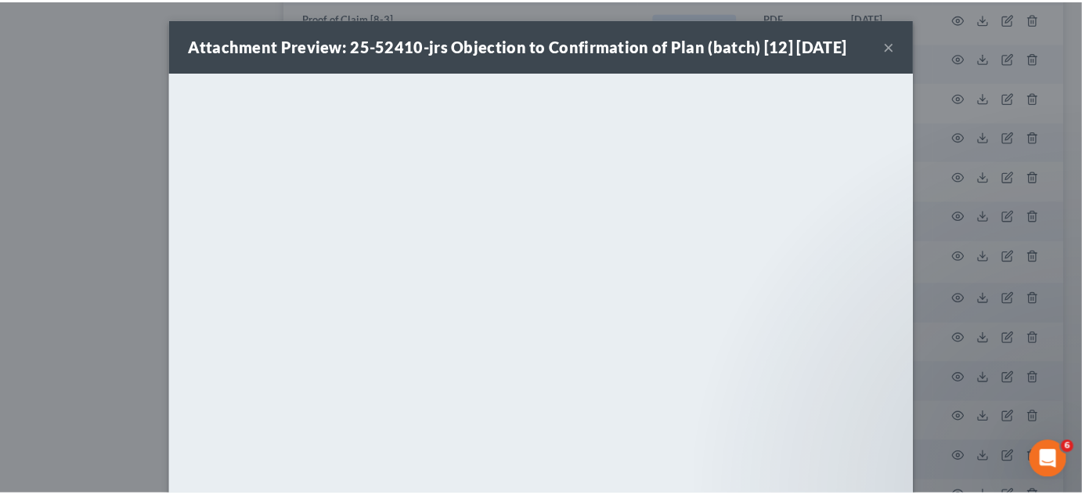
scroll to position [20, 0]
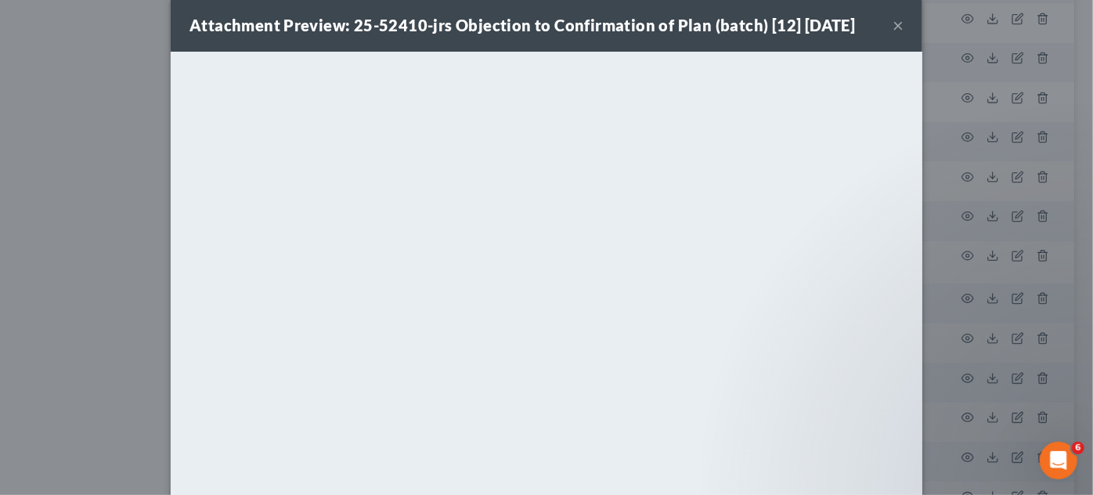
click at [41, 233] on div "Attachment Preview: 25-52410-jrs Objection to Confirmation of Plan (batch) [12]…" at bounding box center [546, 247] width 1093 height 495
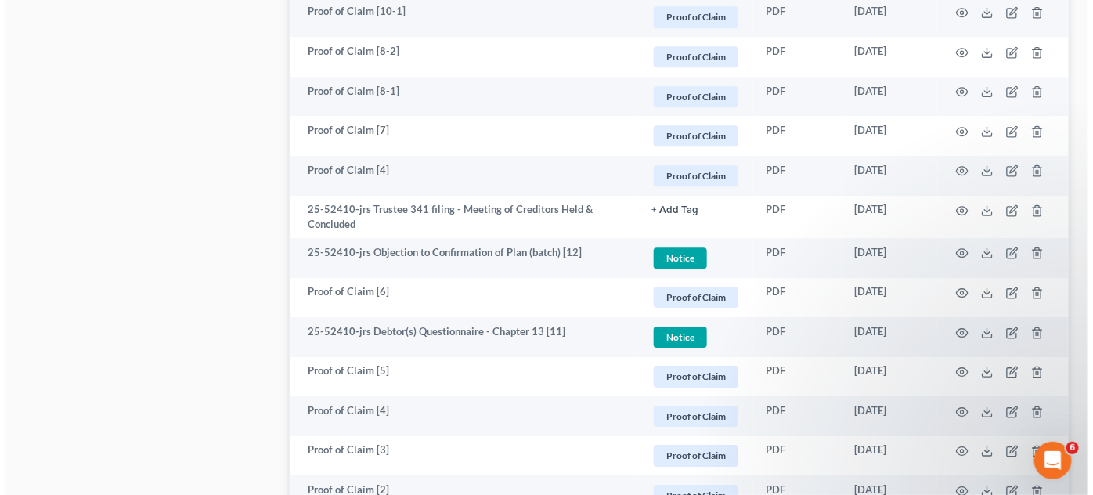
scroll to position [1542, 0]
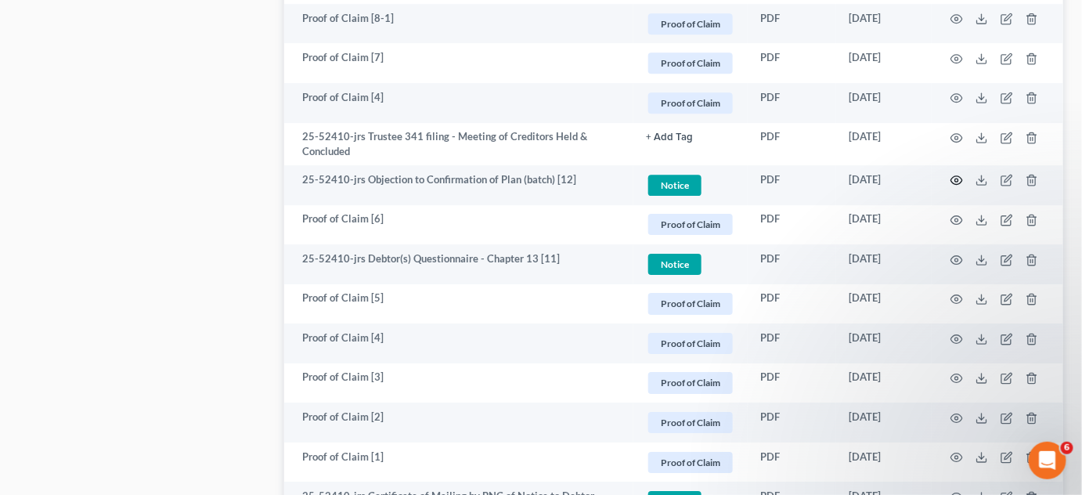
click at [956, 176] on icon "button" at bounding box center [957, 180] width 13 height 13
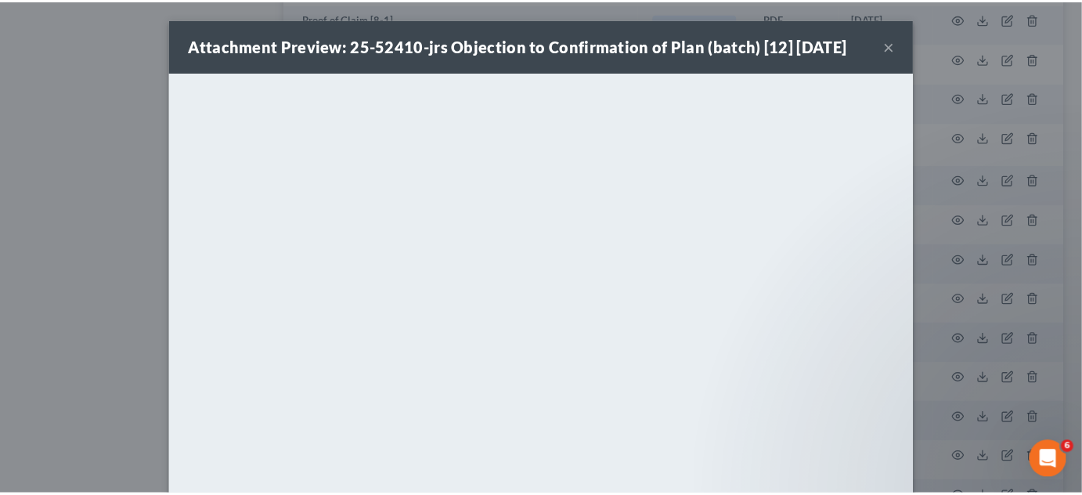
scroll to position [20, 0]
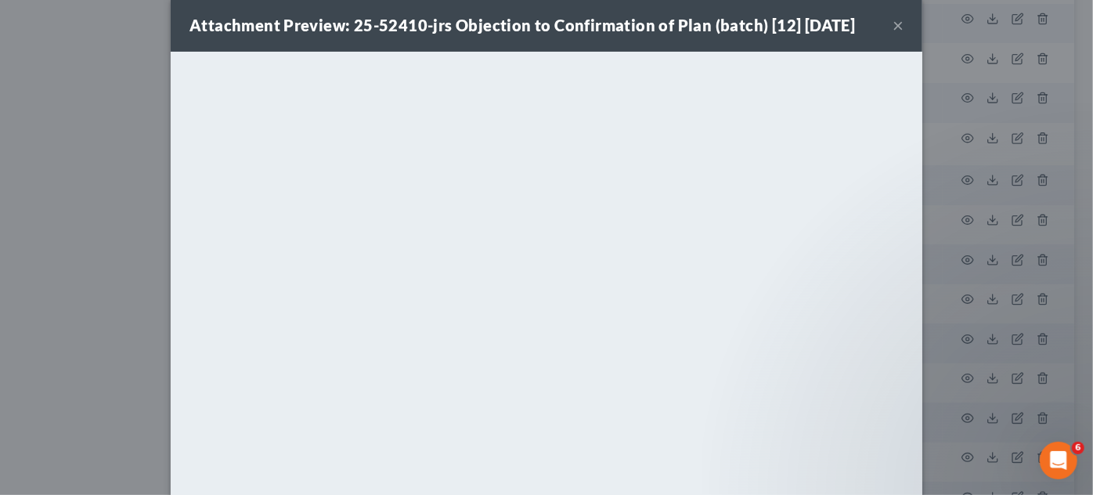
click at [19, 253] on div "Attachment Preview: 25-52410-jrs Objection to Confirmation of Plan (batch) [12]…" at bounding box center [546, 247] width 1093 height 495
